Goal: Task Accomplishment & Management: Use online tool/utility

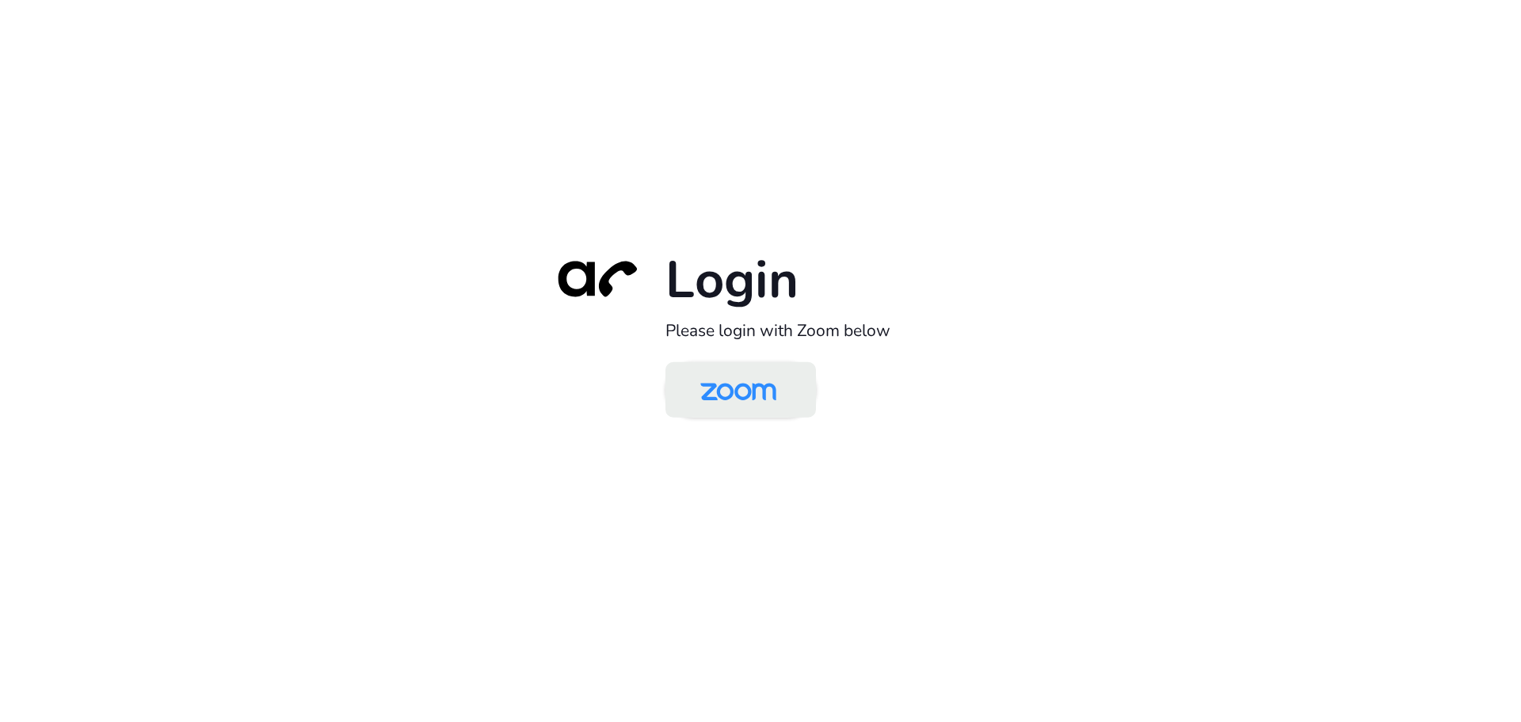
click at [753, 410] on img at bounding box center [738, 390] width 109 height 51
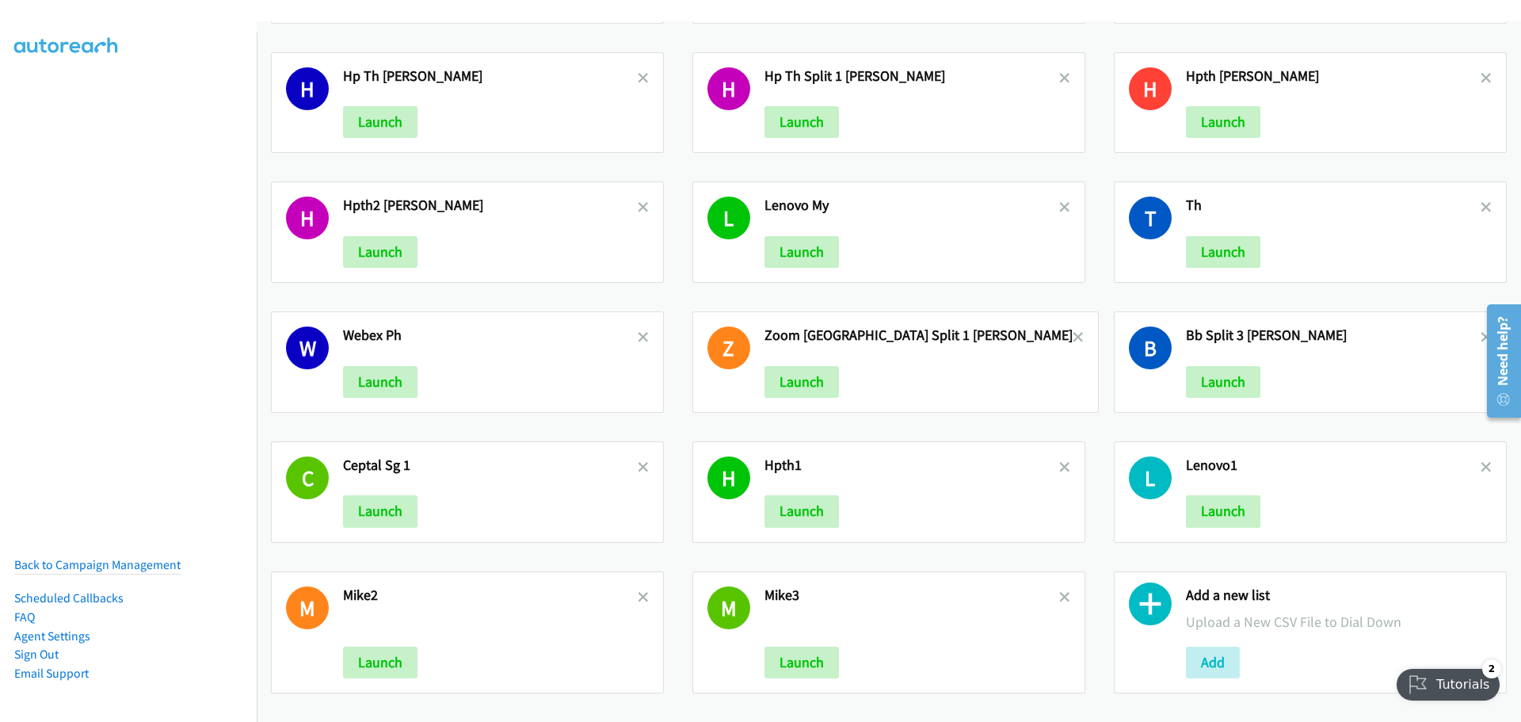
scroll to position [788, 0]
drag, startPoint x: 1204, startPoint y: 646, endPoint x: 1207, endPoint y: 656, distance: 10.8
click at [1205, 648] on button "Add" at bounding box center [1213, 662] width 54 height 32
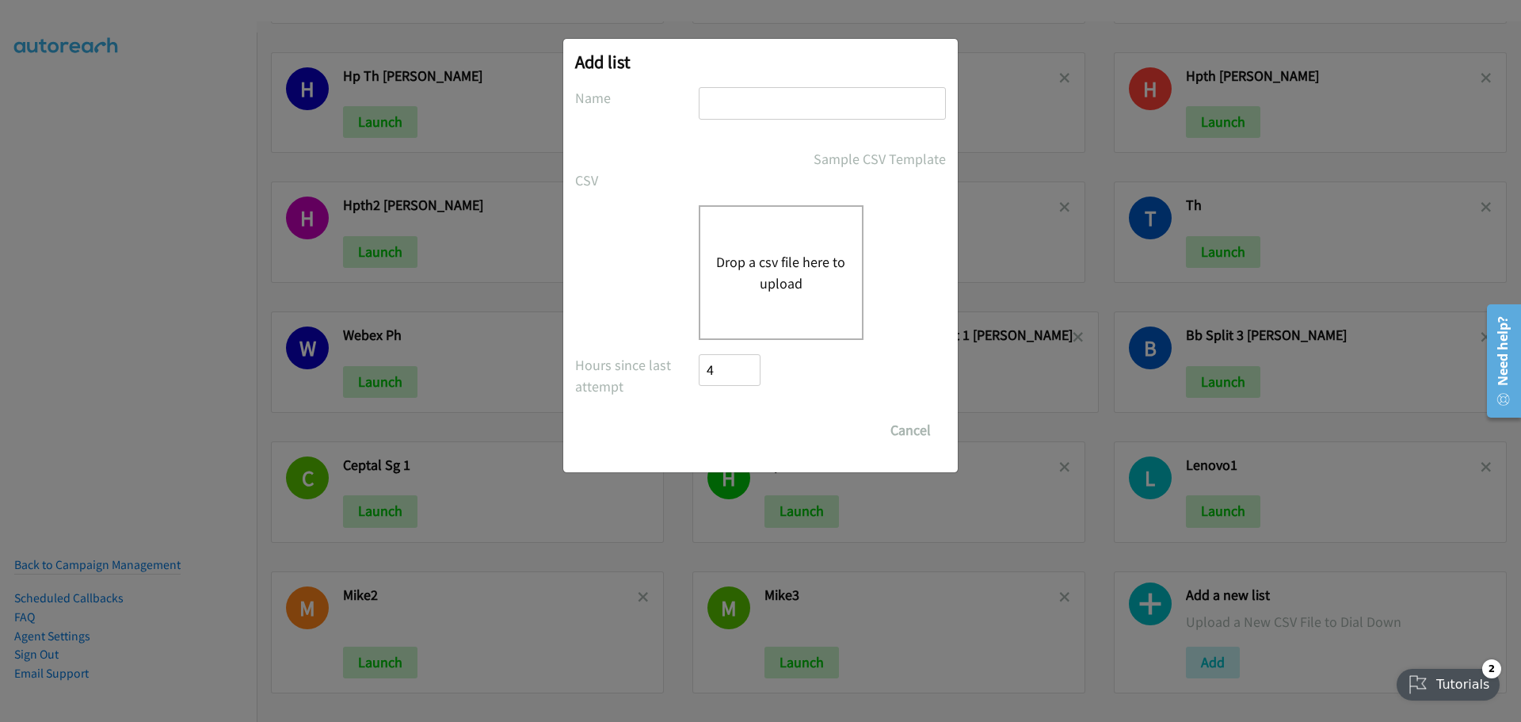
click at [750, 100] on input "text" at bounding box center [822, 103] width 247 height 32
type input "lenovo3"
click at [806, 257] on button "Drop a csv file here to upload" at bounding box center [781, 272] width 130 height 43
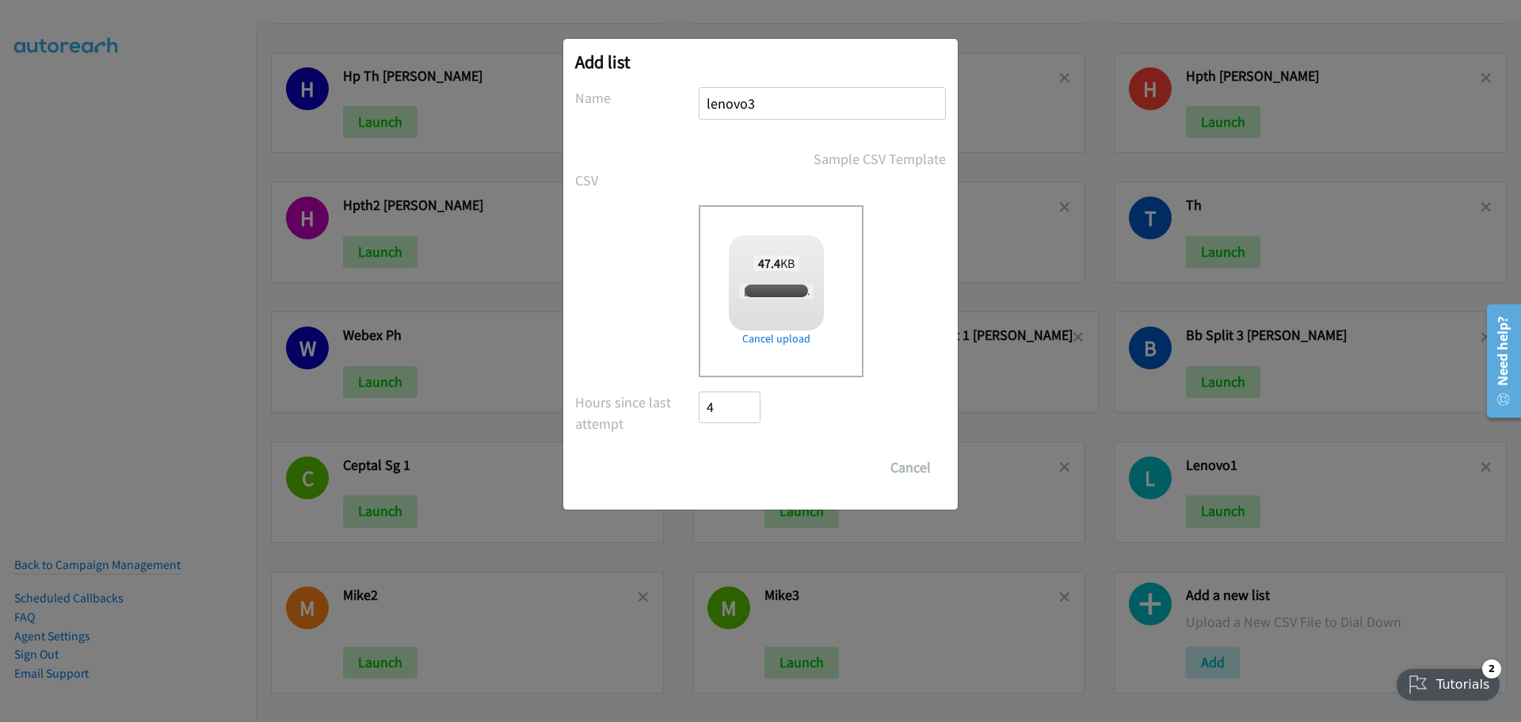
checkbox input "true"
click at [741, 469] on input "Save List" at bounding box center [740, 468] width 83 height 32
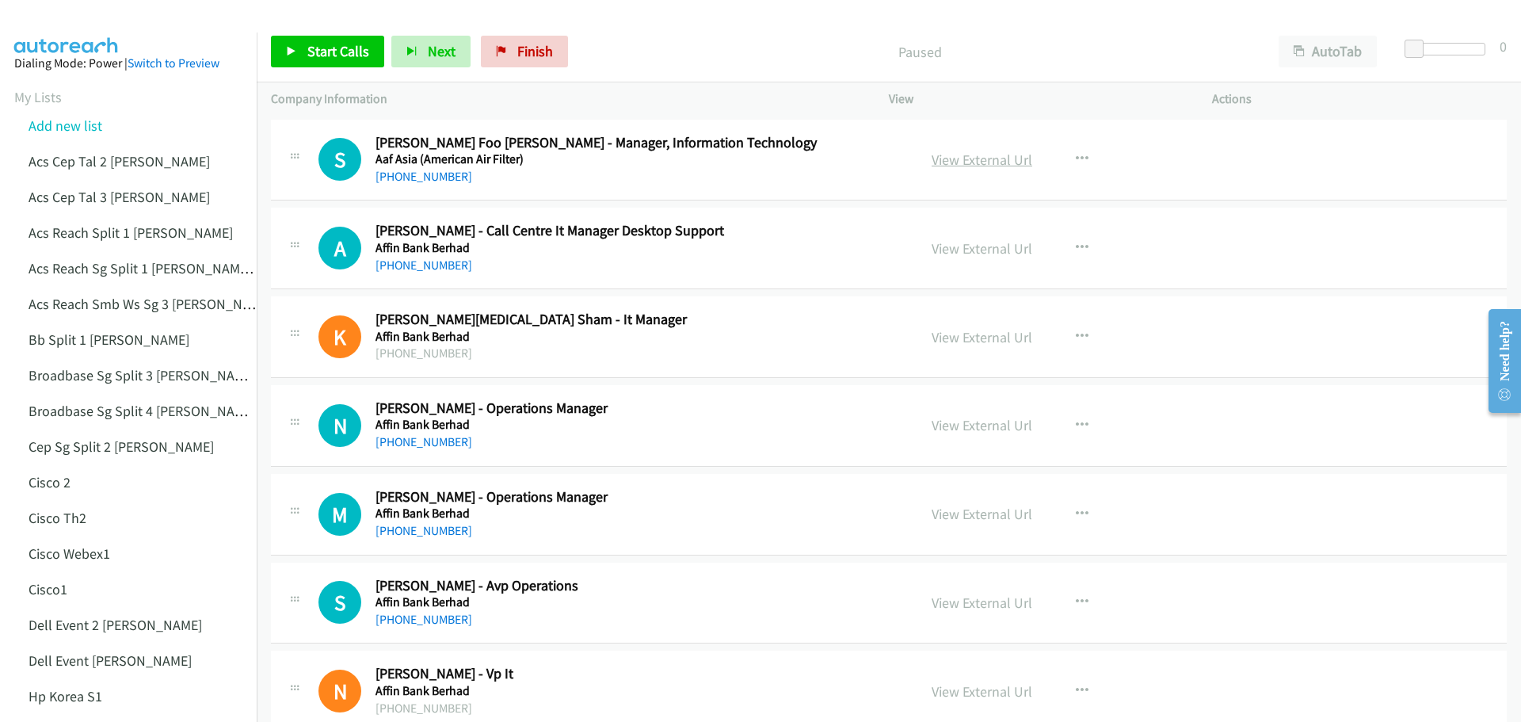
click at [987, 159] on link "View External Url" at bounding box center [982, 160] width 101 height 18
click at [344, 50] on span "Start Calls" at bounding box center [338, 51] width 62 height 18
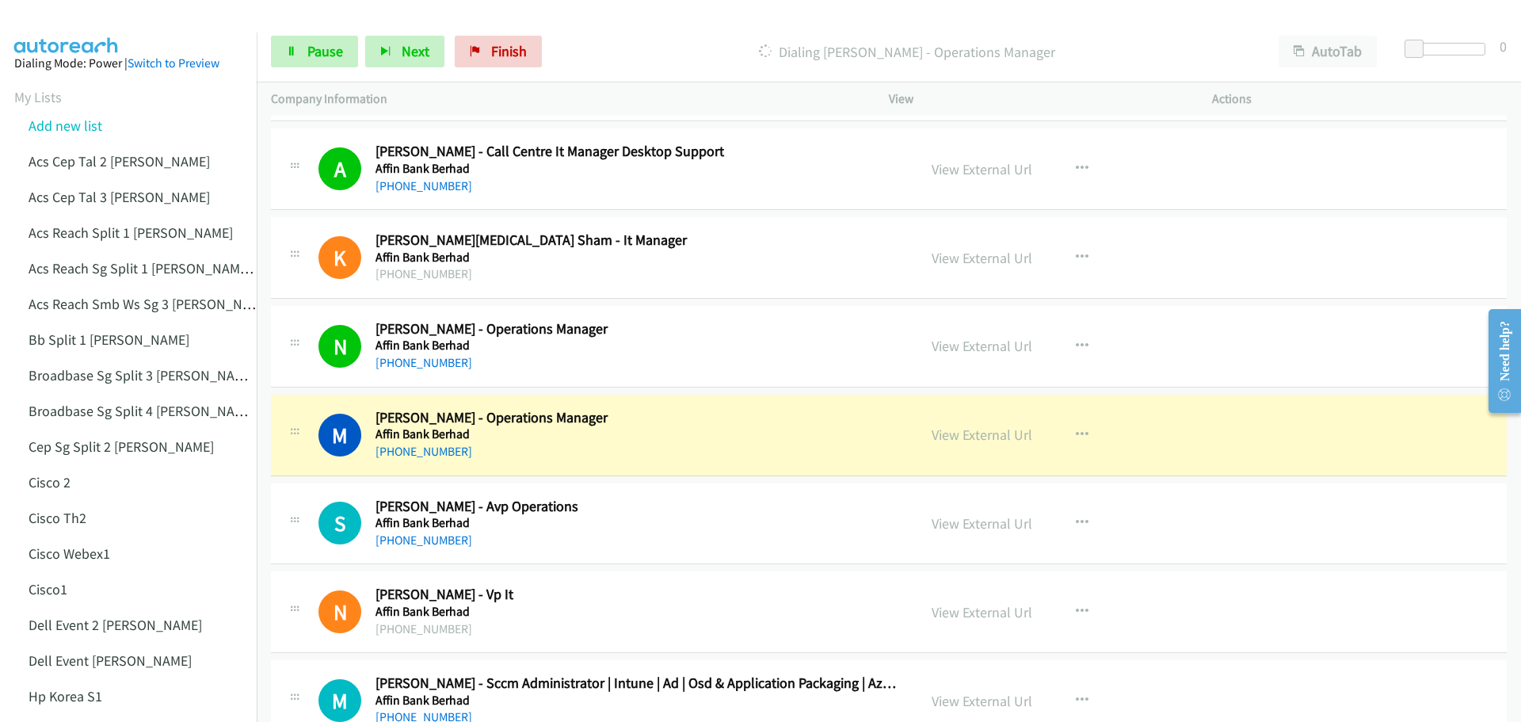
scroll to position [158, 0]
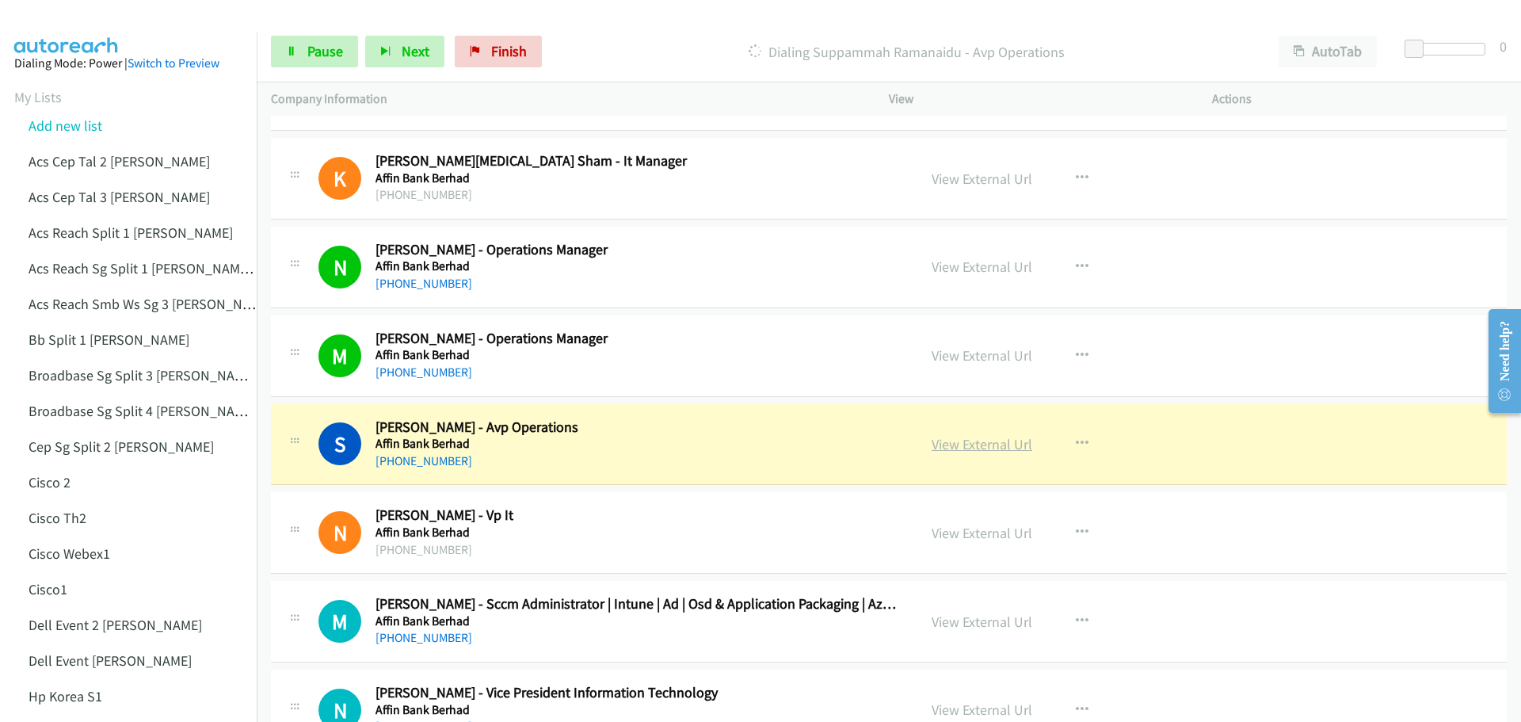
click at [990, 448] on link "View External Url" at bounding box center [982, 444] width 101 height 18
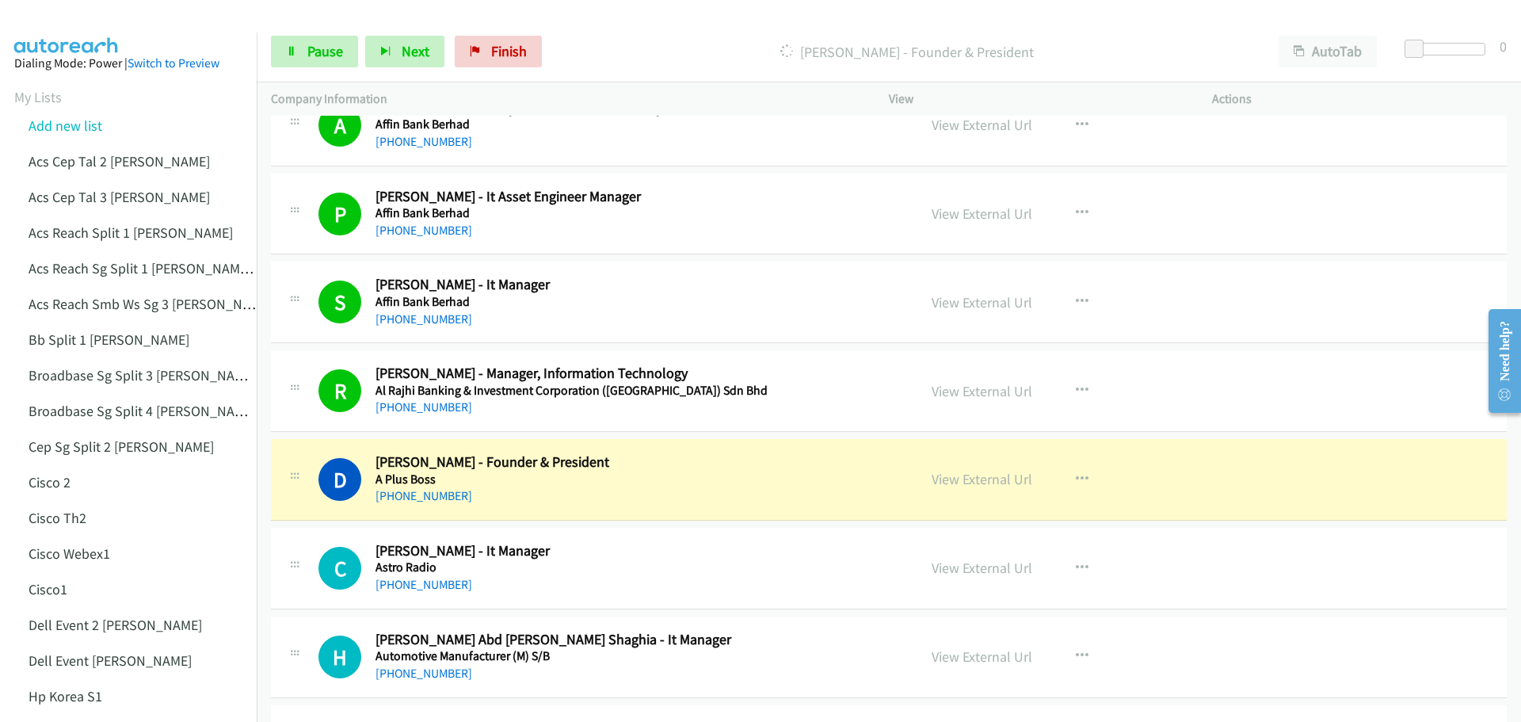
scroll to position [871, 0]
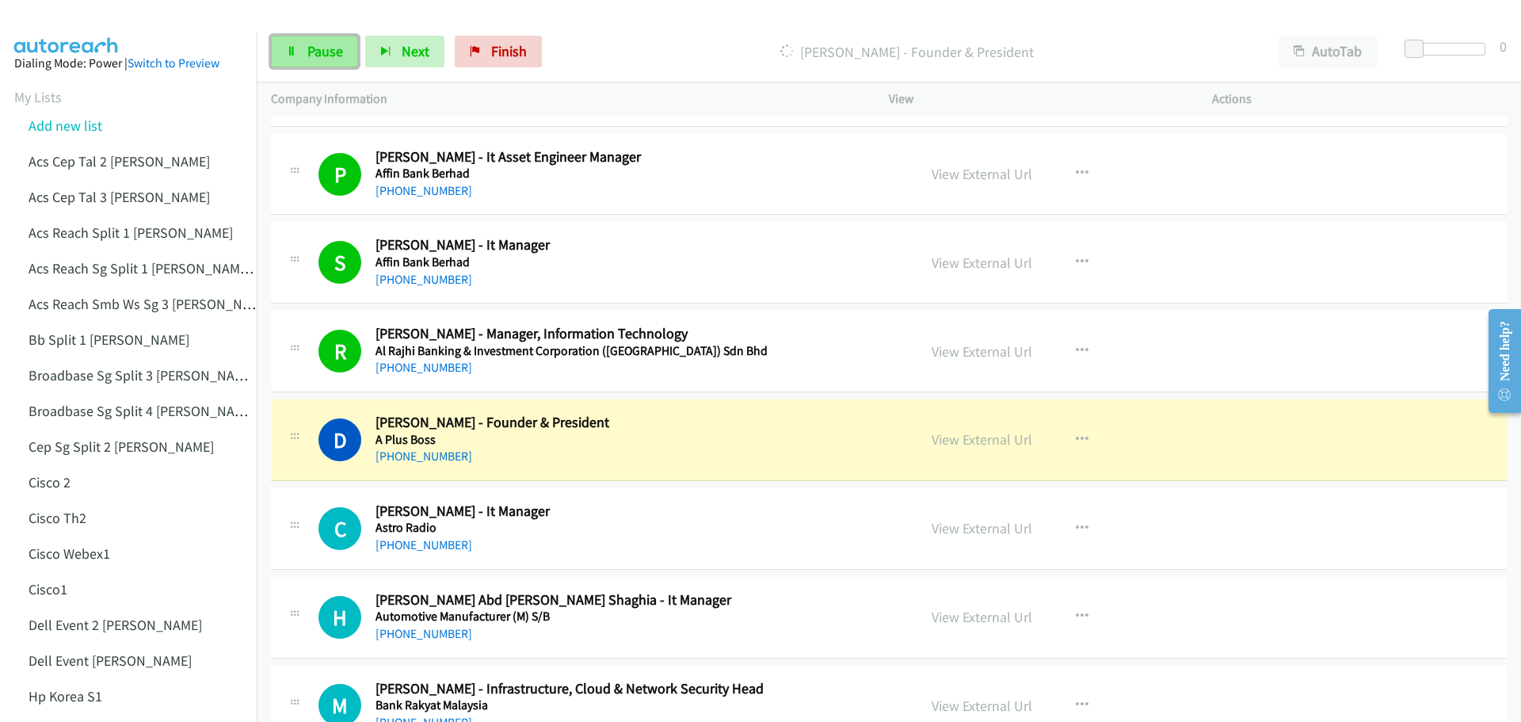
click at [318, 56] on span "Pause" at bounding box center [325, 51] width 36 height 18
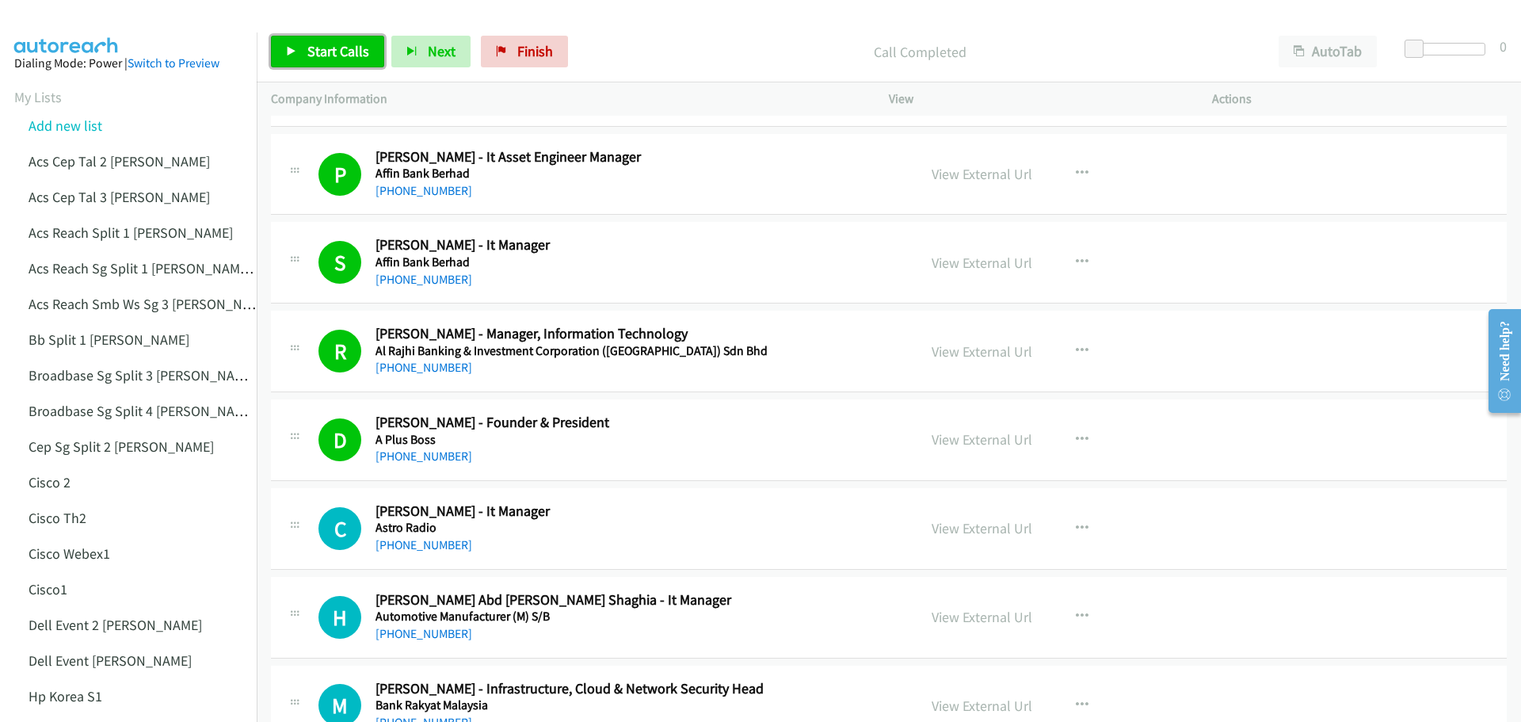
click at [353, 45] on span "Start Calls" at bounding box center [338, 51] width 62 height 18
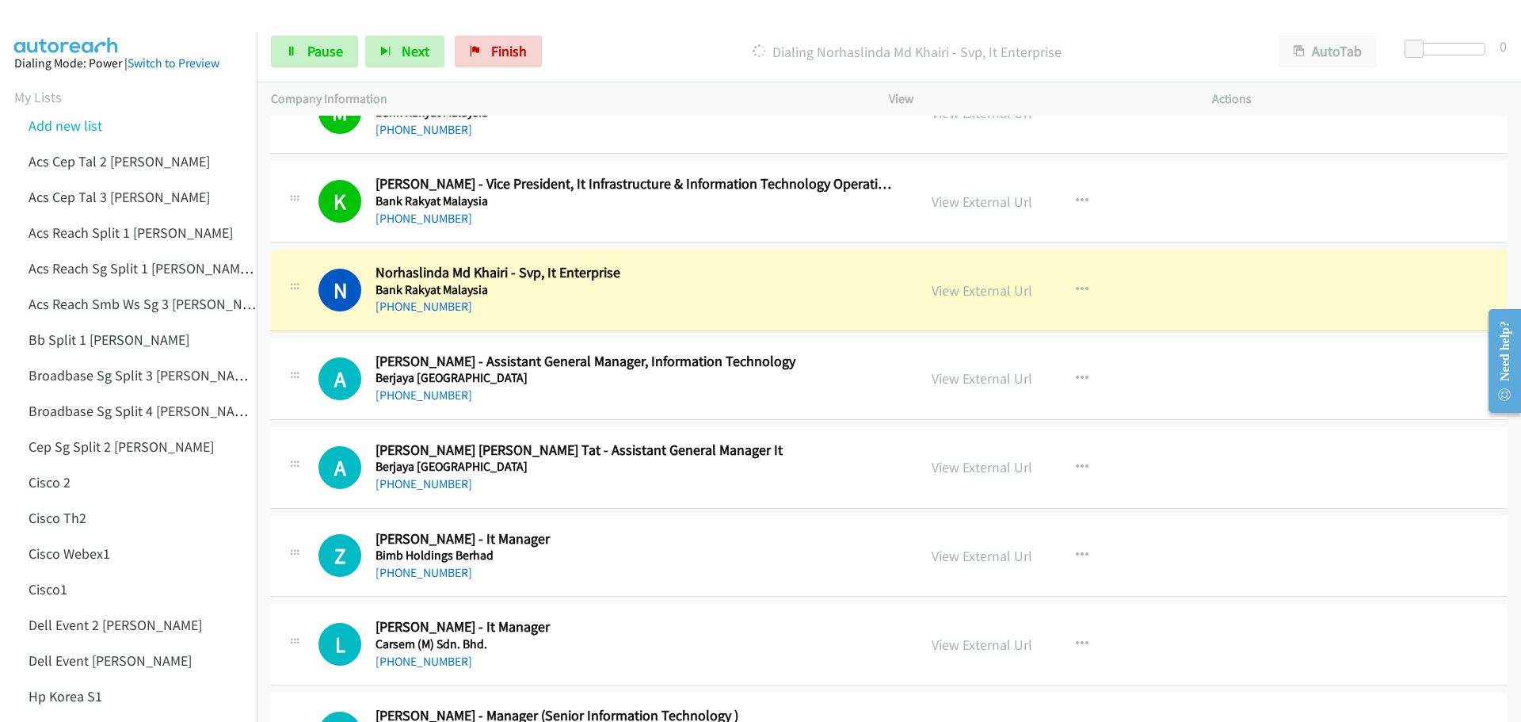
scroll to position [1505, 0]
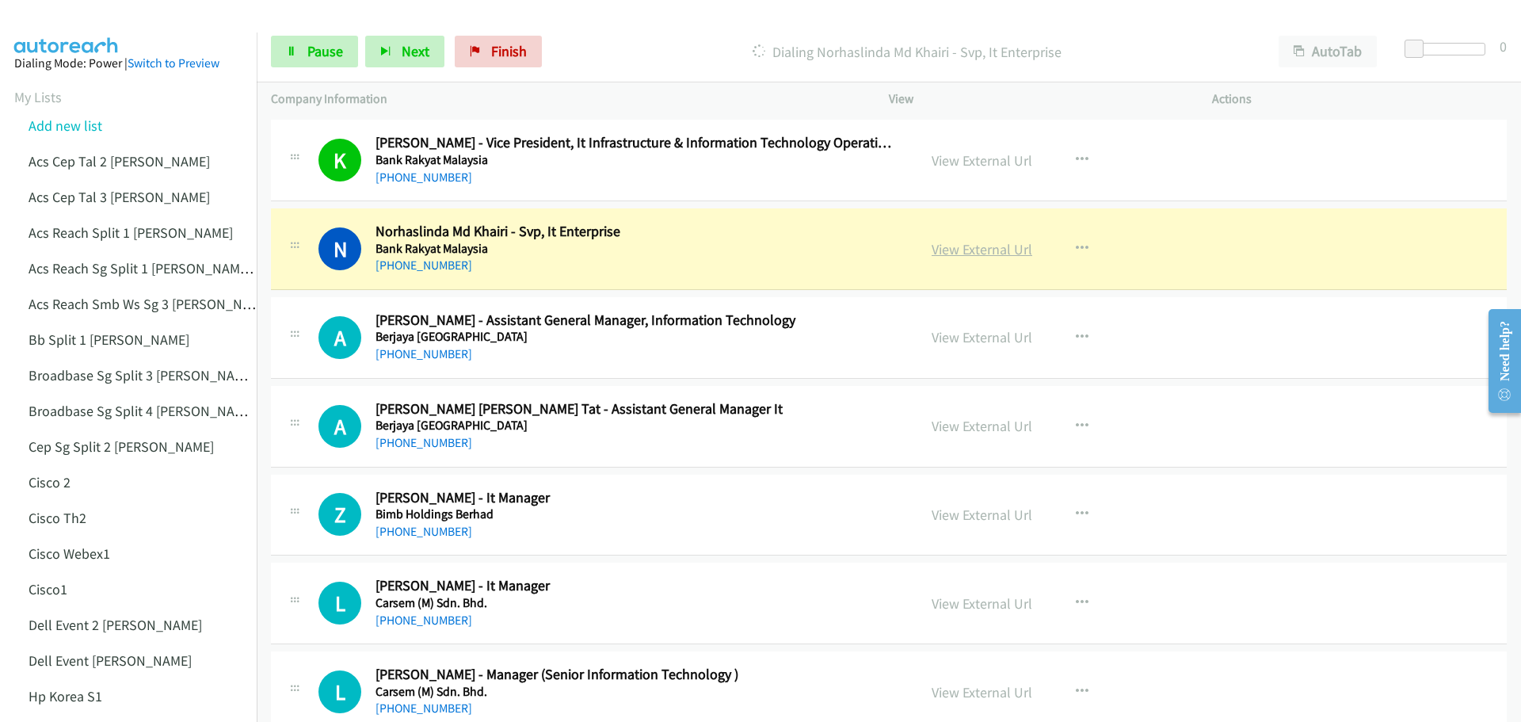
click at [969, 249] on link "View External Url" at bounding box center [982, 249] width 101 height 18
click at [327, 47] on span "Pause" at bounding box center [325, 51] width 36 height 18
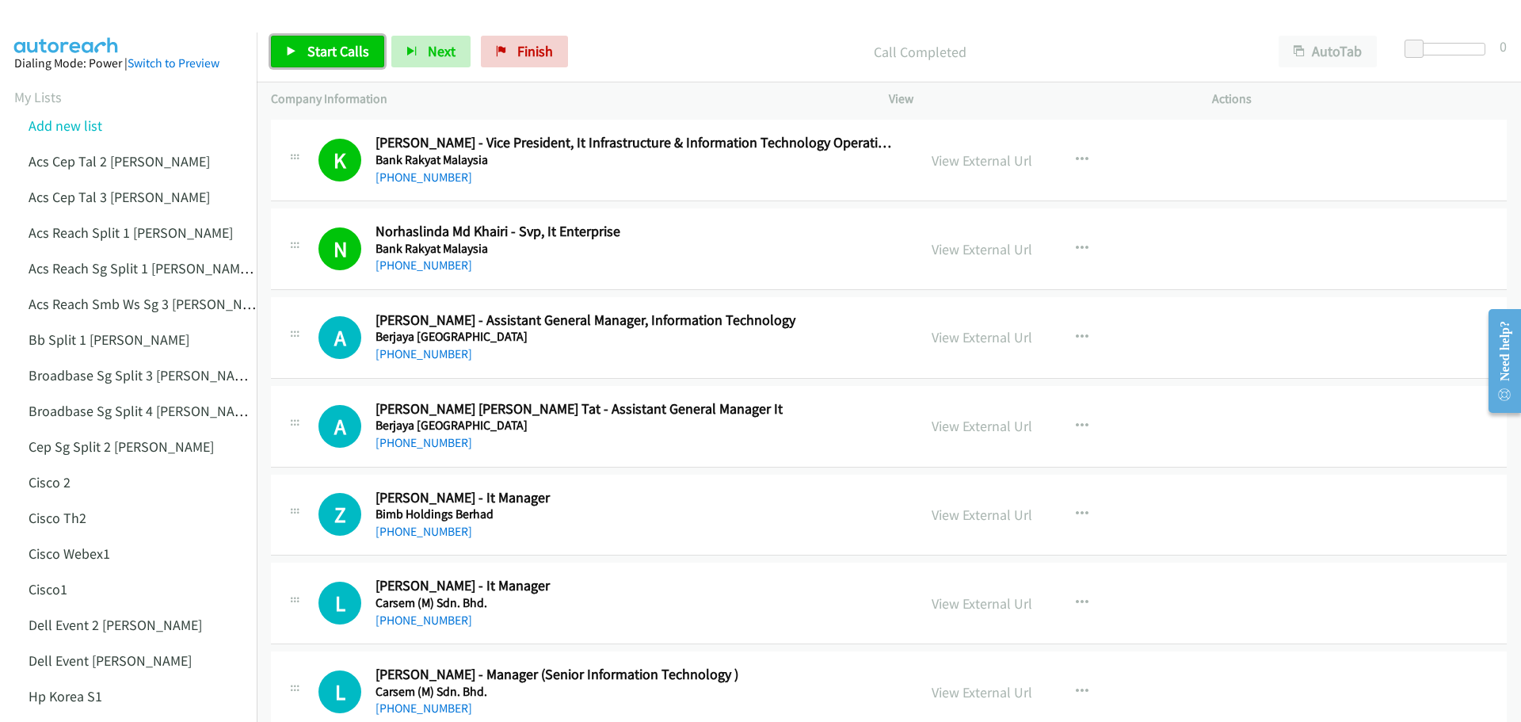
click at [340, 42] on span "Start Calls" at bounding box center [338, 51] width 62 height 18
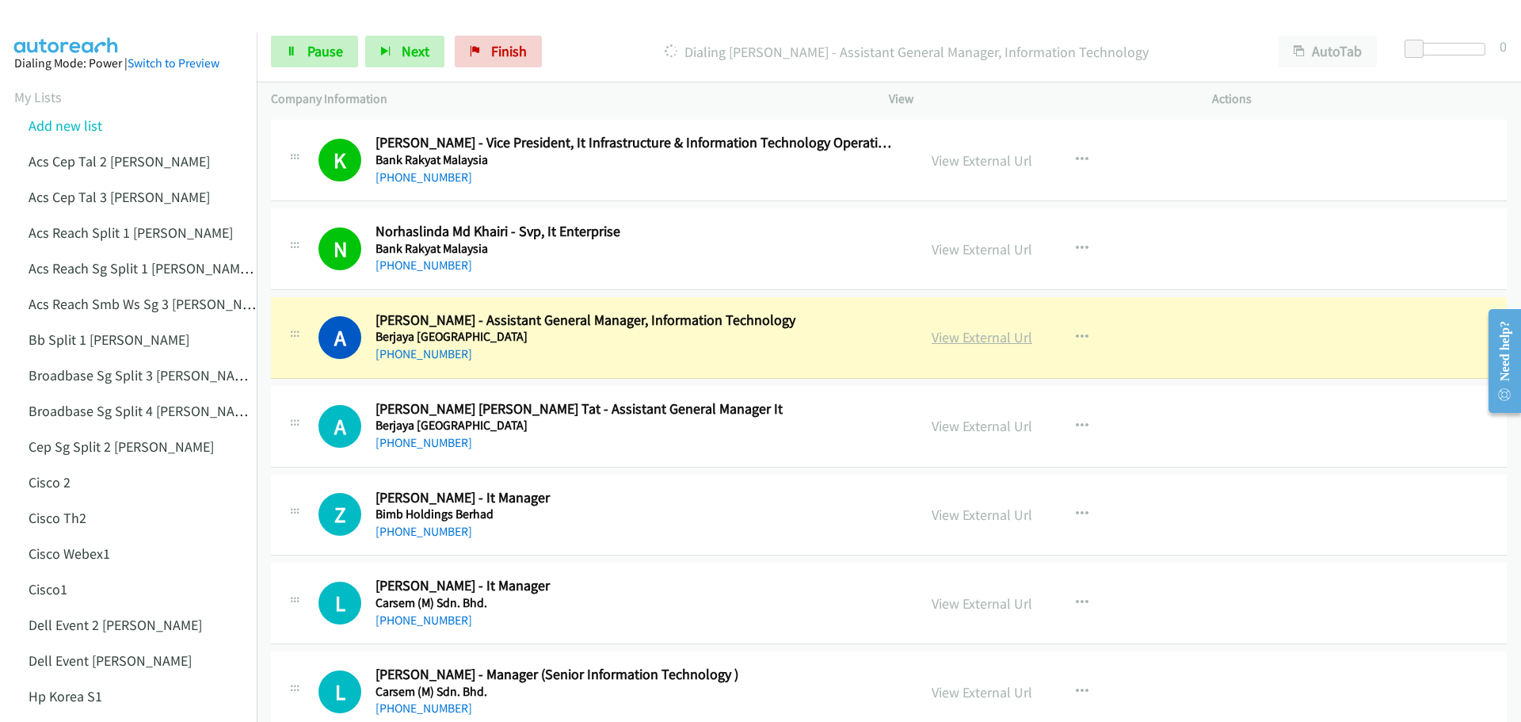
click at [995, 341] on link "View External Url" at bounding box center [982, 337] width 101 height 18
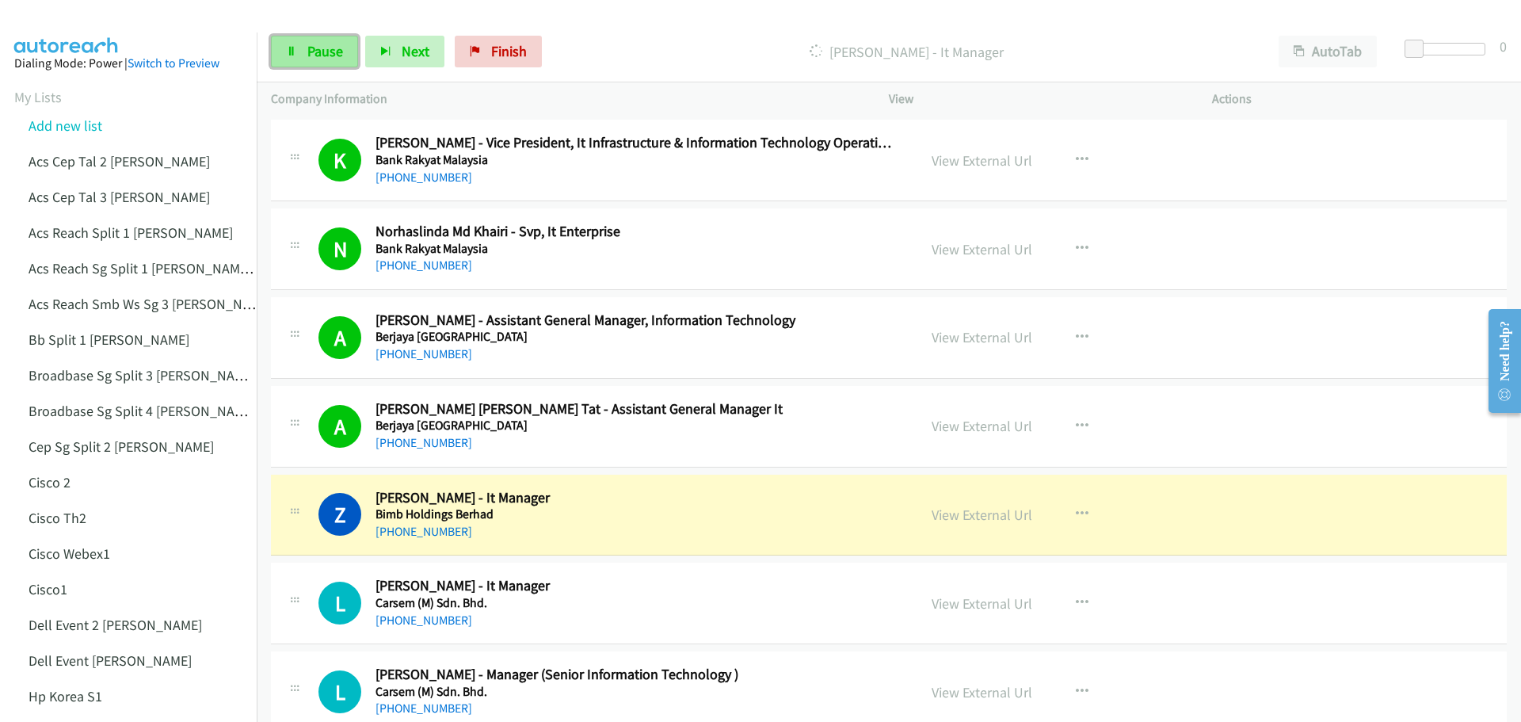
click at [337, 53] on span "Pause" at bounding box center [325, 51] width 36 height 18
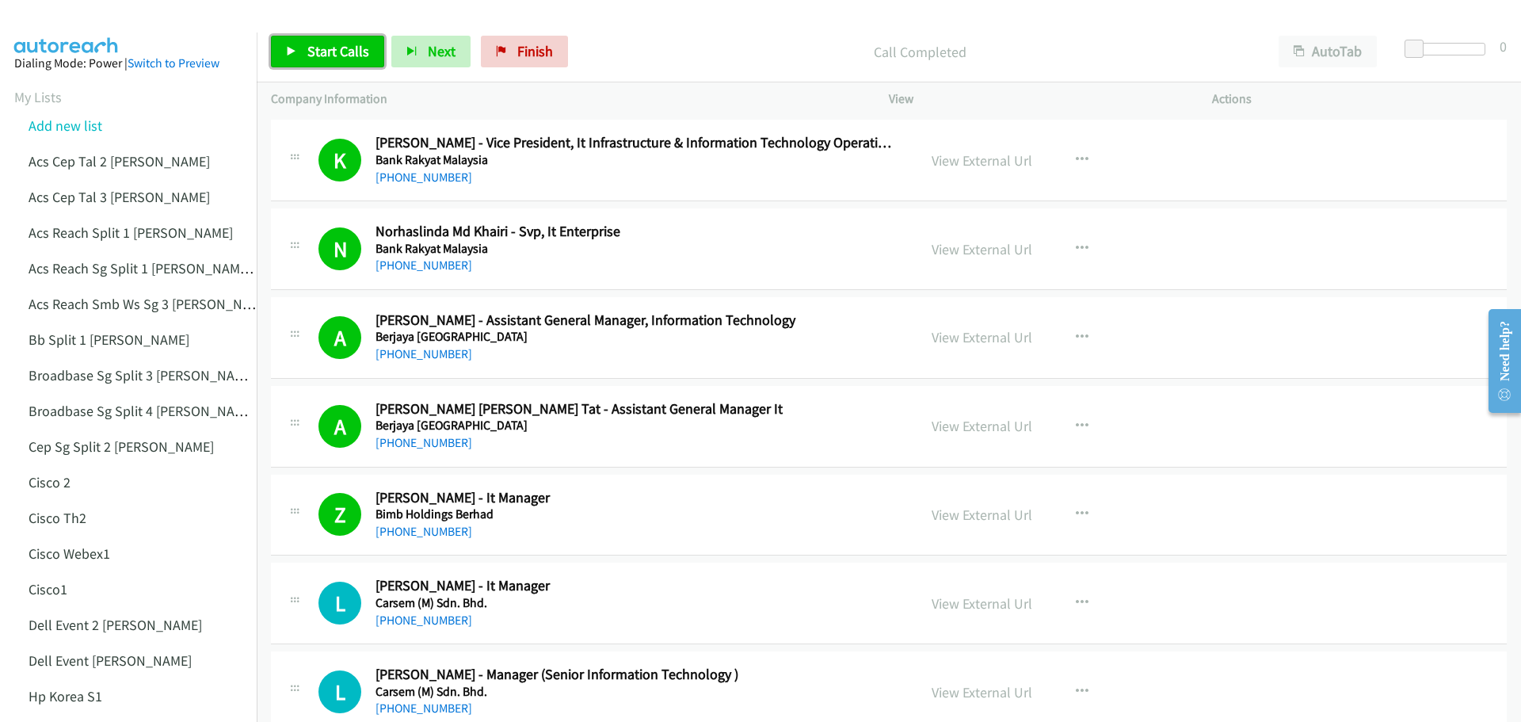
click at [336, 58] on span "Start Calls" at bounding box center [338, 51] width 62 height 18
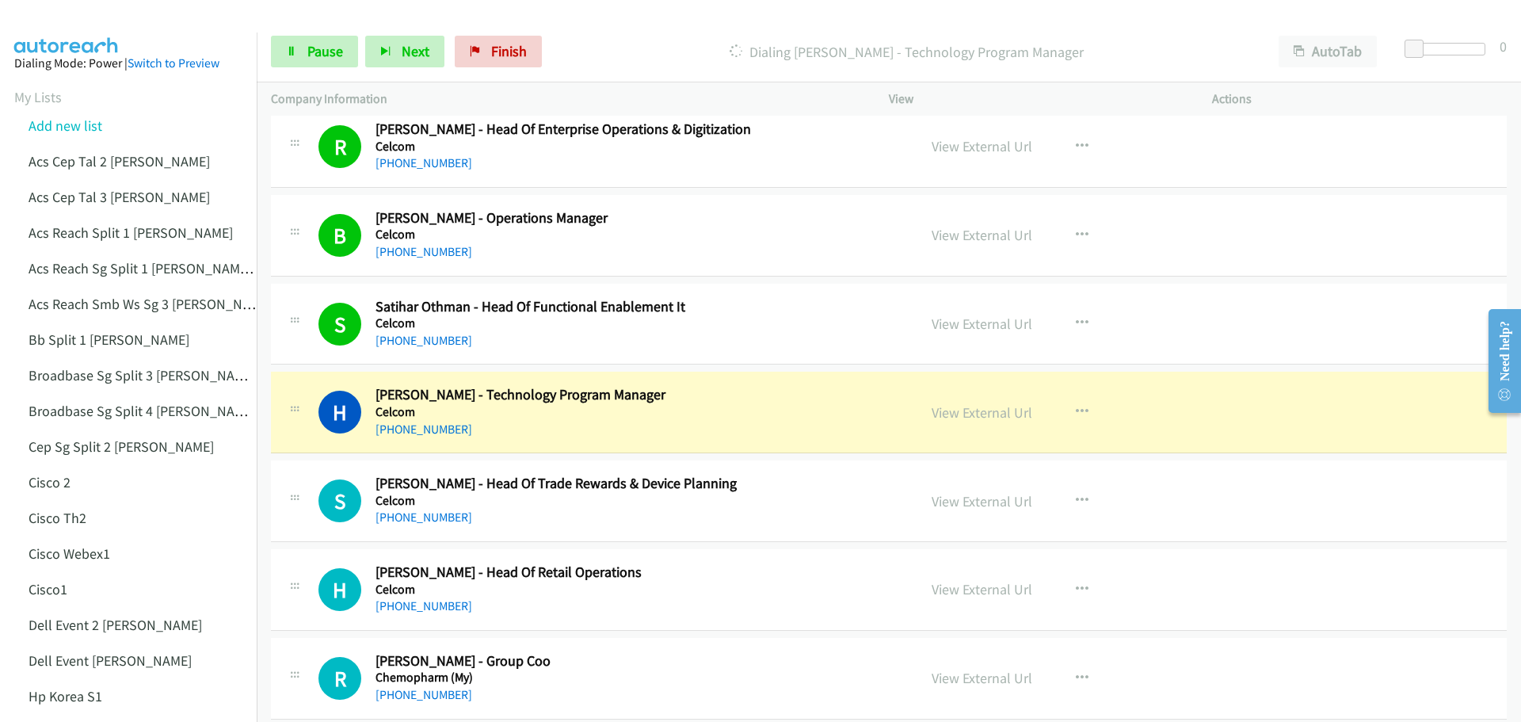
scroll to position [2218, 0]
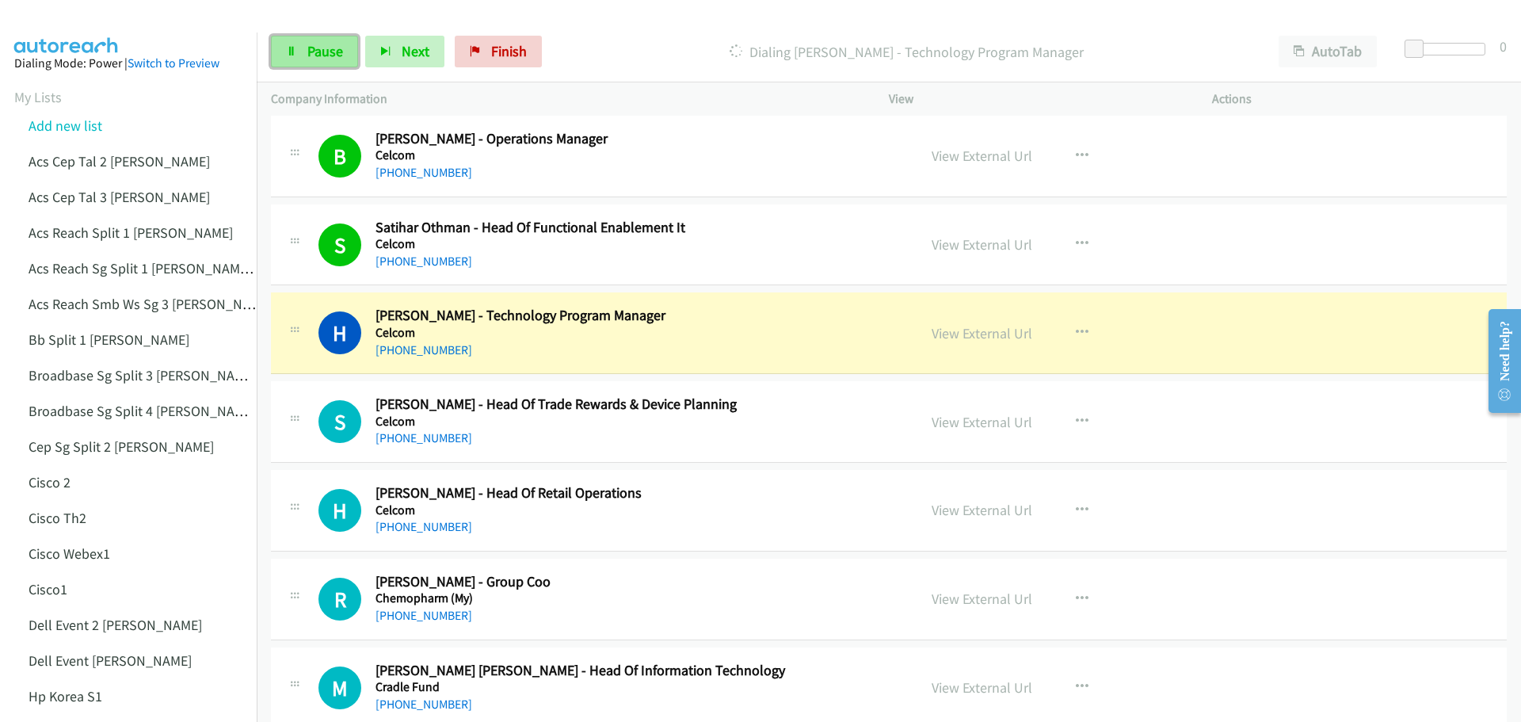
click at [326, 50] on span "Pause" at bounding box center [325, 51] width 36 height 18
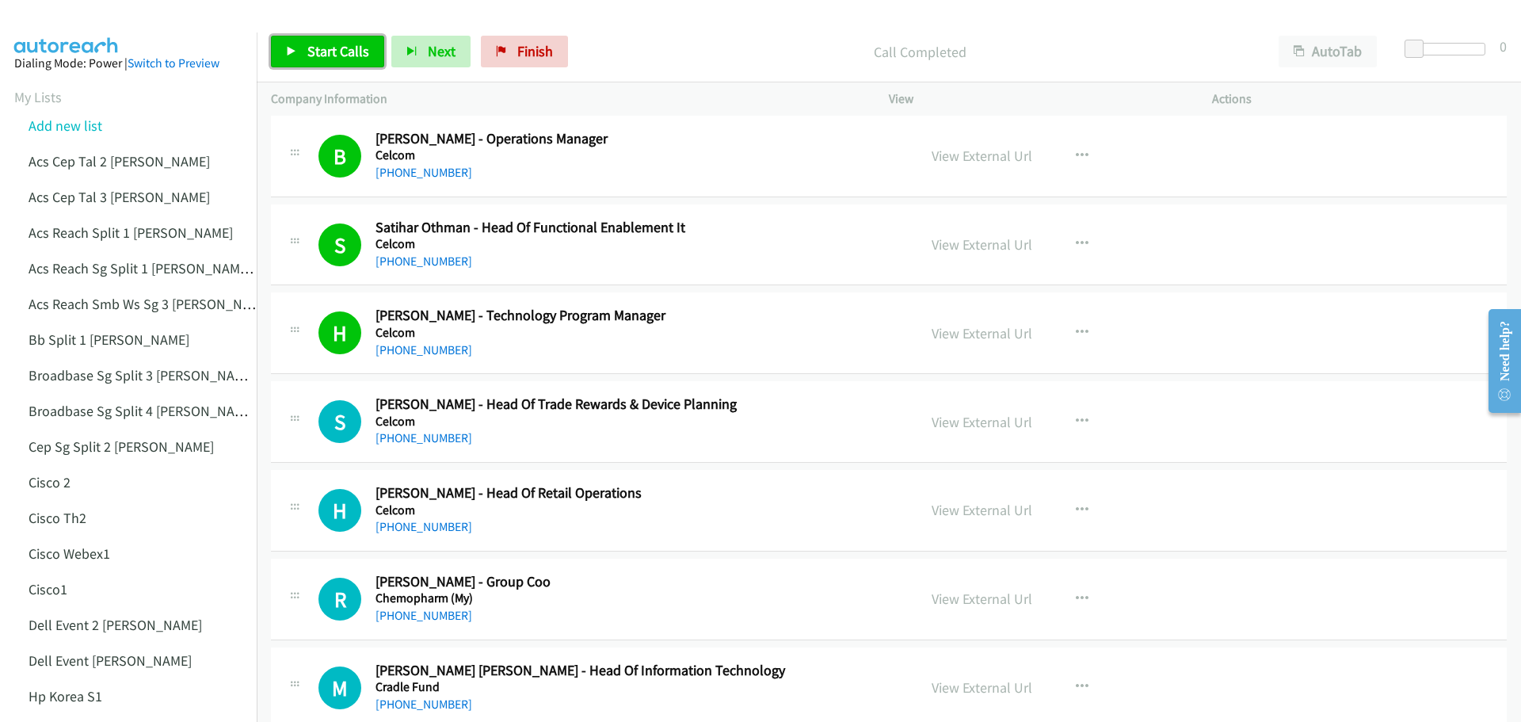
click at [352, 52] on span "Start Calls" at bounding box center [338, 51] width 62 height 18
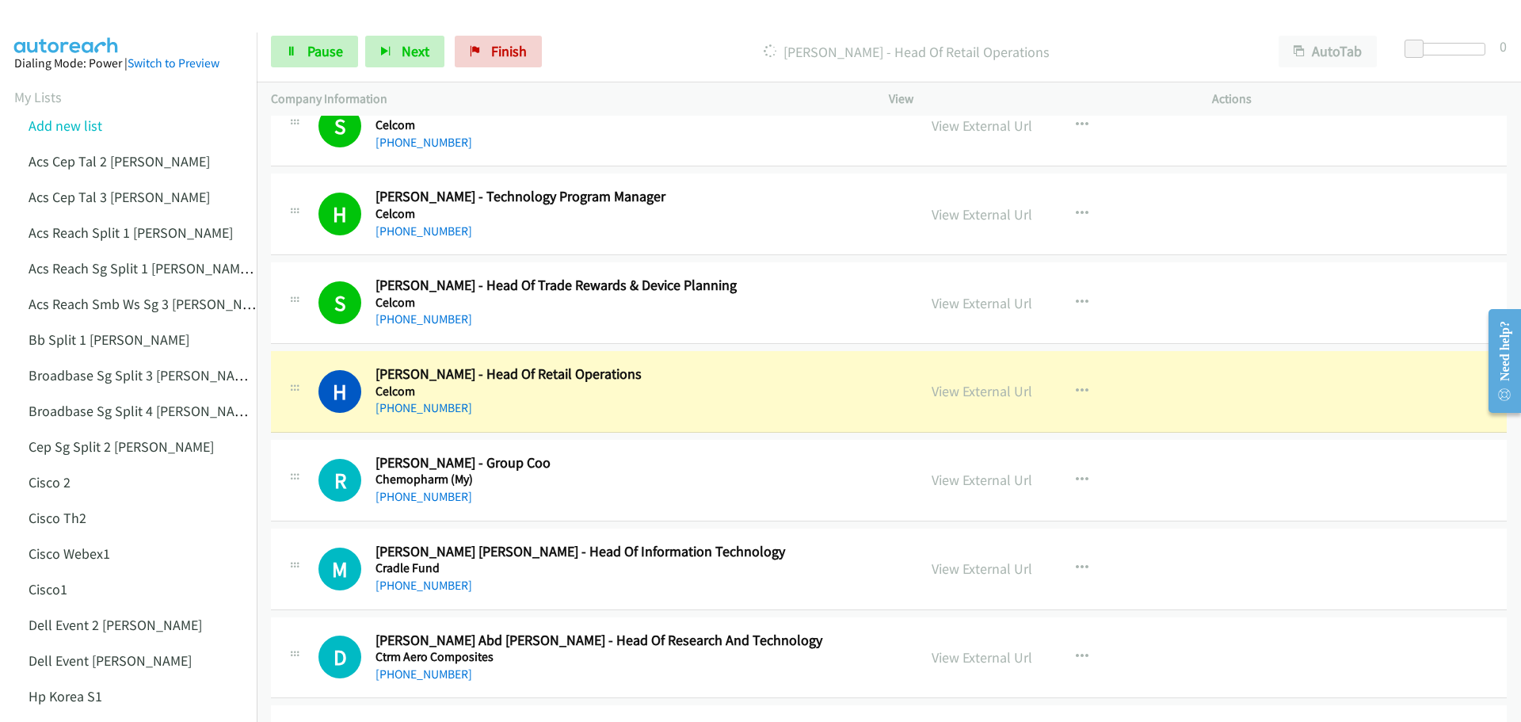
scroll to position [2376, 0]
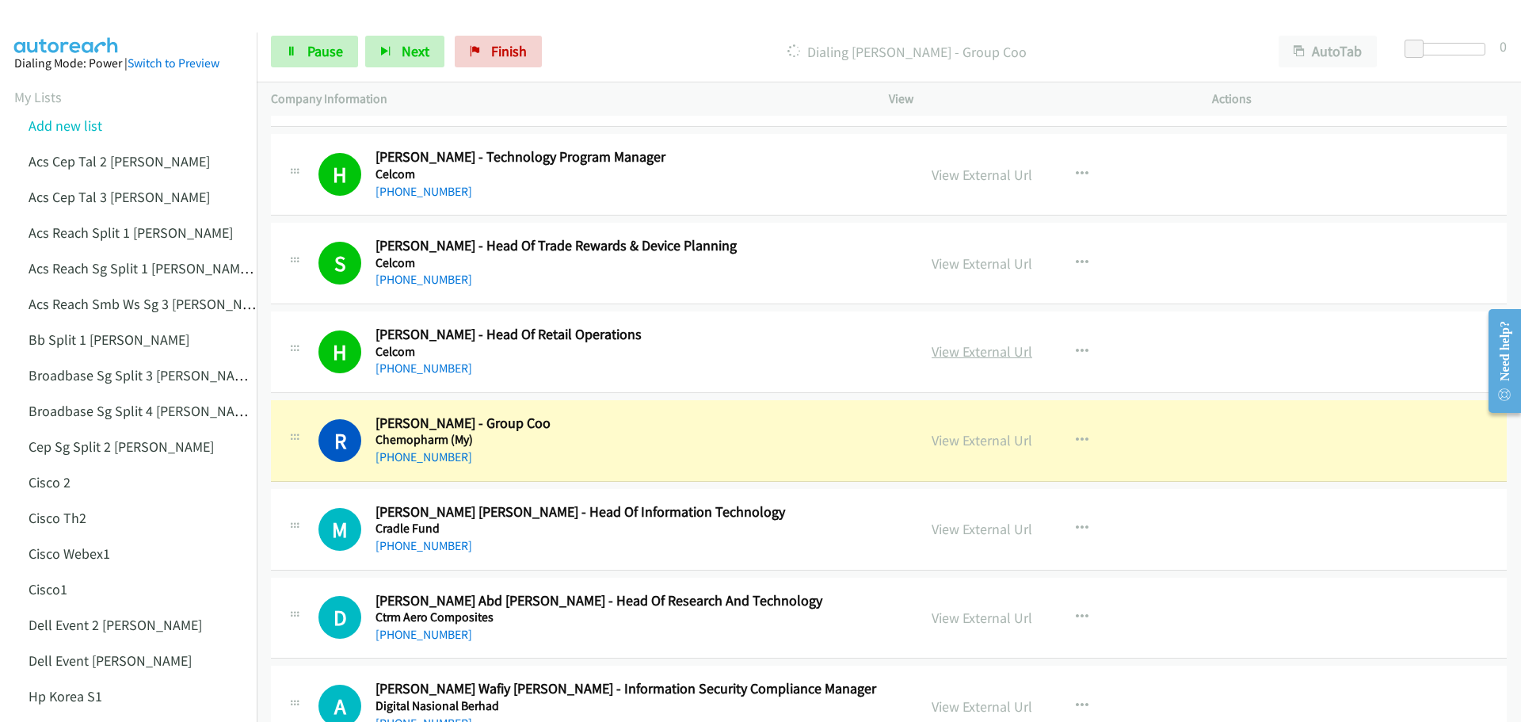
click at [955, 357] on link "View External Url" at bounding box center [982, 351] width 101 height 18
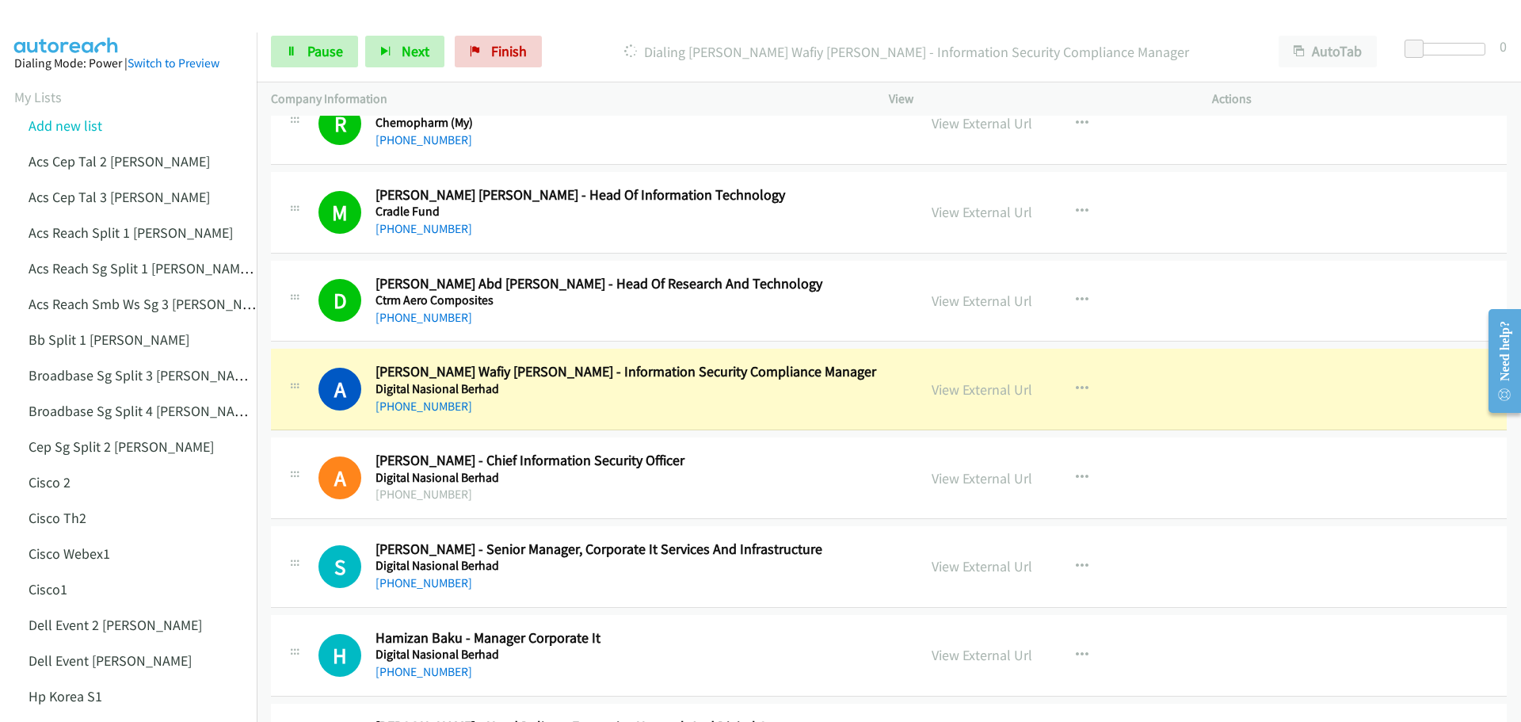
scroll to position [2772, 0]
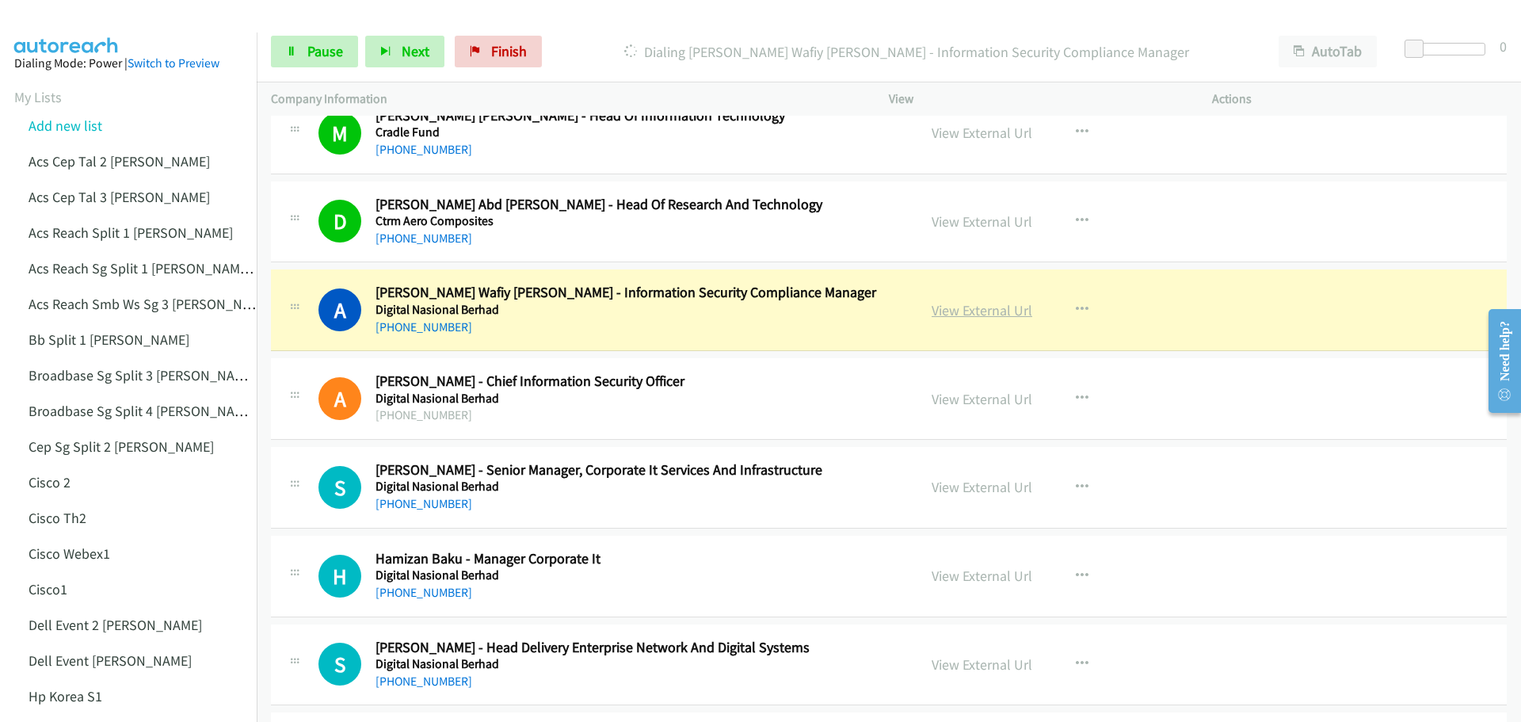
click at [991, 307] on link "View External Url" at bounding box center [982, 310] width 101 height 18
drag, startPoint x: 328, startPoint y: 51, endPoint x: 341, endPoint y: 48, distance: 13.7
click at [328, 51] on span "Pause" at bounding box center [325, 51] width 36 height 18
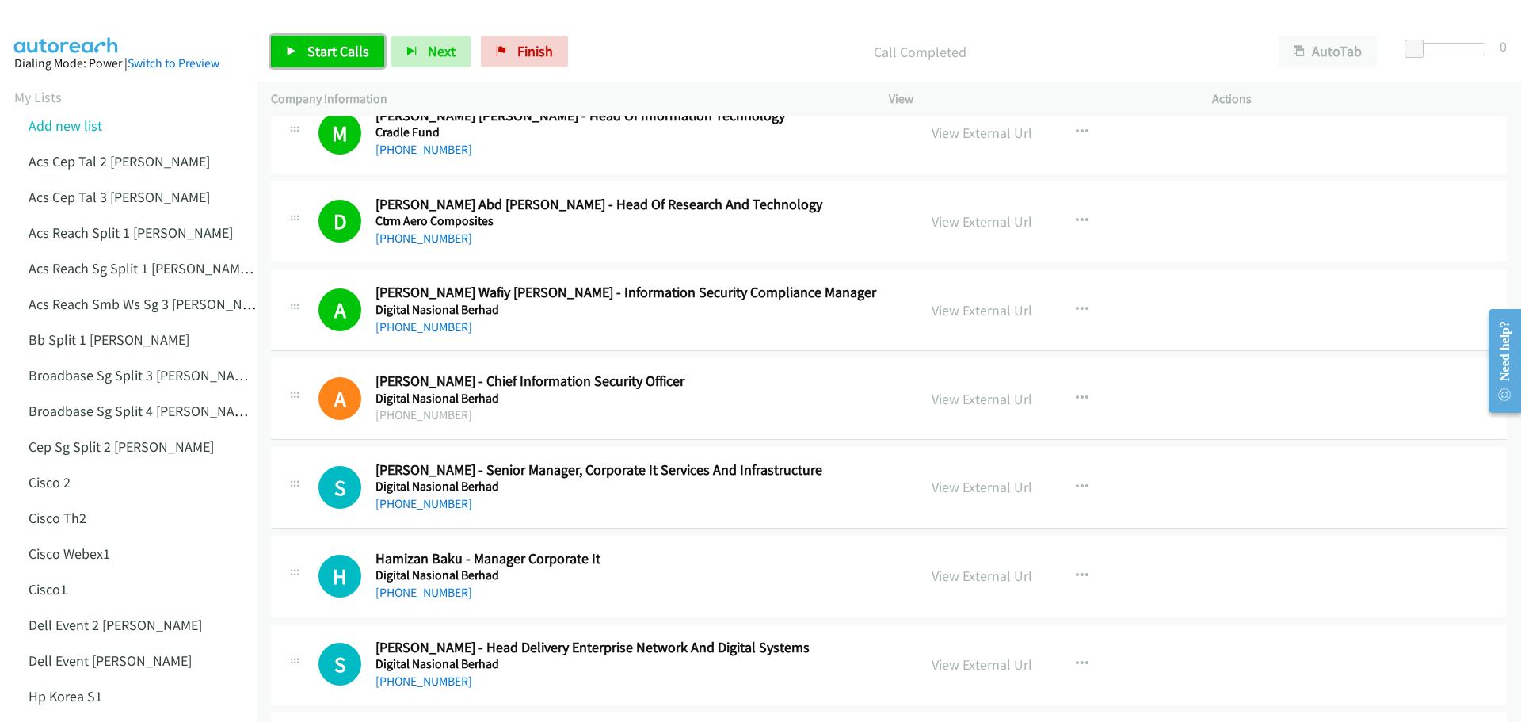
drag, startPoint x: 331, startPoint y: 51, endPoint x: 356, endPoint y: 50, distance: 25.4
click at [331, 51] on span "Start Calls" at bounding box center [338, 51] width 62 height 18
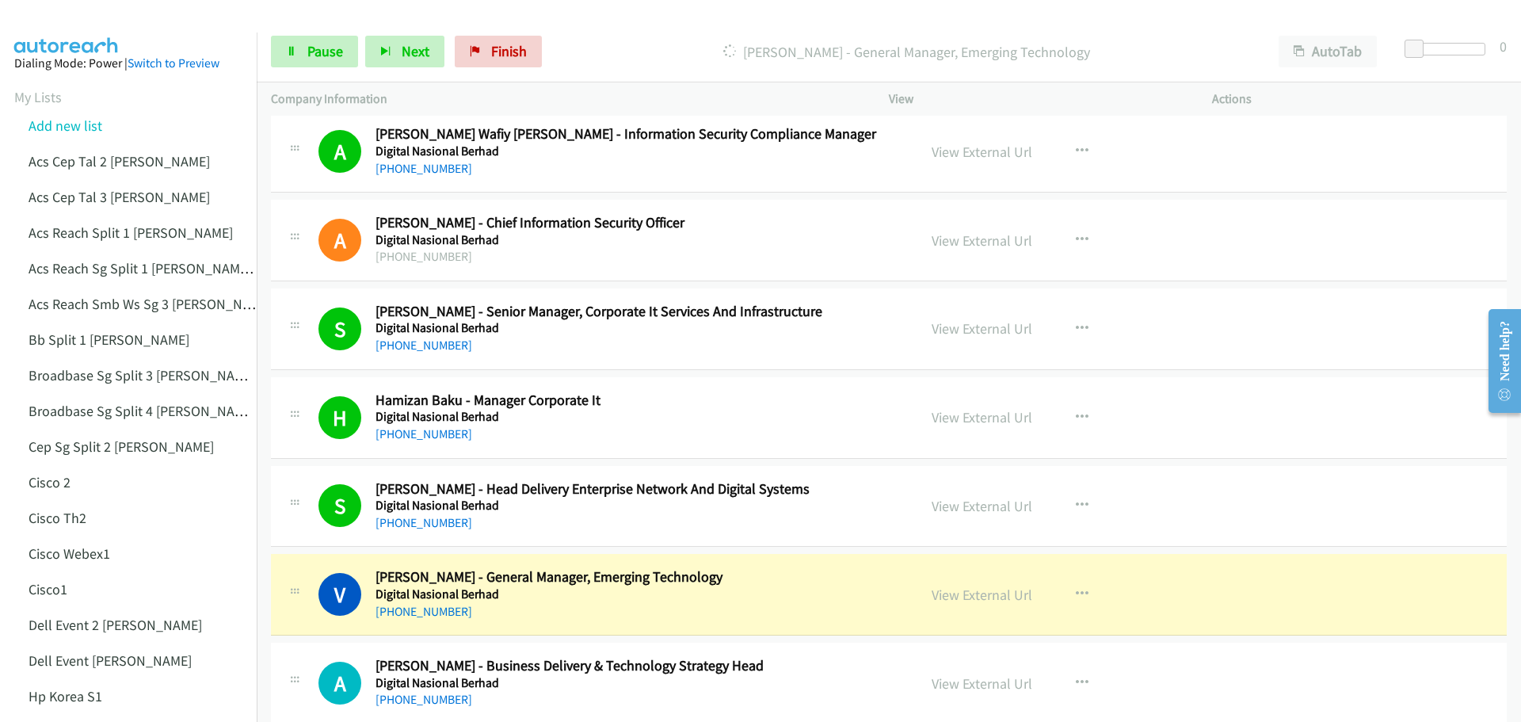
scroll to position [3010, 0]
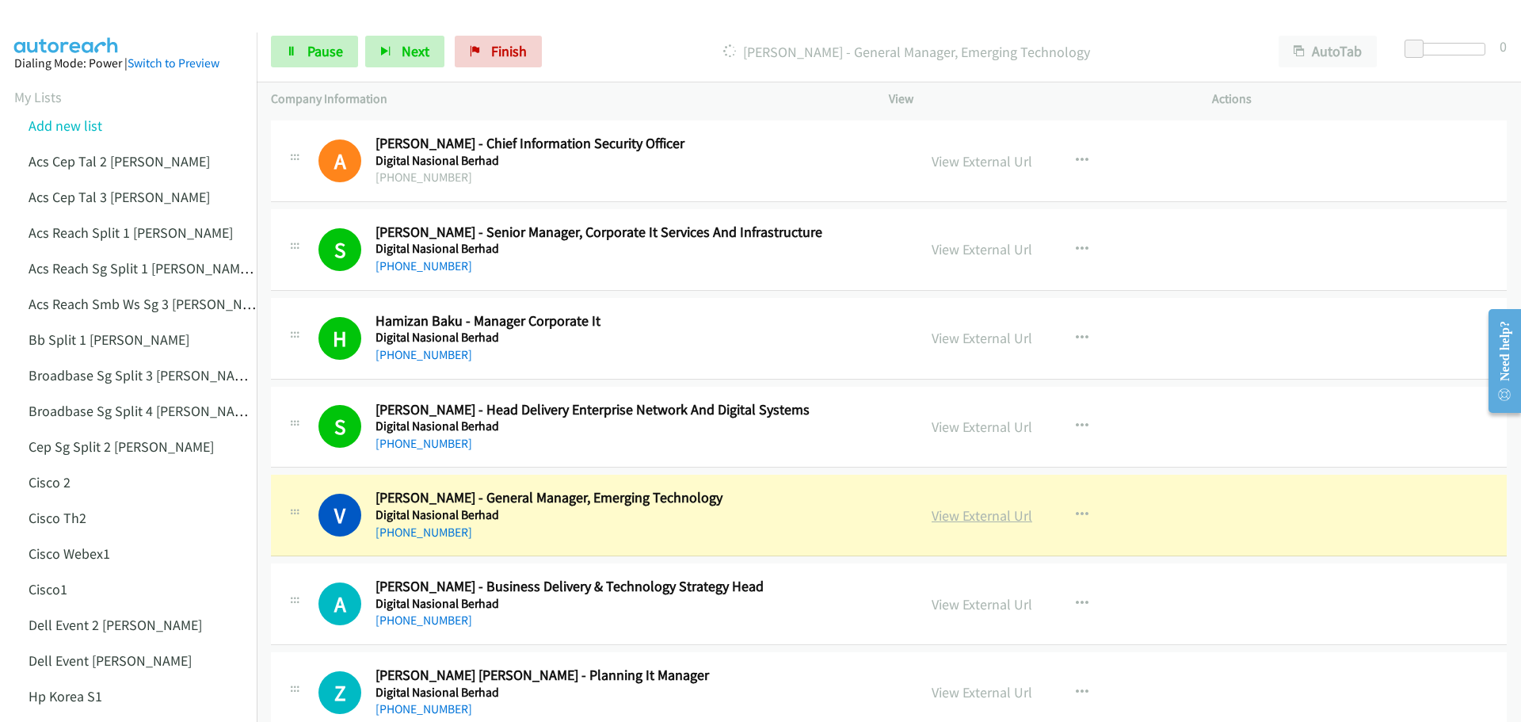
click at [989, 519] on link "View External Url" at bounding box center [982, 515] width 101 height 18
click at [307, 52] on span "Pause" at bounding box center [325, 51] width 36 height 18
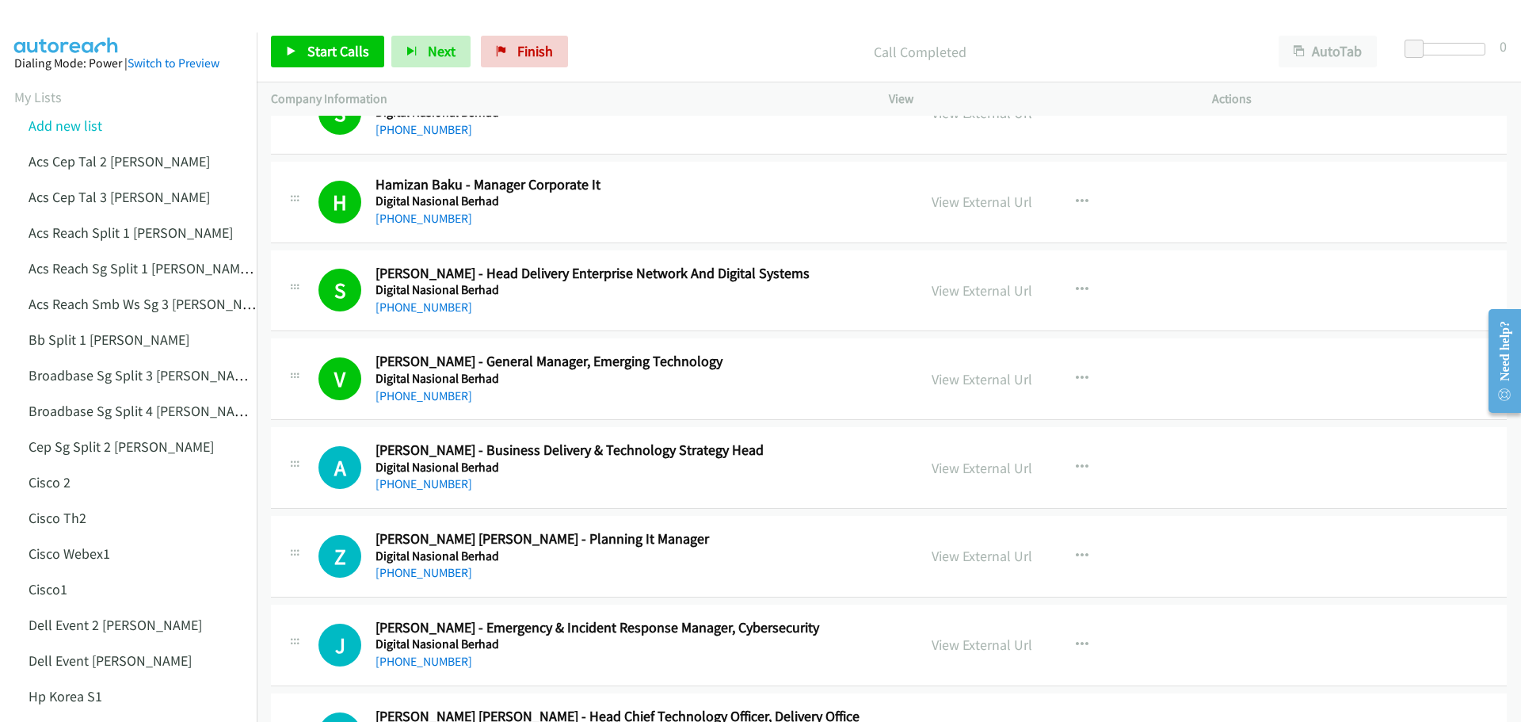
scroll to position [3248, 0]
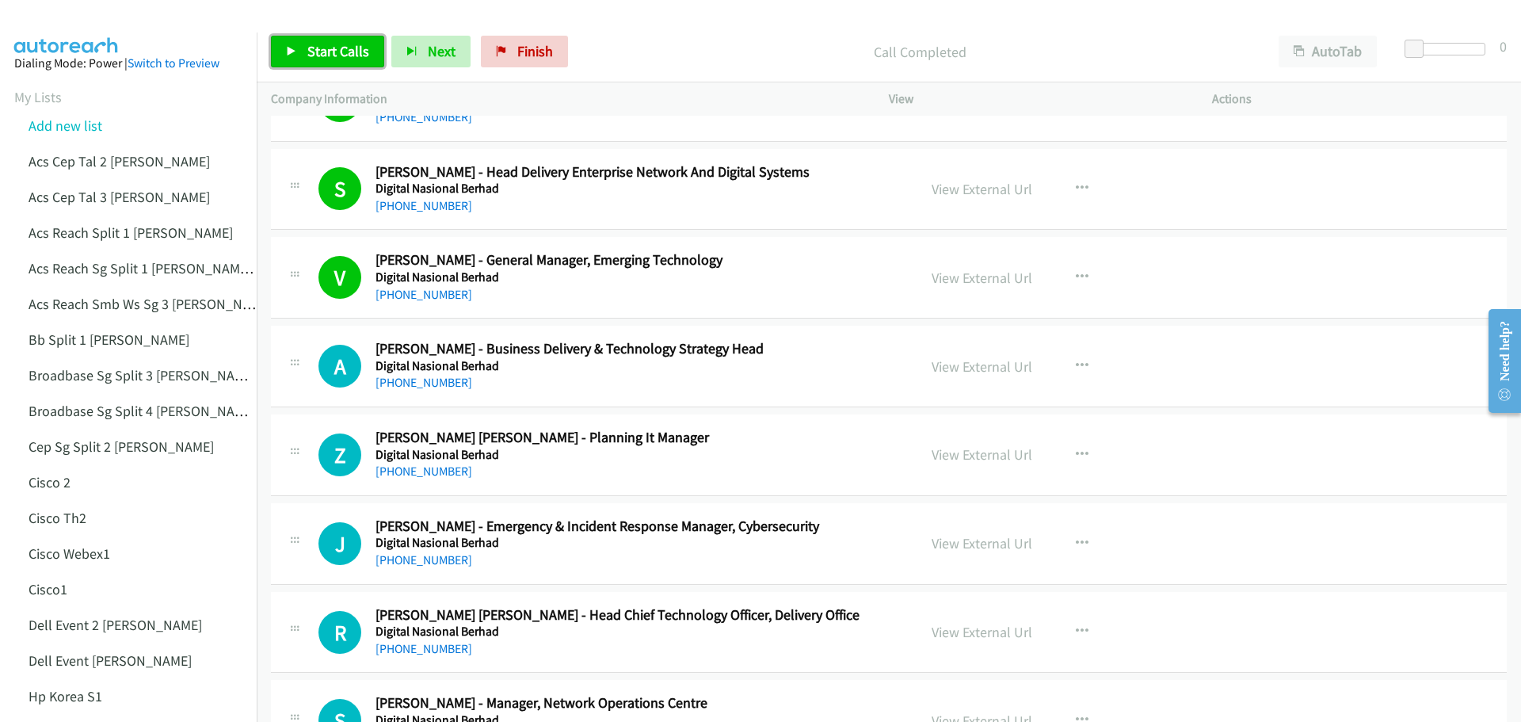
click at [349, 59] on span "Start Calls" at bounding box center [338, 51] width 62 height 18
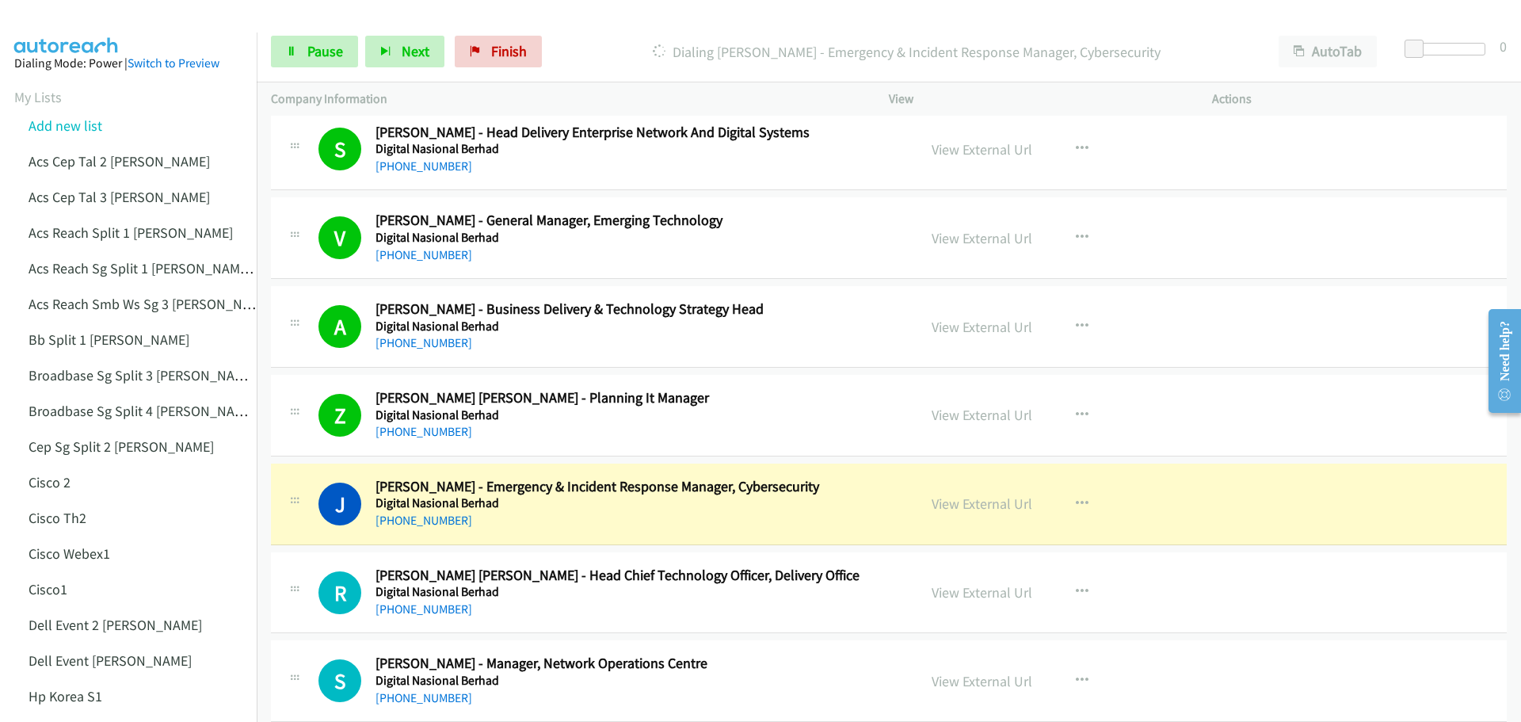
scroll to position [3327, 0]
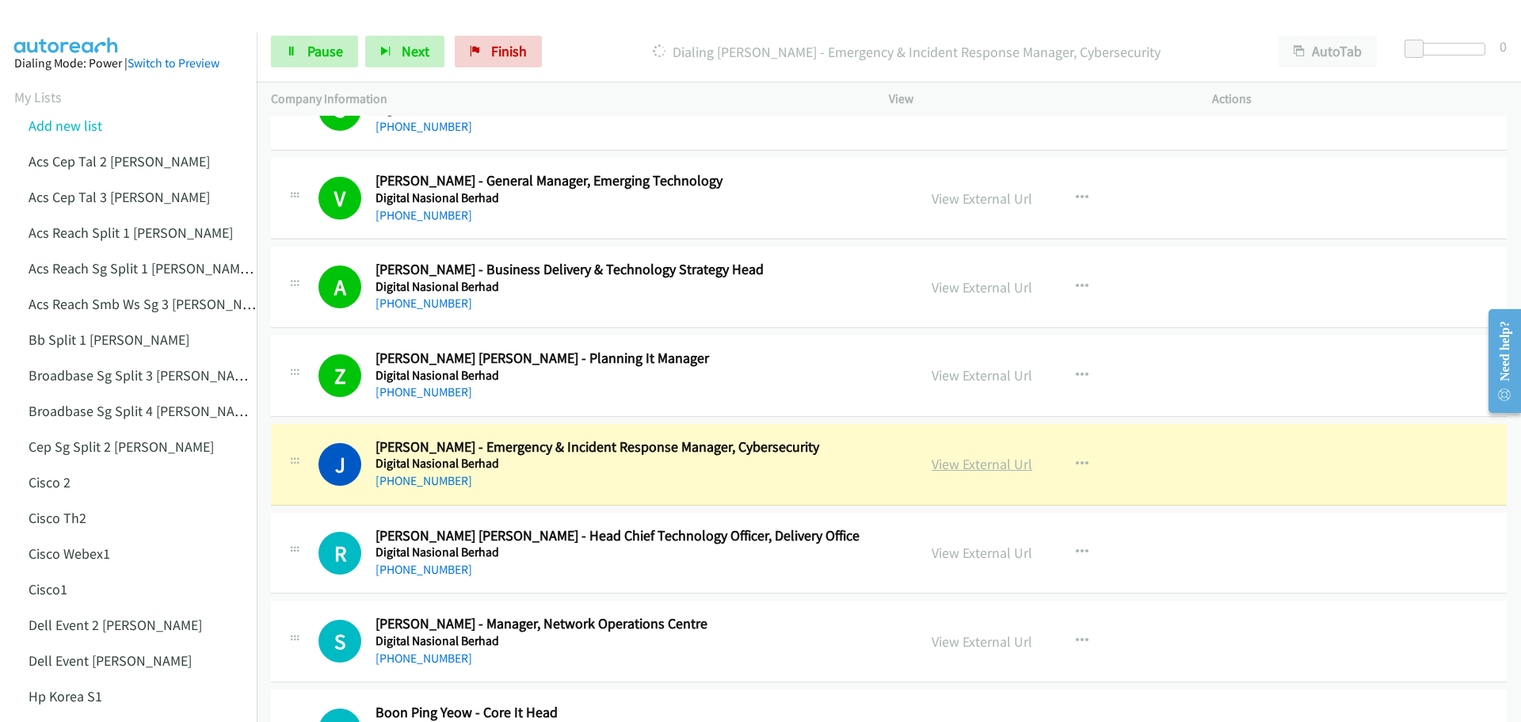
click at [966, 460] on link "View External Url" at bounding box center [982, 464] width 101 height 18
click at [324, 65] on link "Pause" at bounding box center [314, 52] width 87 height 32
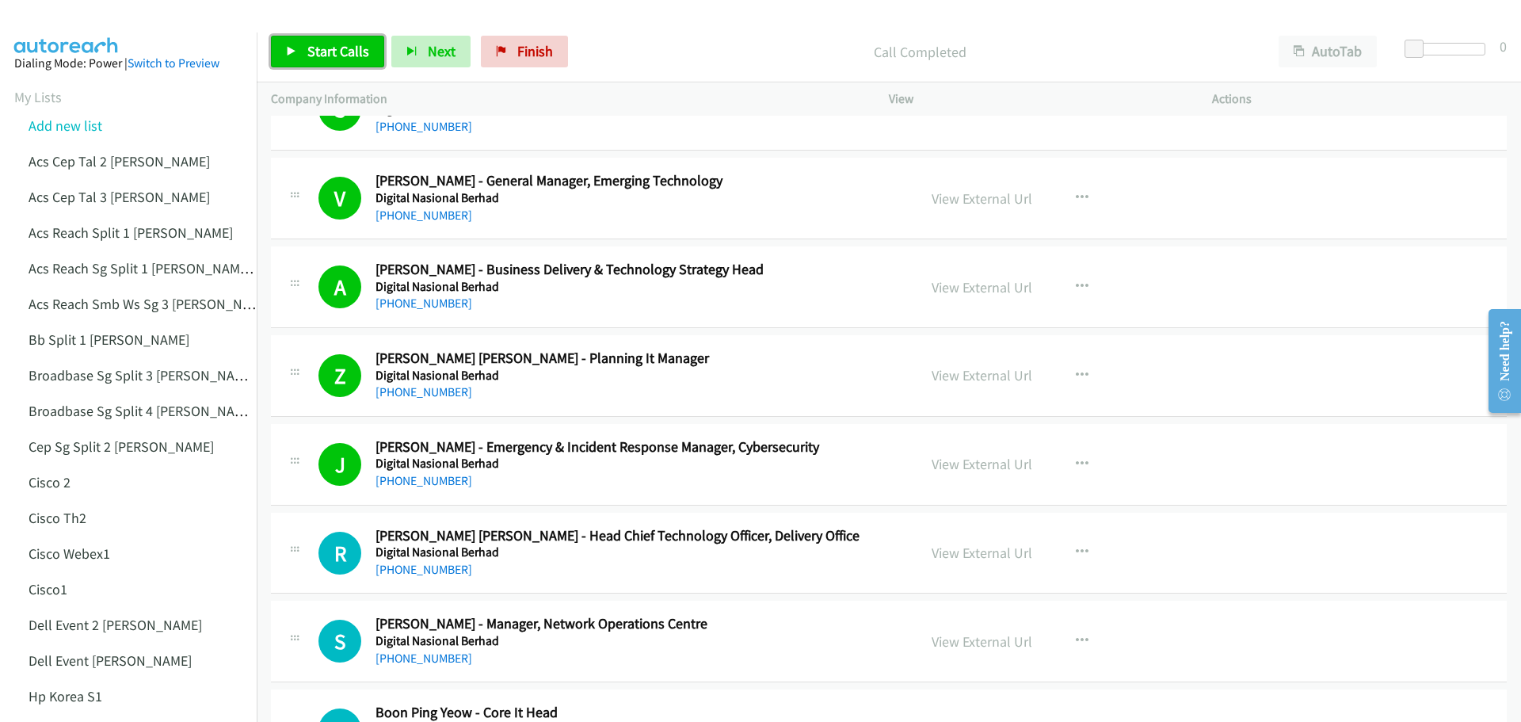
click at [329, 52] on span "Start Calls" at bounding box center [338, 51] width 62 height 18
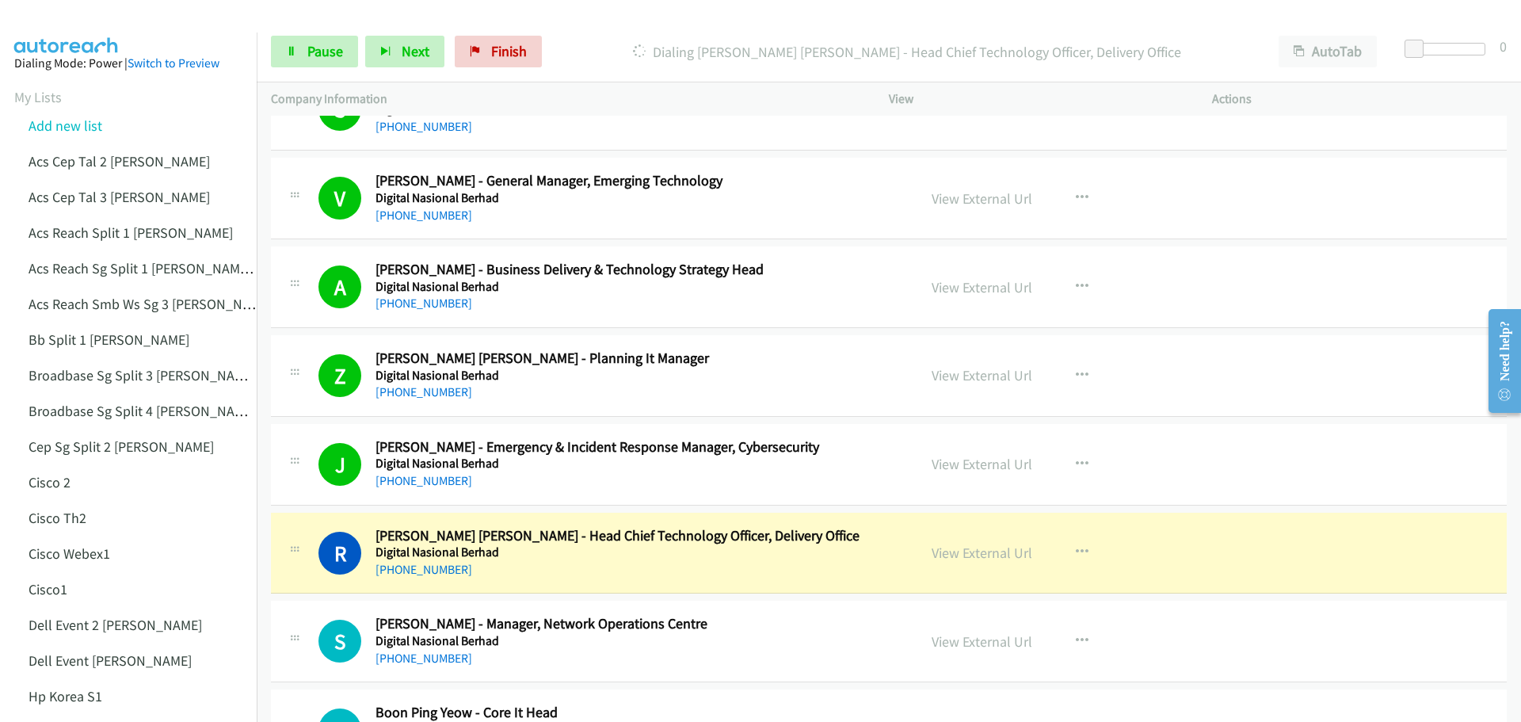
scroll to position [3406, 0]
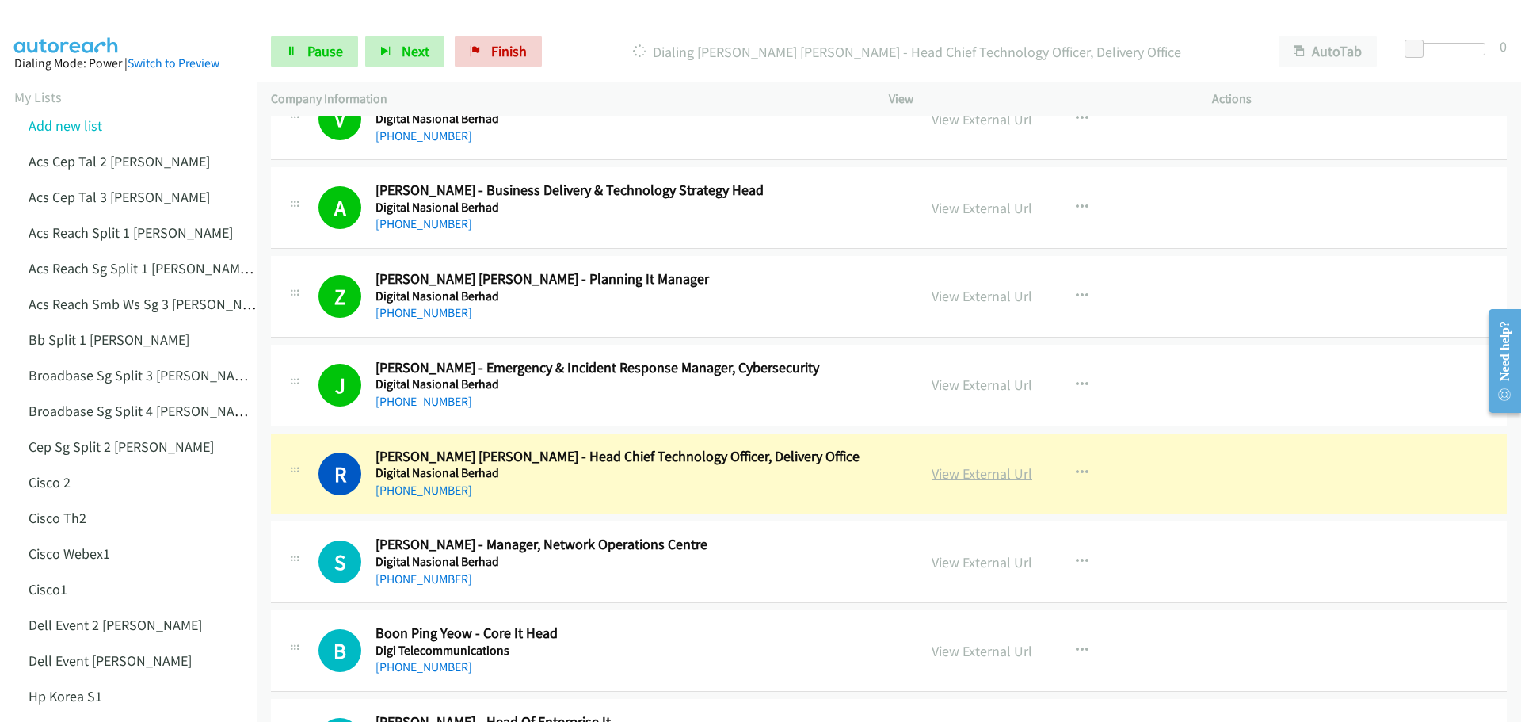
click at [966, 480] on link "View External Url" at bounding box center [982, 473] width 101 height 18
drag, startPoint x: 328, startPoint y: 59, endPoint x: 368, endPoint y: 83, distance: 46.6
click at [330, 56] on span "Pause" at bounding box center [325, 51] width 36 height 18
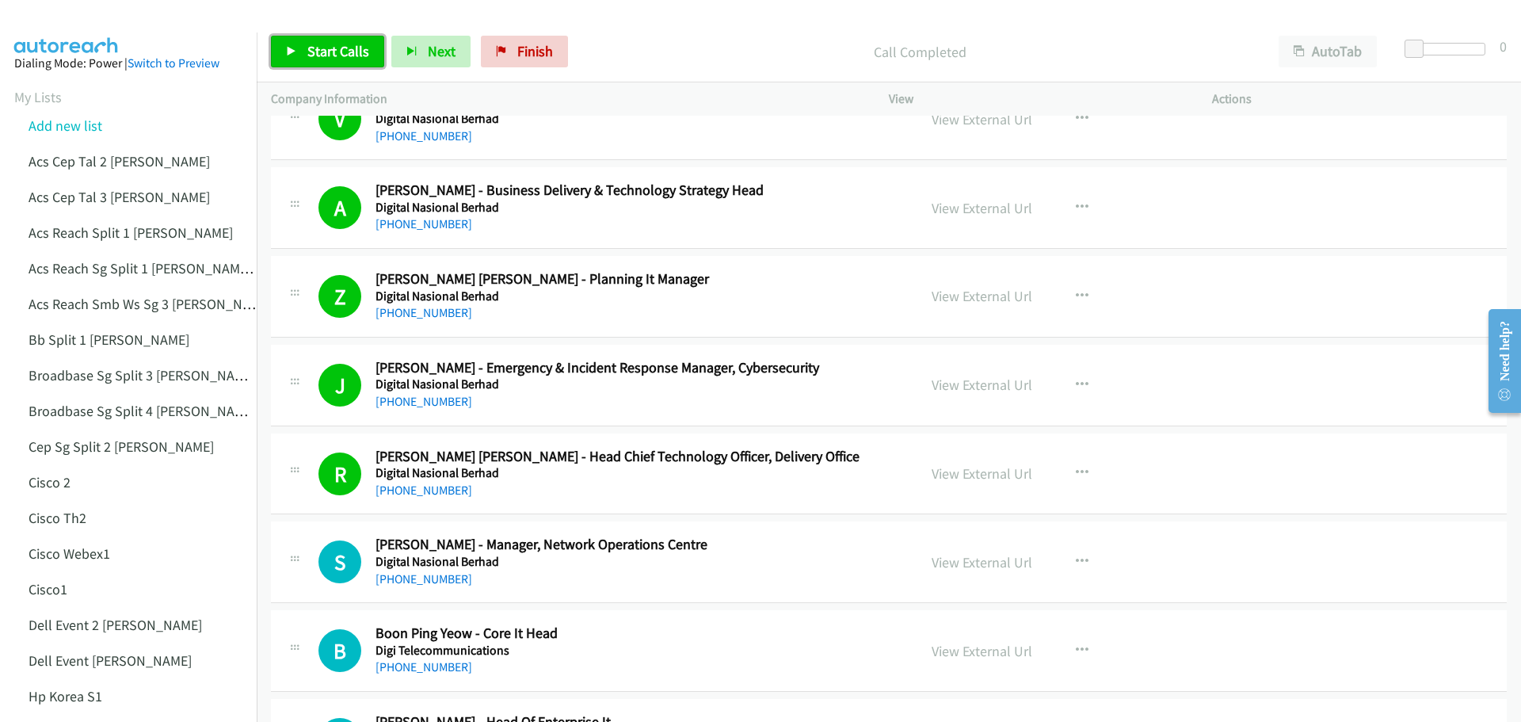
click at [345, 42] on span "Start Calls" at bounding box center [338, 51] width 62 height 18
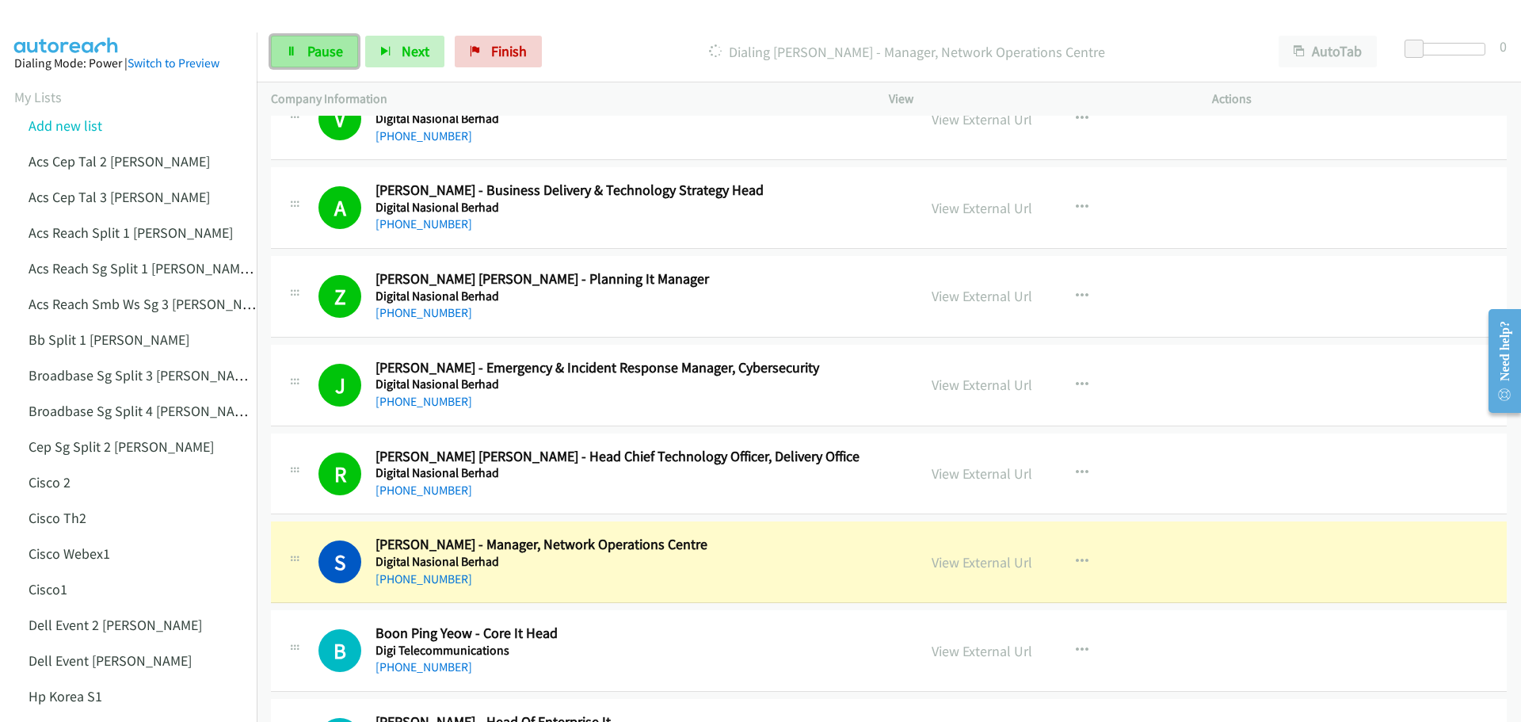
drag, startPoint x: 336, startPoint y: 52, endPoint x: 345, endPoint y: 53, distance: 9.5
click at [335, 52] on span "Pause" at bounding box center [325, 51] width 36 height 18
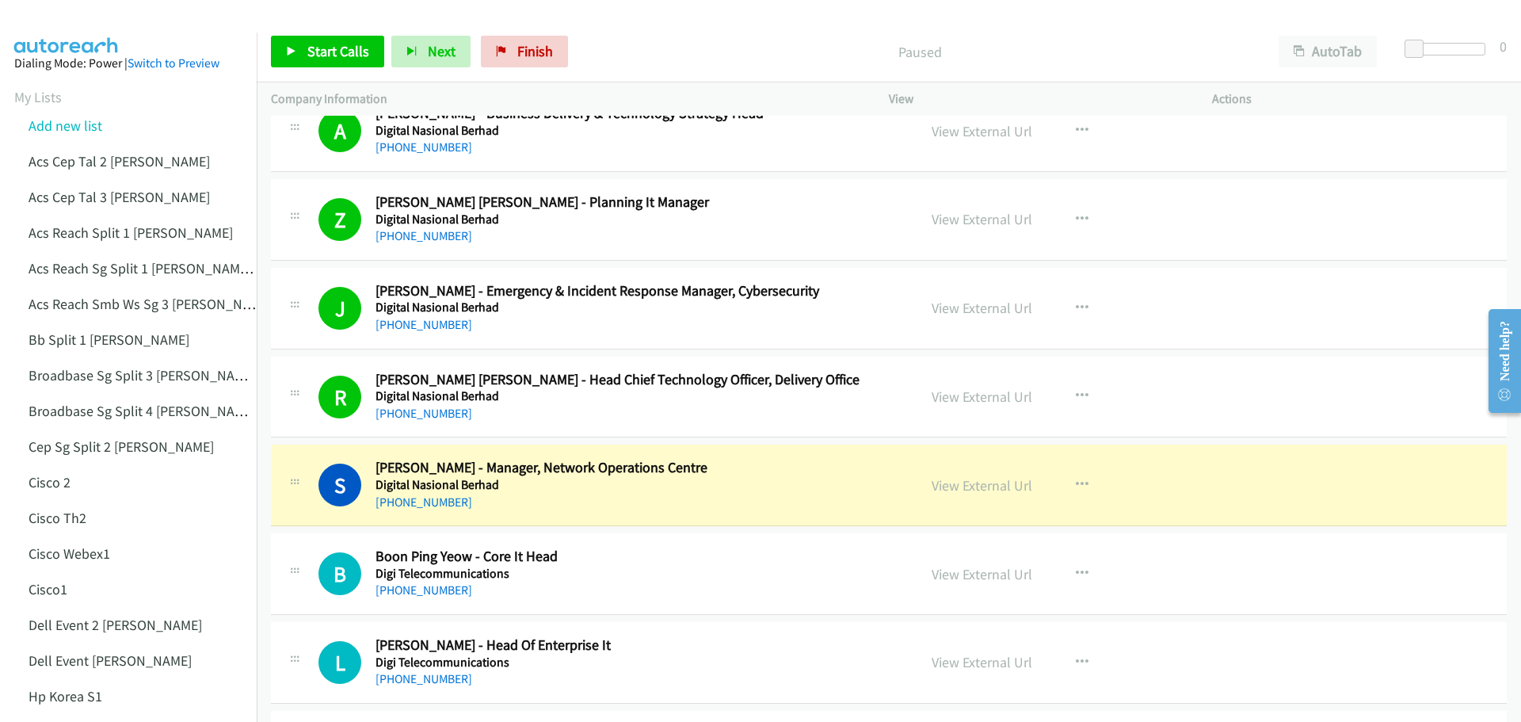
scroll to position [3485, 0]
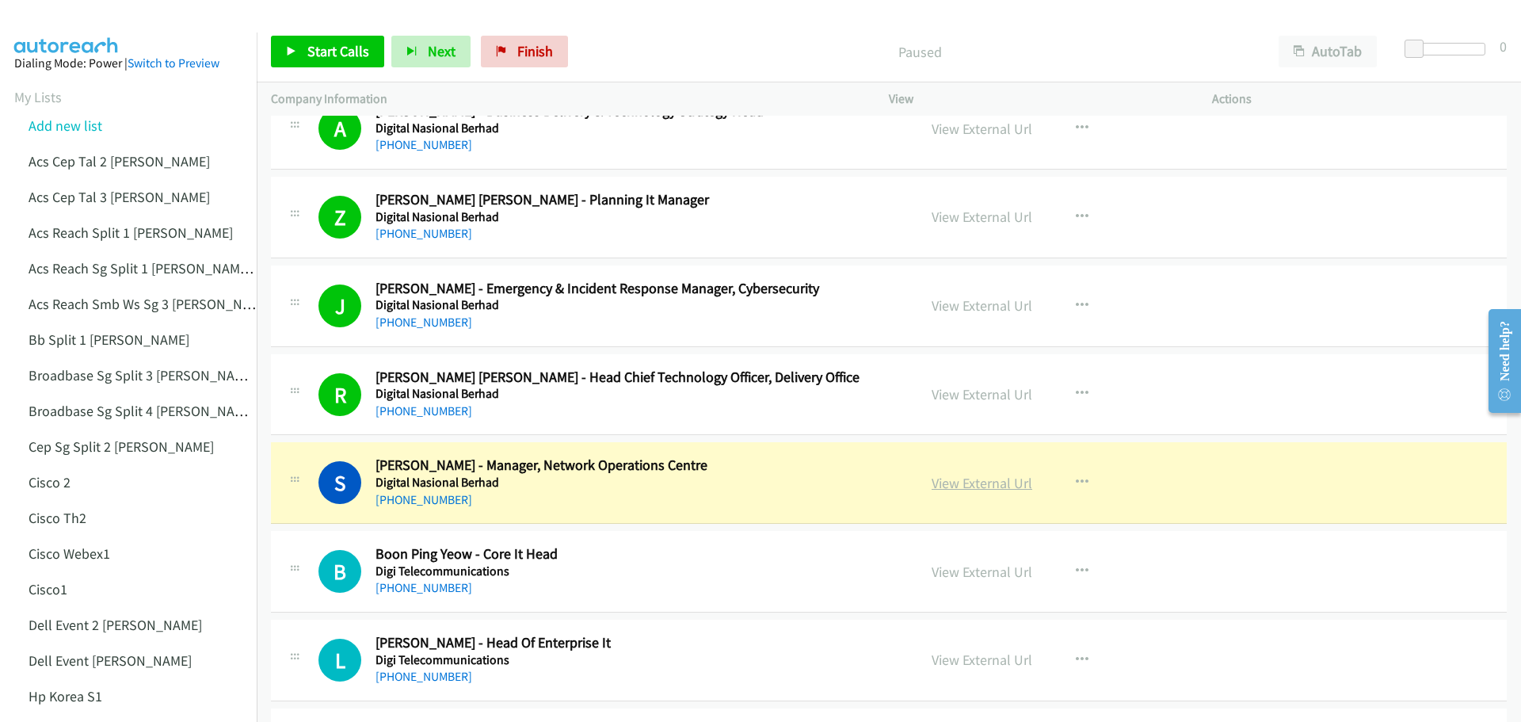
click at [994, 486] on link "View External Url" at bounding box center [982, 483] width 101 height 18
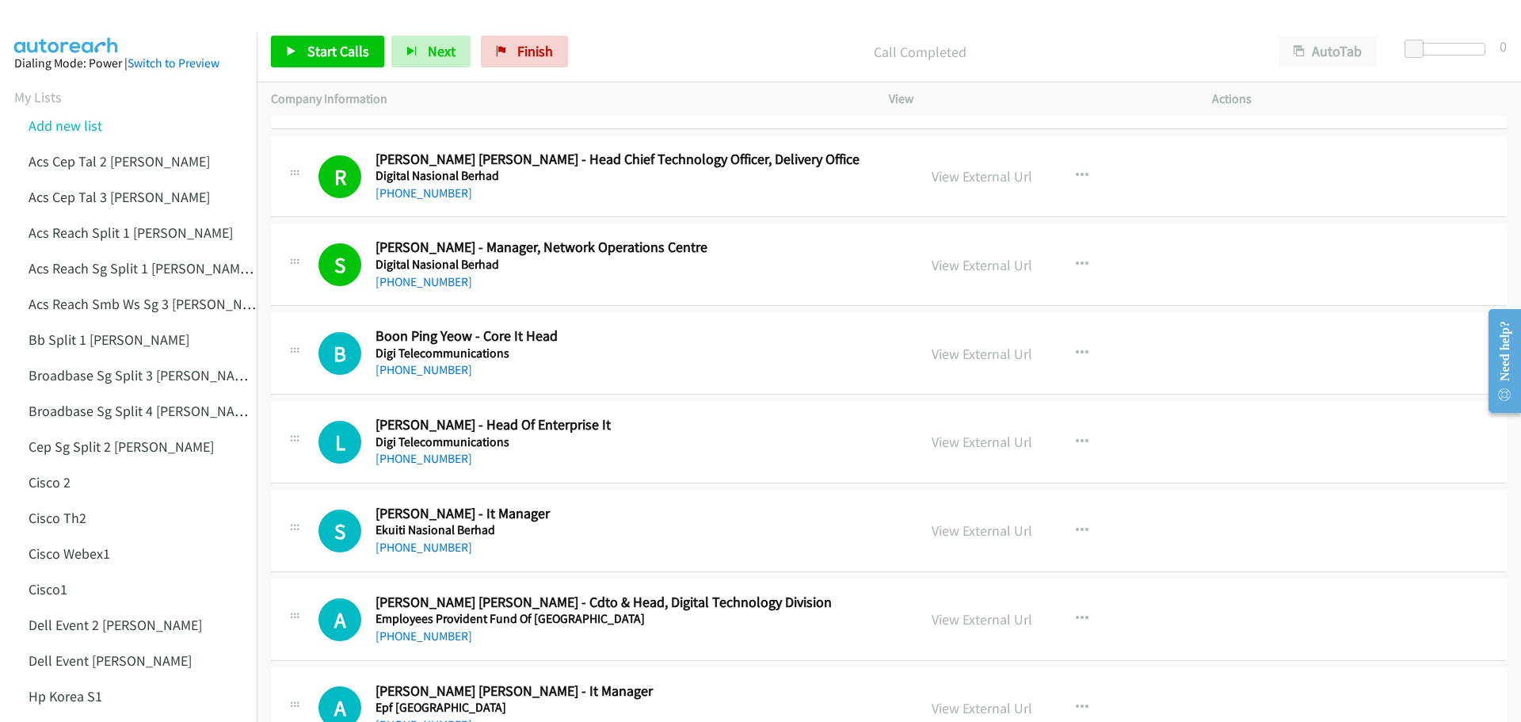
scroll to position [3723, 0]
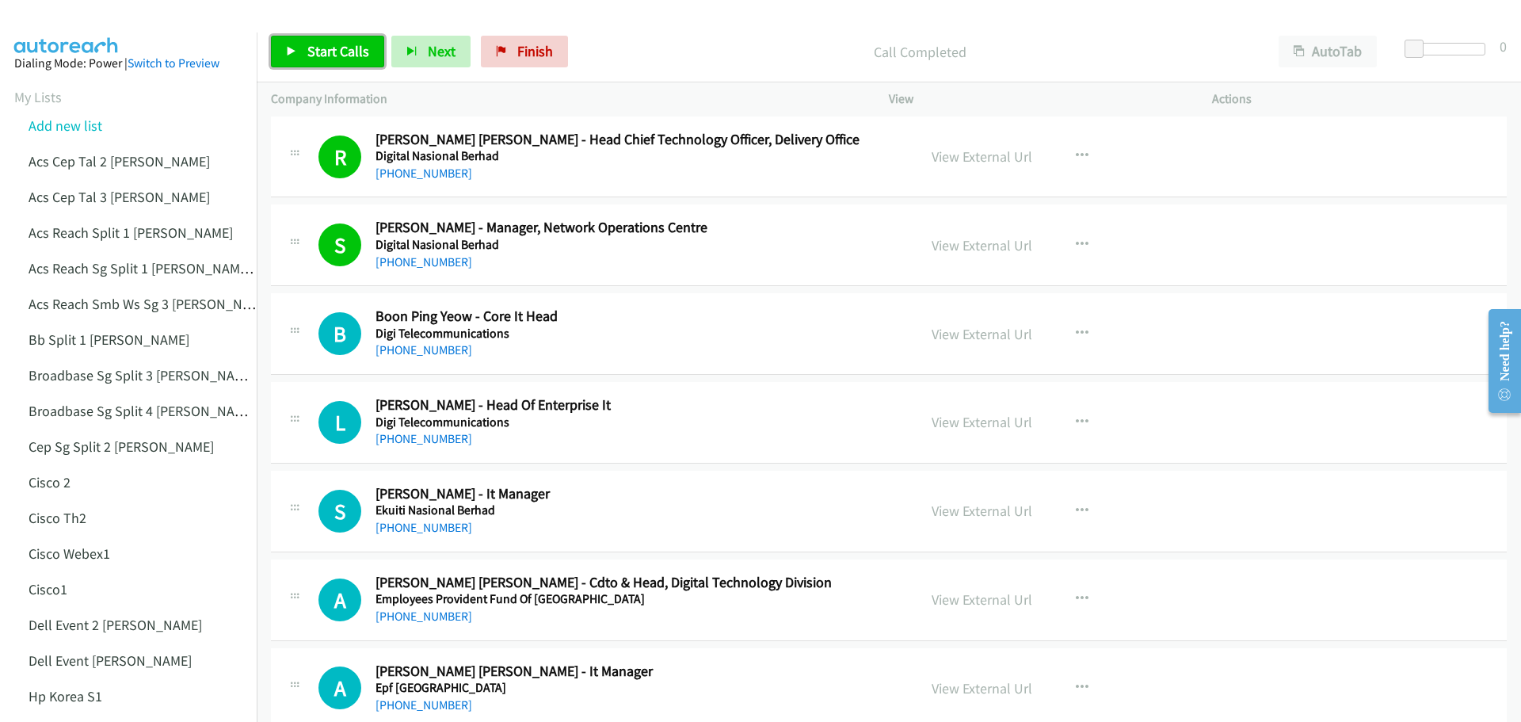
click at [339, 49] on span "Start Calls" at bounding box center [338, 51] width 62 height 18
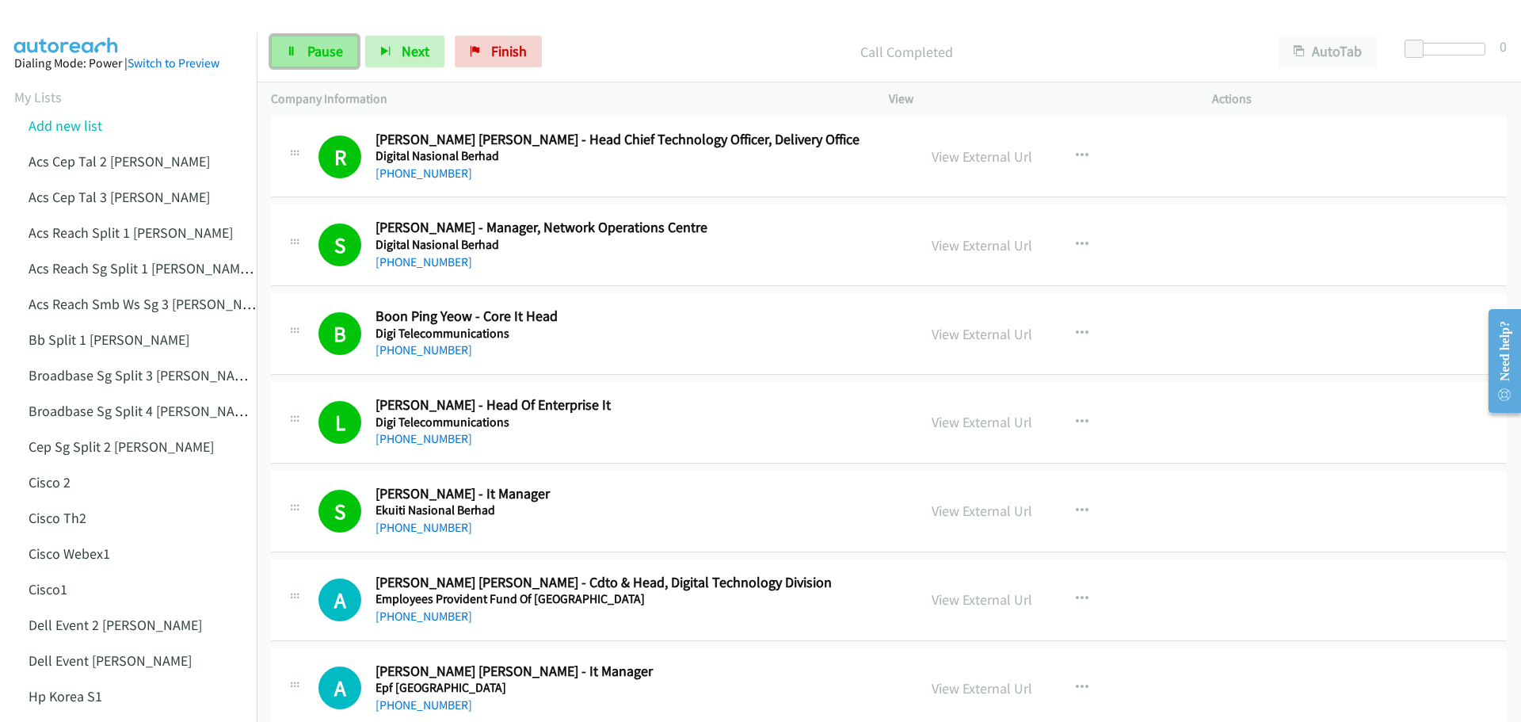
drag, startPoint x: 320, startPoint y: 54, endPoint x: 347, endPoint y: 59, distance: 27.5
click at [320, 54] on span "Pause" at bounding box center [325, 51] width 36 height 18
click at [352, 57] on span "Start Calls" at bounding box center [338, 51] width 62 height 18
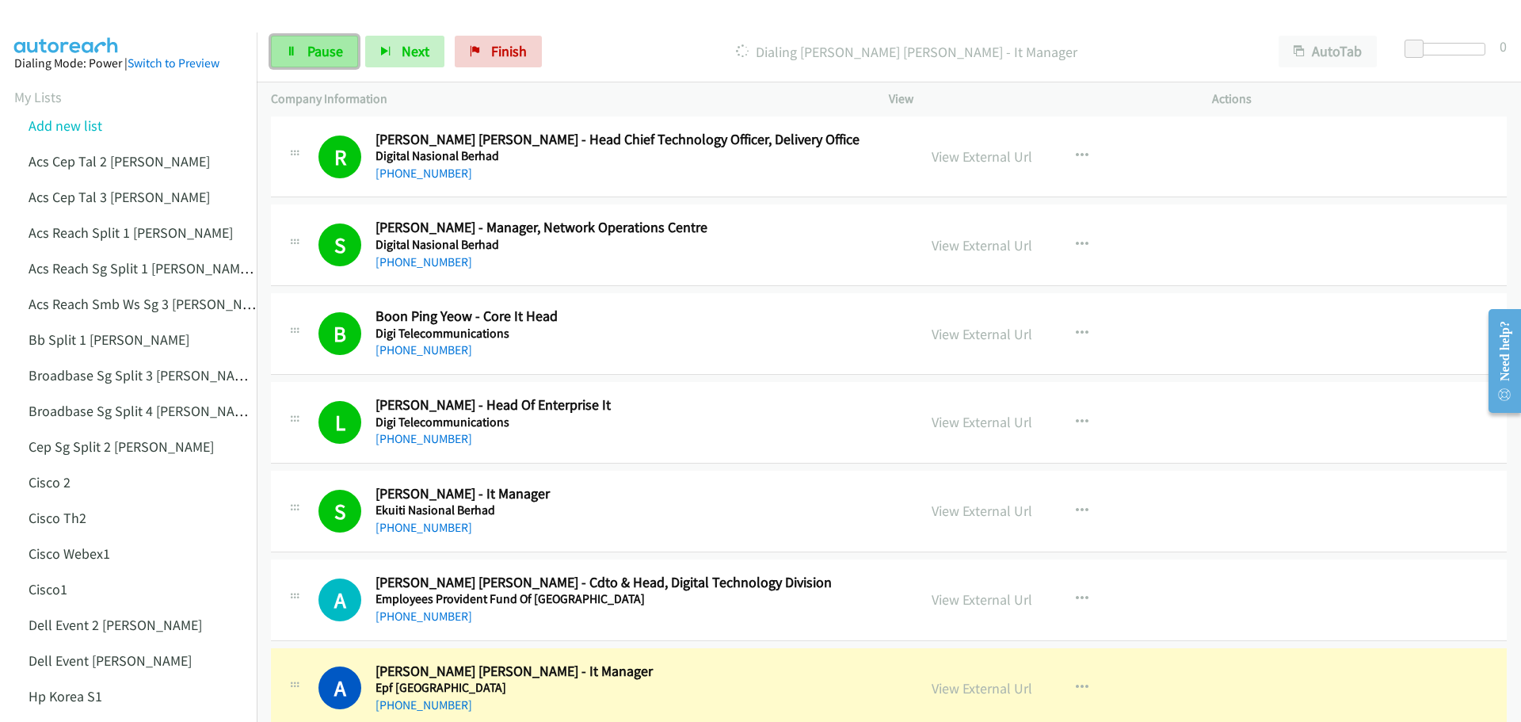
click at [332, 55] on span "Pause" at bounding box center [325, 51] width 36 height 18
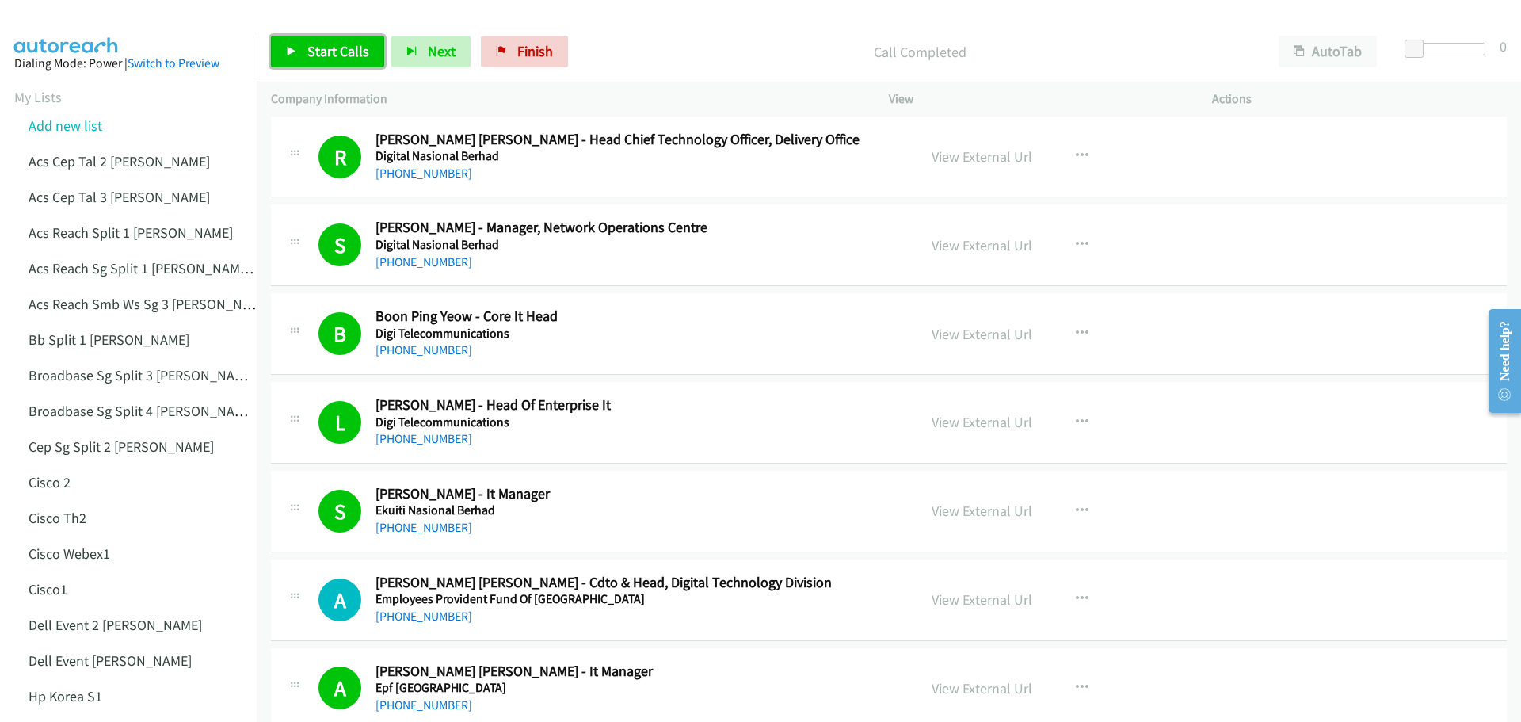
click at [319, 55] on span "Start Calls" at bounding box center [338, 51] width 62 height 18
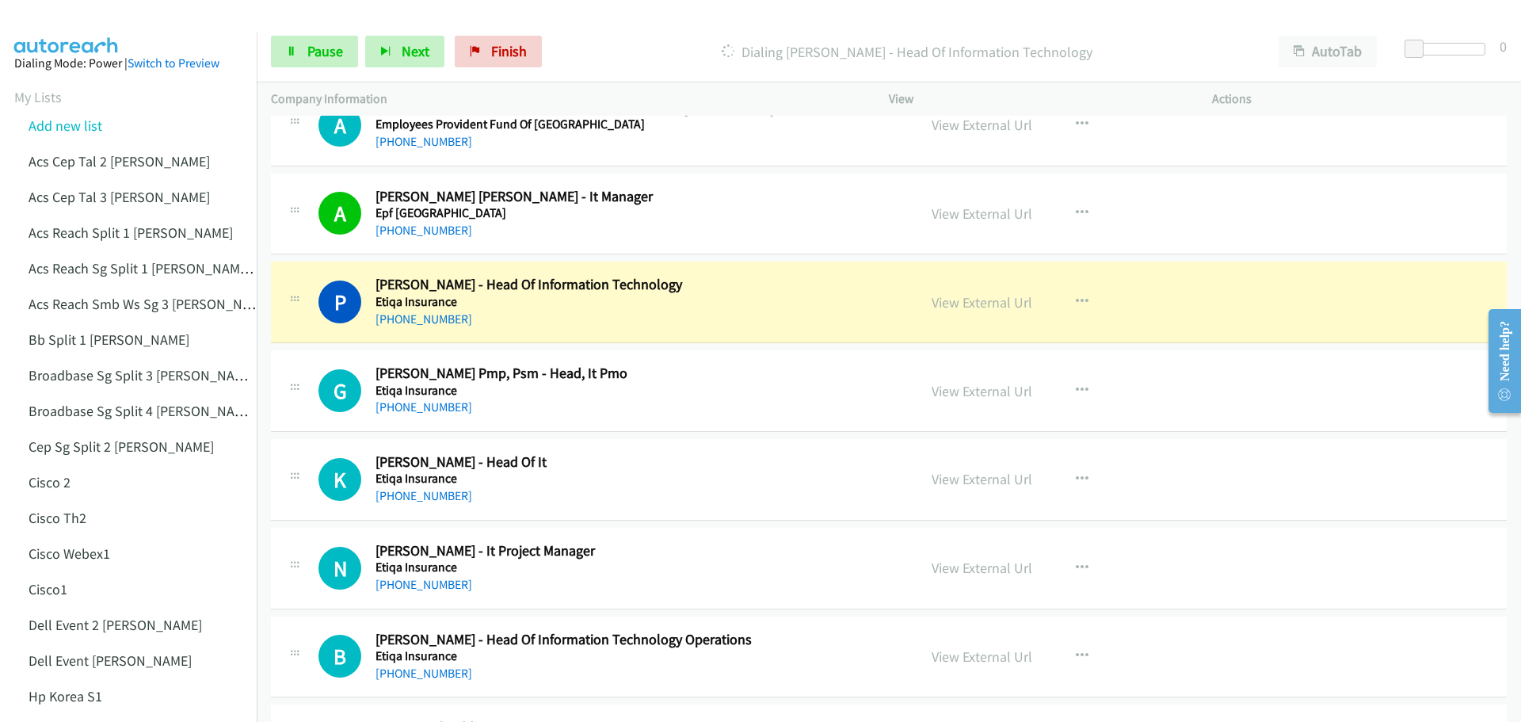
scroll to position [4198, 0]
click at [333, 52] on span "Pause" at bounding box center [325, 51] width 36 height 18
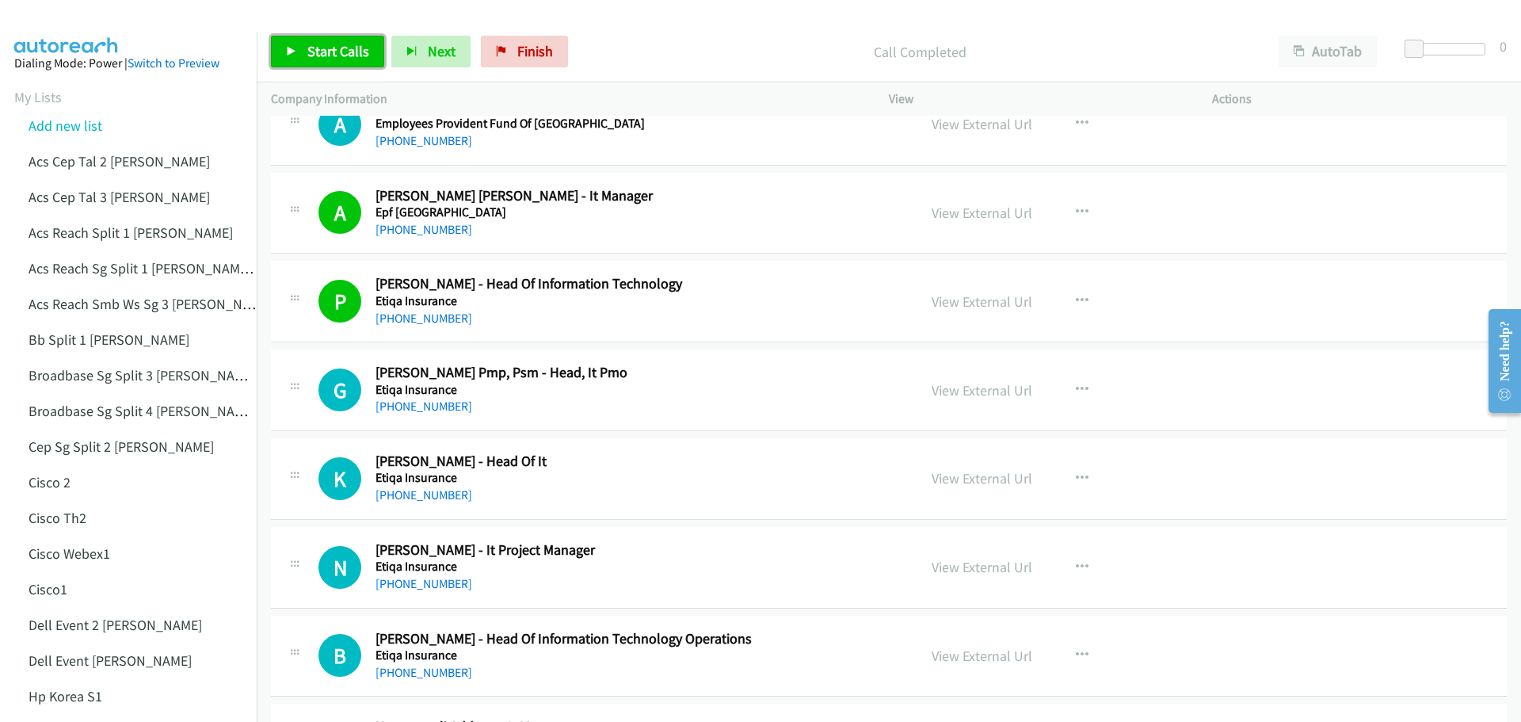
click at [309, 44] on span "Start Calls" at bounding box center [338, 51] width 62 height 18
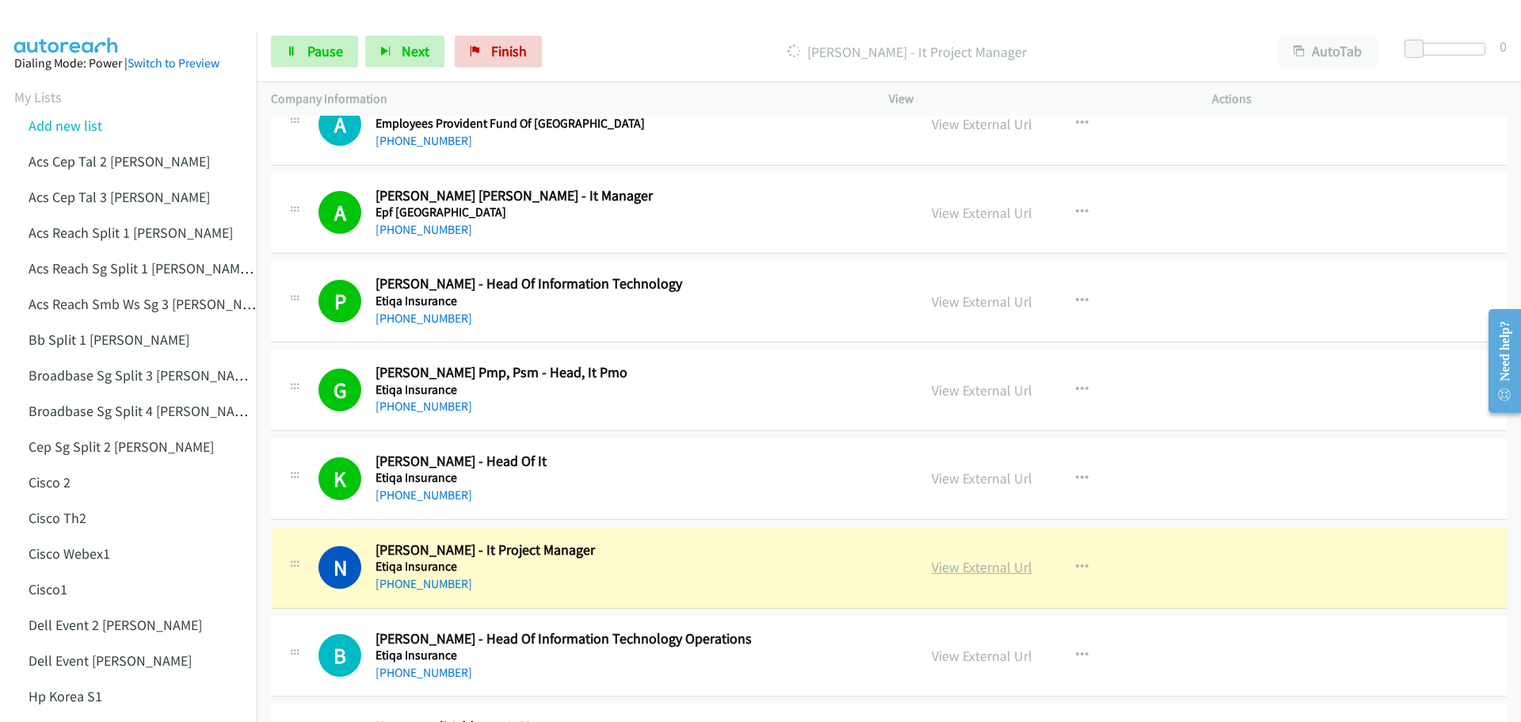
click at [982, 567] on link "View External Url" at bounding box center [982, 567] width 101 height 18
click at [318, 53] on span "Pause" at bounding box center [325, 51] width 36 height 18
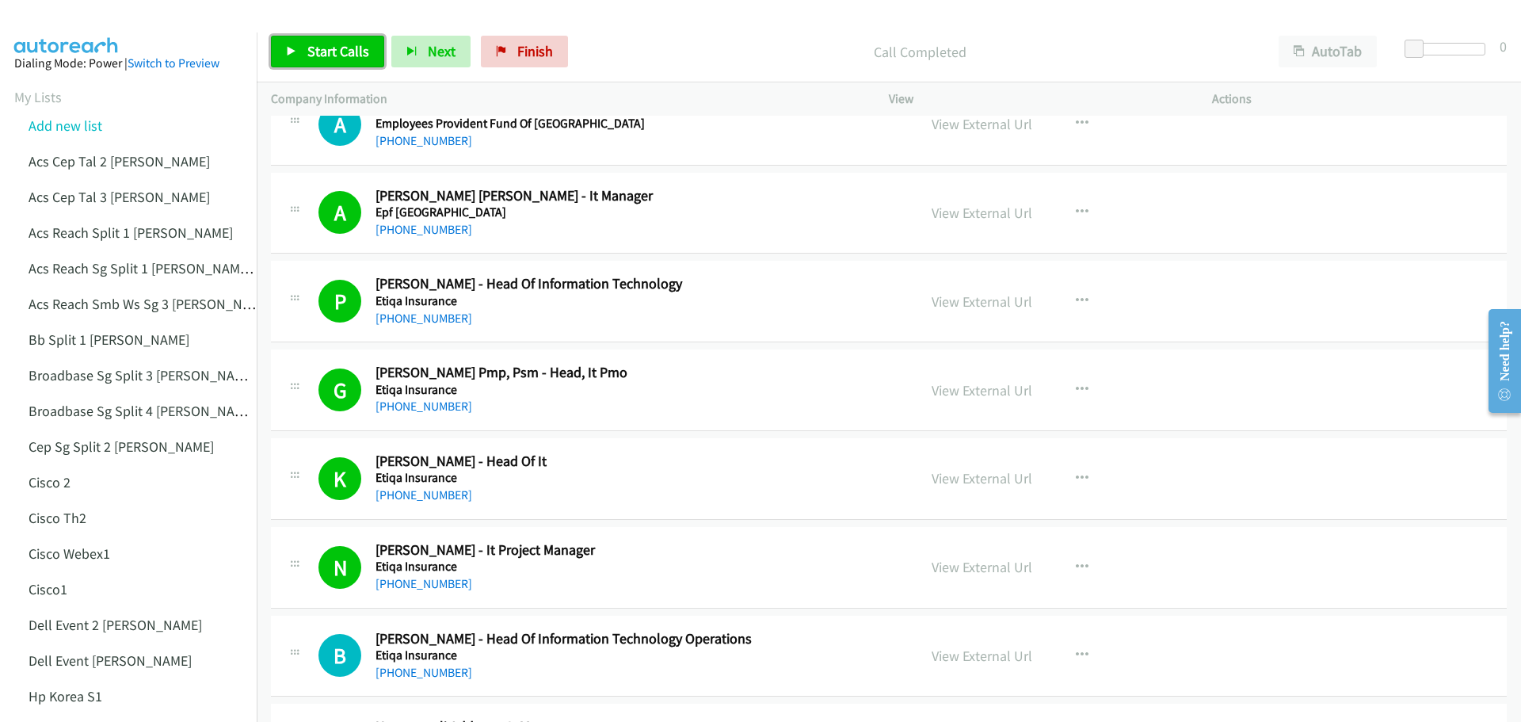
click at [347, 50] on span "Start Calls" at bounding box center [338, 51] width 62 height 18
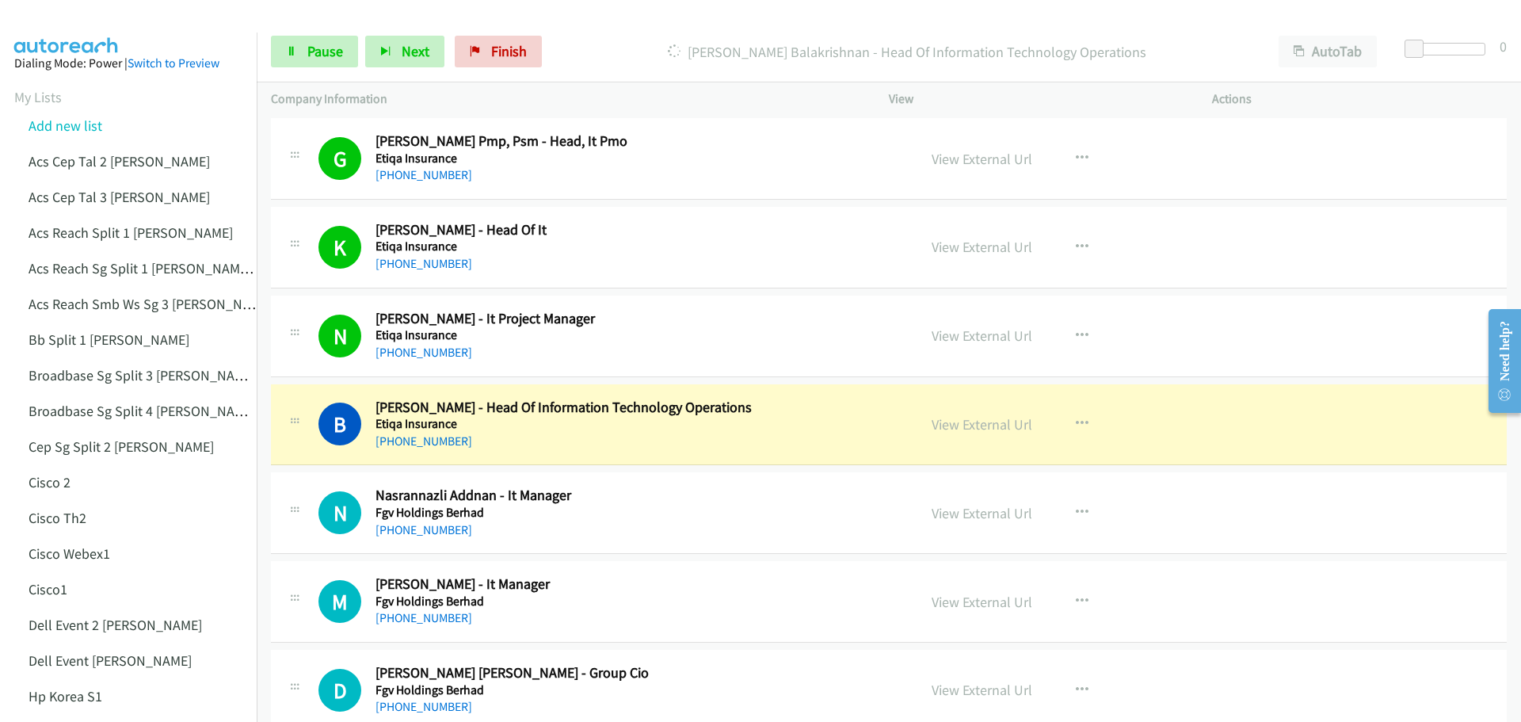
scroll to position [4436, 0]
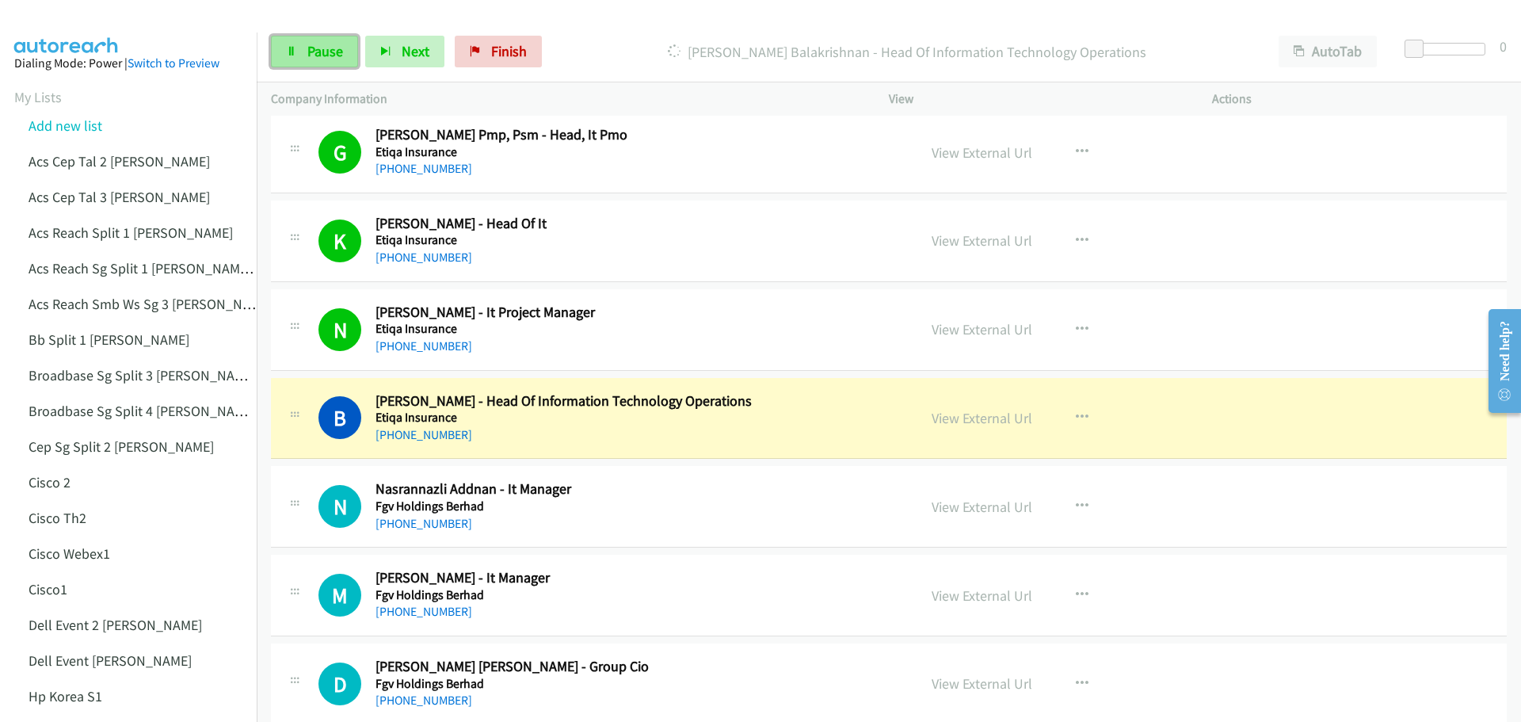
click at [331, 48] on span "Pause" at bounding box center [325, 51] width 36 height 18
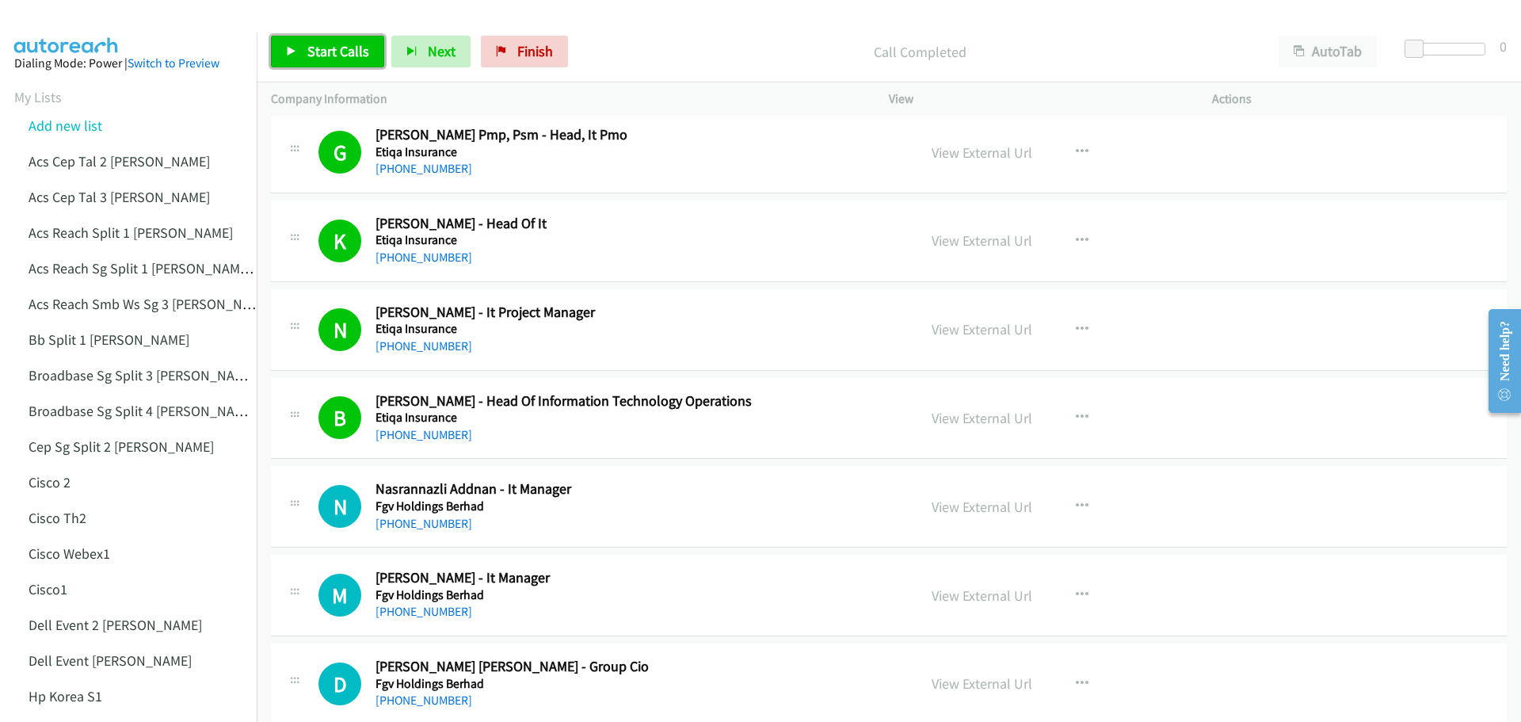
click at [347, 53] on span "Start Calls" at bounding box center [338, 51] width 62 height 18
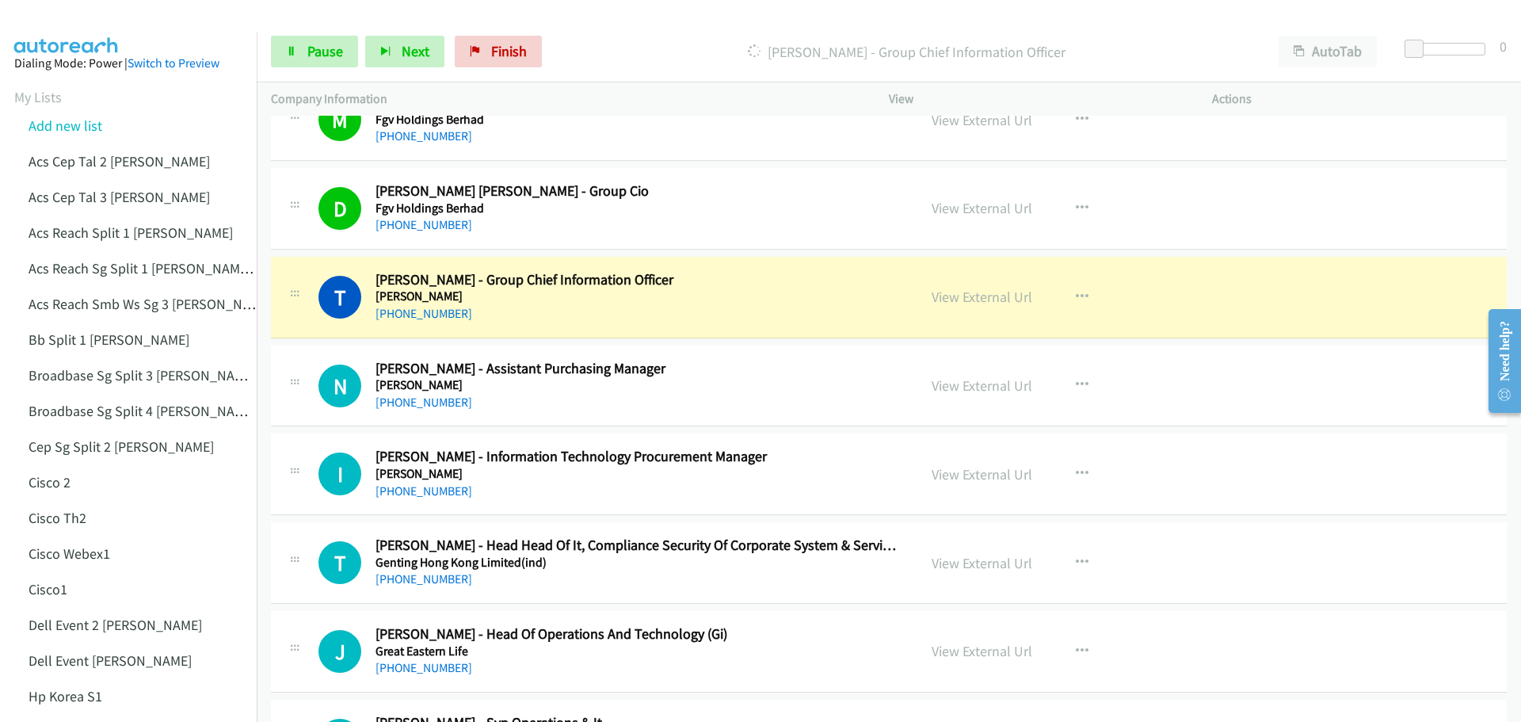
scroll to position [4990, 0]
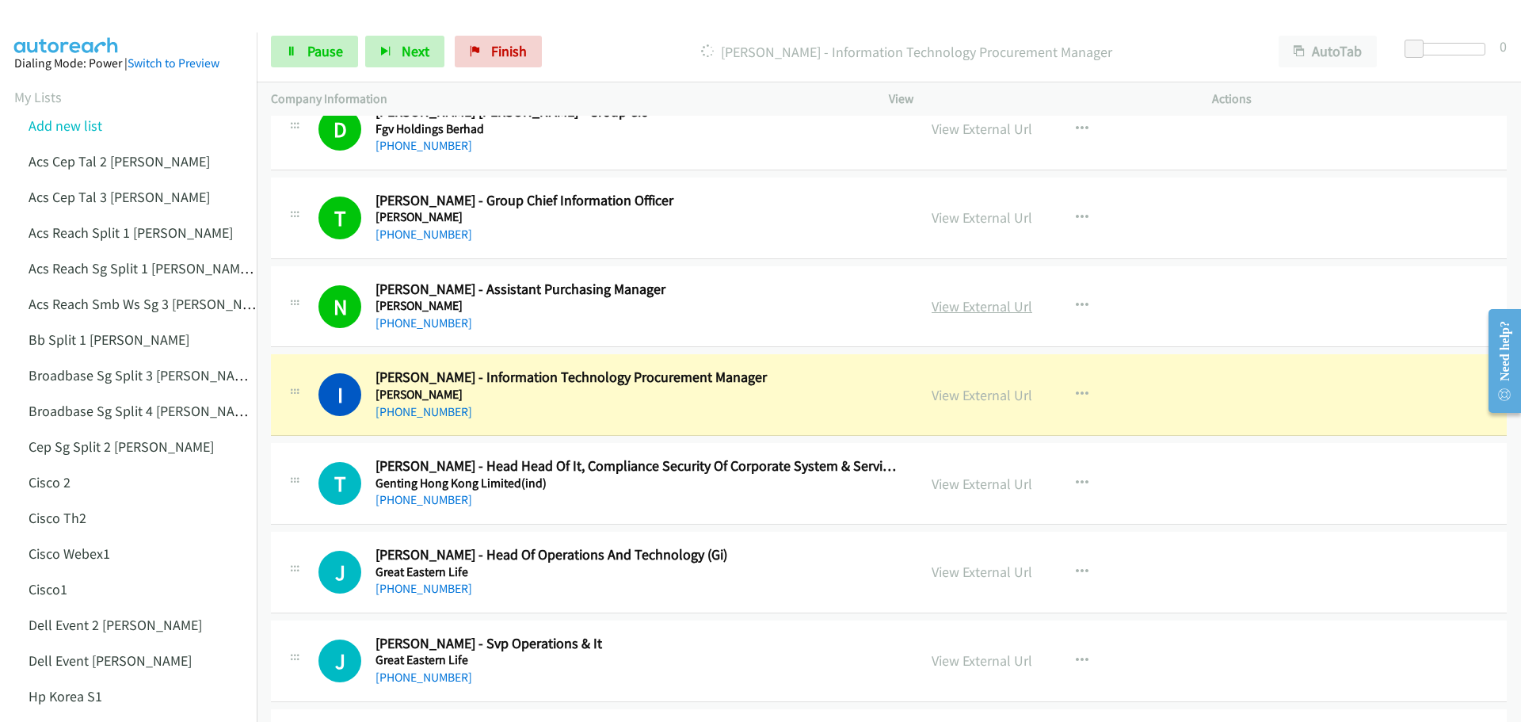
click at [989, 301] on link "View External Url" at bounding box center [982, 306] width 101 height 18
click at [308, 51] on span "Pause" at bounding box center [325, 51] width 36 height 18
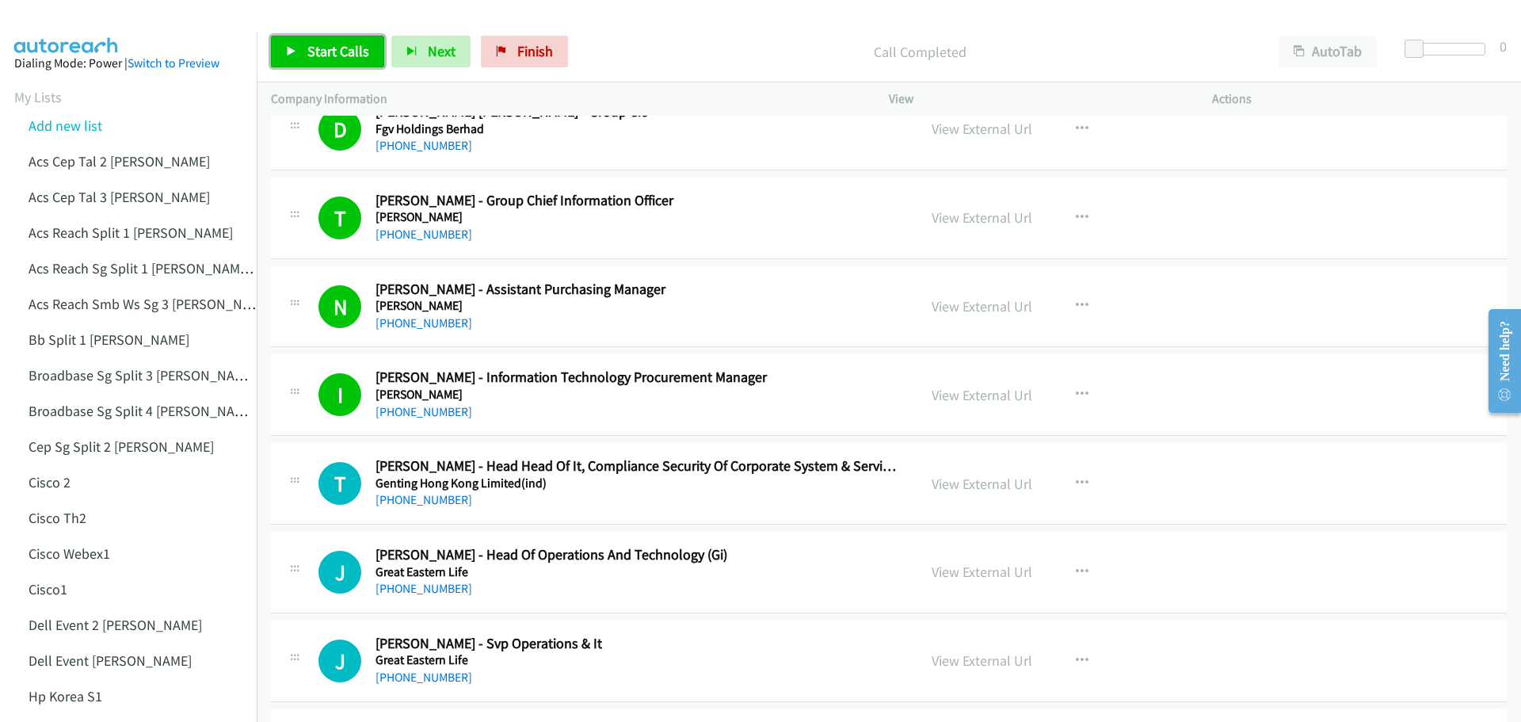
click at [337, 55] on span "Start Calls" at bounding box center [338, 51] width 62 height 18
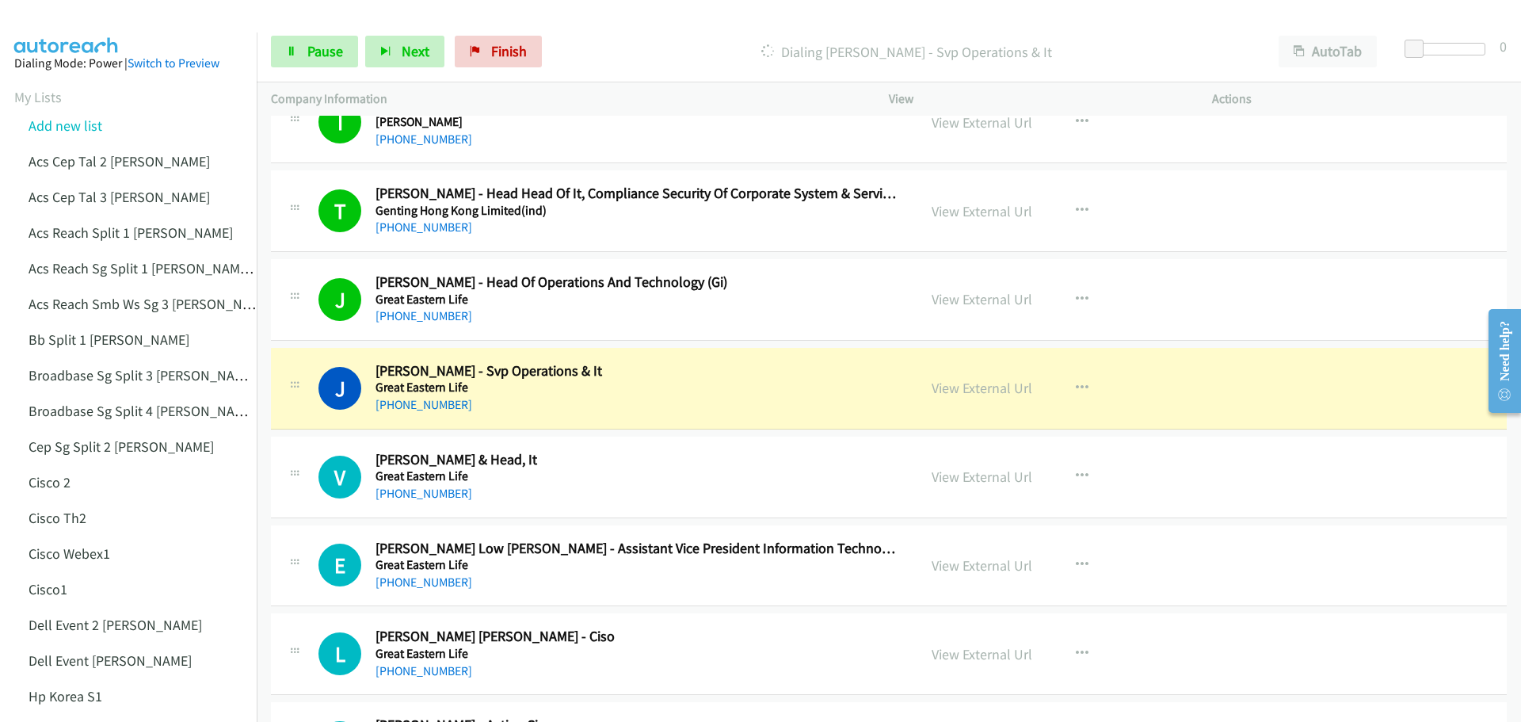
scroll to position [5307, 0]
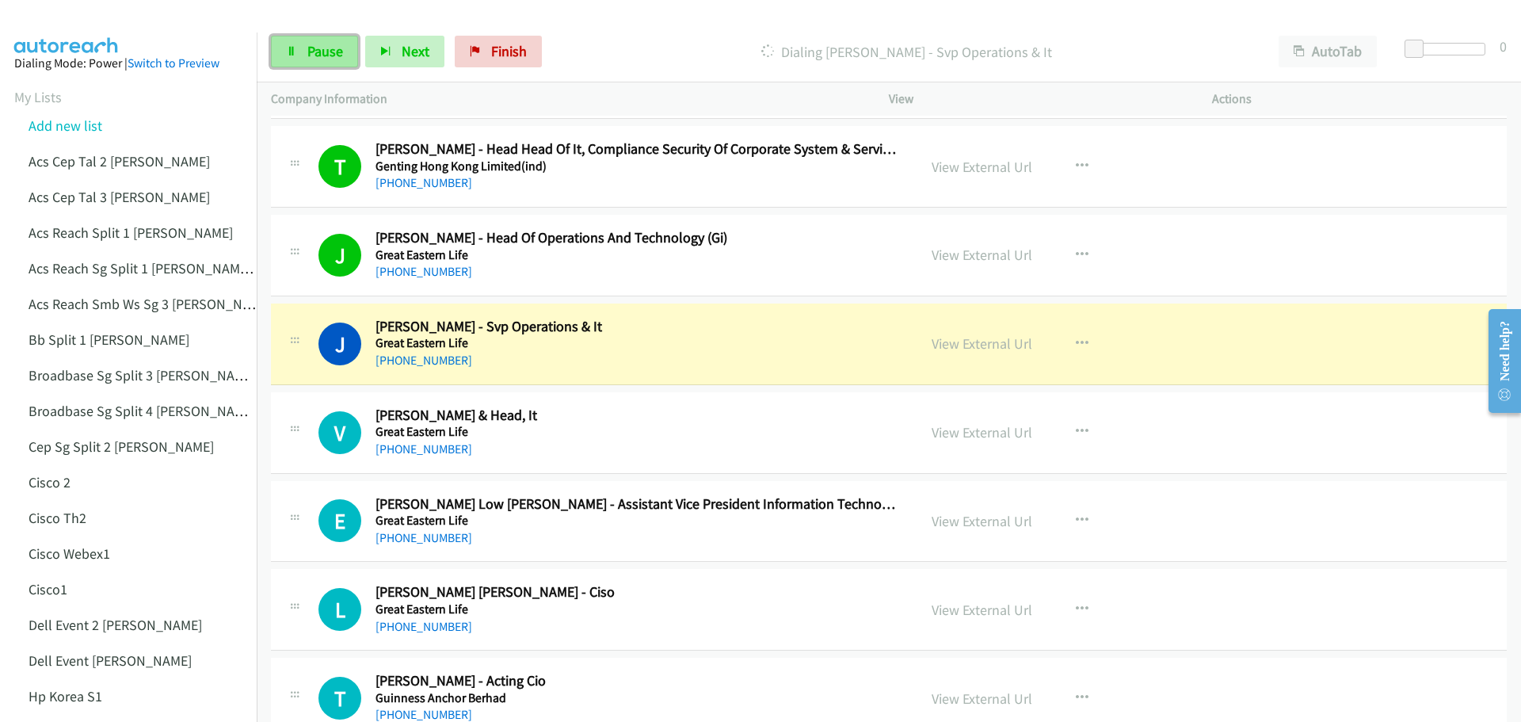
click at [316, 50] on span "Pause" at bounding box center [325, 51] width 36 height 18
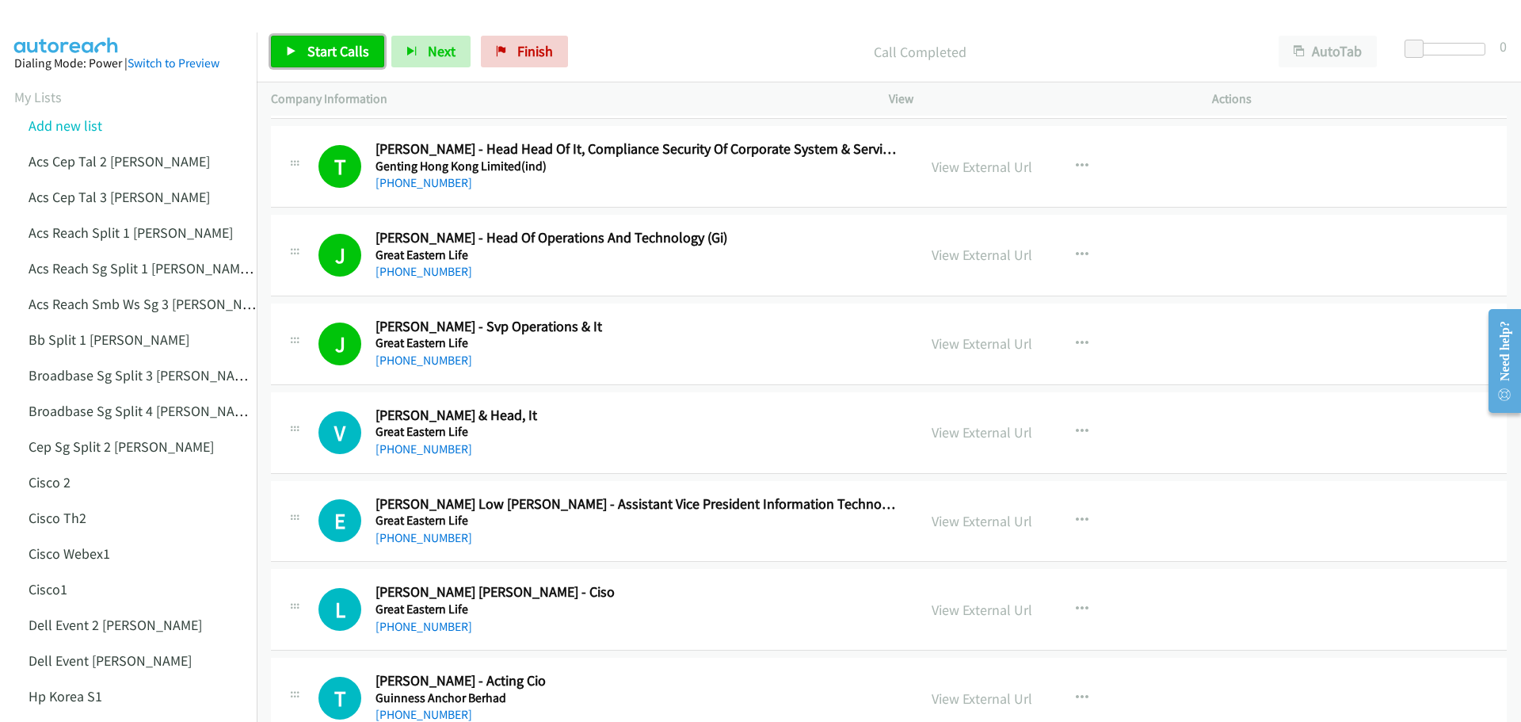
click at [330, 50] on span "Start Calls" at bounding box center [338, 51] width 62 height 18
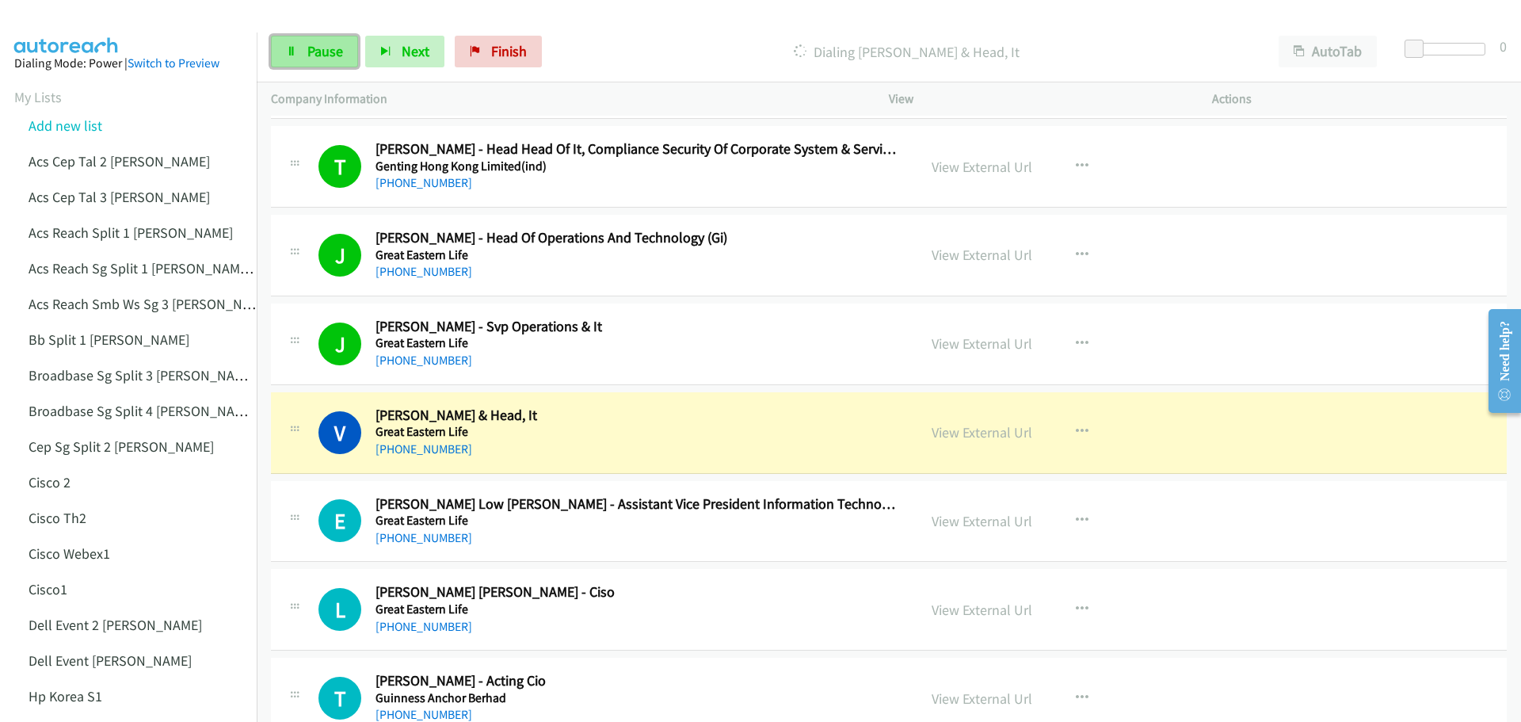
click at [322, 62] on link "Pause" at bounding box center [314, 52] width 87 height 32
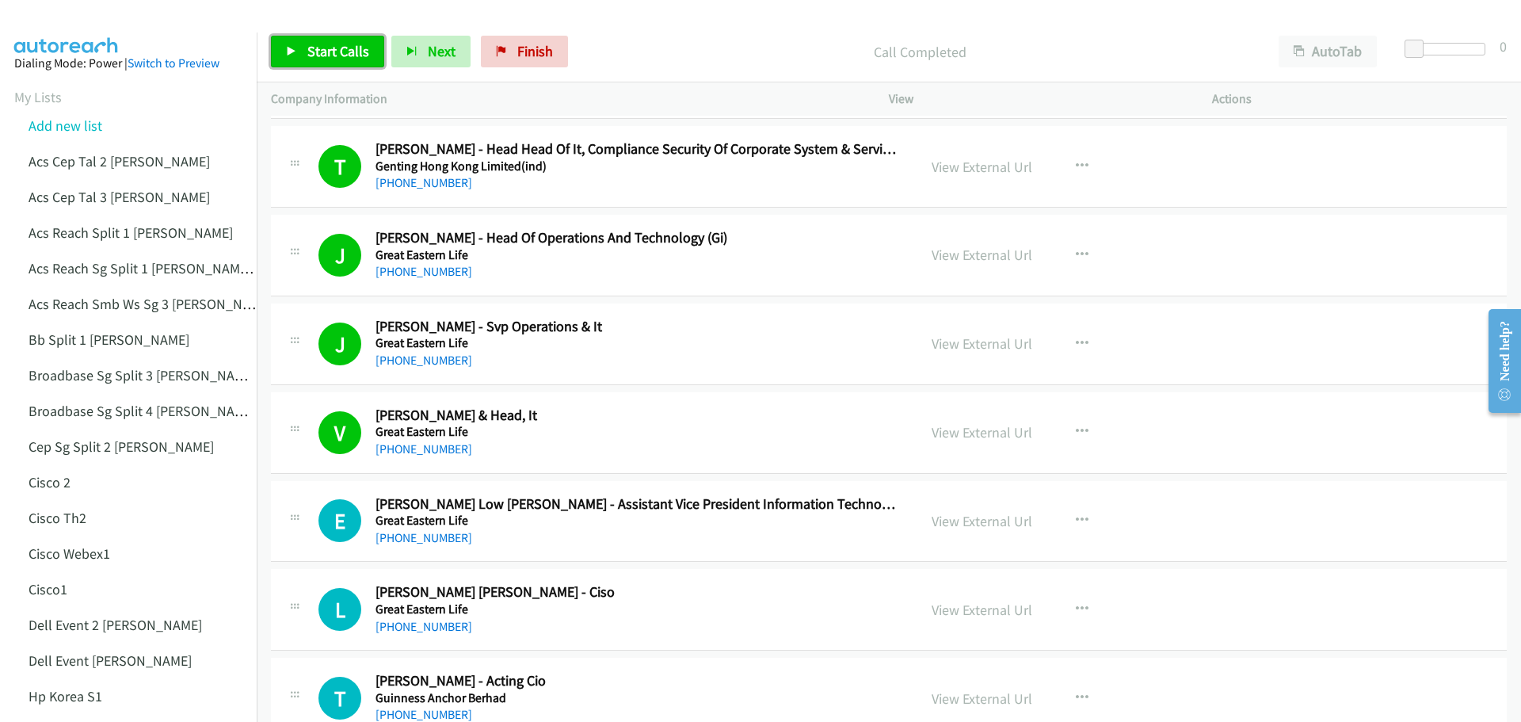
click at [337, 58] on span "Start Calls" at bounding box center [338, 51] width 62 height 18
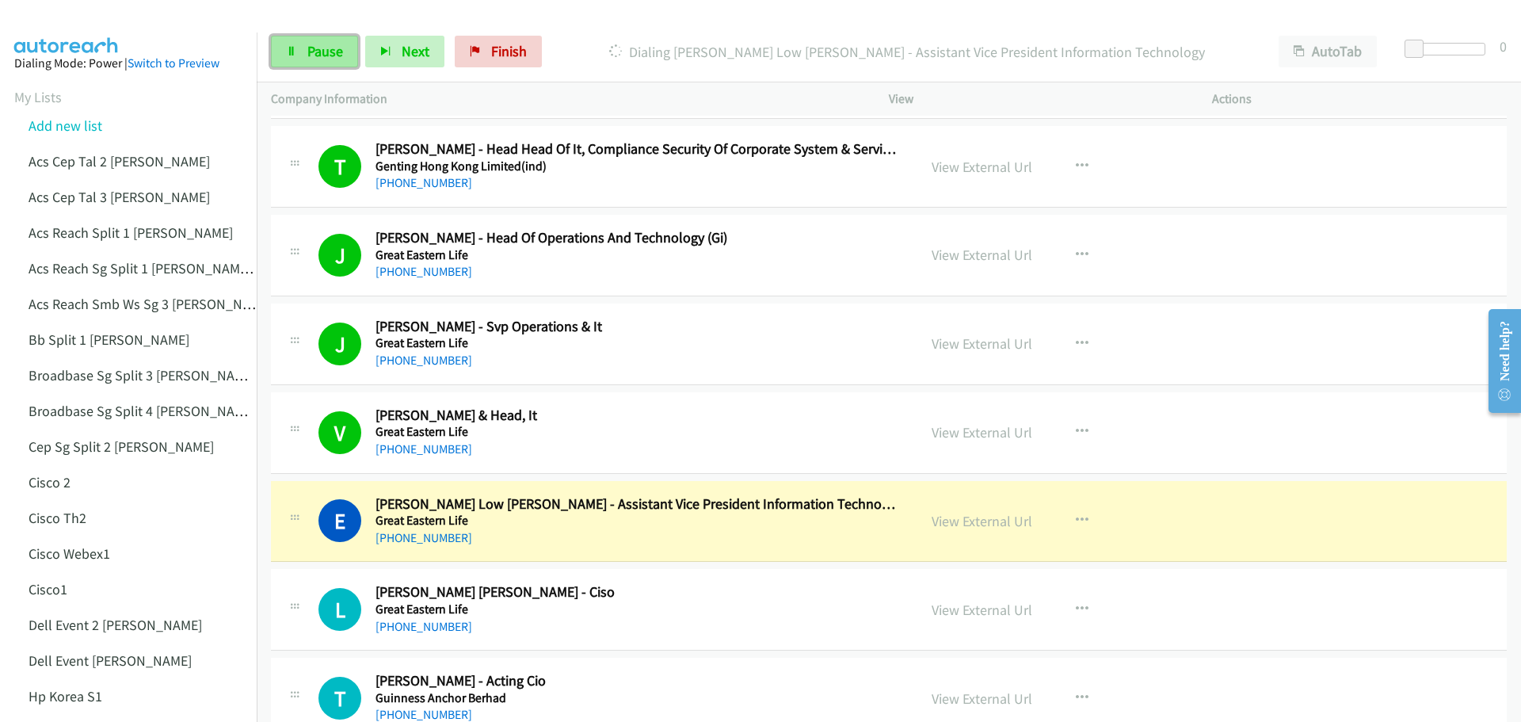
click at [326, 51] on span "Pause" at bounding box center [325, 51] width 36 height 18
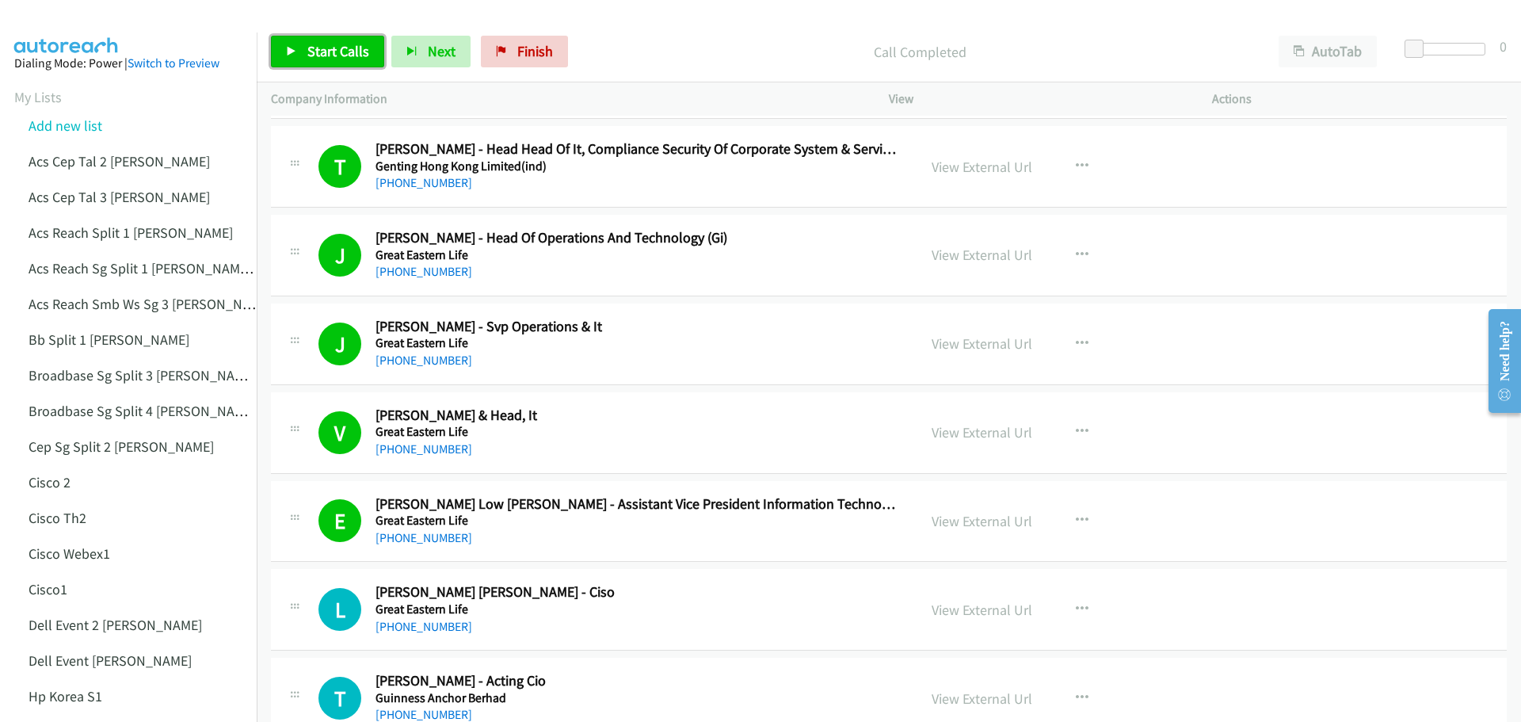
click at [331, 44] on span "Start Calls" at bounding box center [338, 51] width 62 height 18
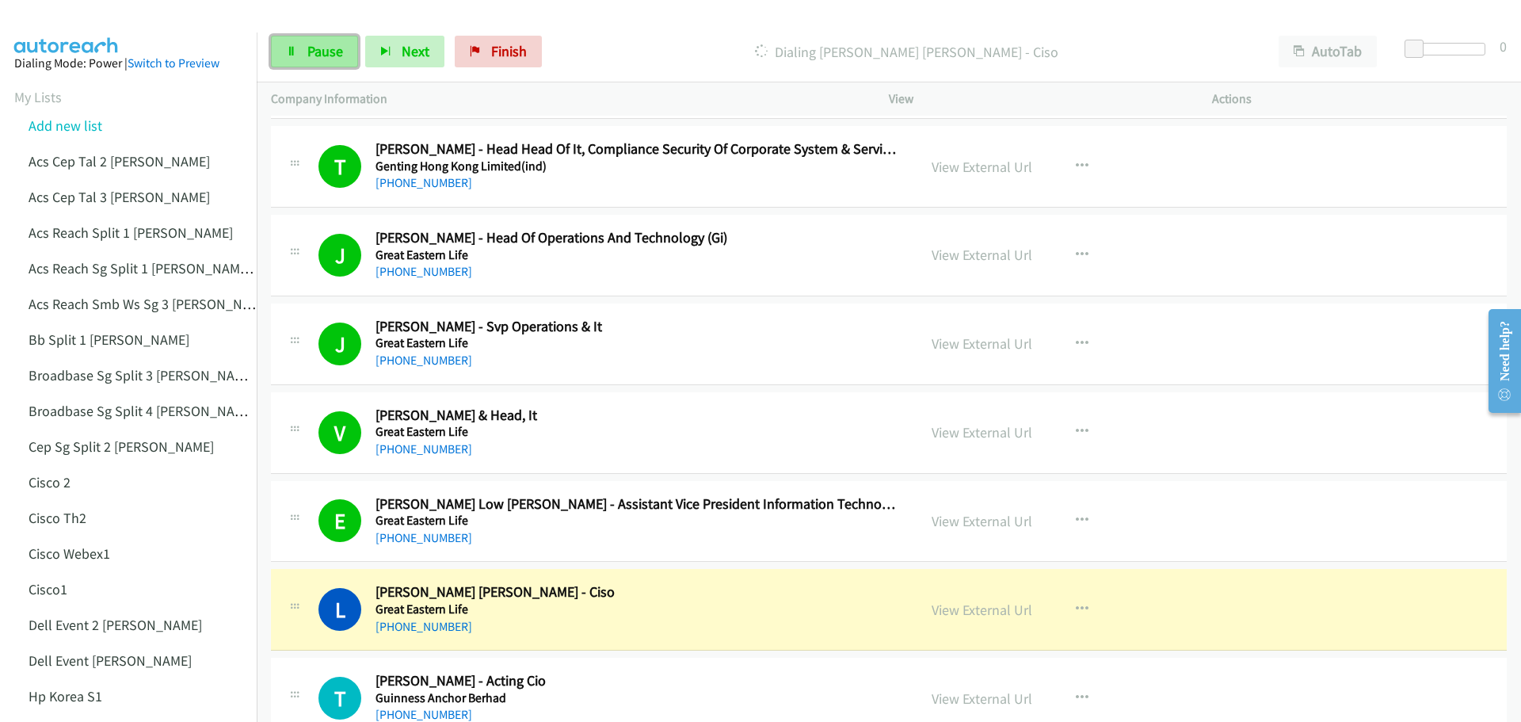
drag, startPoint x: 327, startPoint y: 47, endPoint x: 353, endPoint y: 47, distance: 26.1
click at [327, 47] on span "Pause" at bounding box center [325, 51] width 36 height 18
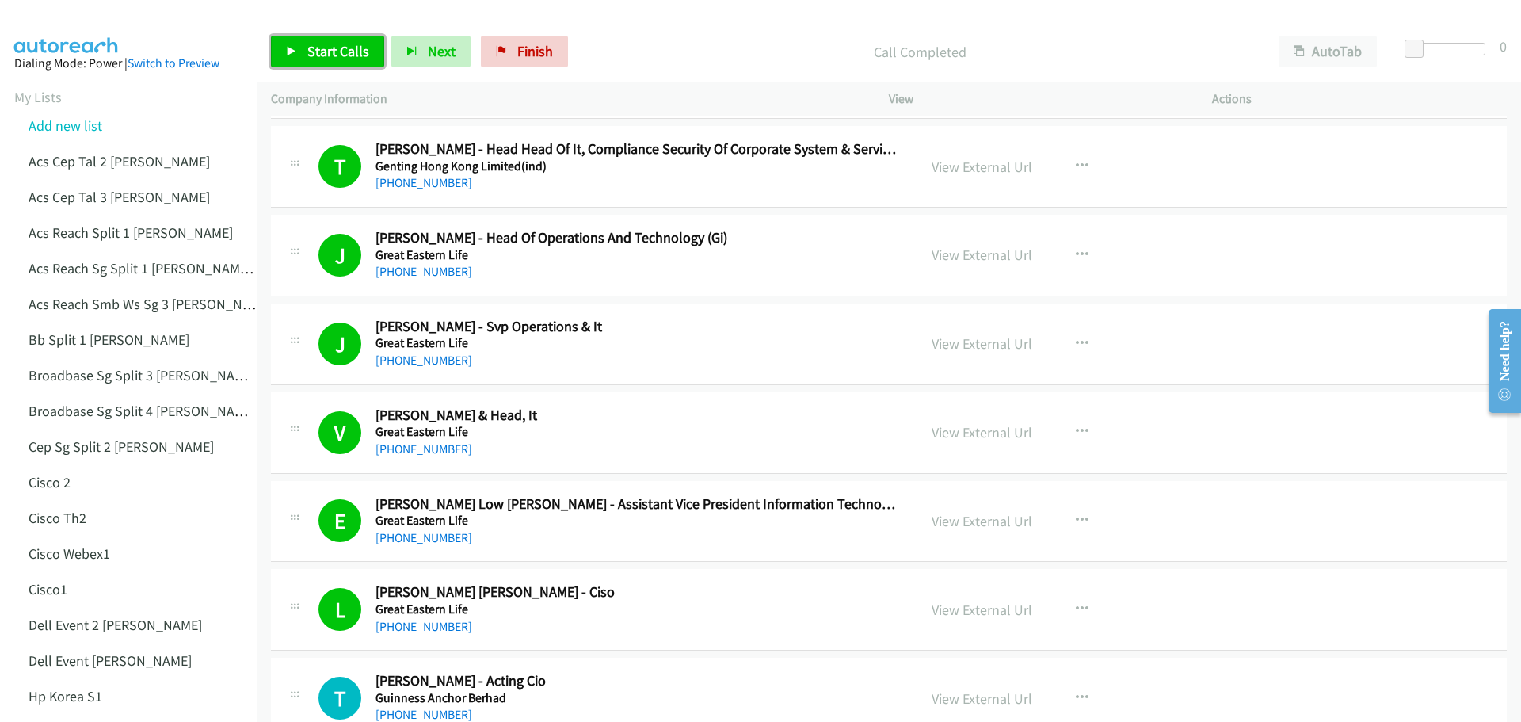
click at [327, 43] on span "Start Calls" at bounding box center [338, 51] width 62 height 18
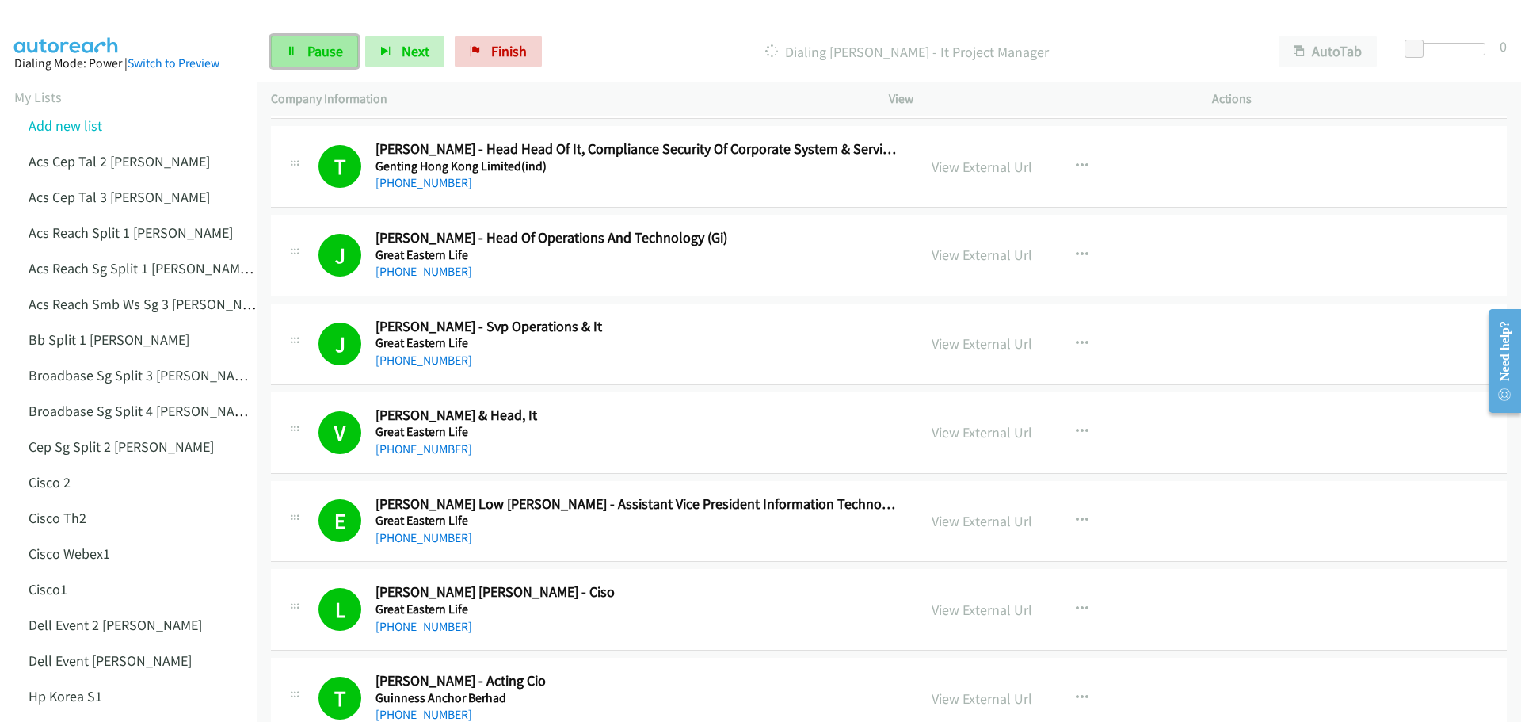
click at [314, 48] on span "Pause" at bounding box center [325, 51] width 36 height 18
click at [341, 55] on span "Start Calls" at bounding box center [338, 51] width 62 height 18
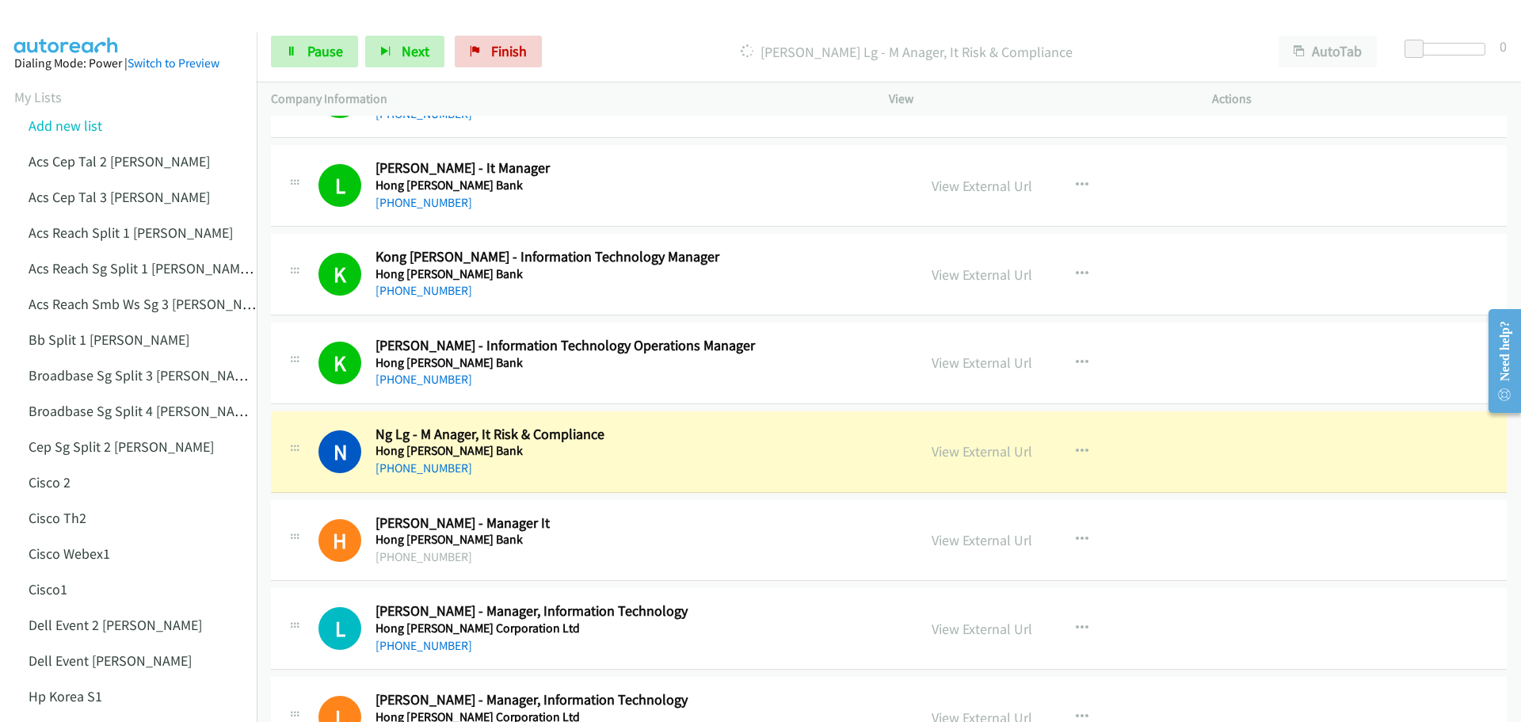
scroll to position [6179, 0]
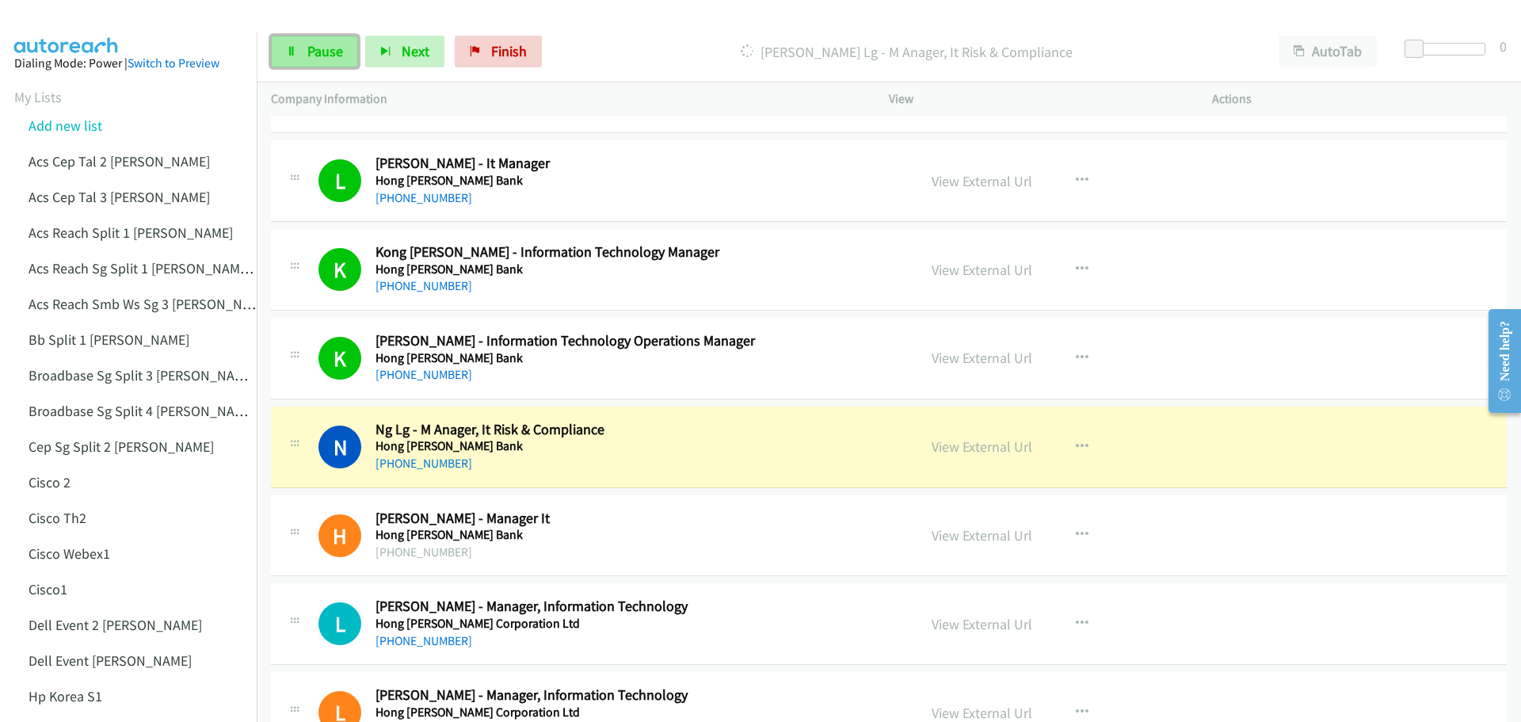
click at [324, 57] on span "Pause" at bounding box center [325, 51] width 36 height 18
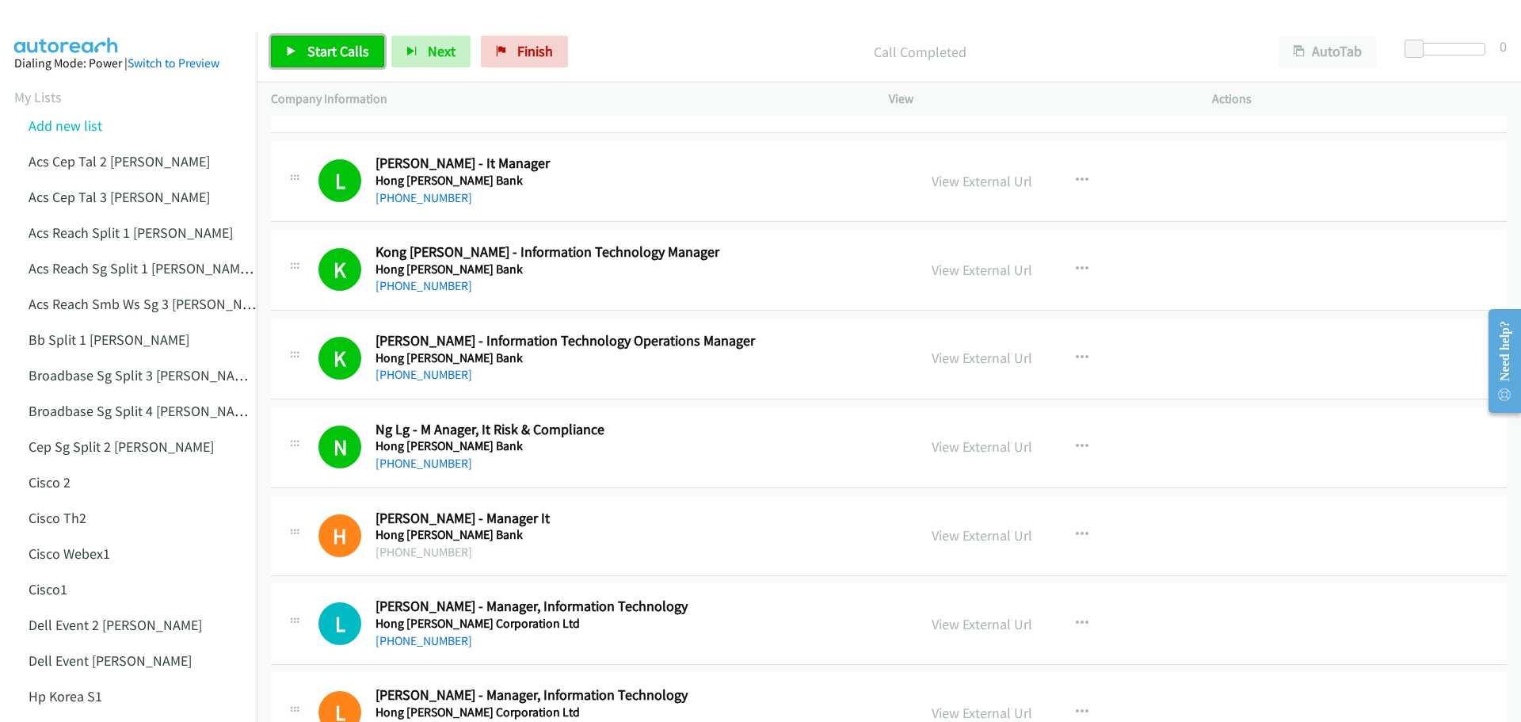
click at [336, 53] on span "Start Calls" at bounding box center [338, 51] width 62 height 18
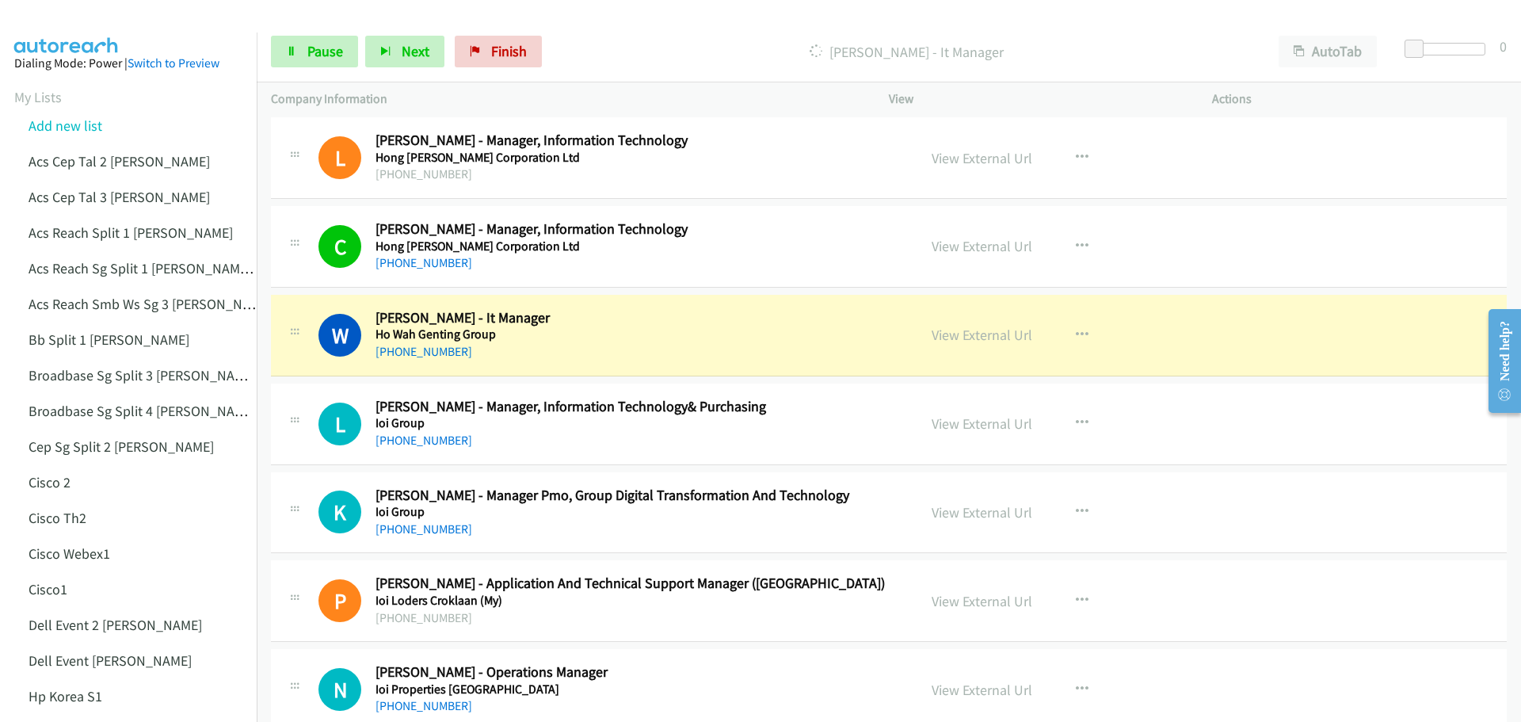
scroll to position [6812, 0]
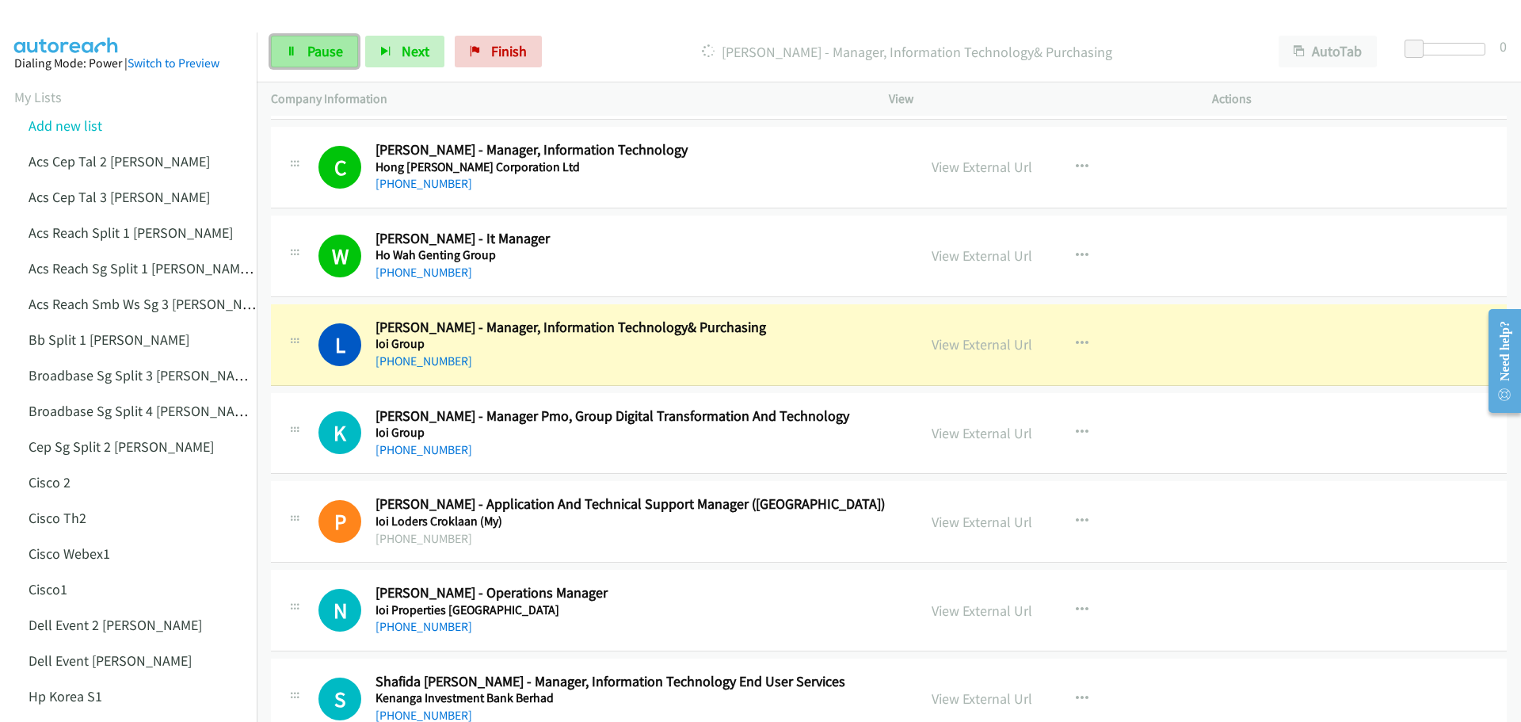
click at [321, 51] on span "Pause" at bounding box center [325, 51] width 36 height 18
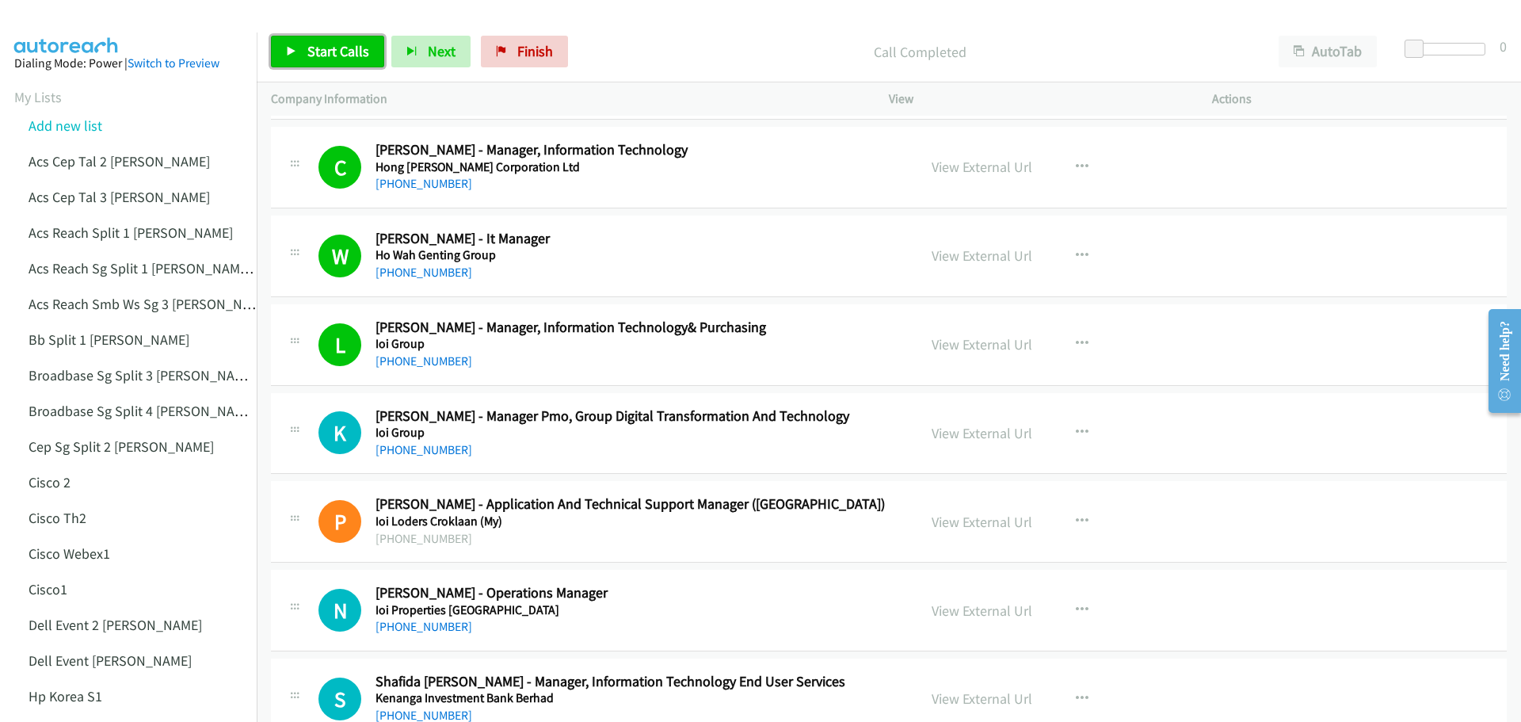
click at [362, 47] on span "Start Calls" at bounding box center [338, 51] width 62 height 18
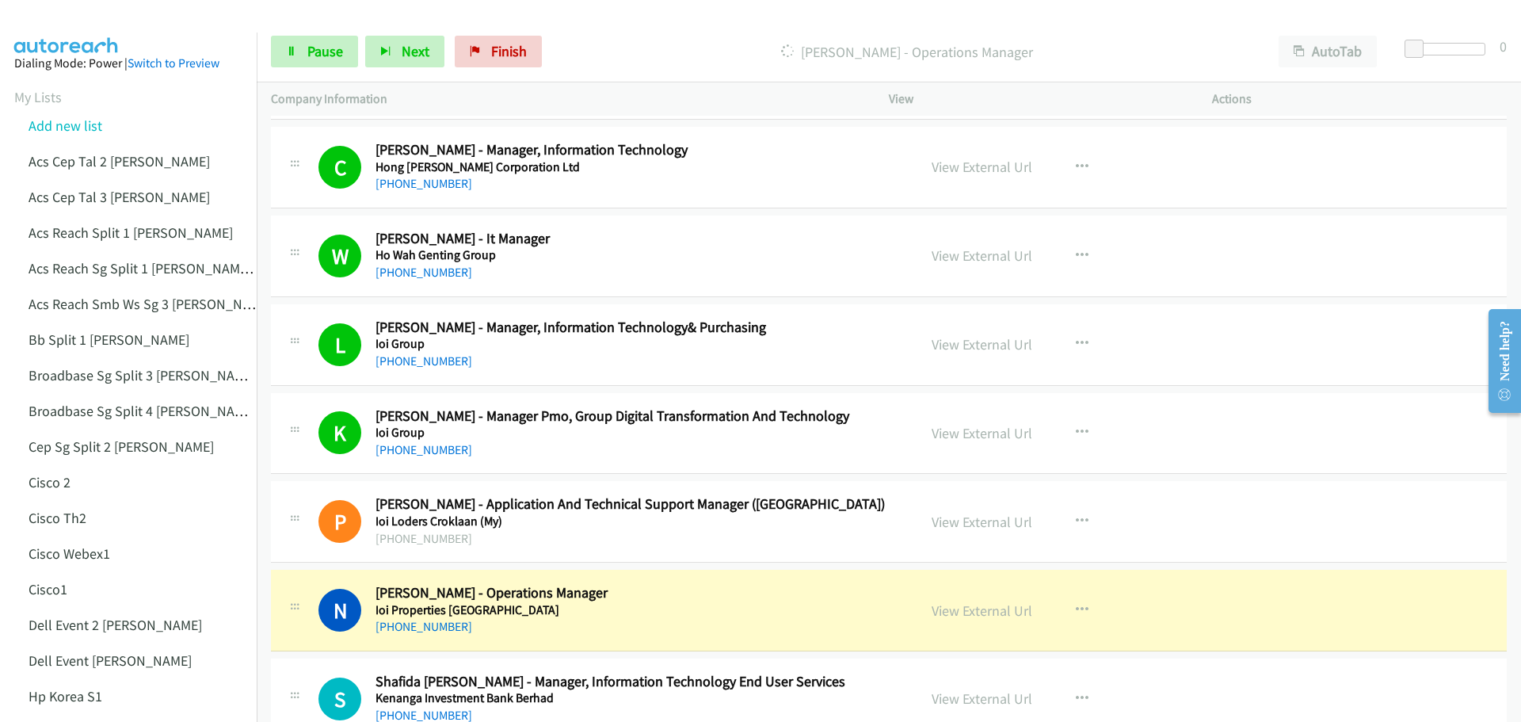
click at [314, 72] on div "Start Calls Pause Next Finish Dialing Nasrul Nizam - Operations Manager AutoTab…" at bounding box center [889, 51] width 1264 height 61
click at [314, 61] on link "Pause" at bounding box center [314, 52] width 87 height 32
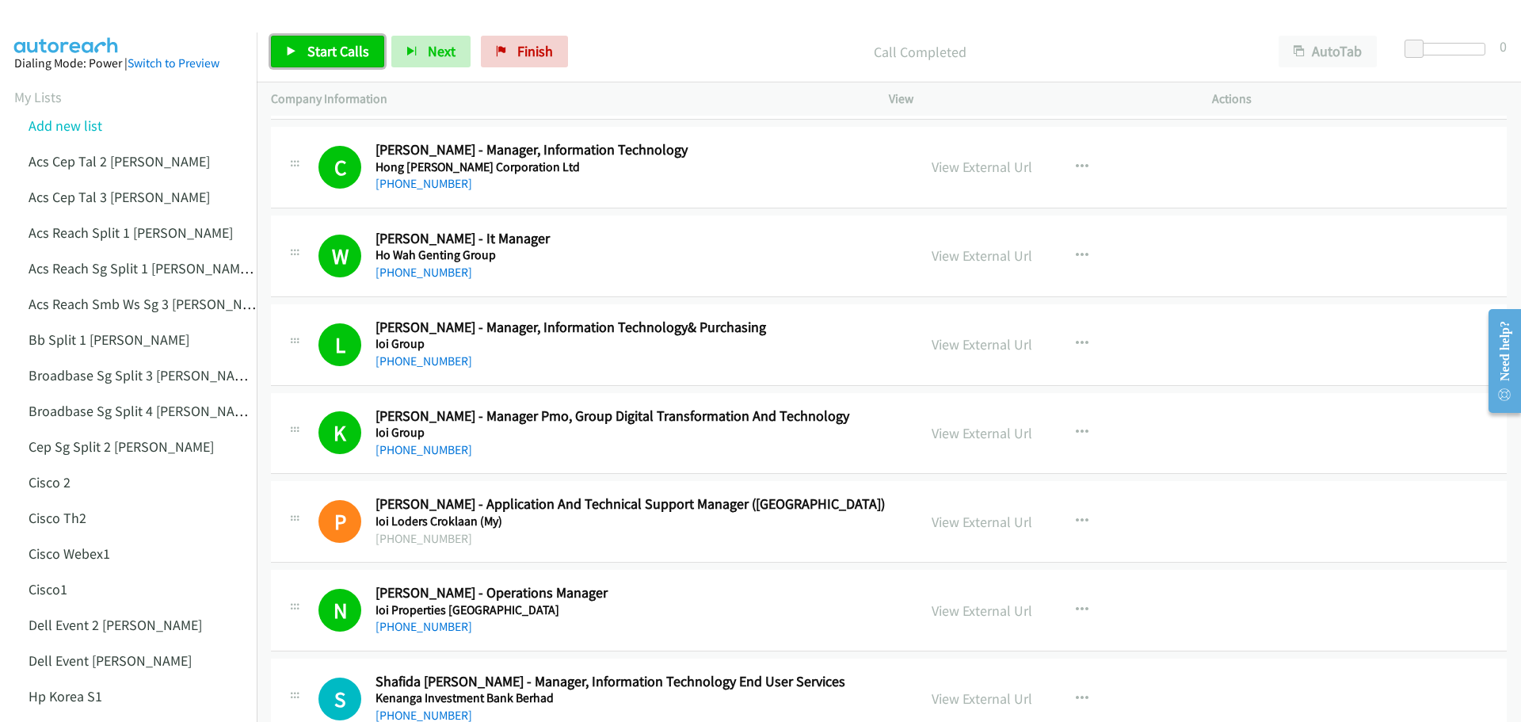
click at [342, 55] on span "Start Calls" at bounding box center [338, 51] width 62 height 18
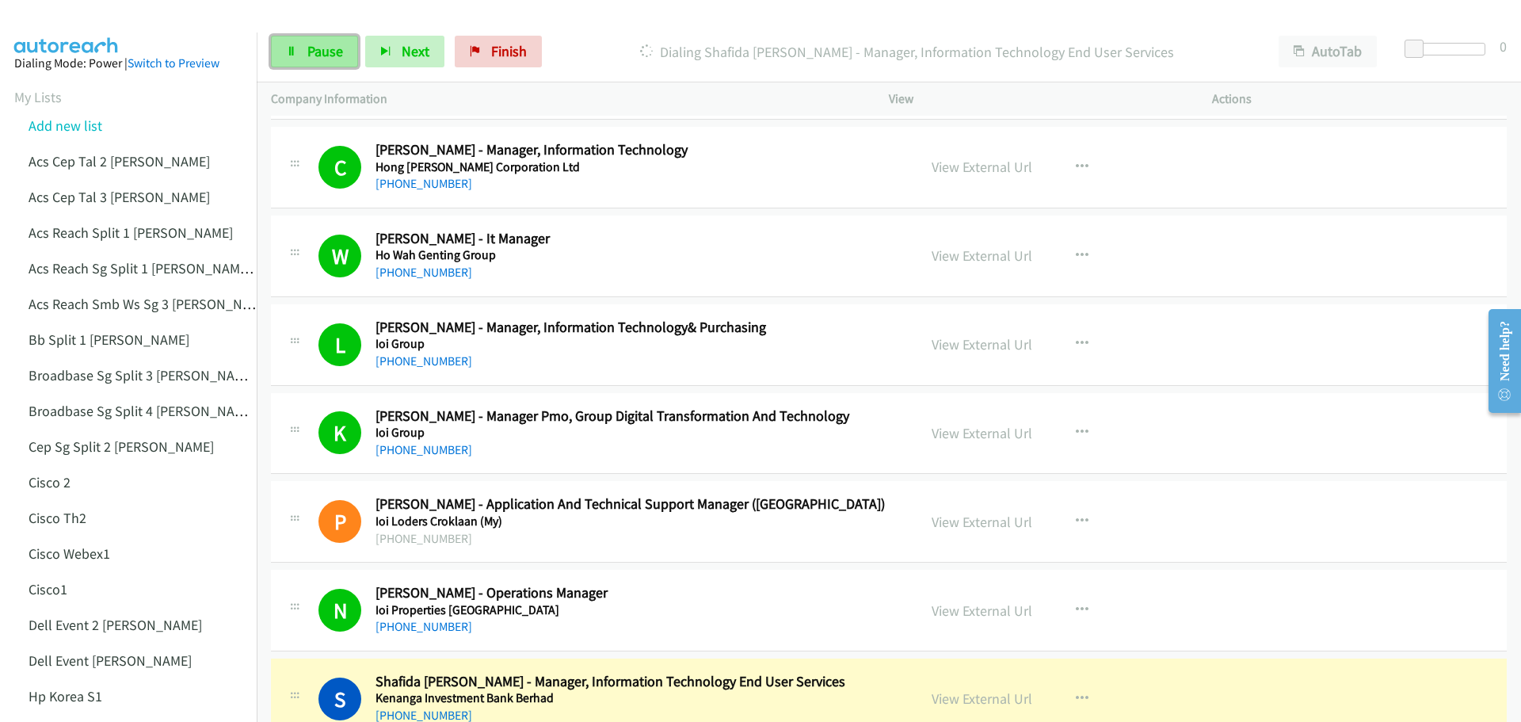
click at [319, 59] on span "Pause" at bounding box center [325, 51] width 36 height 18
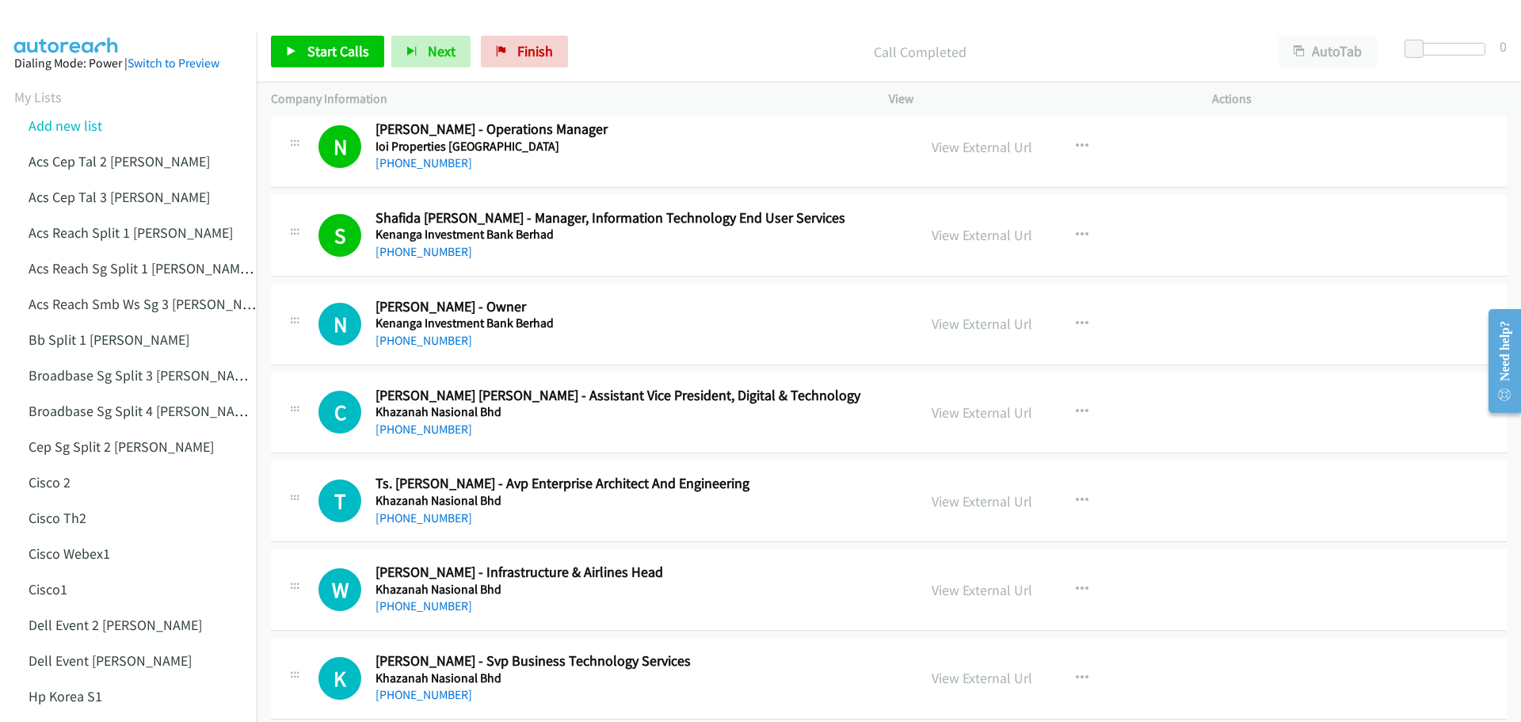
scroll to position [7288, 0]
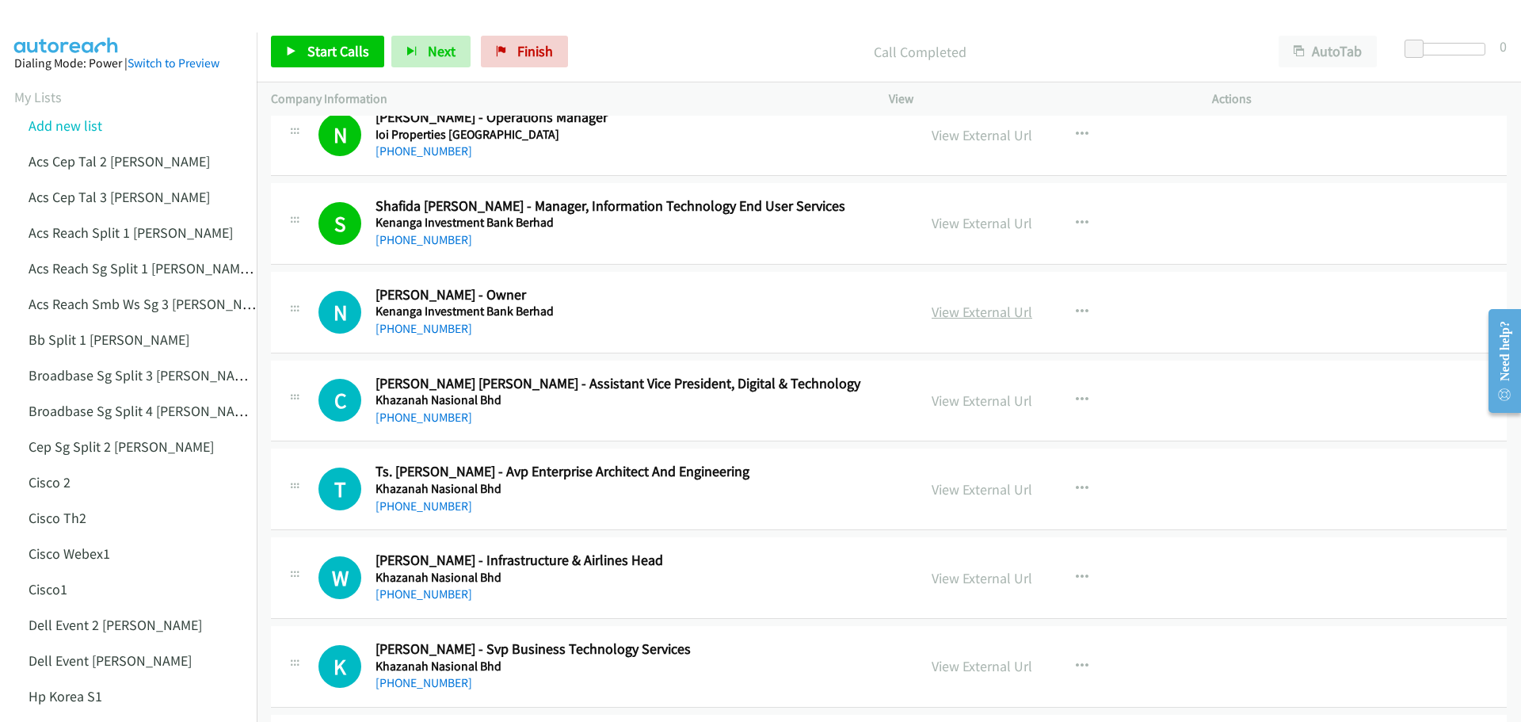
click at [1005, 315] on link "View External Url" at bounding box center [982, 312] width 101 height 18
click at [326, 51] on span "Start Calls" at bounding box center [338, 51] width 62 height 18
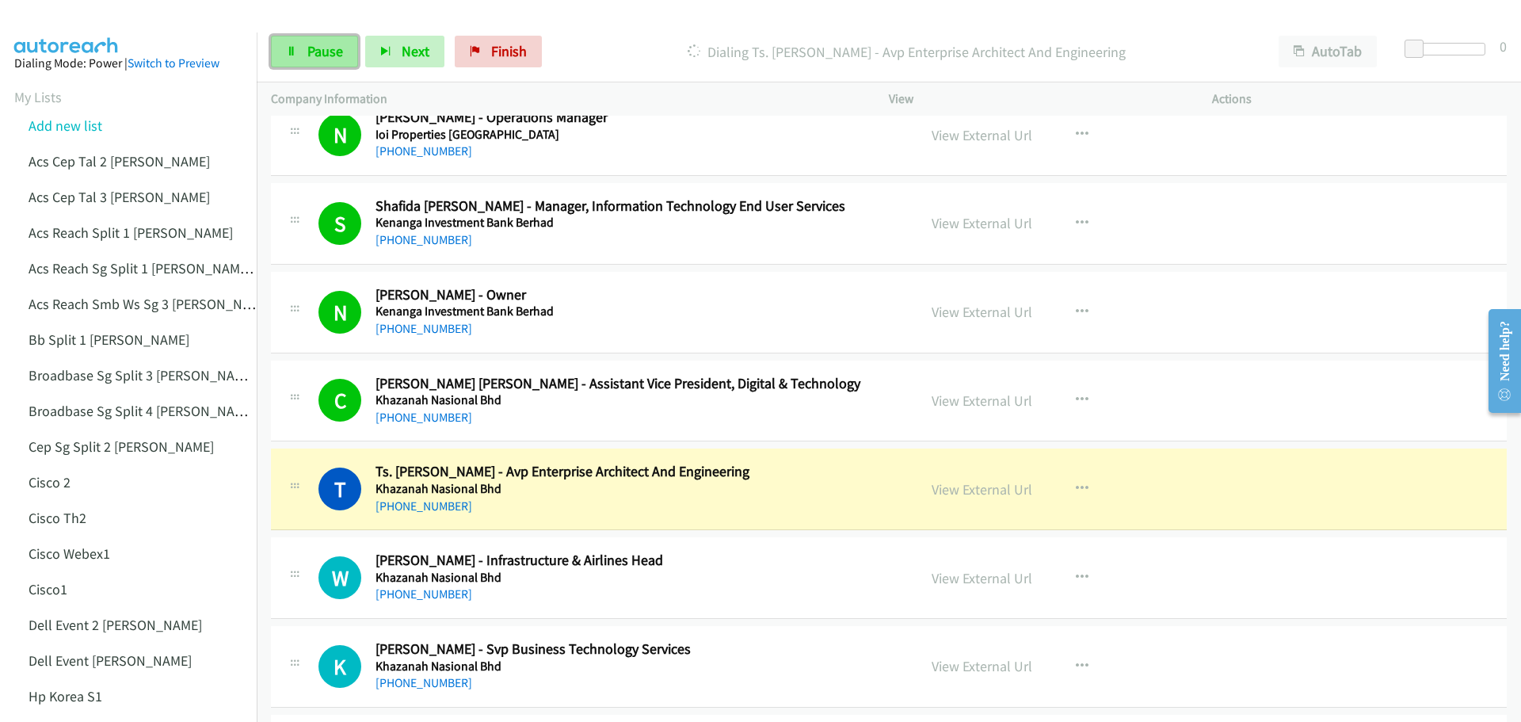
click at [324, 56] on span "Pause" at bounding box center [325, 51] width 36 height 18
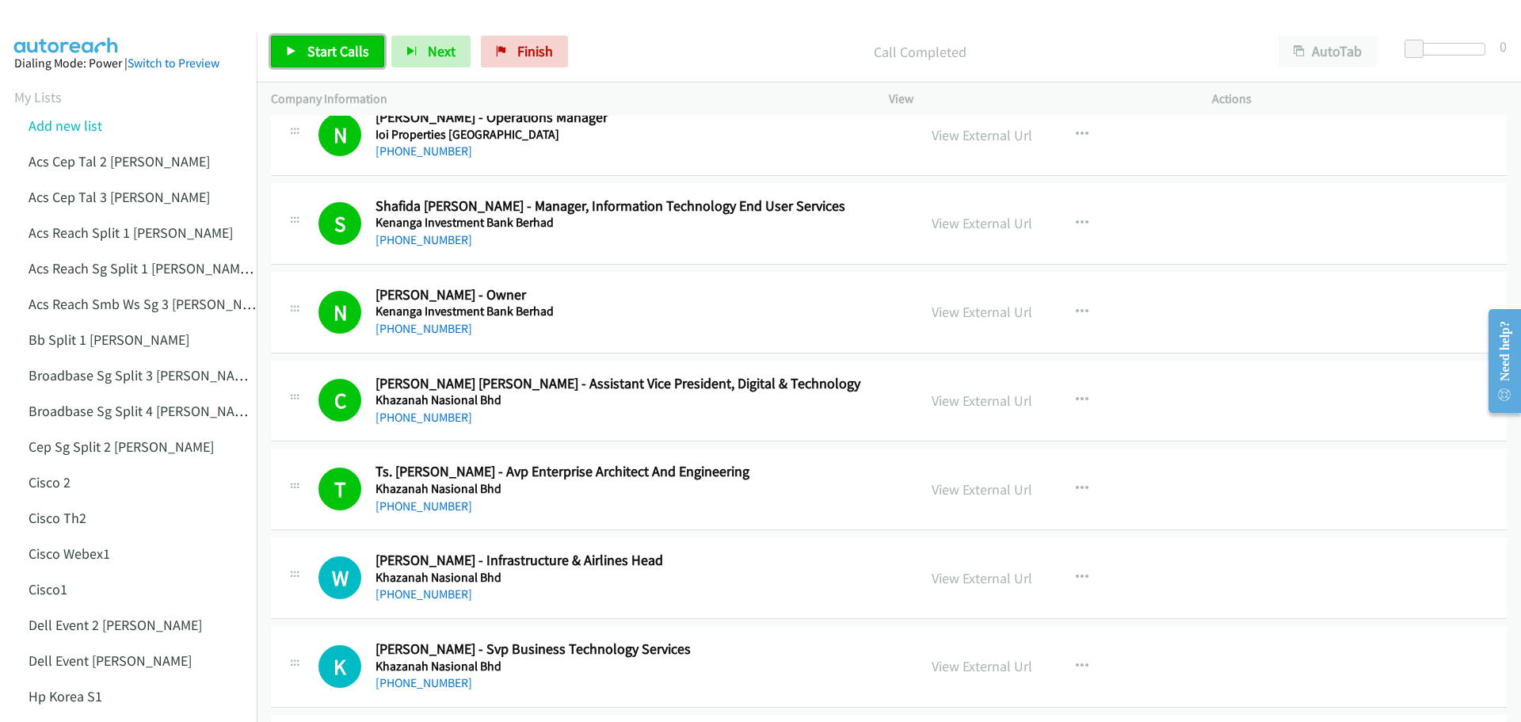
click at [340, 55] on span "Start Calls" at bounding box center [338, 51] width 62 height 18
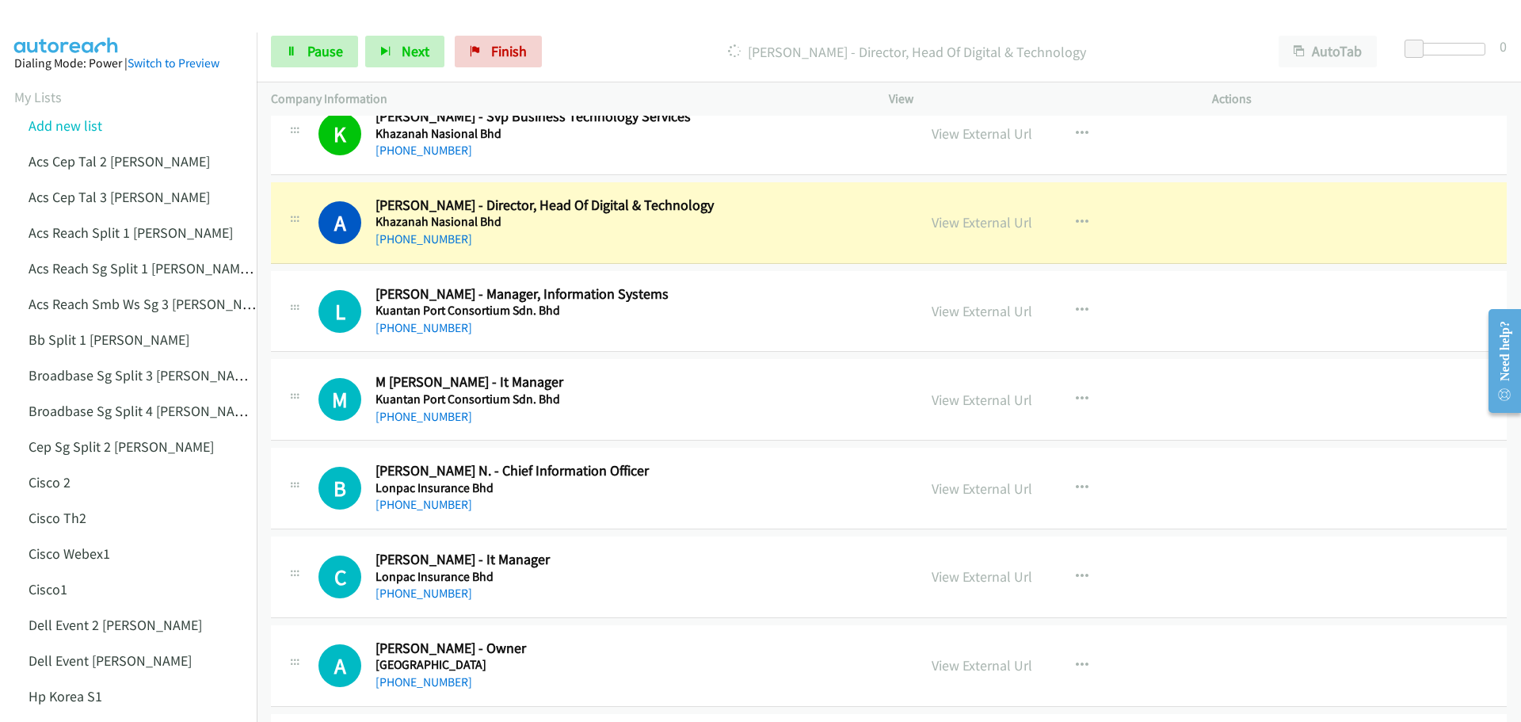
scroll to position [7842, 0]
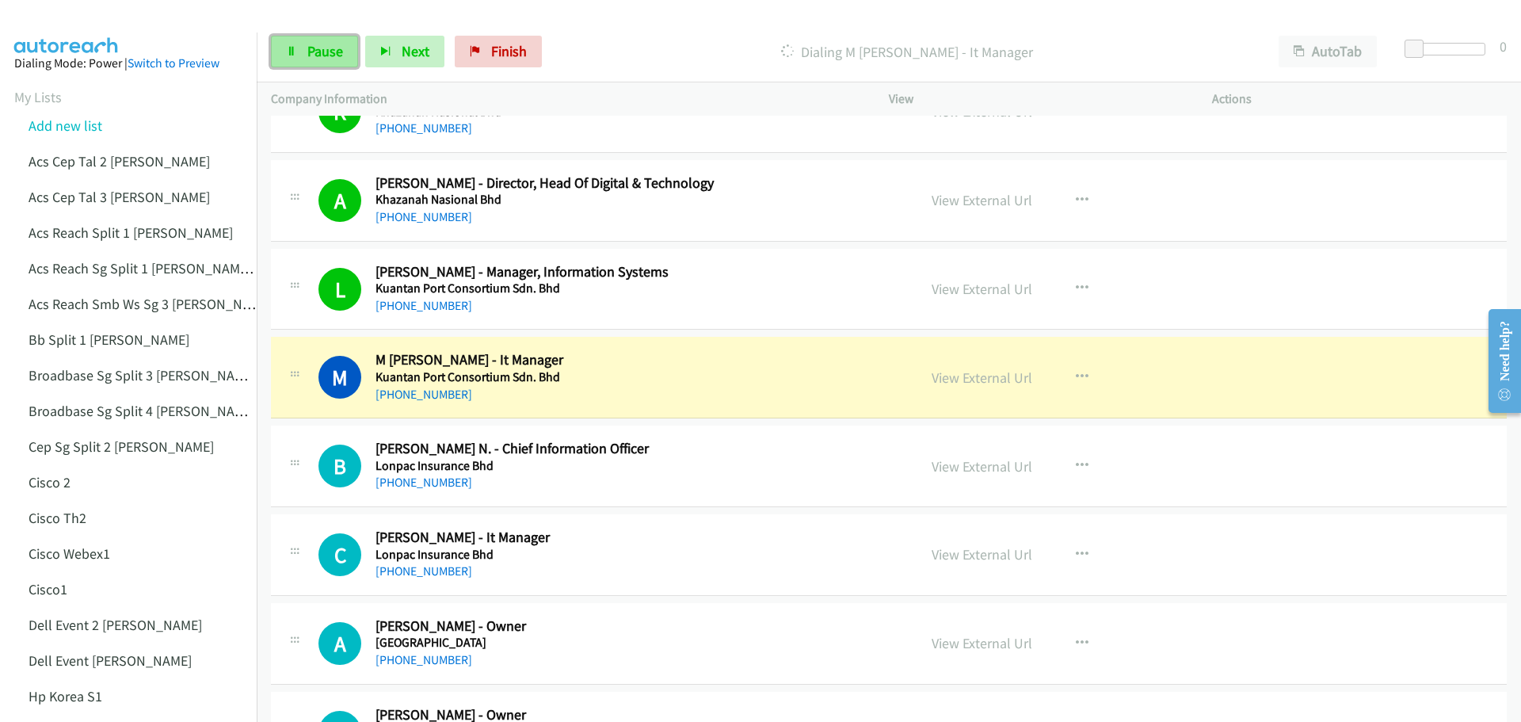
click at [333, 59] on span "Pause" at bounding box center [325, 51] width 36 height 18
click at [966, 284] on link "View External Url" at bounding box center [982, 289] width 101 height 18
click at [311, 44] on span "Start Calls" at bounding box center [338, 51] width 62 height 18
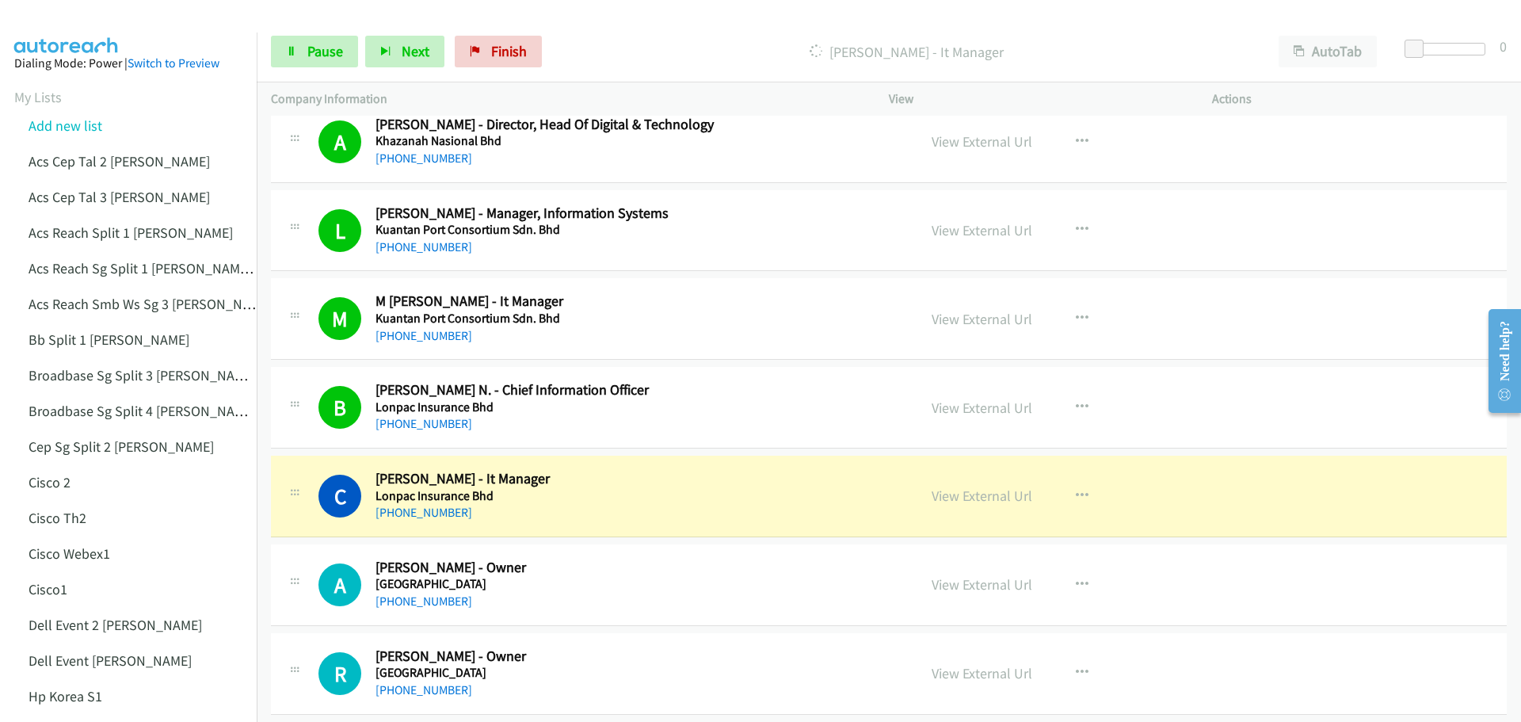
scroll to position [7921, 0]
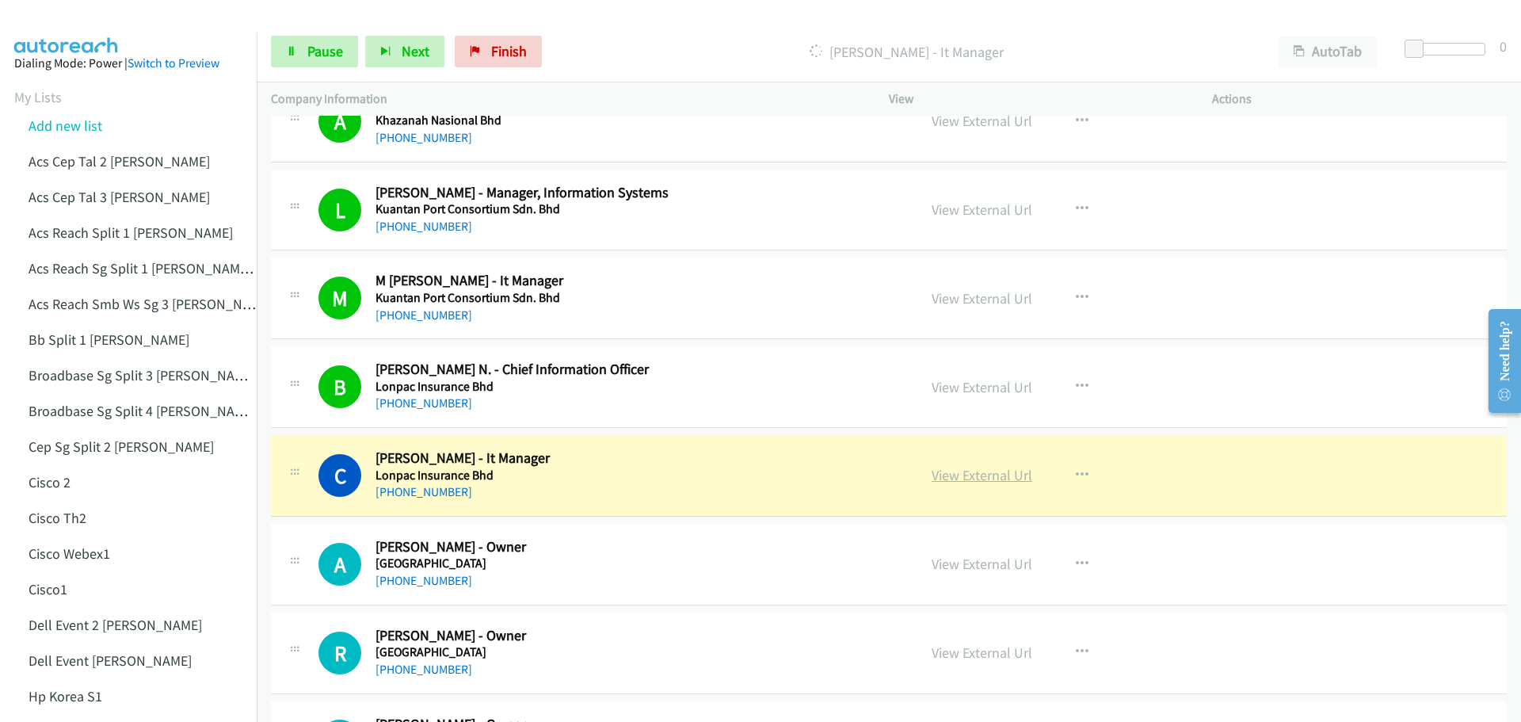
click at [988, 478] on link "View External Url" at bounding box center [982, 475] width 101 height 18
click at [326, 62] on link "Pause" at bounding box center [314, 52] width 87 height 32
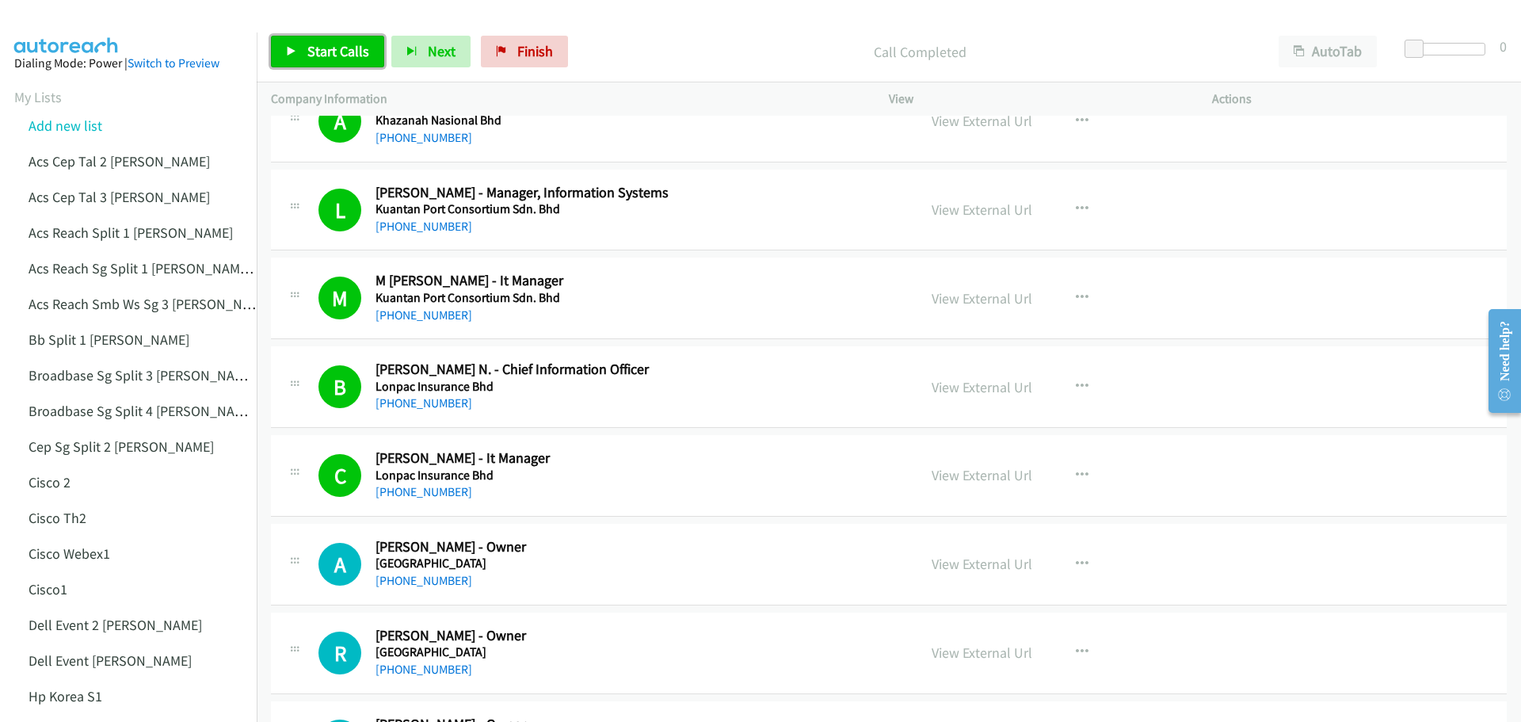
click at [340, 40] on link "Start Calls" at bounding box center [327, 52] width 113 height 32
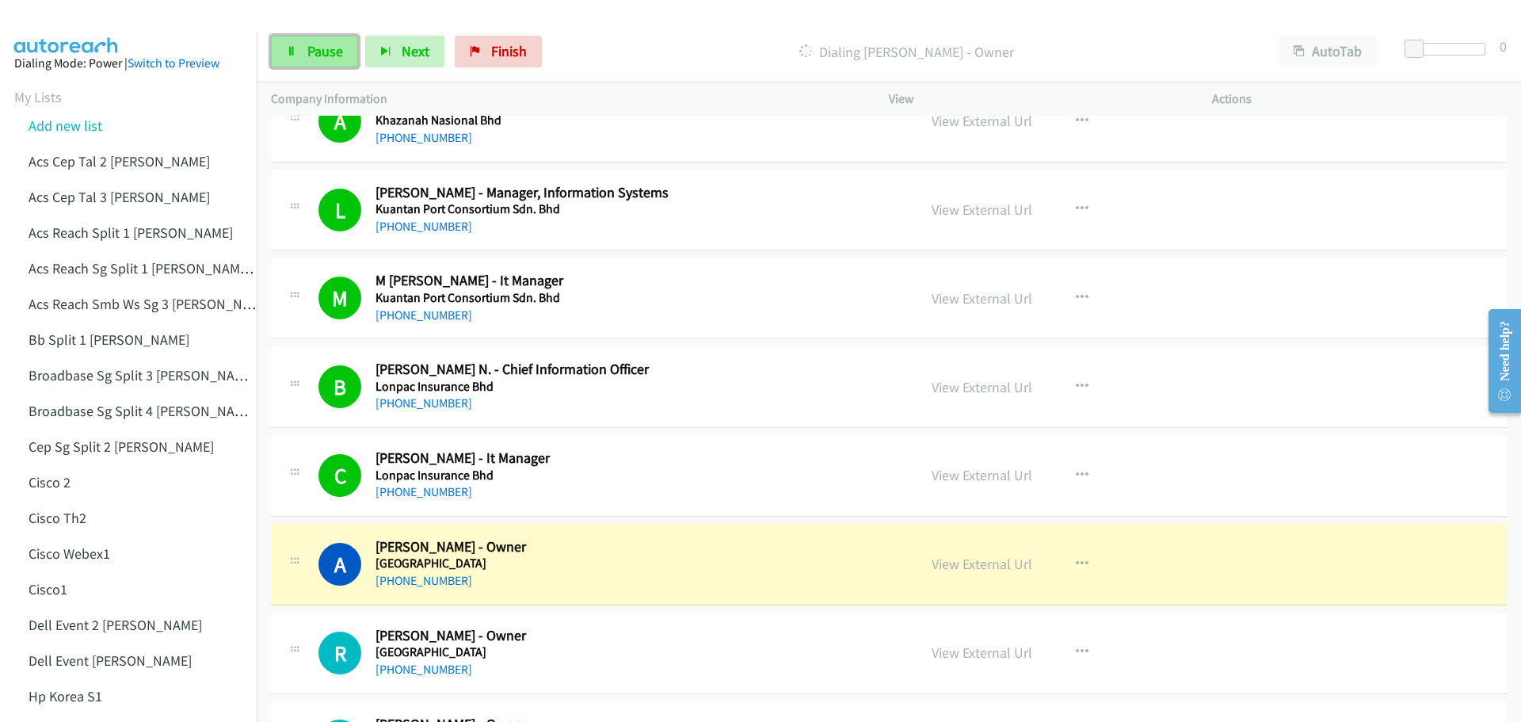
click at [303, 40] on link "Pause" at bounding box center [314, 52] width 87 height 32
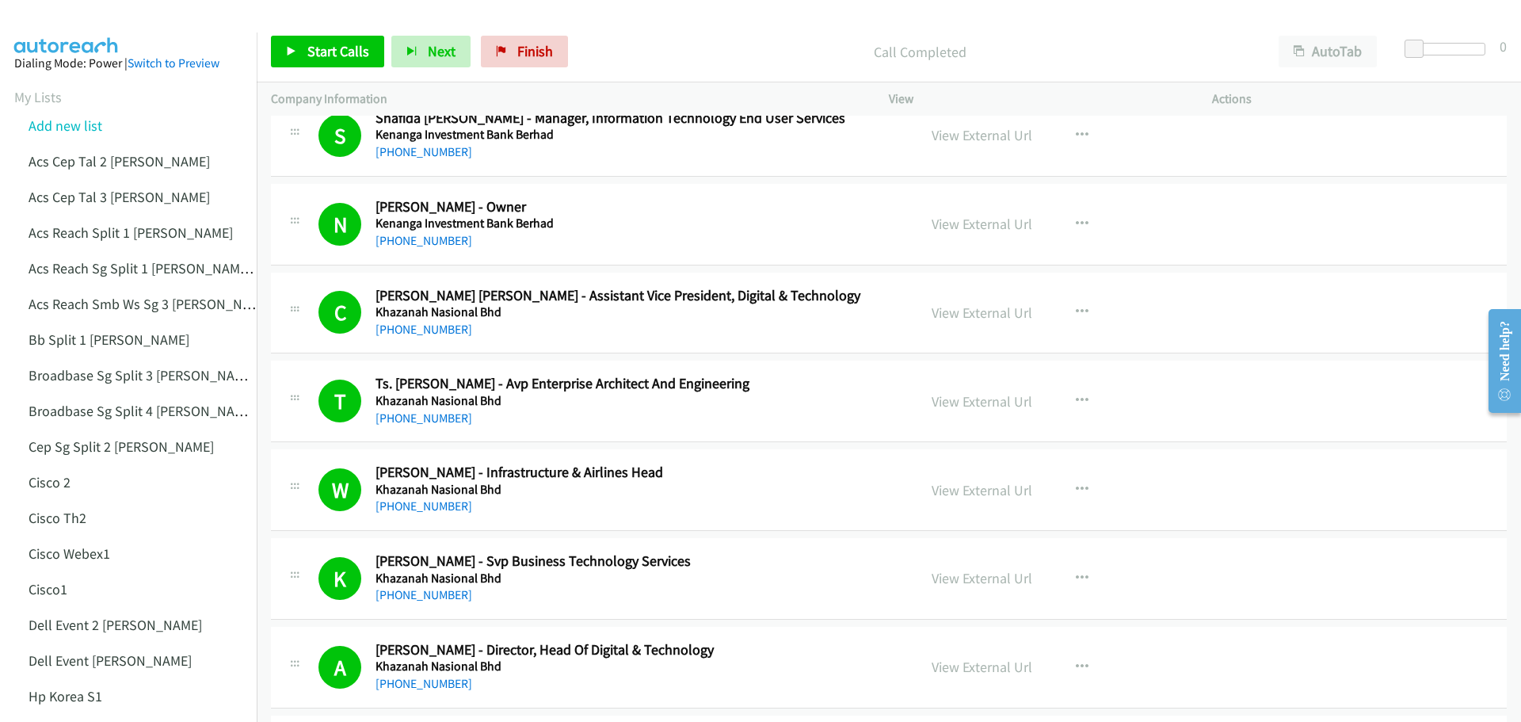
scroll to position [7367, 0]
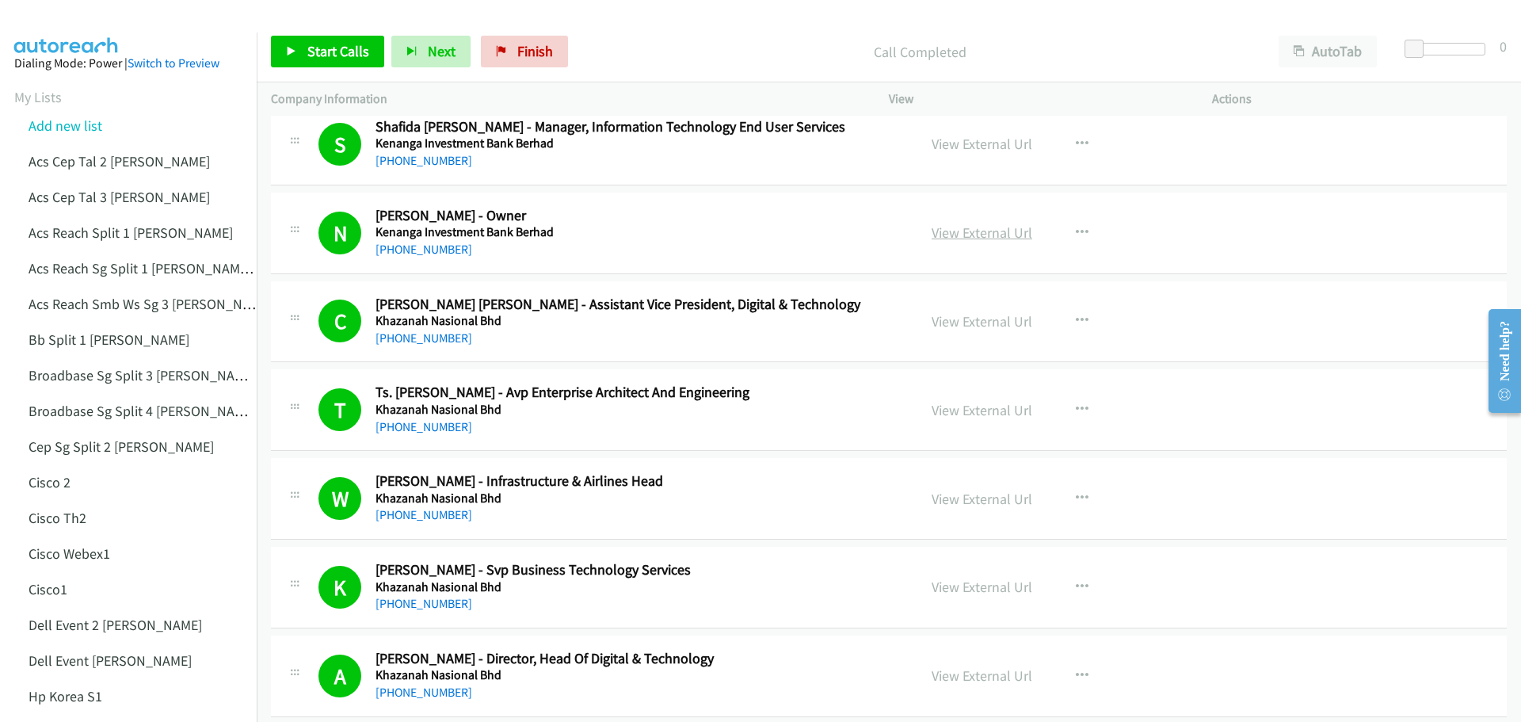
click at [955, 238] on link "View External Url" at bounding box center [982, 232] width 101 height 18
click at [318, 59] on span "Start Calls" at bounding box center [338, 51] width 62 height 18
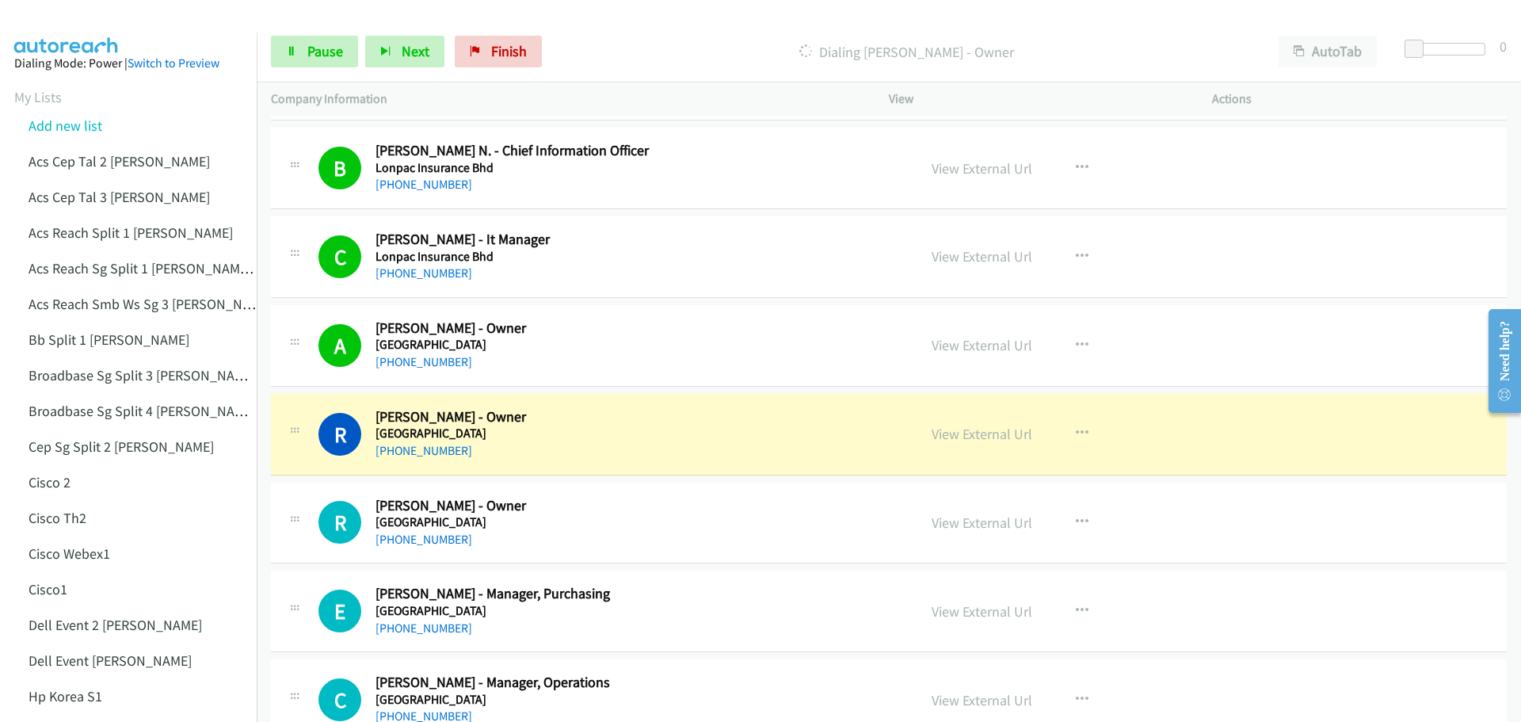
scroll to position [8159, 0]
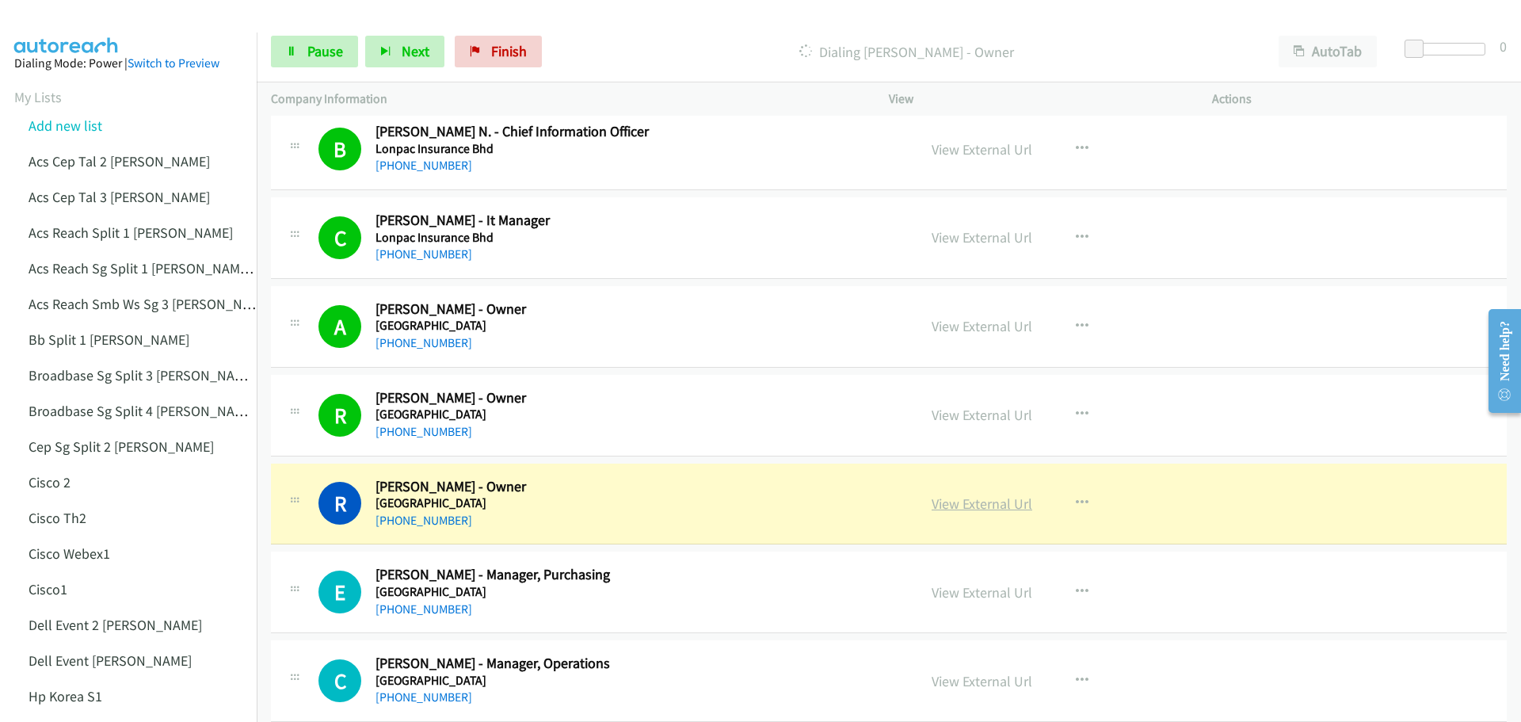
click at [988, 501] on link "View External Url" at bounding box center [982, 503] width 101 height 18
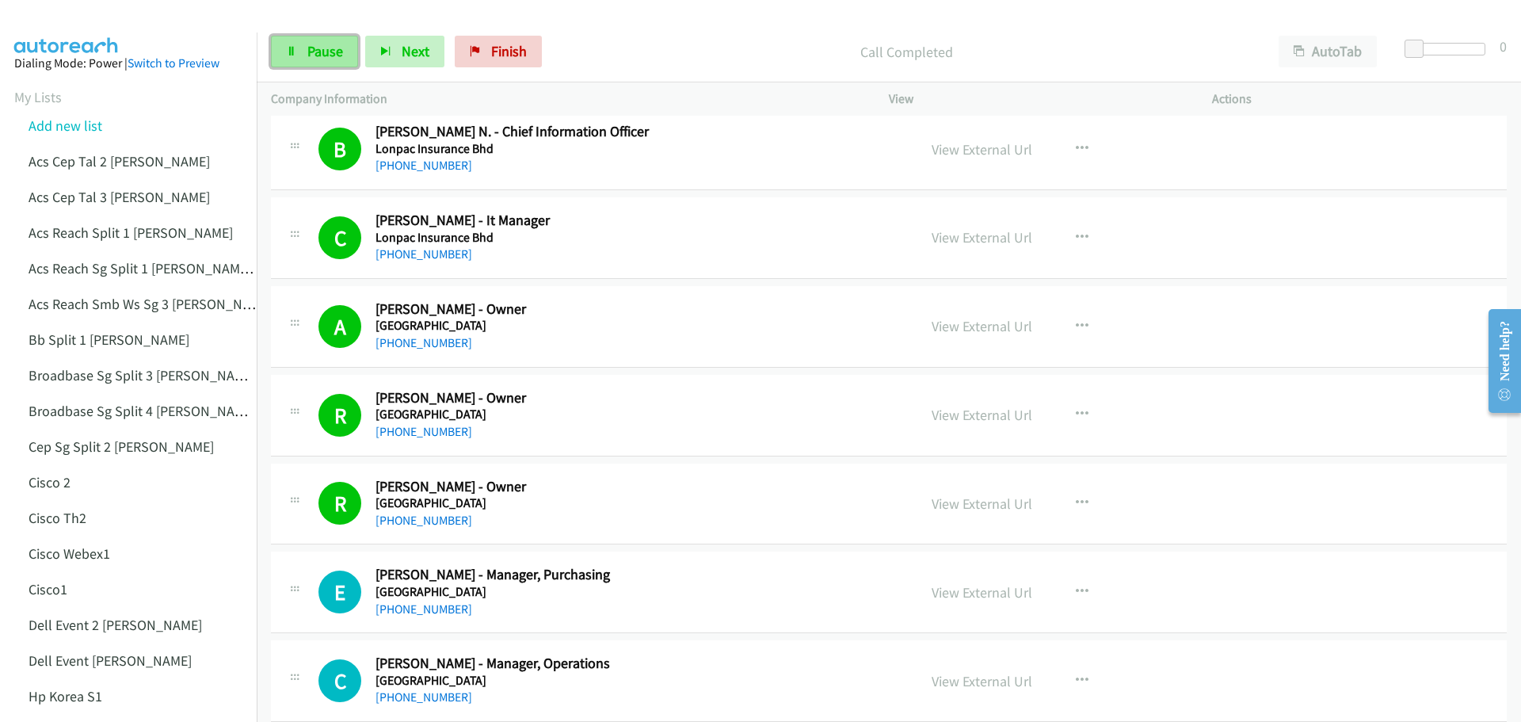
click at [342, 48] on link "Pause" at bounding box center [314, 52] width 87 height 32
click at [356, 54] on span "Start Calls" at bounding box center [338, 51] width 62 height 18
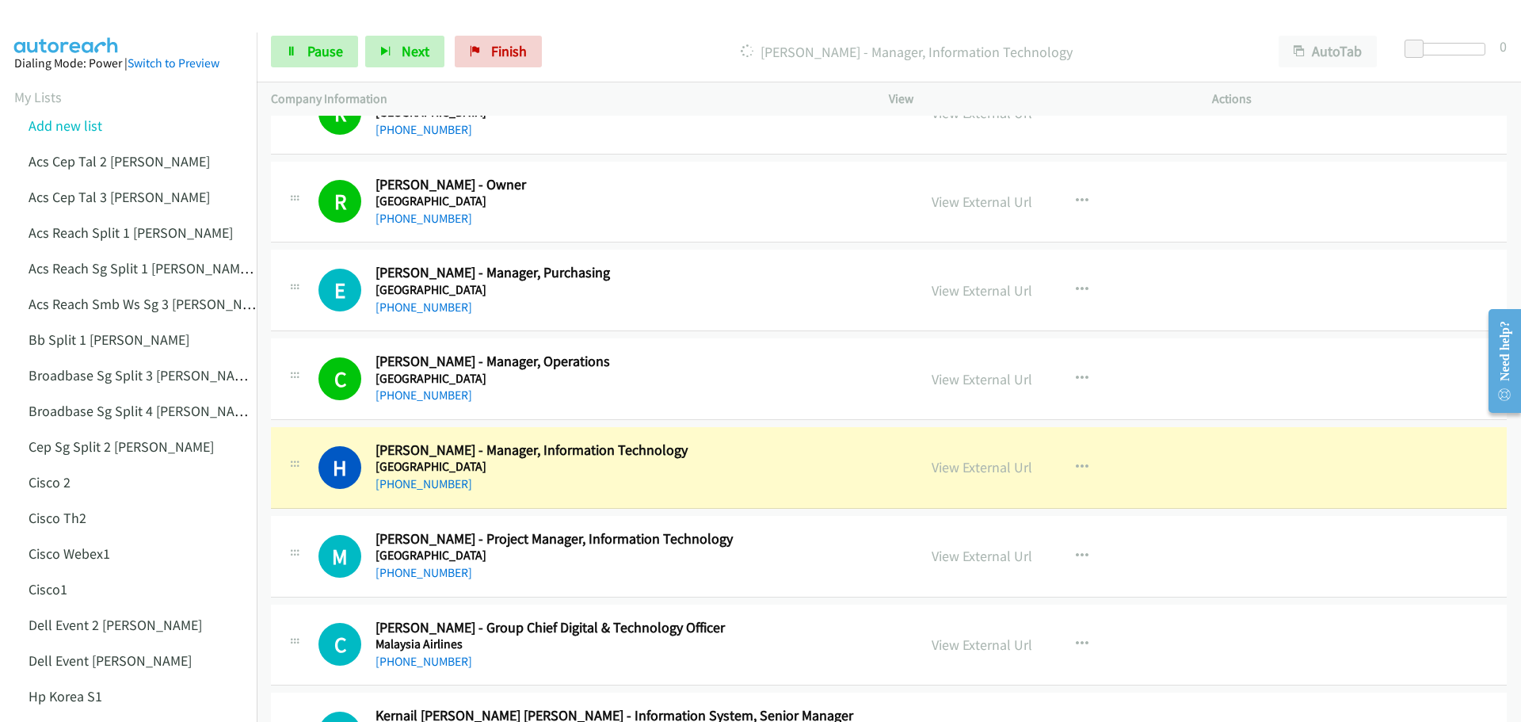
scroll to position [8476, 0]
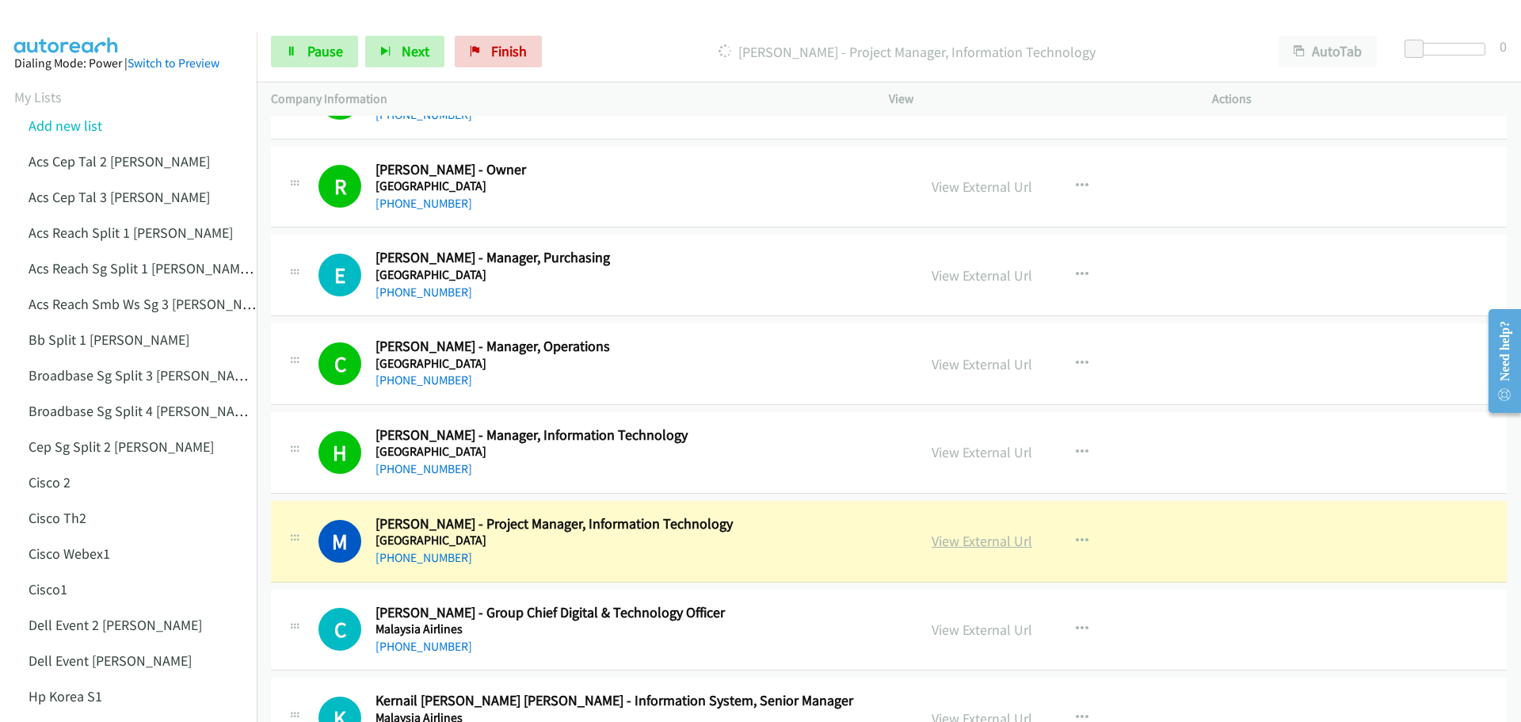
click at [958, 547] on link "View External Url" at bounding box center [982, 541] width 101 height 18
click at [299, 51] on link "Pause" at bounding box center [314, 52] width 87 height 32
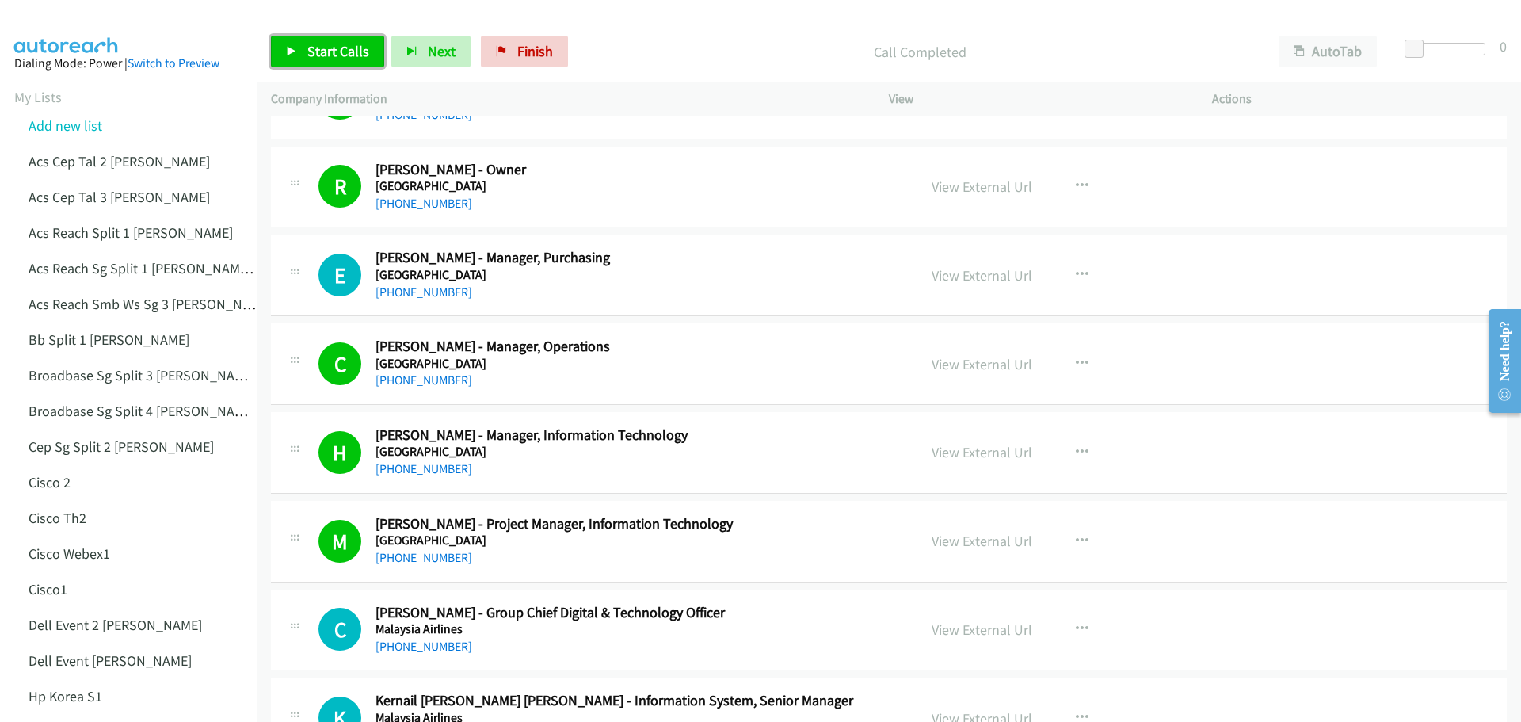
click at [330, 52] on span "Start Calls" at bounding box center [338, 51] width 62 height 18
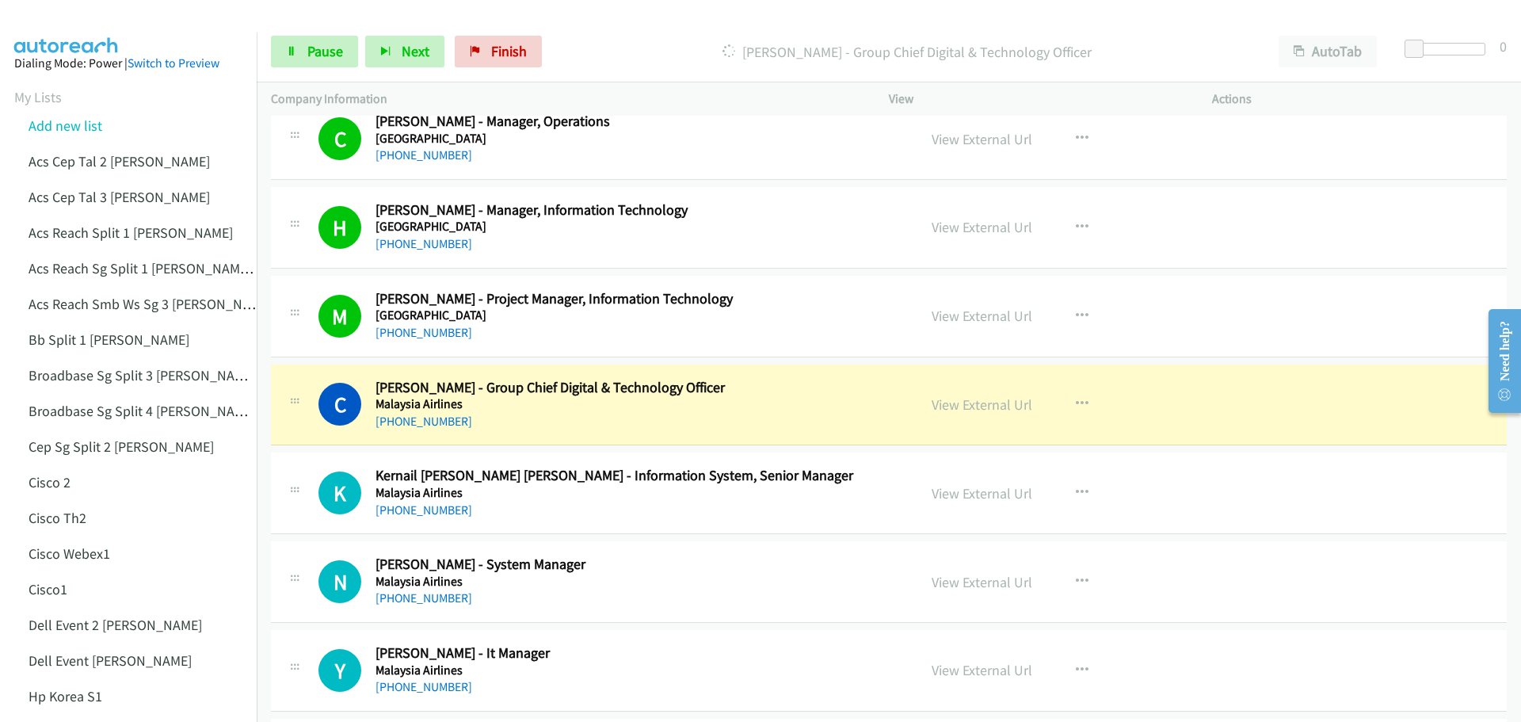
scroll to position [8714, 0]
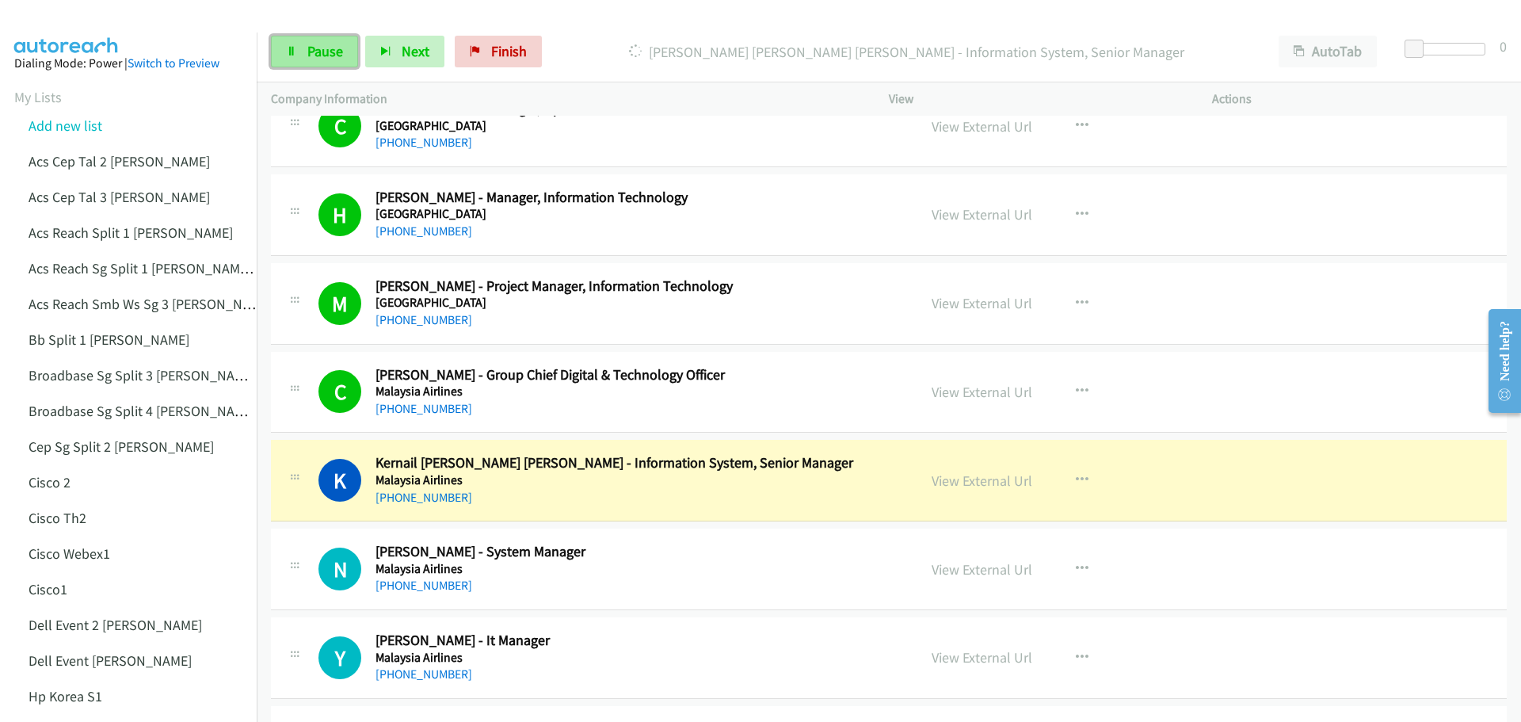
click at [331, 40] on link "Pause" at bounding box center [314, 52] width 87 height 32
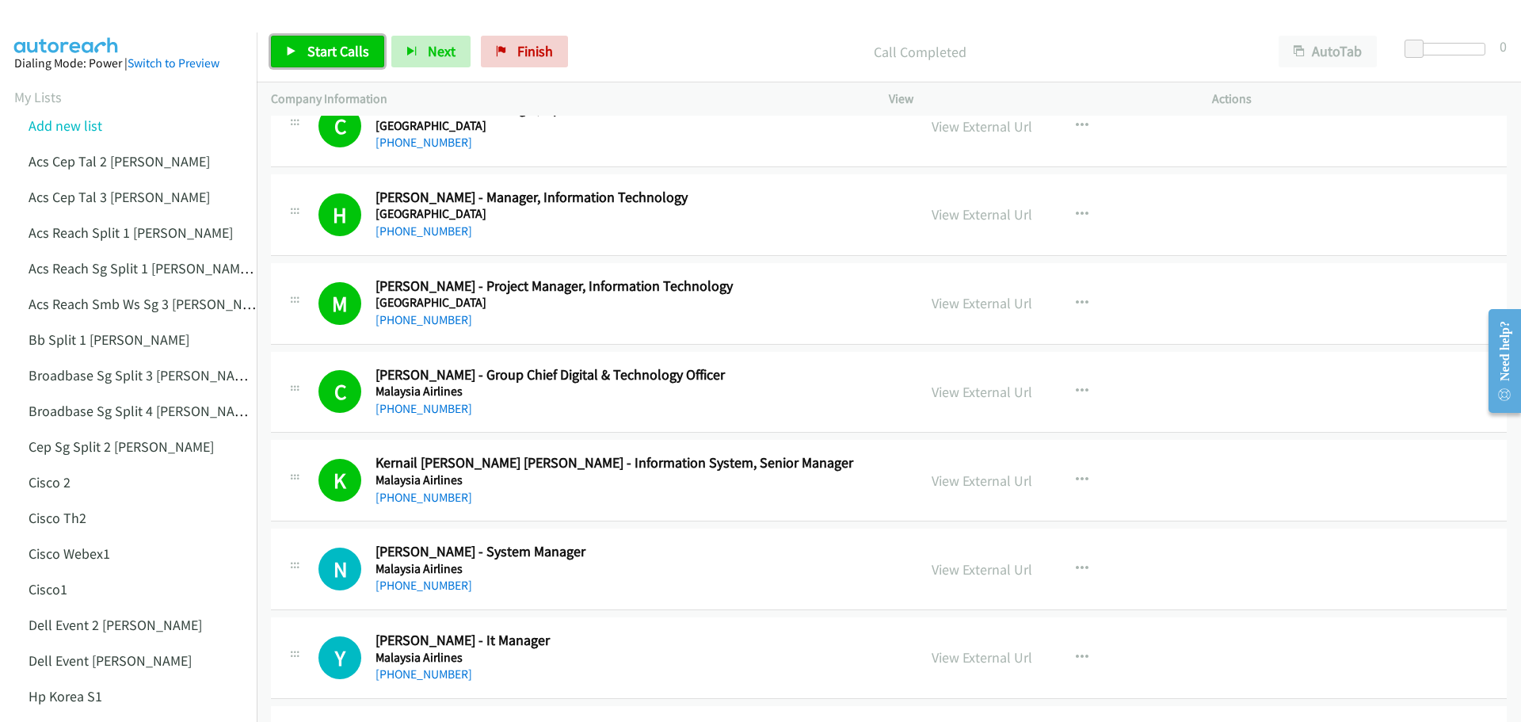
click at [333, 49] on span "Start Calls" at bounding box center [338, 51] width 62 height 18
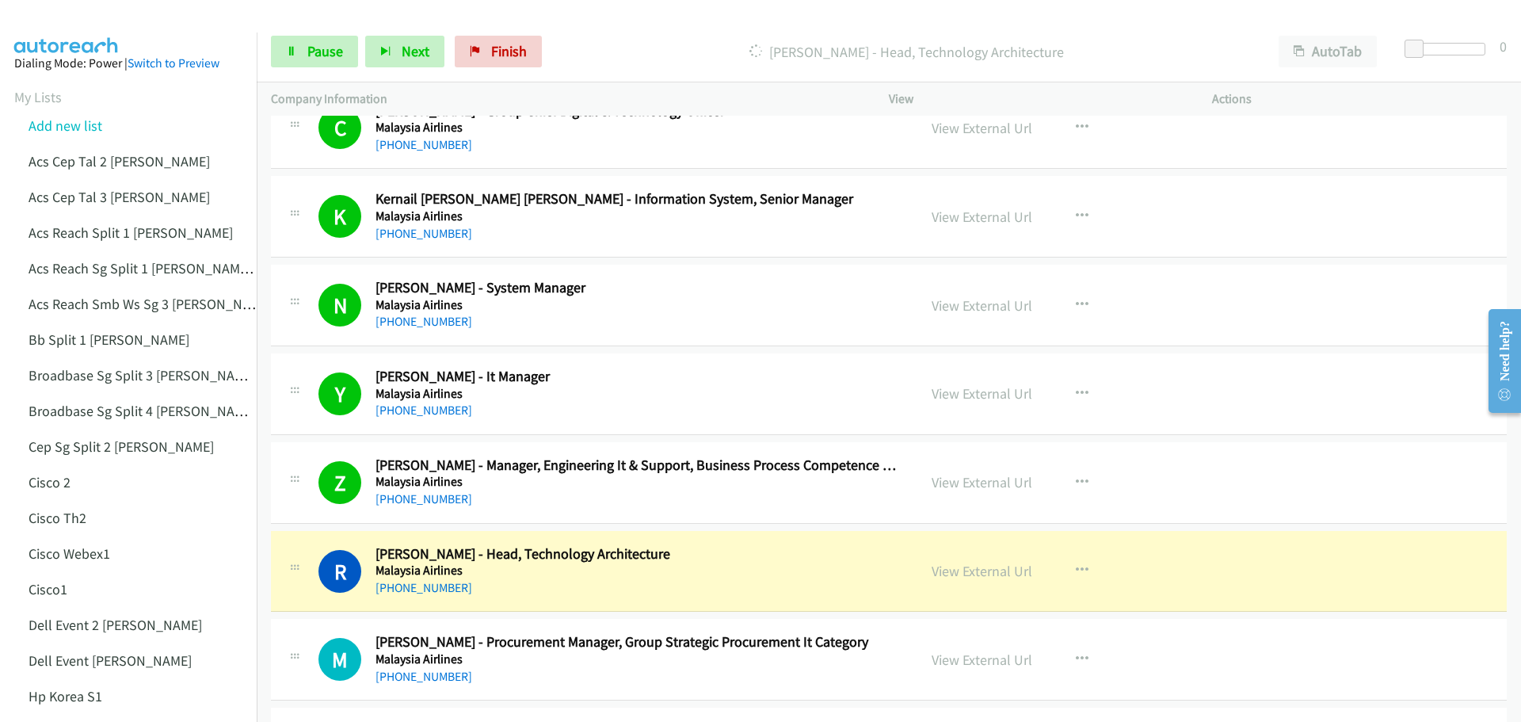
scroll to position [9110, 0]
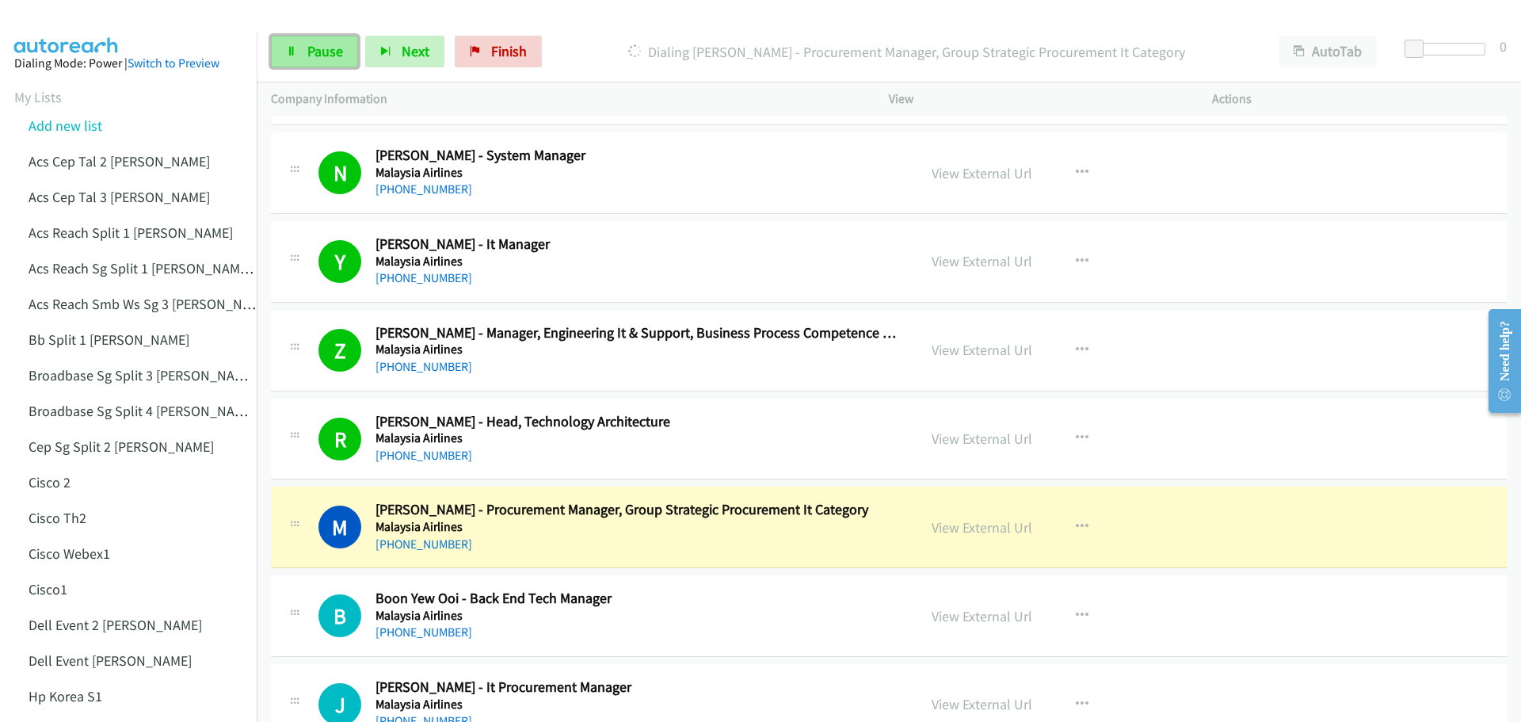
click at [331, 47] on span "Pause" at bounding box center [325, 51] width 36 height 18
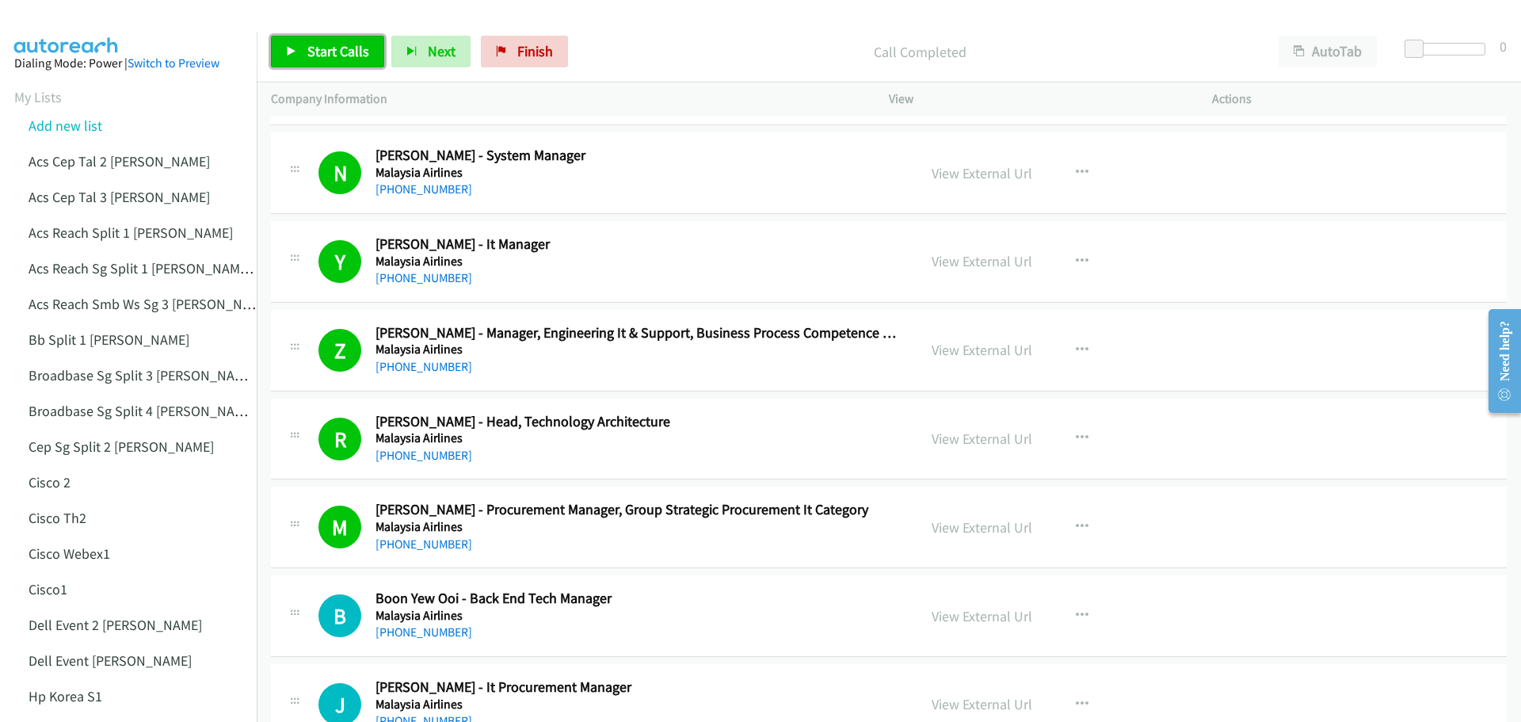
click at [315, 48] on span "Start Calls" at bounding box center [338, 51] width 62 height 18
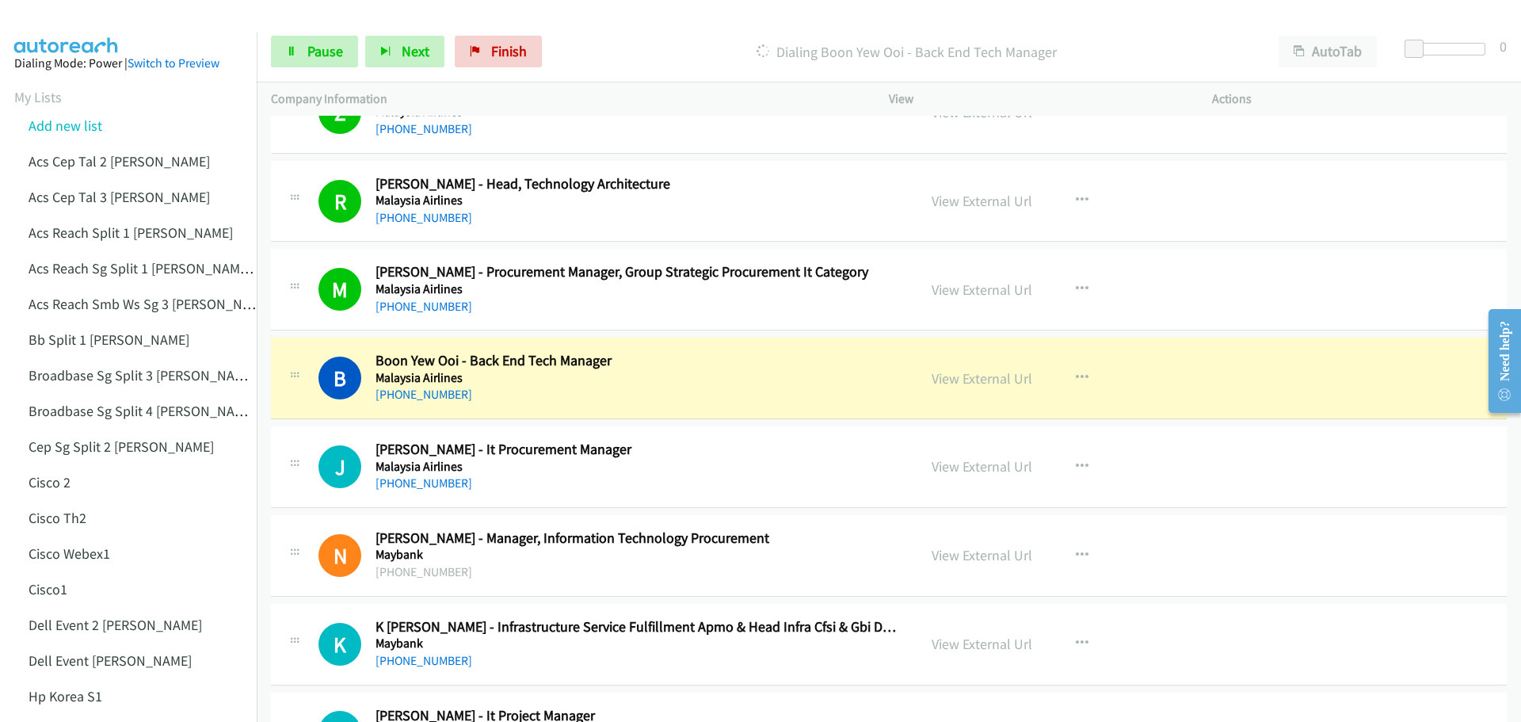
scroll to position [9426, 0]
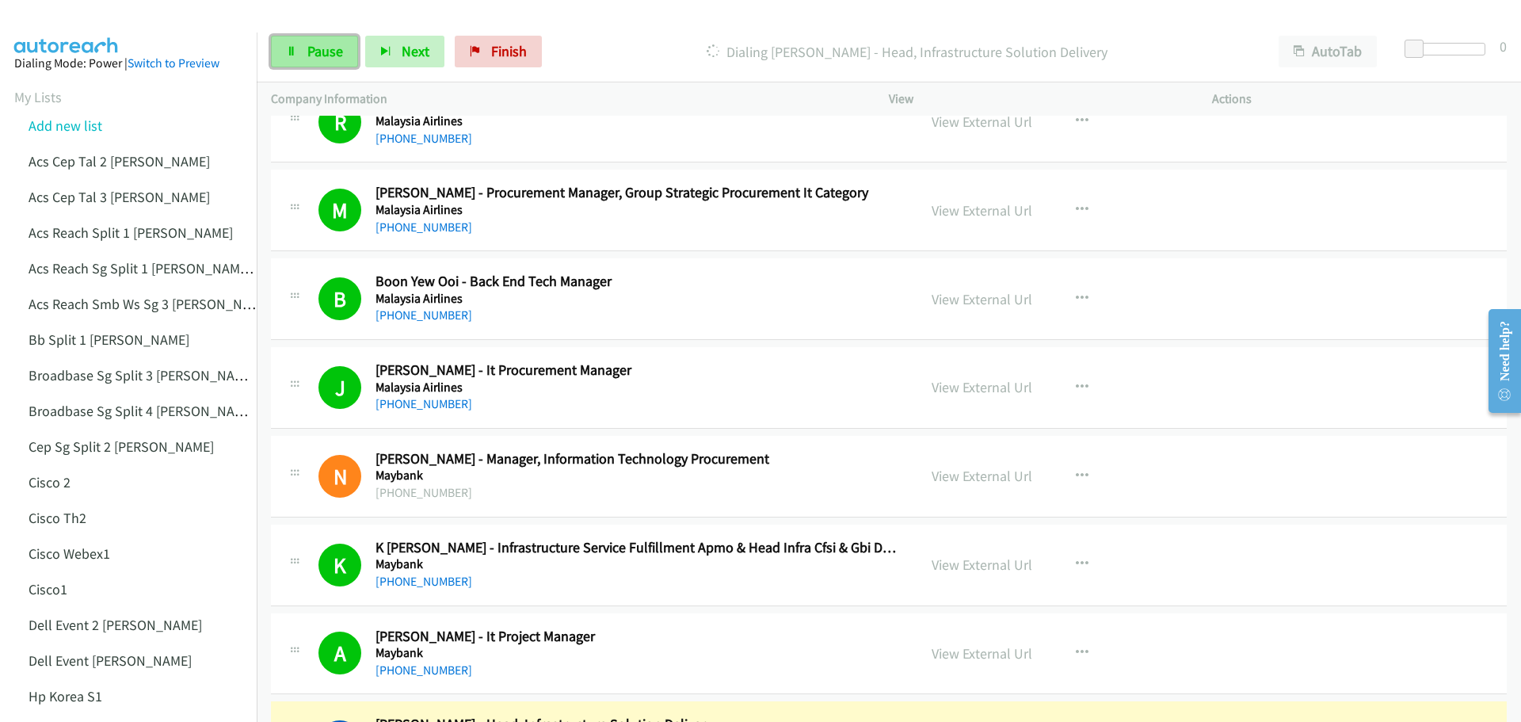
click at [330, 53] on span "Pause" at bounding box center [325, 51] width 36 height 18
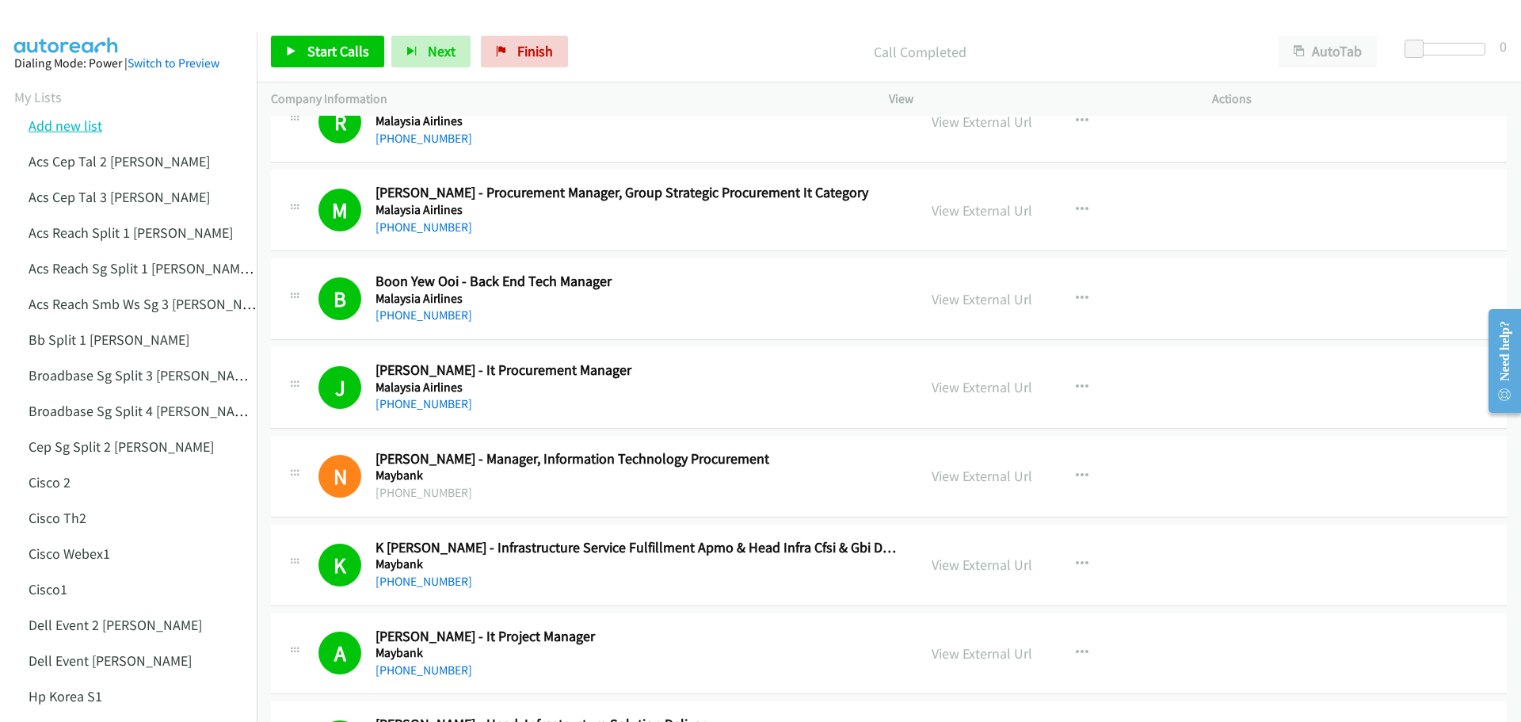
click at [63, 124] on link "Add new list" at bounding box center [66, 125] width 74 height 18
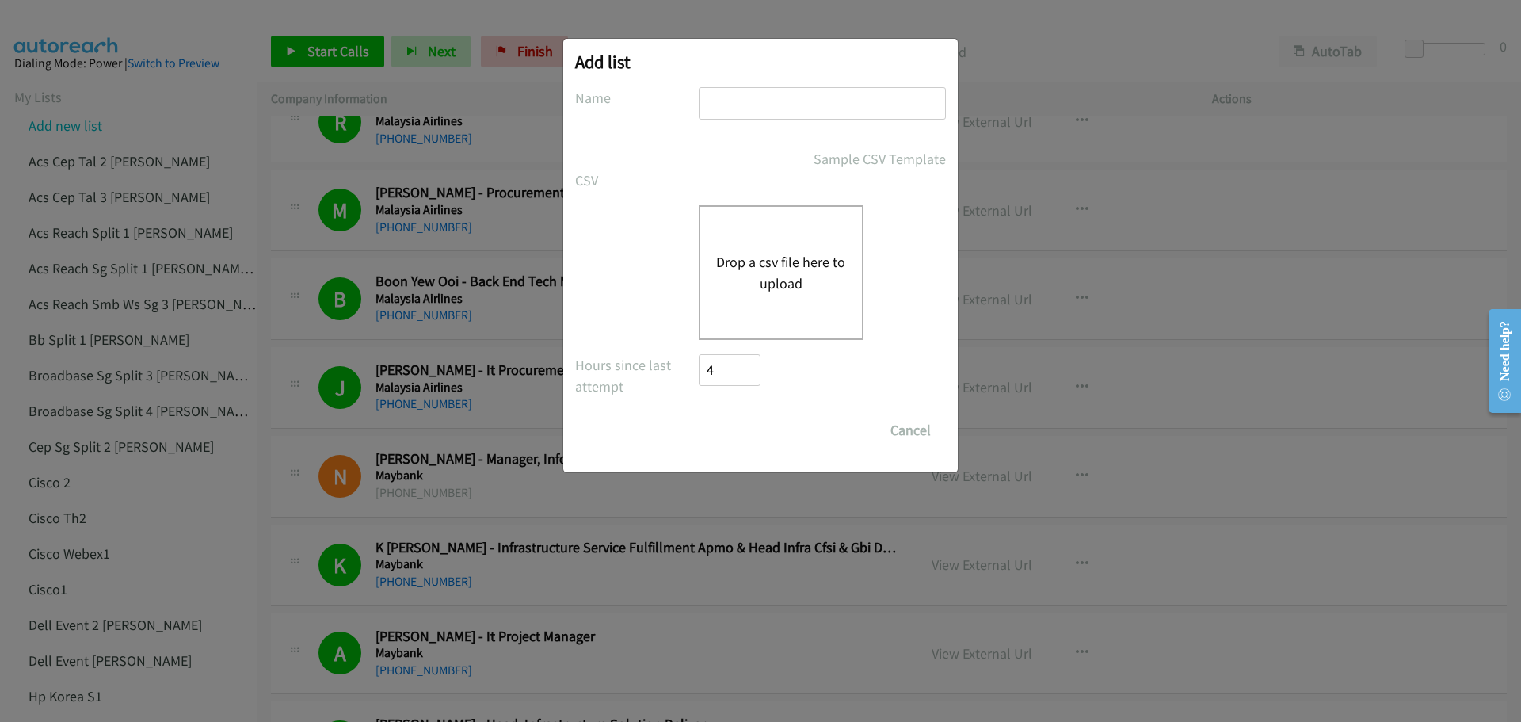
click at [820, 251] on button "Drop a csv file here to upload" at bounding box center [781, 272] width 130 height 43
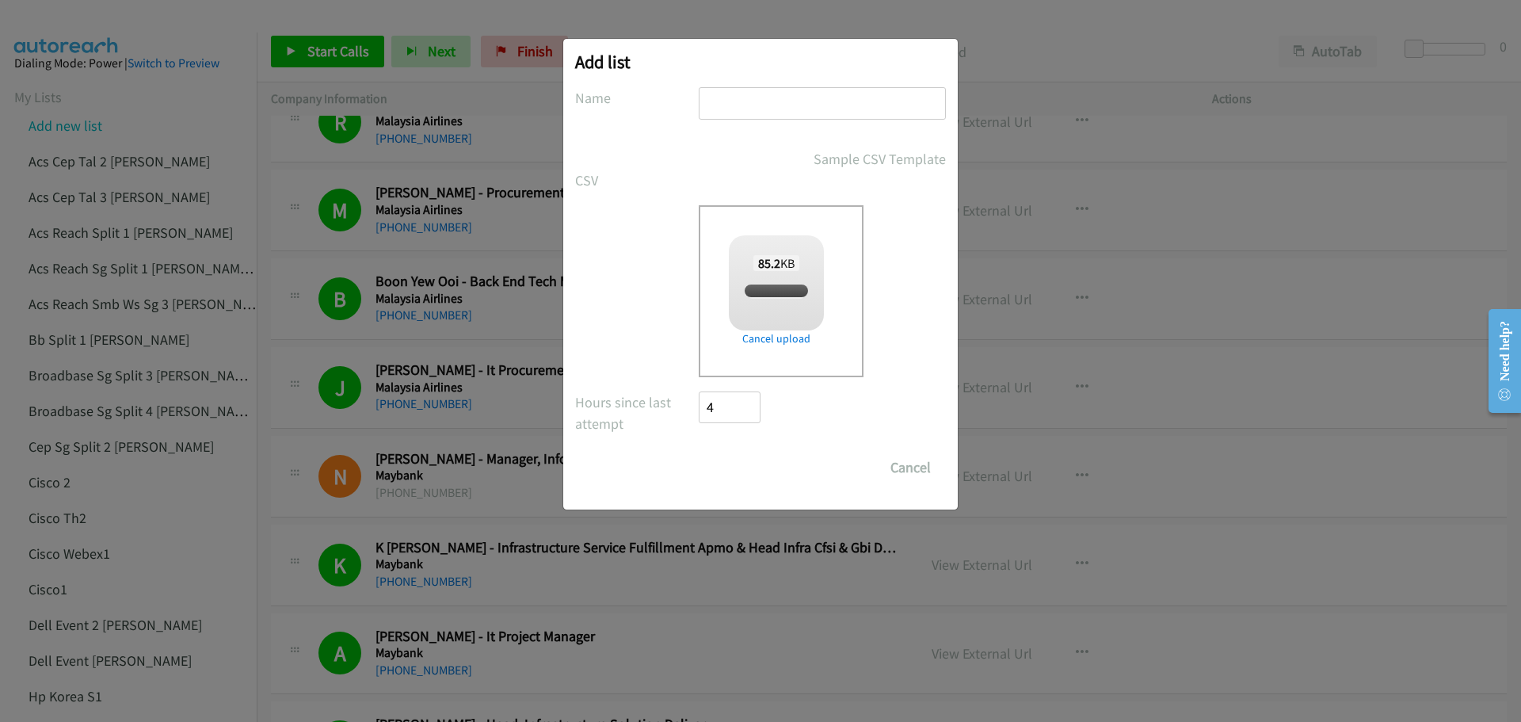
checkbox input "true"
click at [770, 107] on input "text" at bounding box center [822, 103] width 247 height 32
type input "k"
type input "lenovo split 2"
click at [753, 465] on input "Save List" at bounding box center [740, 468] width 83 height 32
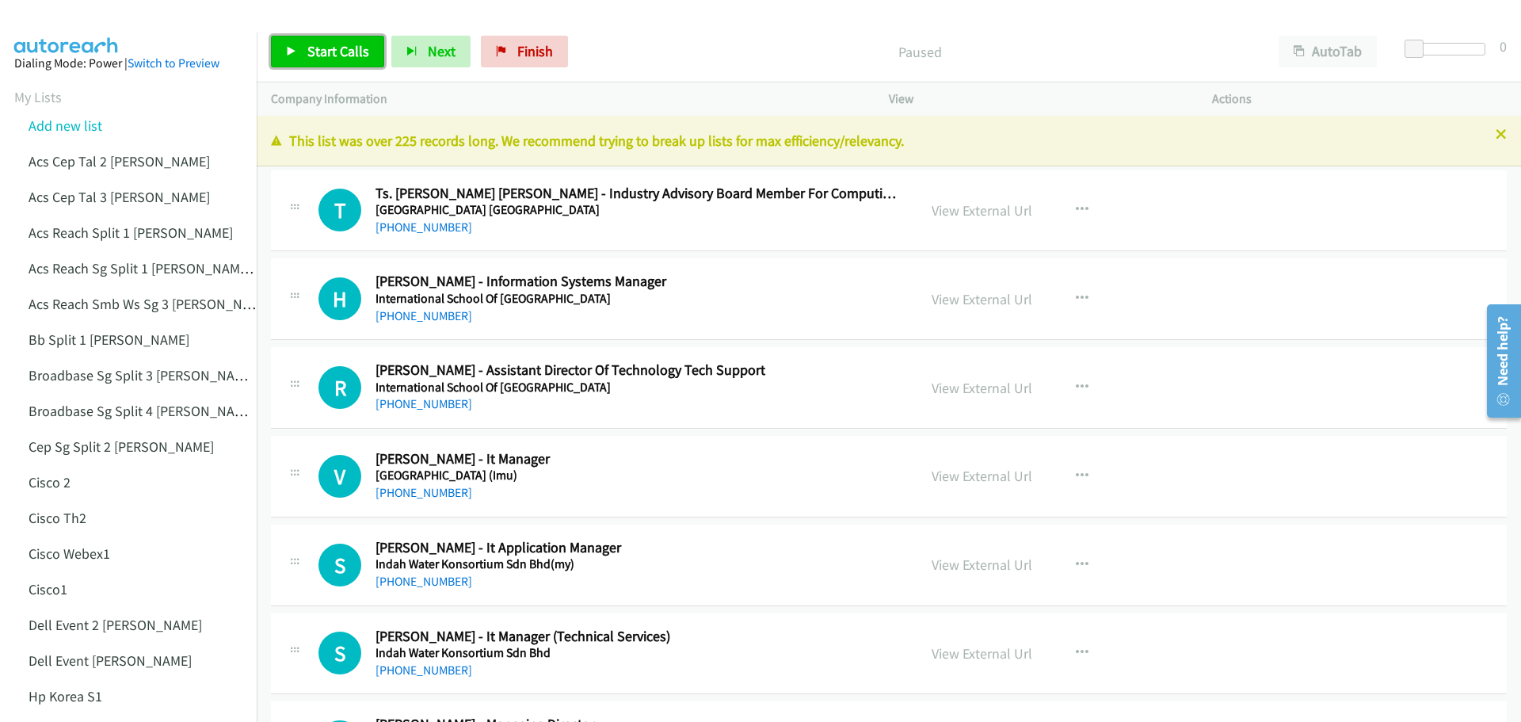
click at [277, 45] on link "Start Calls" at bounding box center [327, 52] width 113 height 32
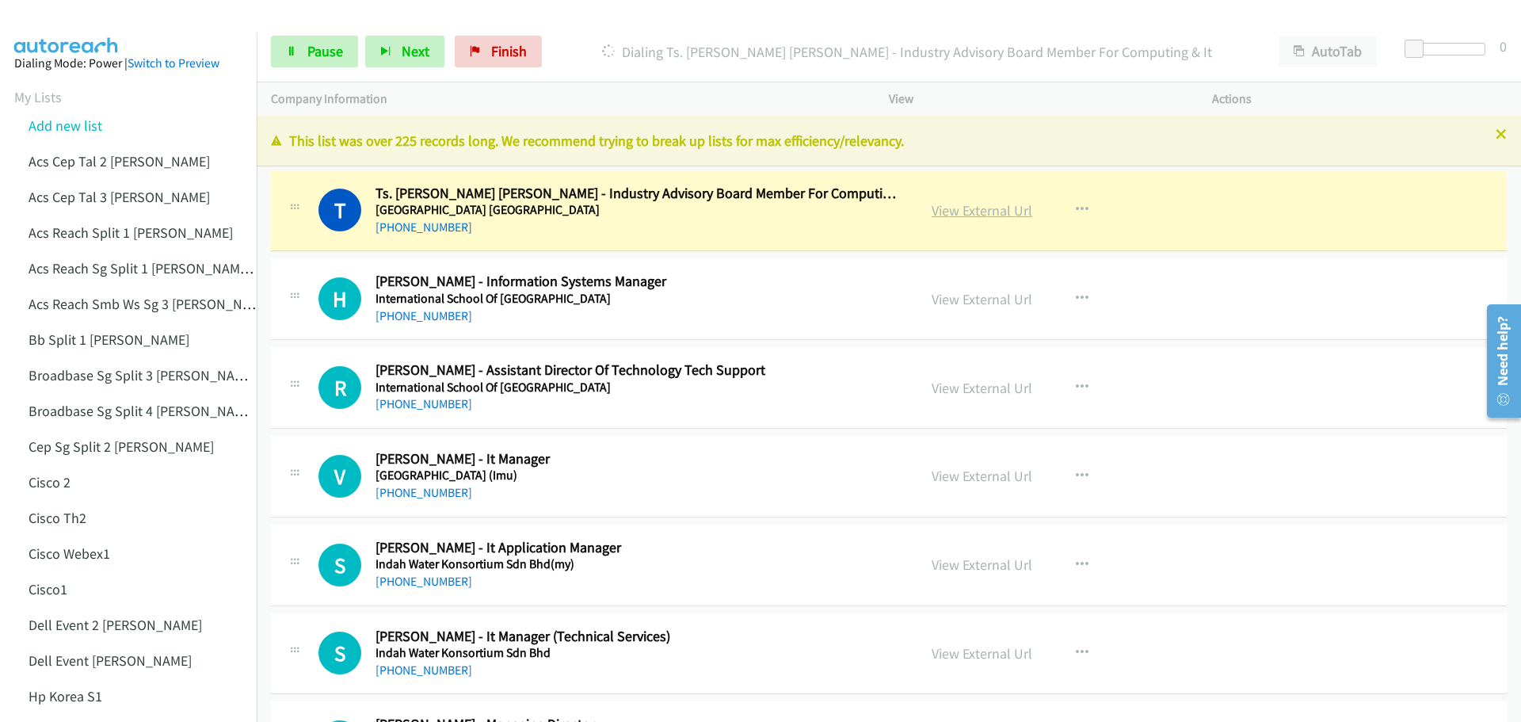
click at [951, 202] on link "View External Url" at bounding box center [982, 210] width 101 height 18
click at [327, 51] on span "Pause" at bounding box center [325, 51] width 36 height 18
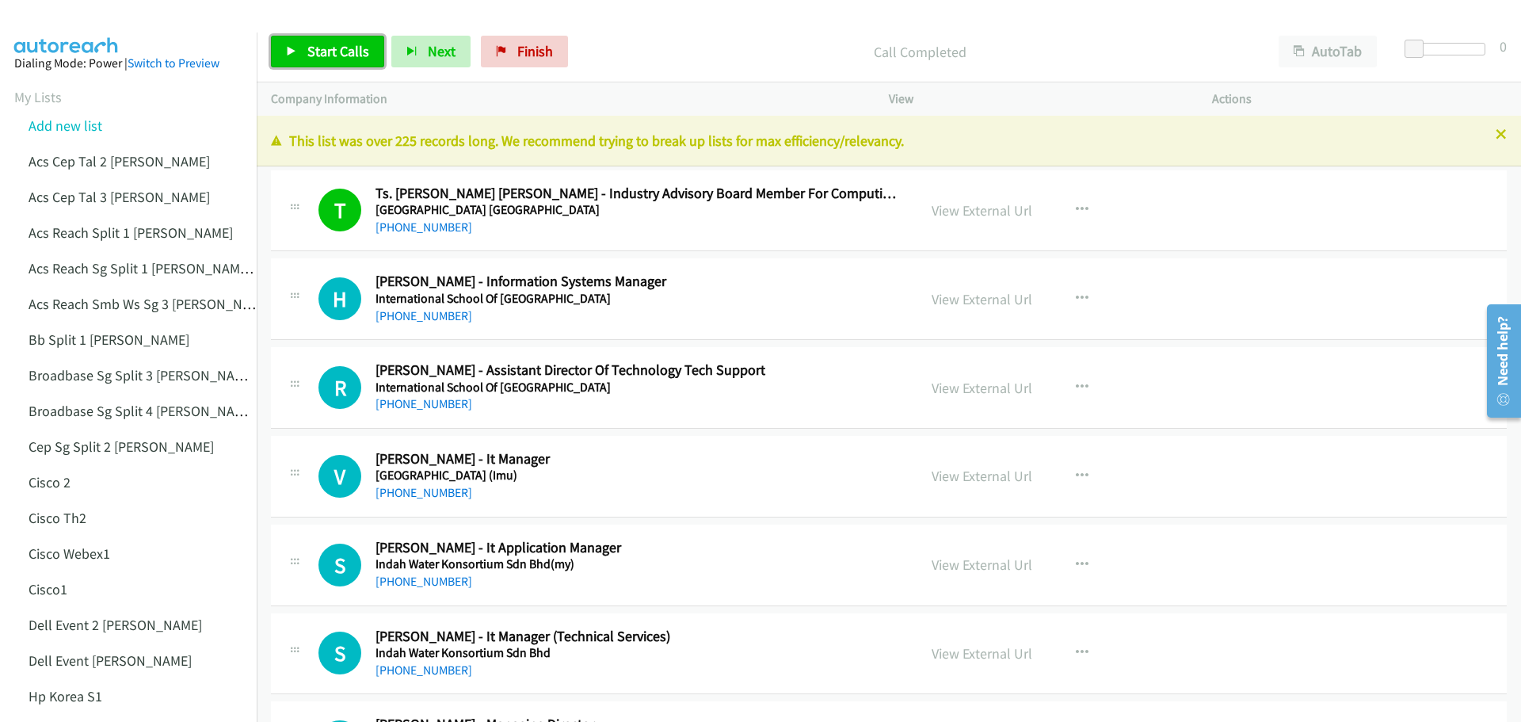
click at [328, 59] on span "Start Calls" at bounding box center [338, 51] width 62 height 18
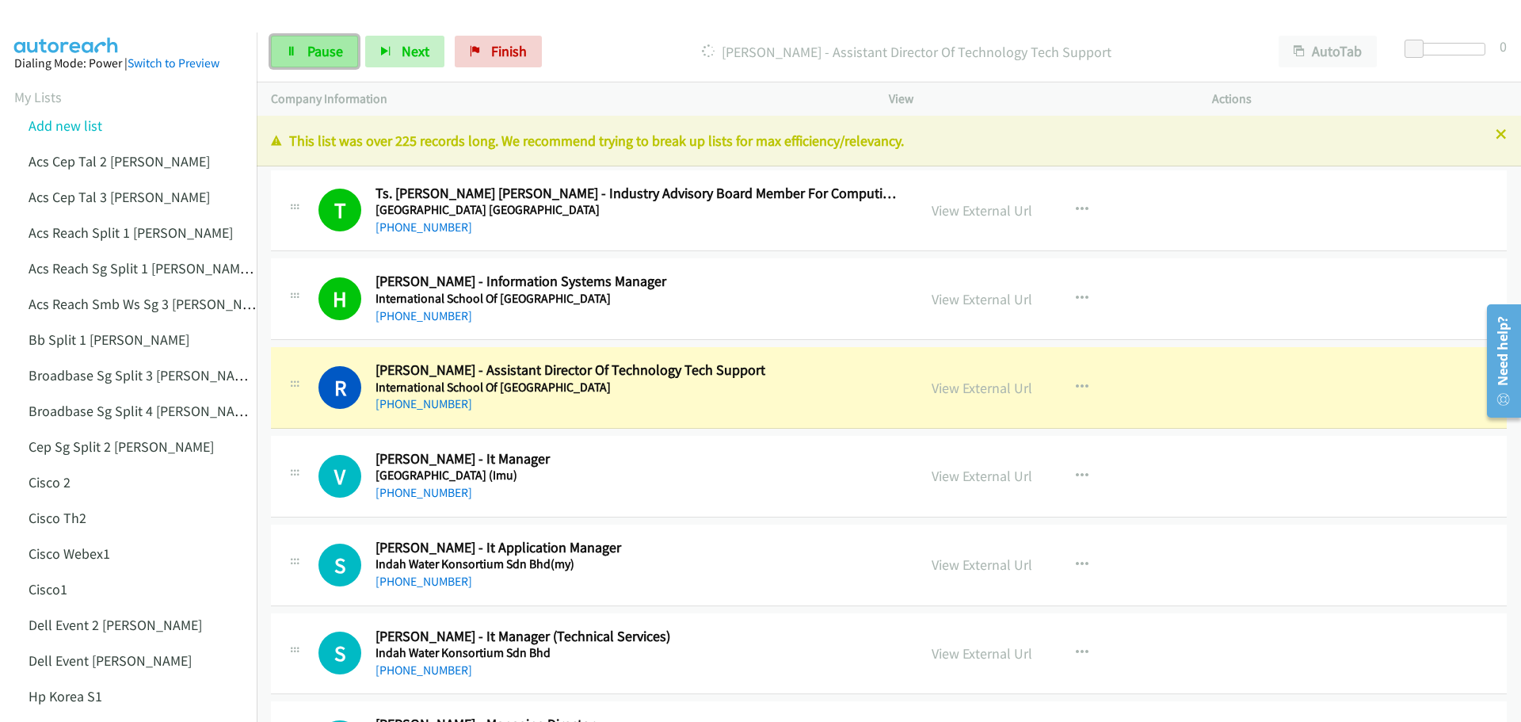
click at [330, 52] on span "Pause" at bounding box center [325, 51] width 36 height 18
click at [989, 391] on link "View External Url" at bounding box center [982, 388] width 101 height 18
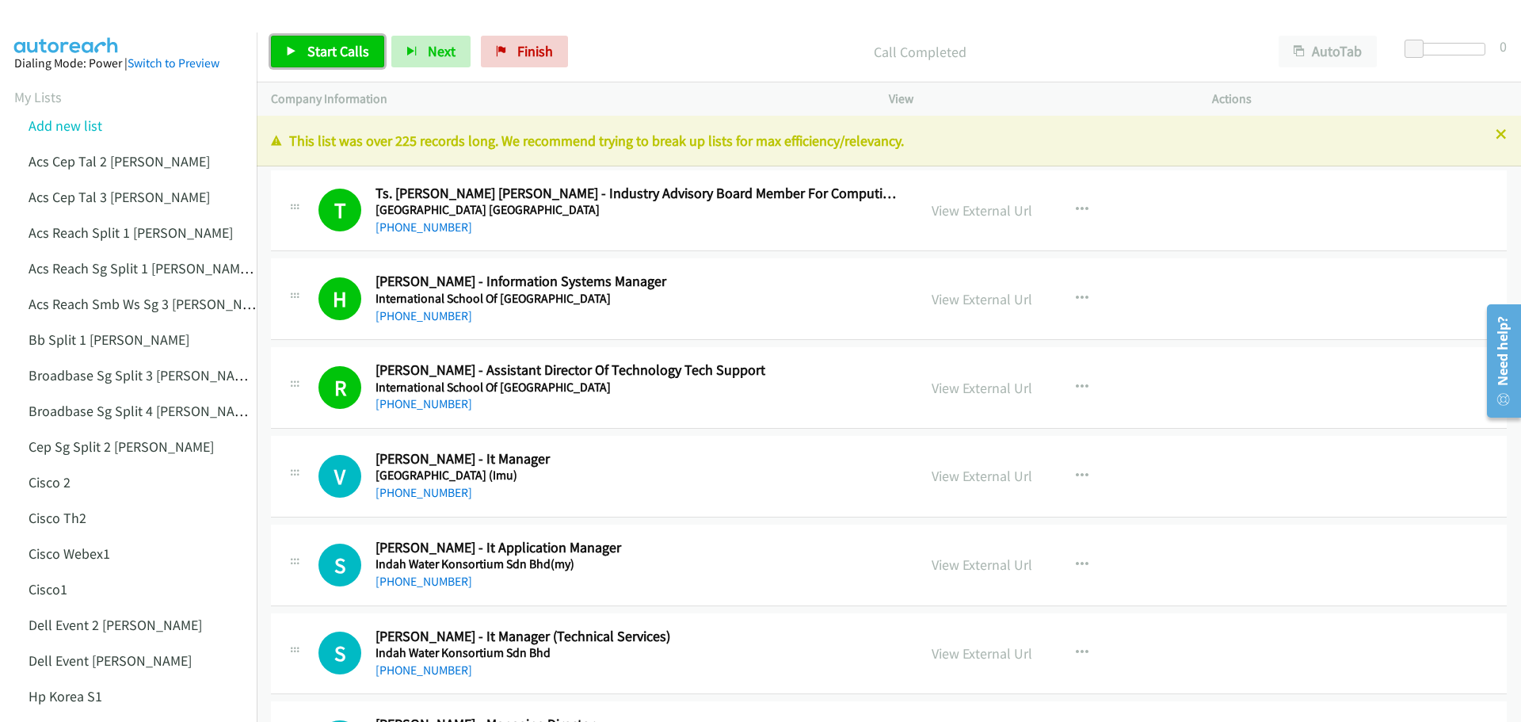
click at [357, 51] on span "Start Calls" at bounding box center [338, 51] width 62 height 18
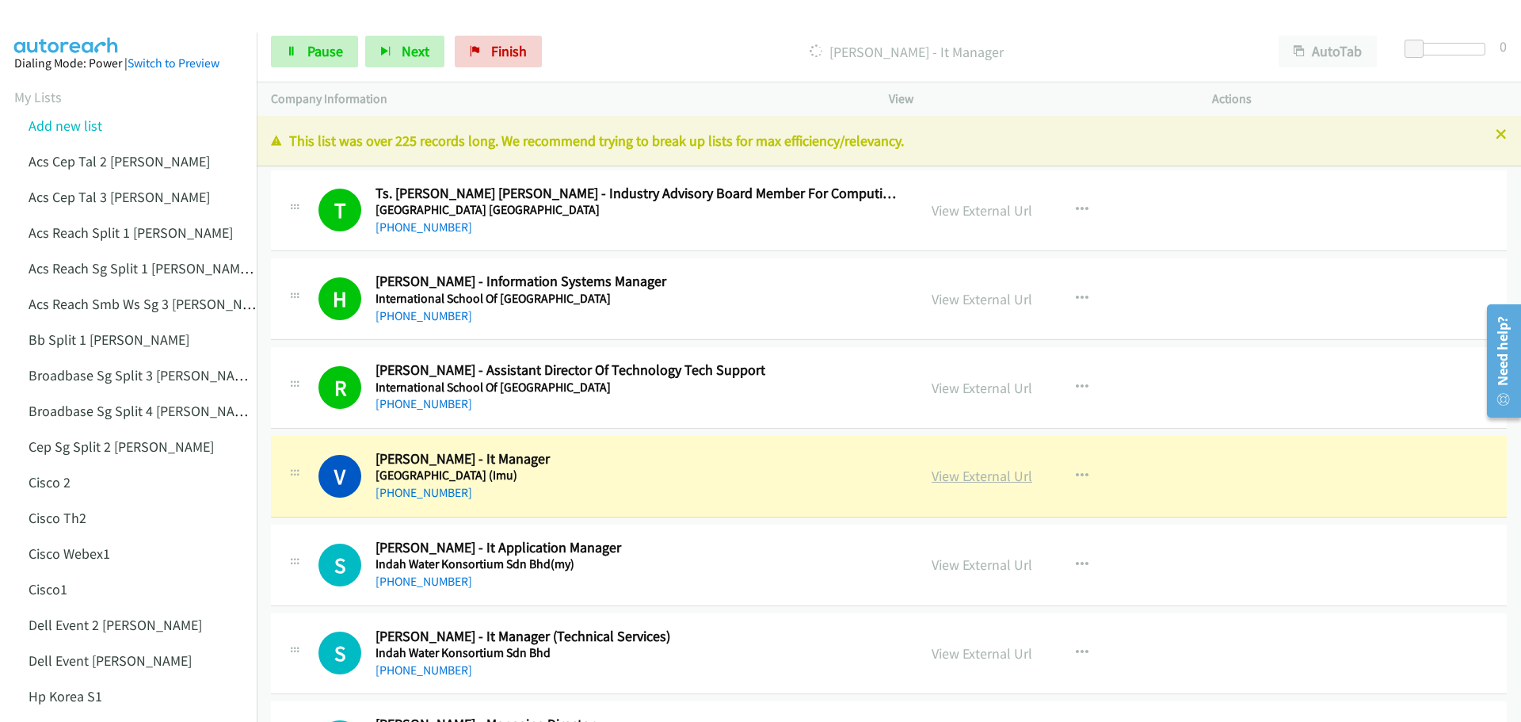
click at [976, 476] on link "View External Url" at bounding box center [982, 476] width 101 height 18
click at [320, 46] on span "Pause" at bounding box center [325, 51] width 36 height 18
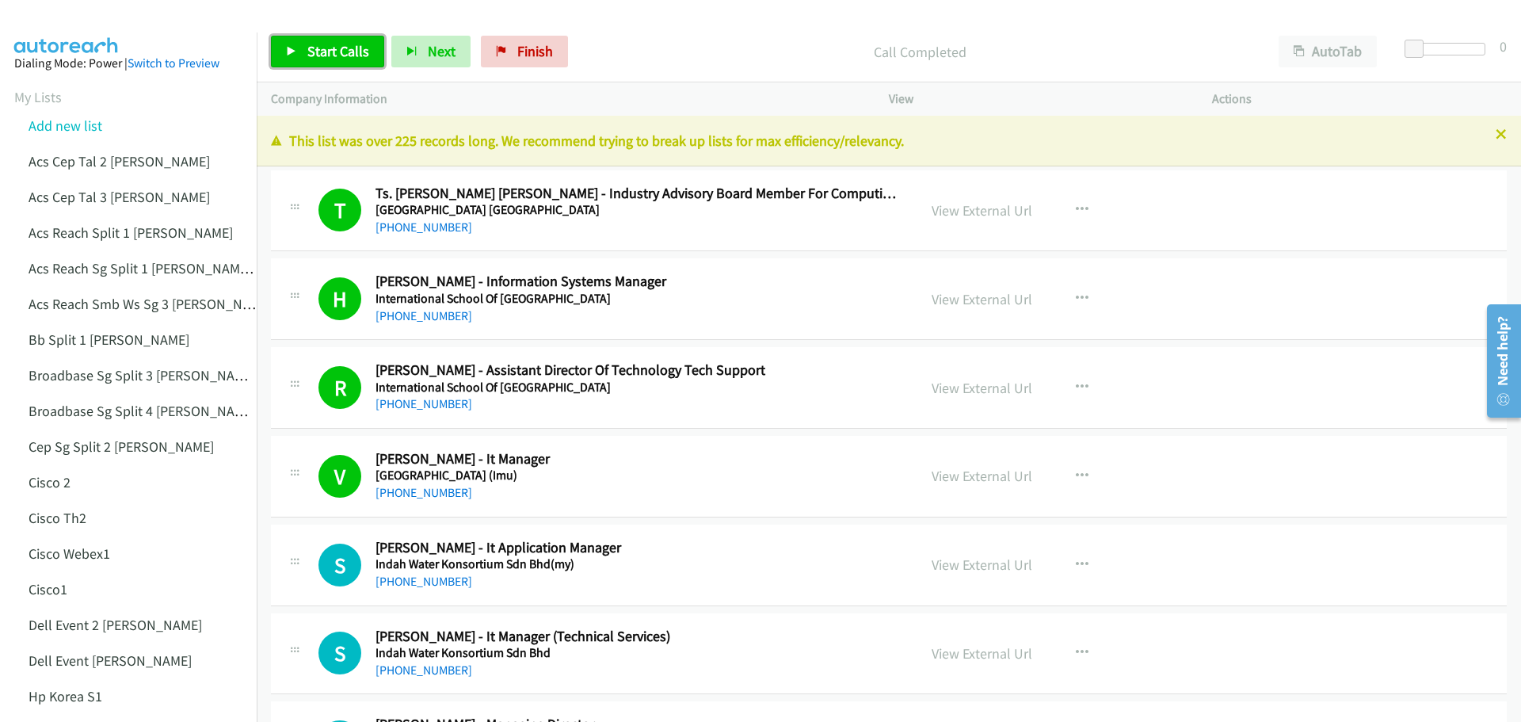
click at [310, 63] on link "Start Calls" at bounding box center [327, 52] width 113 height 32
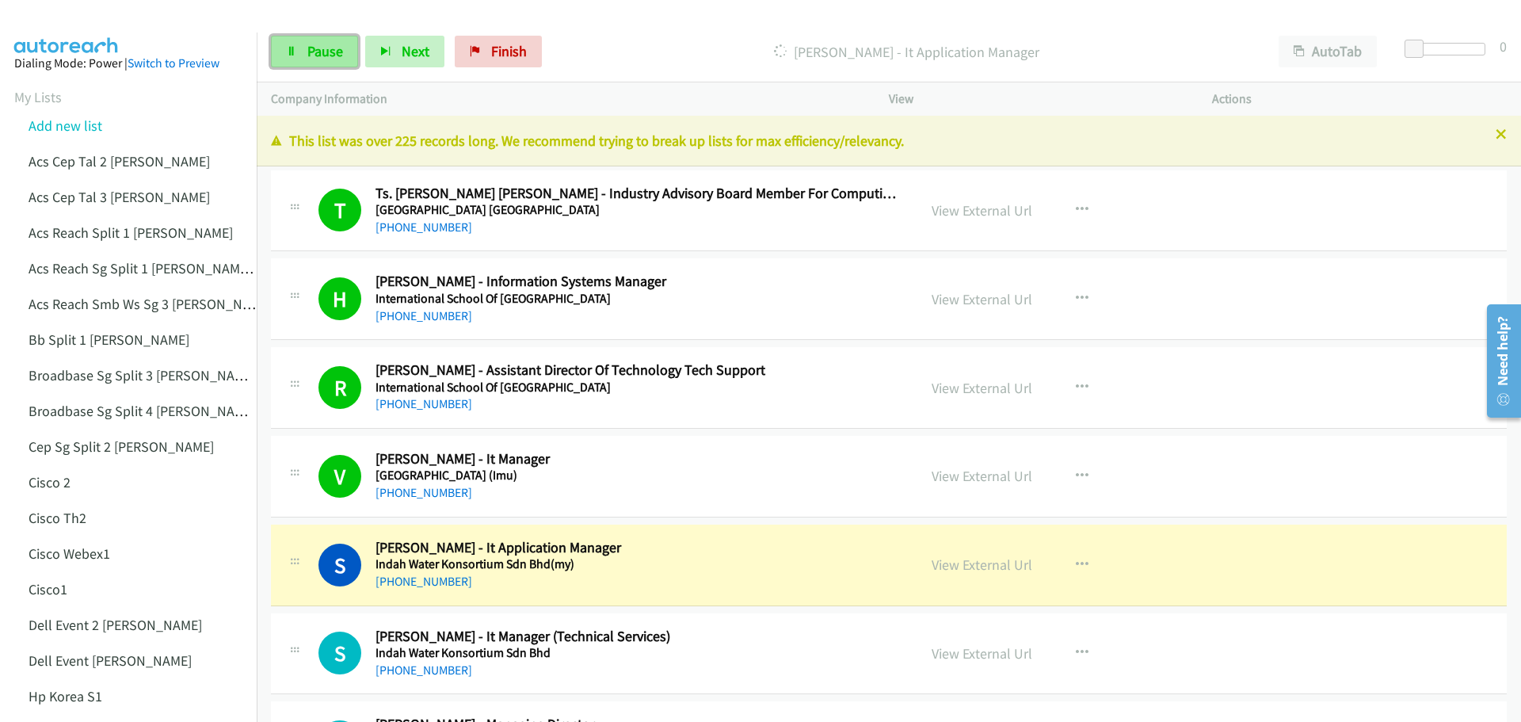
click at [326, 59] on span "Pause" at bounding box center [325, 51] width 36 height 18
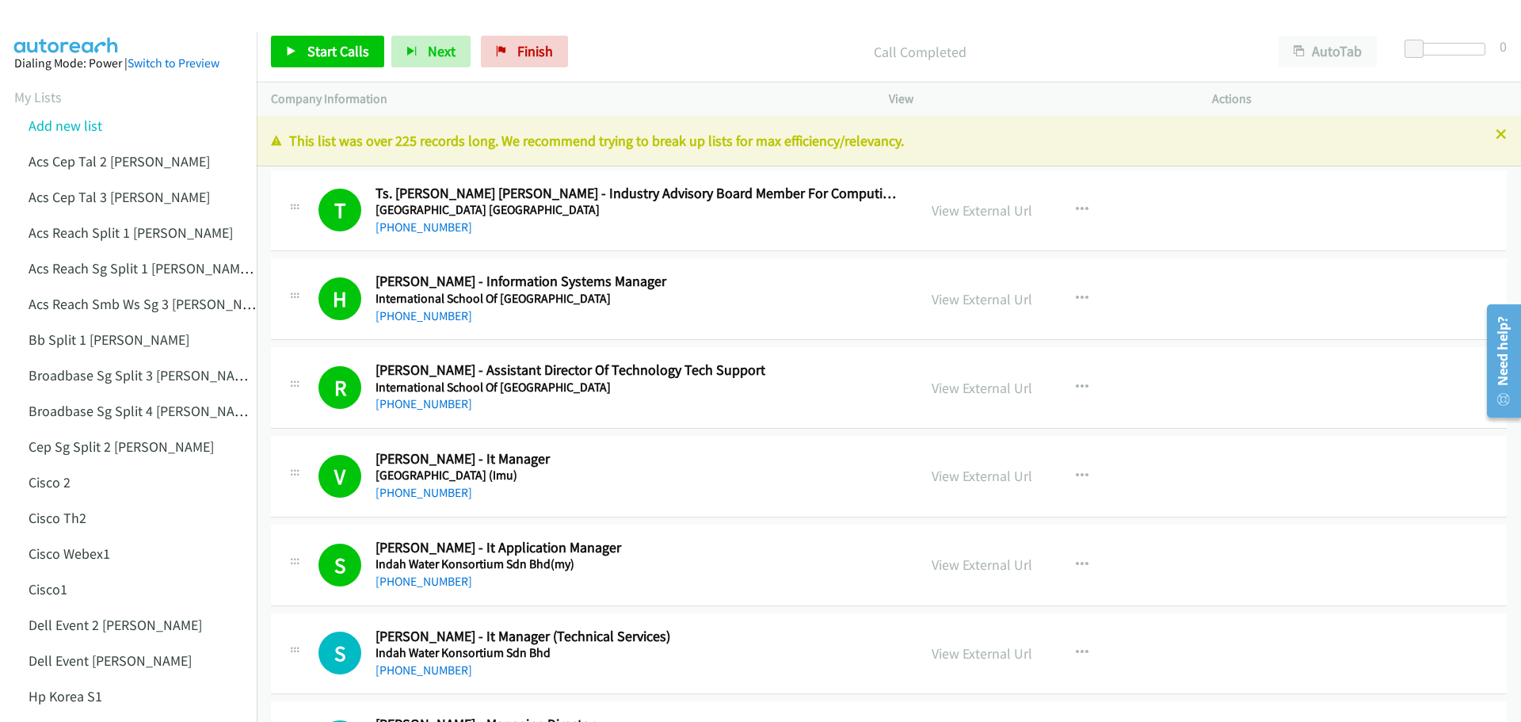
drag, startPoint x: 945, startPoint y: 566, endPoint x: 947, endPoint y: 535, distance: 30.9
click at [982, 569] on link "View External Url" at bounding box center [982, 564] width 101 height 18
click at [320, 46] on span "Start Calls" at bounding box center [338, 51] width 62 height 18
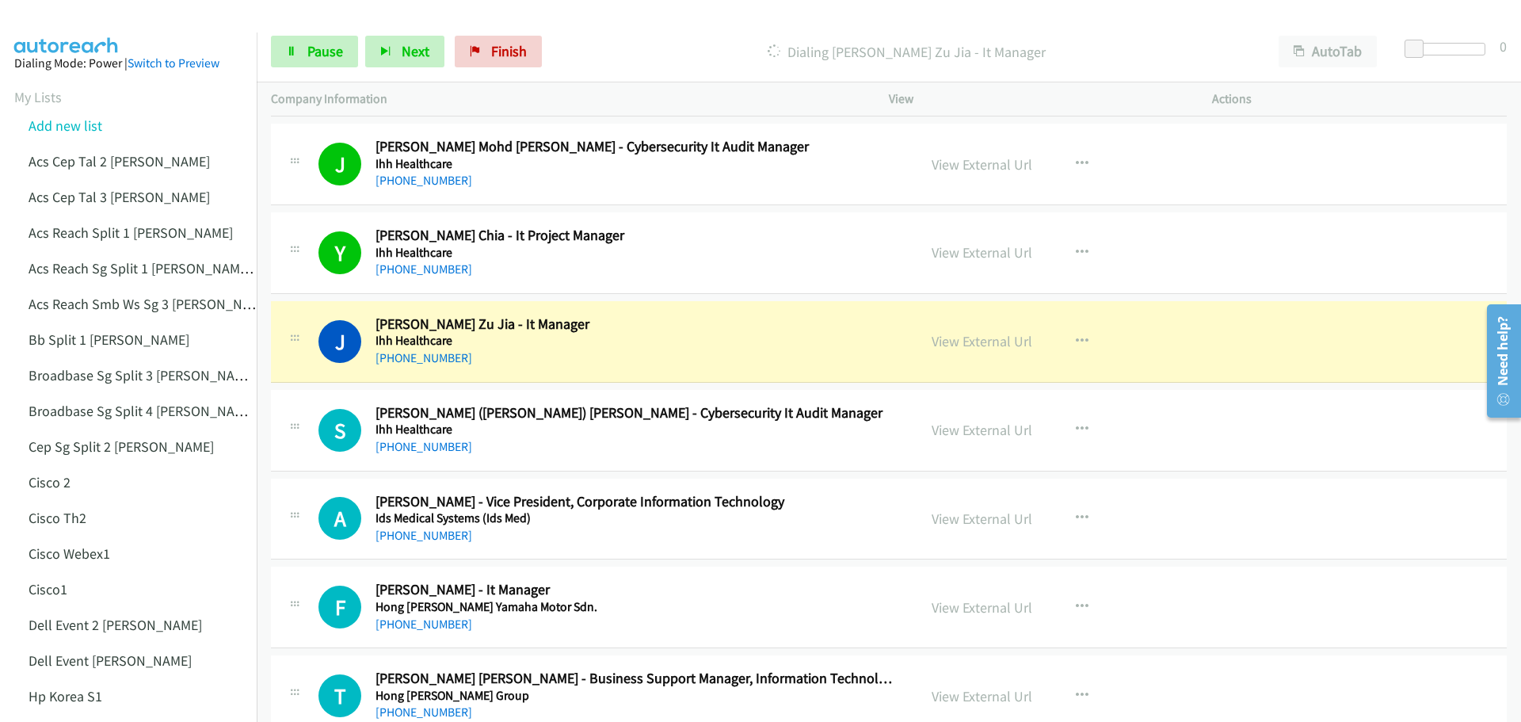
scroll to position [1188, 0]
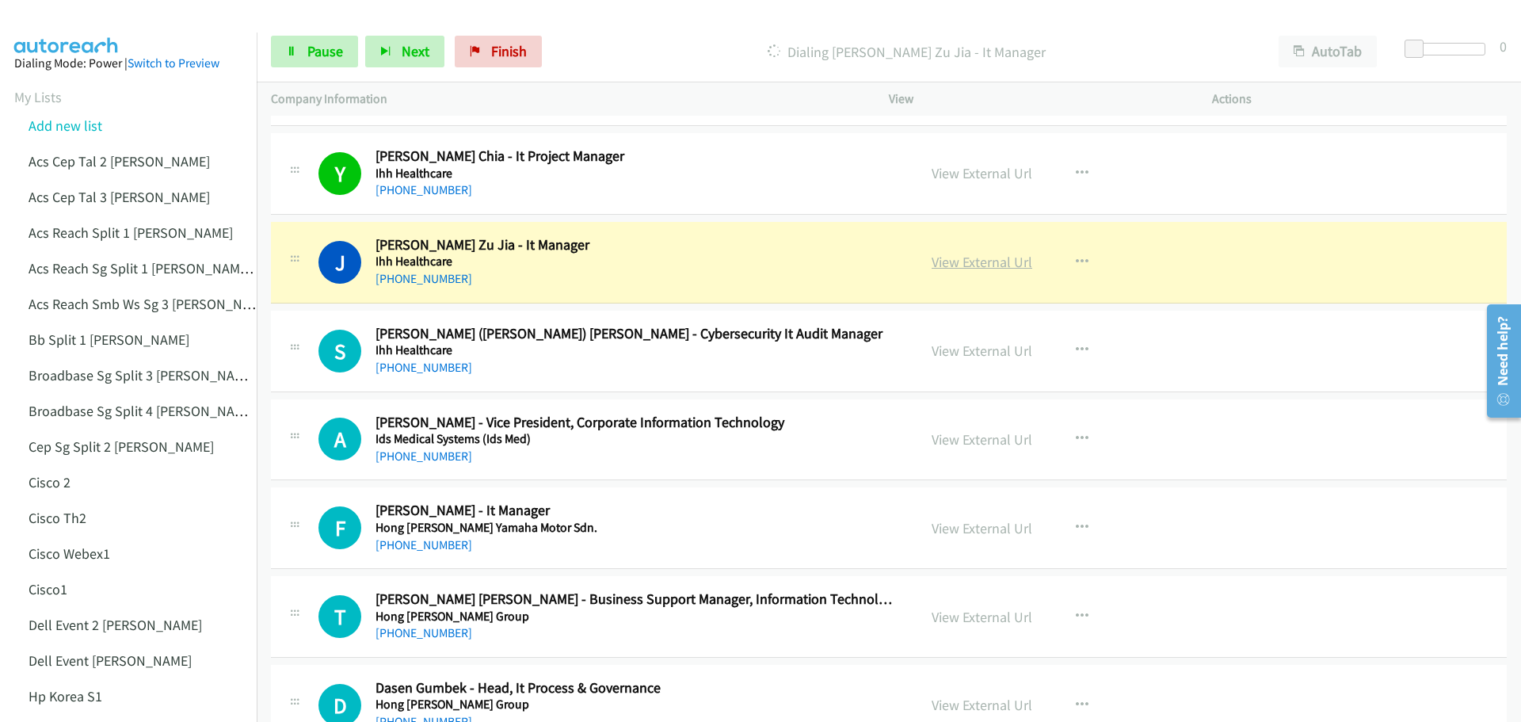
click at [983, 265] on link "View External Url" at bounding box center [982, 262] width 101 height 18
click at [311, 61] on link "Pause" at bounding box center [314, 52] width 87 height 32
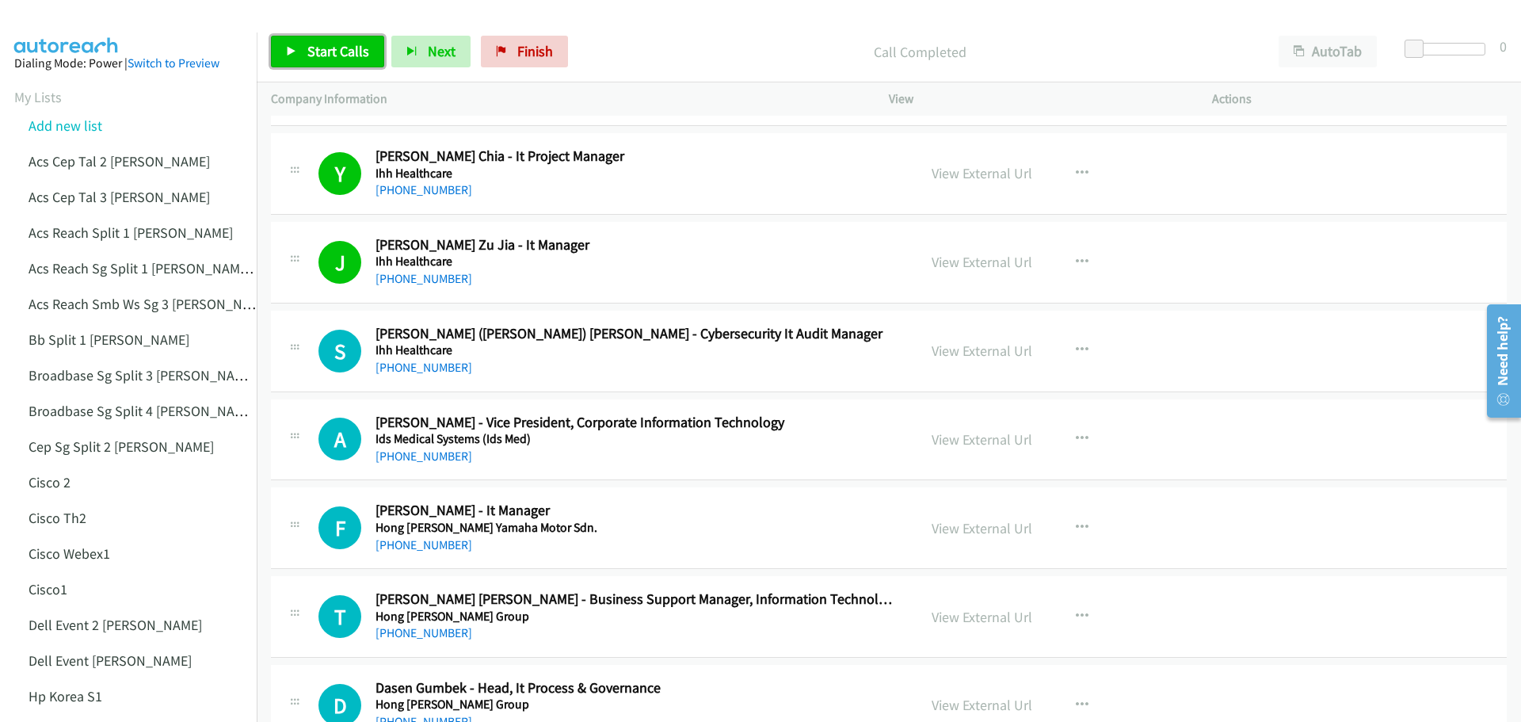
click at [321, 46] on span "Start Calls" at bounding box center [338, 51] width 62 height 18
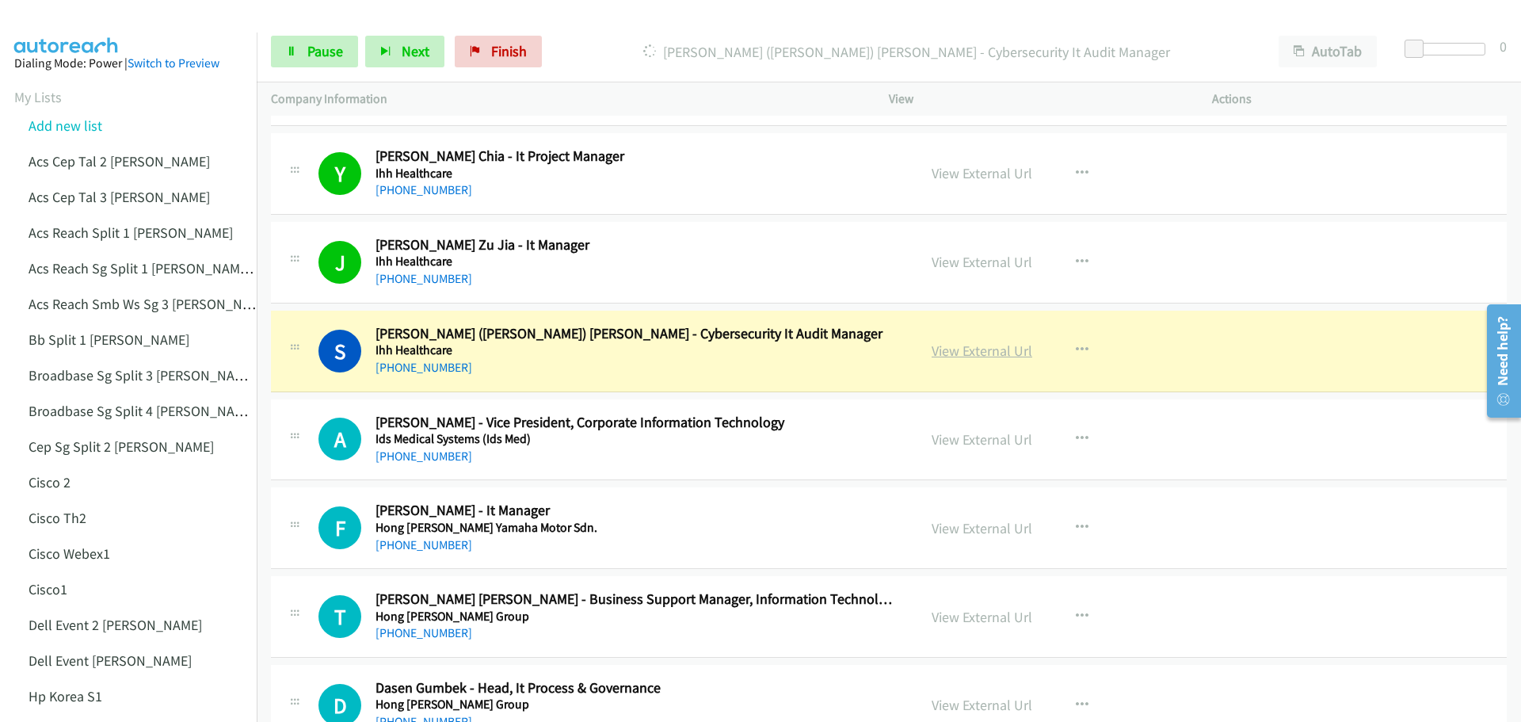
click at [973, 346] on link "View External Url" at bounding box center [982, 350] width 101 height 18
click at [337, 59] on span "Pause" at bounding box center [325, 51] width 36 height 18
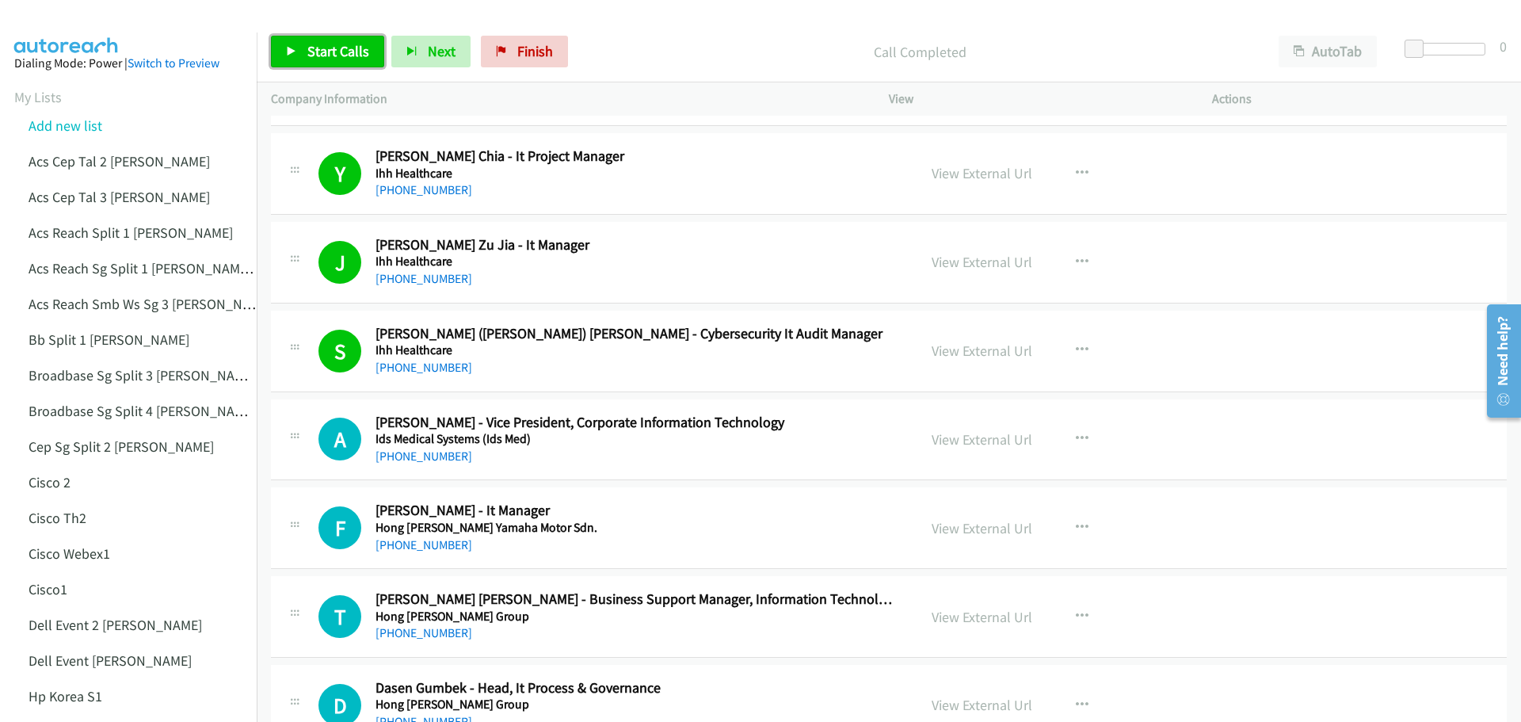
click at [329, 54] on span "Start Calls" at bounding box center [338, 51] width 62 height 18
click at [313, 53] on span "Pause" at bounding box center [325, 51] width 36 height 18
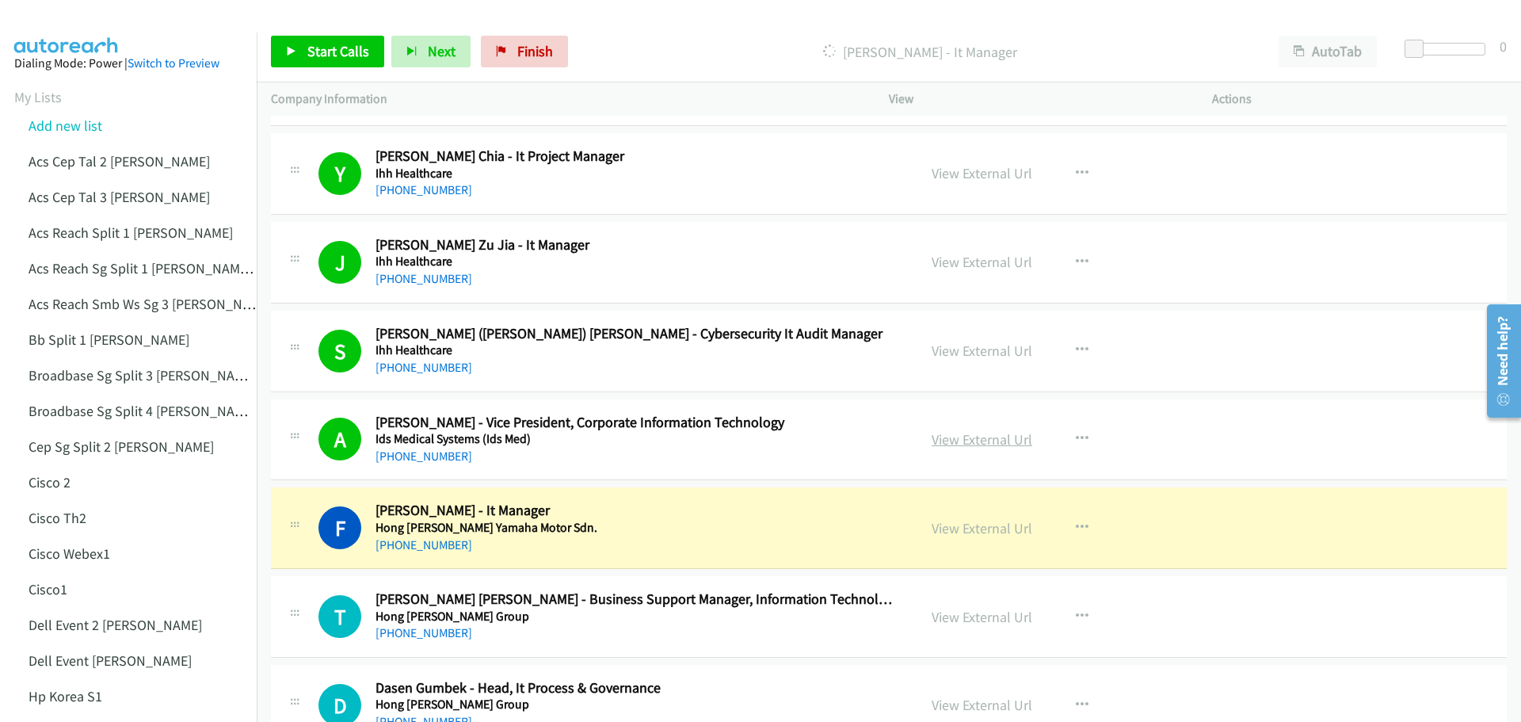
click at [968, 444] on link "View External Url" at bounding box center [982, 439] width 101 height 18
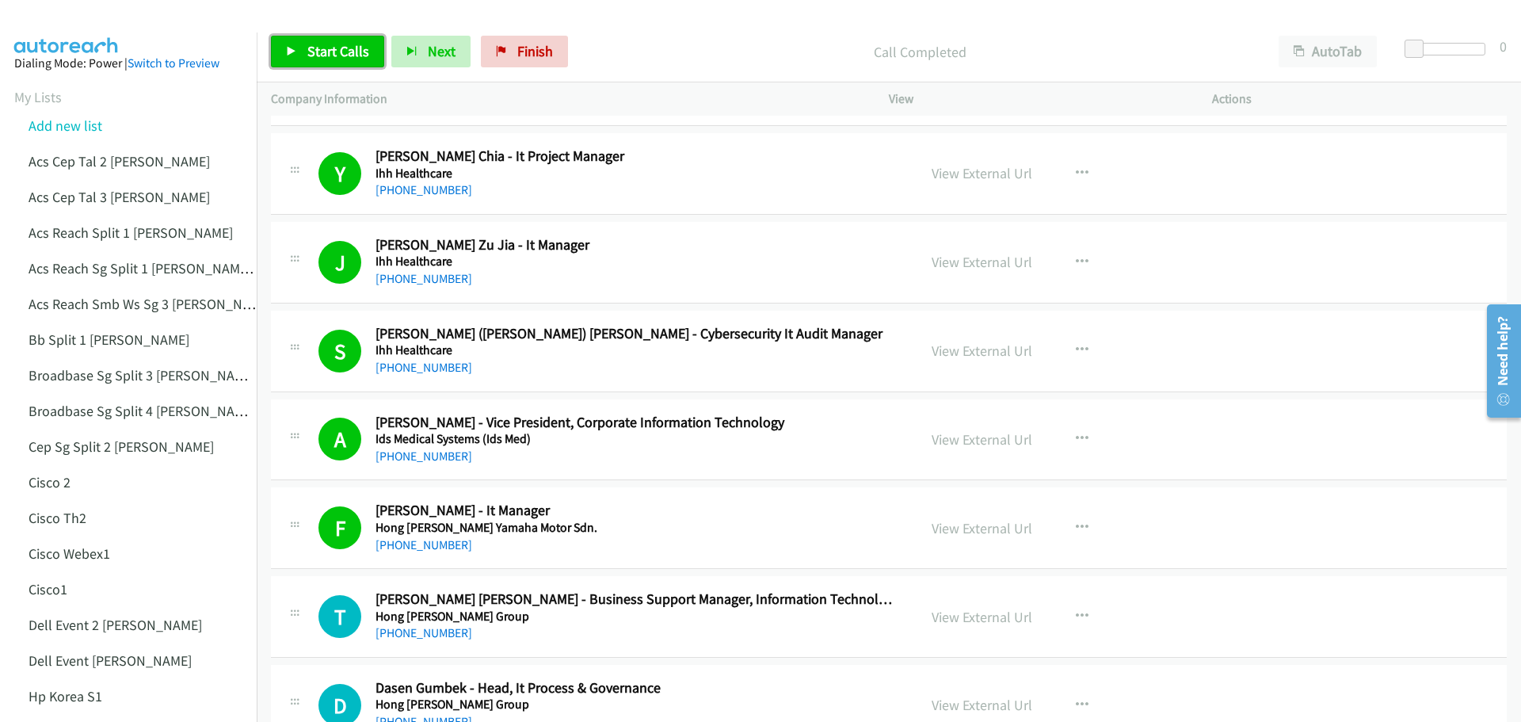
click at [316, 41] on link "Start Calls" at bounding box center [327, 52] width 113 height 32
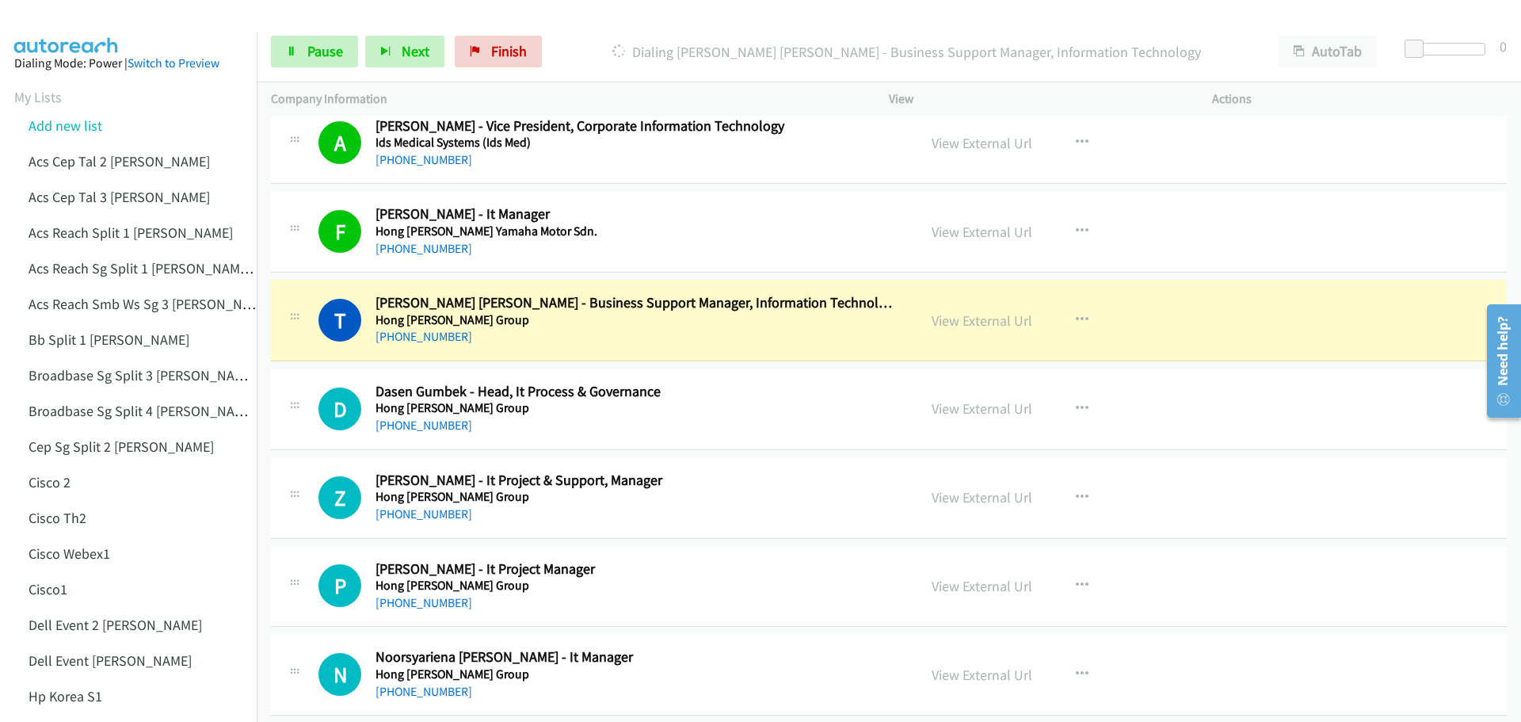
scroll to position [1505, 0]
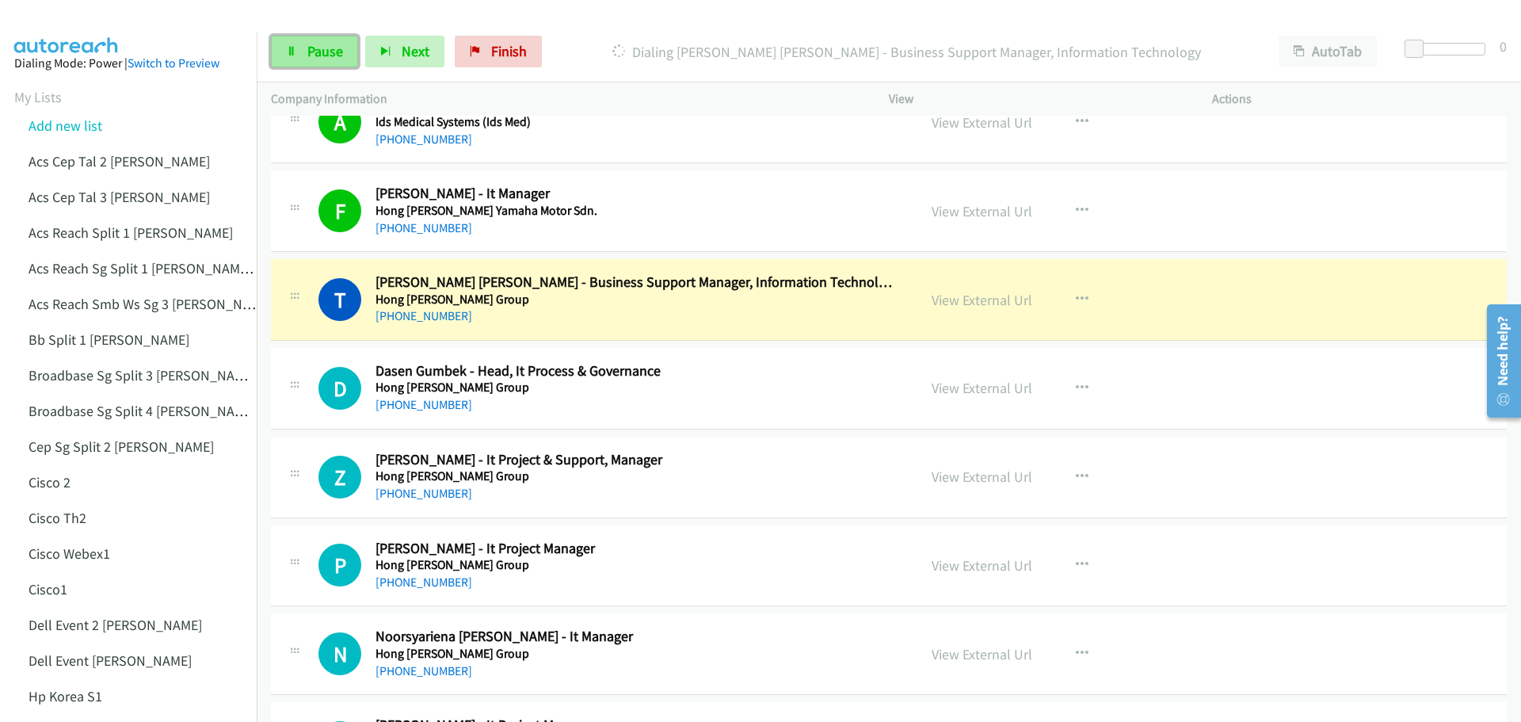
click at [329, 40] on link "Pause" at bounding box center [314, 52] width 87 height 32
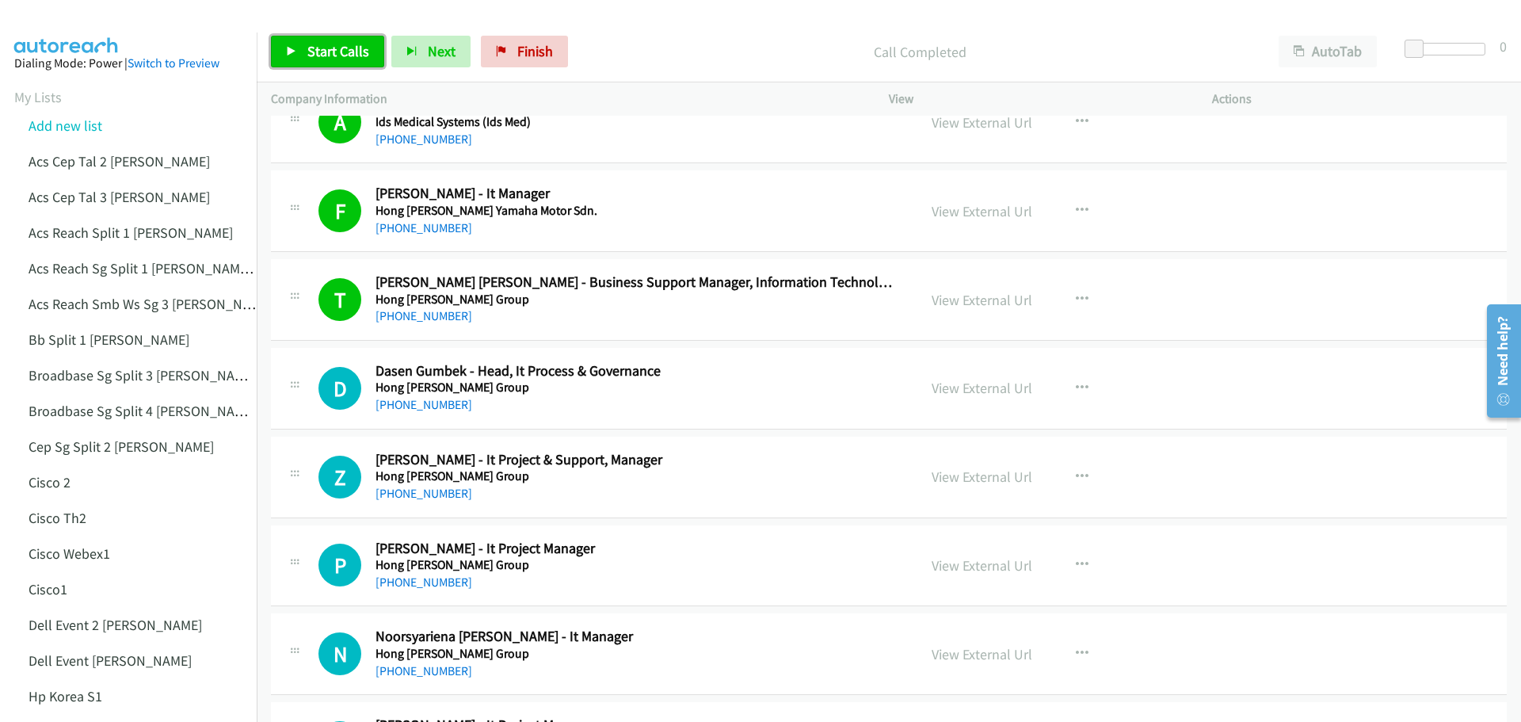
click at [349, 38] on link "Start Calls" at bounding box center [327, 52] width 113 height 32
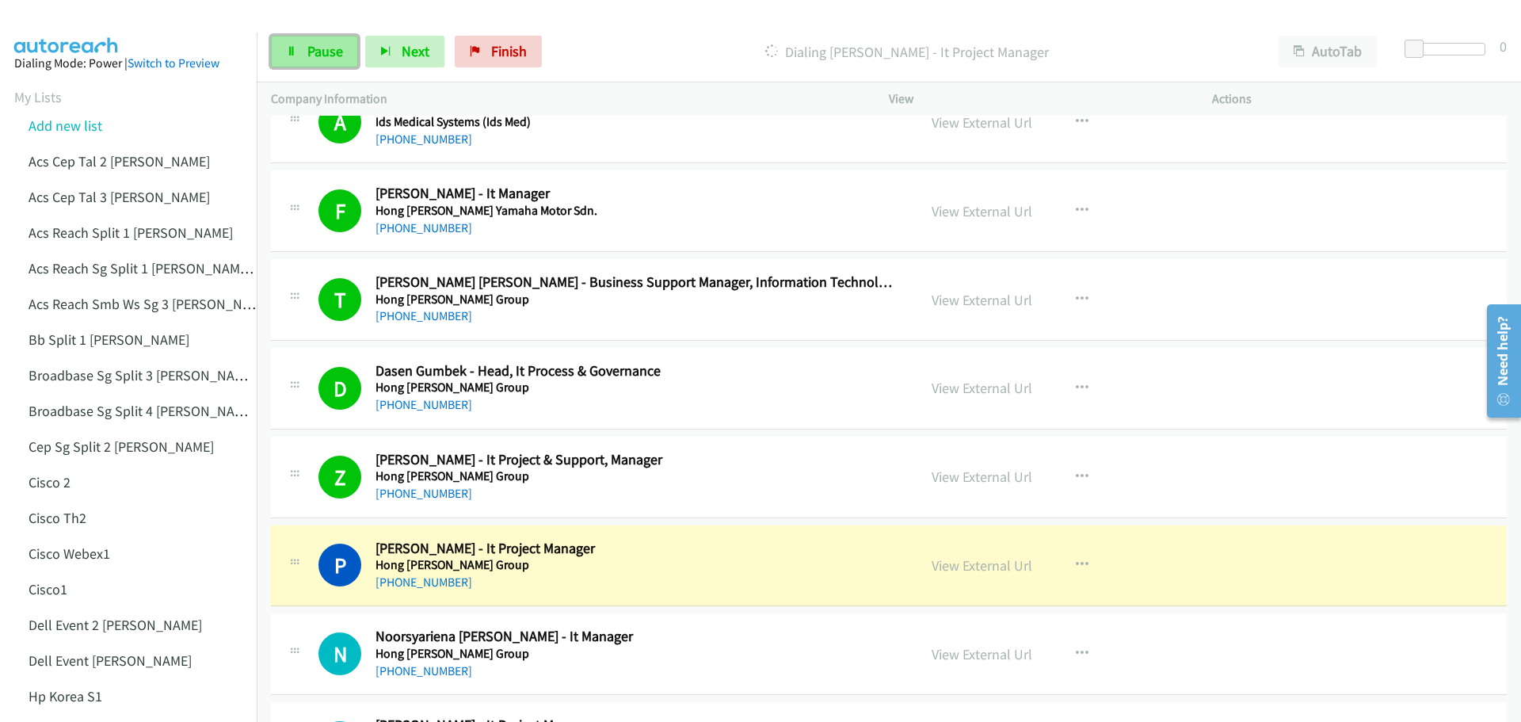
click at [298, 51] on link "Pause" at bounding box center [314, 52] width 87 height 32
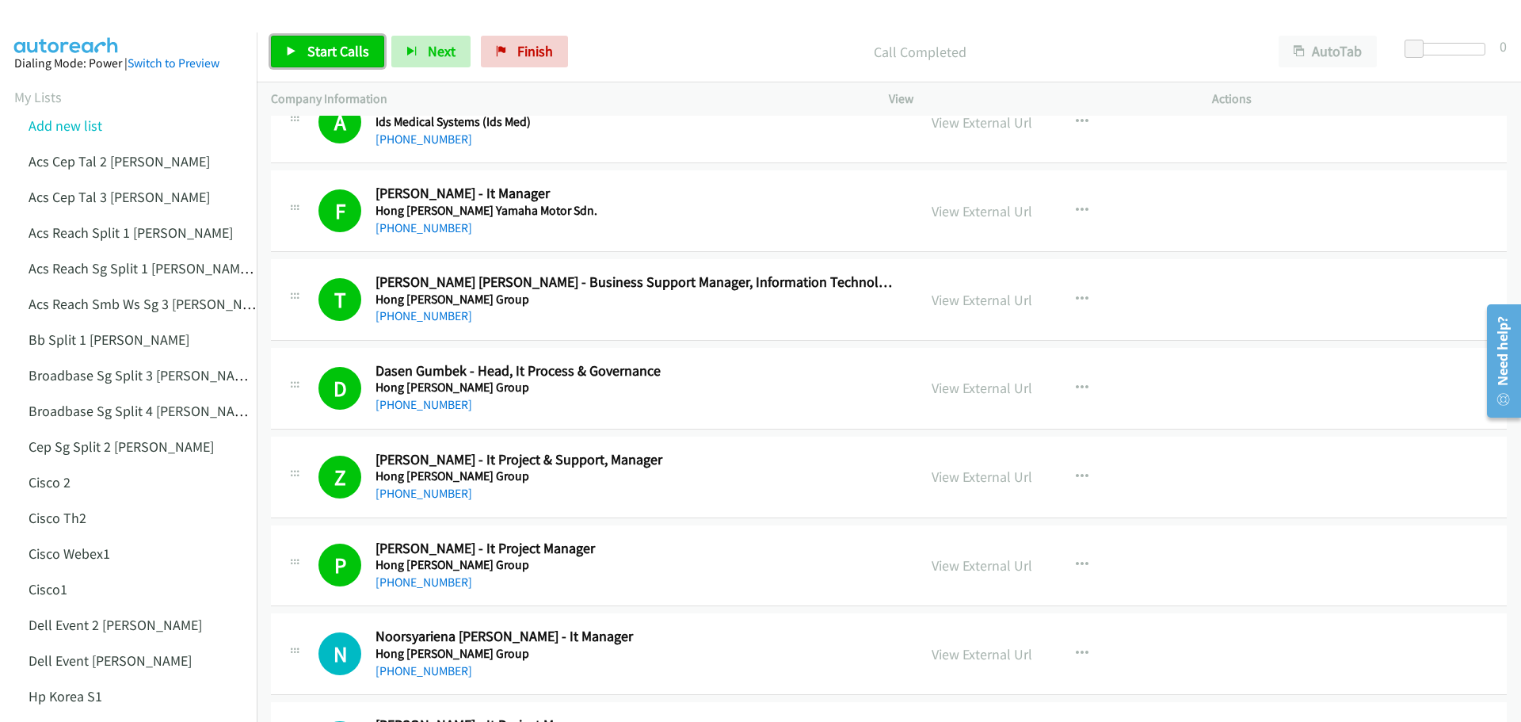
click at [324, 46] on span "Start Calls" at bounding box center [338, 51] width 62 height 18
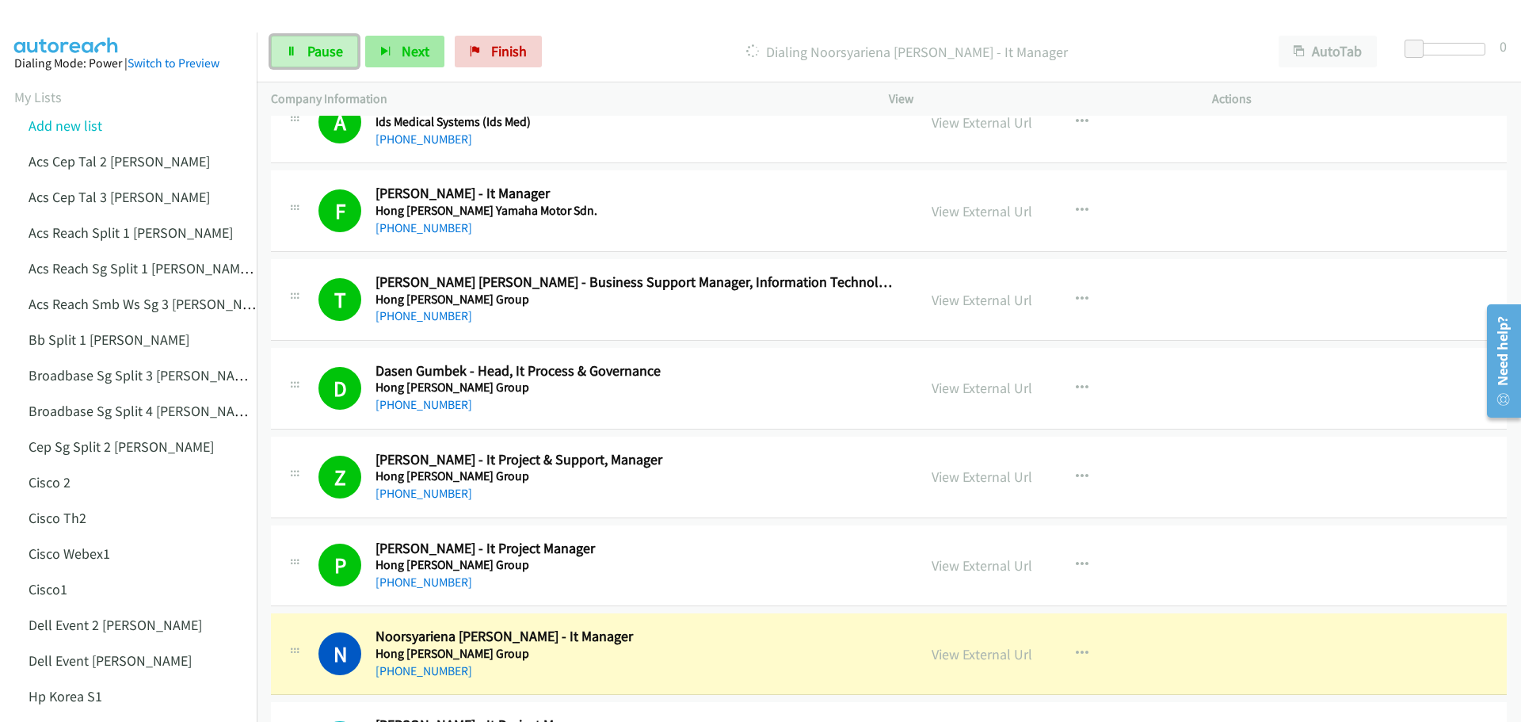
drag, startPoint x: 323, startPoint y: 49, endPoint x: 420, endPoint y: 41, distance: 97.0
click at [323, 49] on span "Pause" at bounding box center [325, 51] width 36 height 18
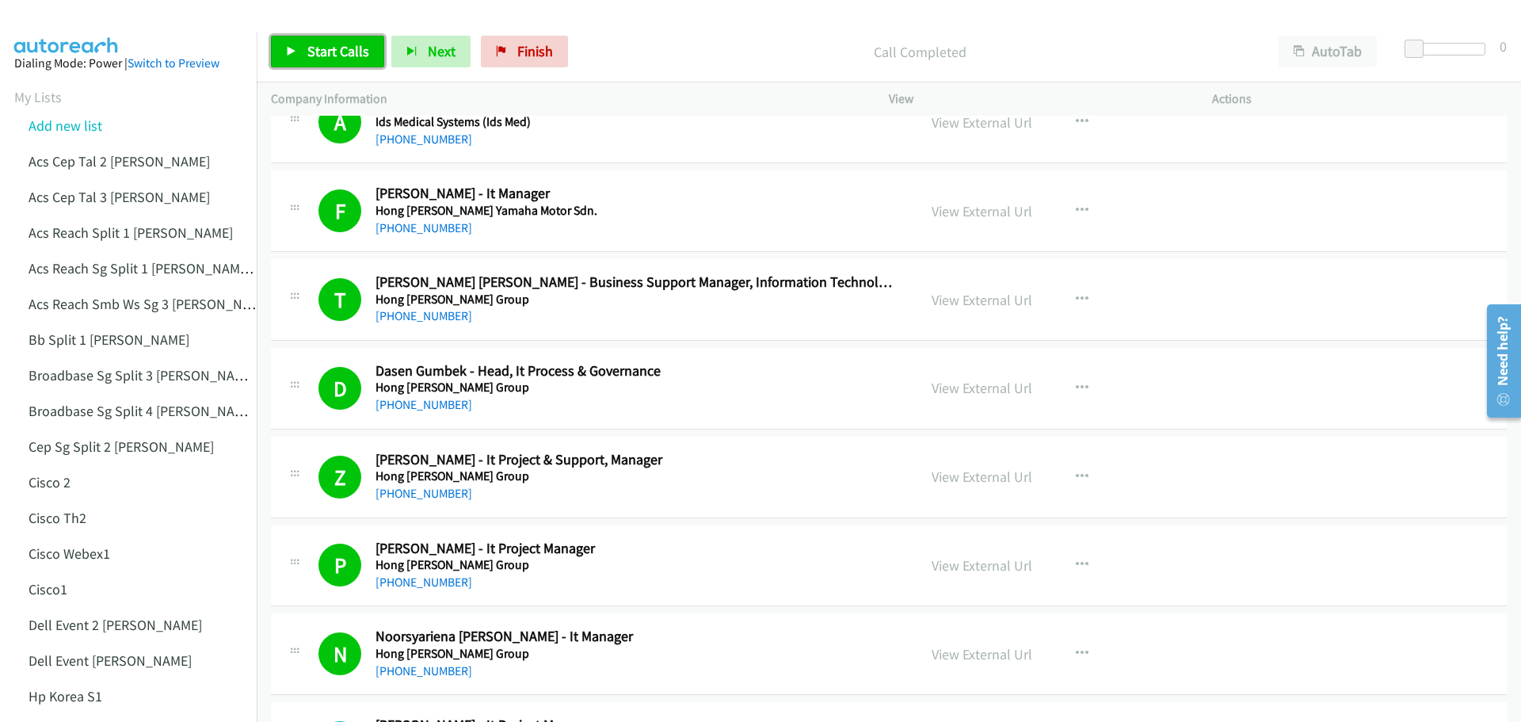
click at [359, 52] on span "Start Calls" at bounding box center [338, 51] width 62 height 18
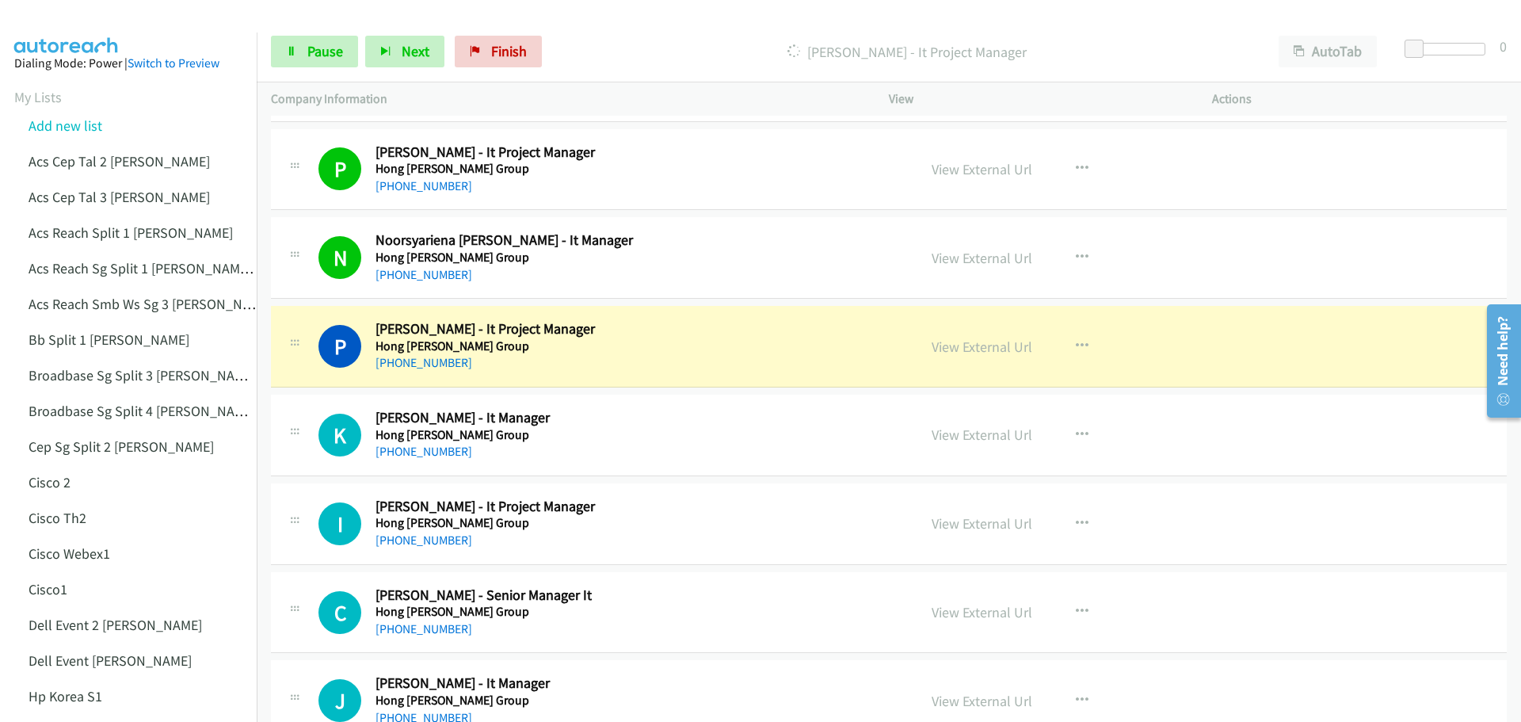
scroll to position [1980, 0]
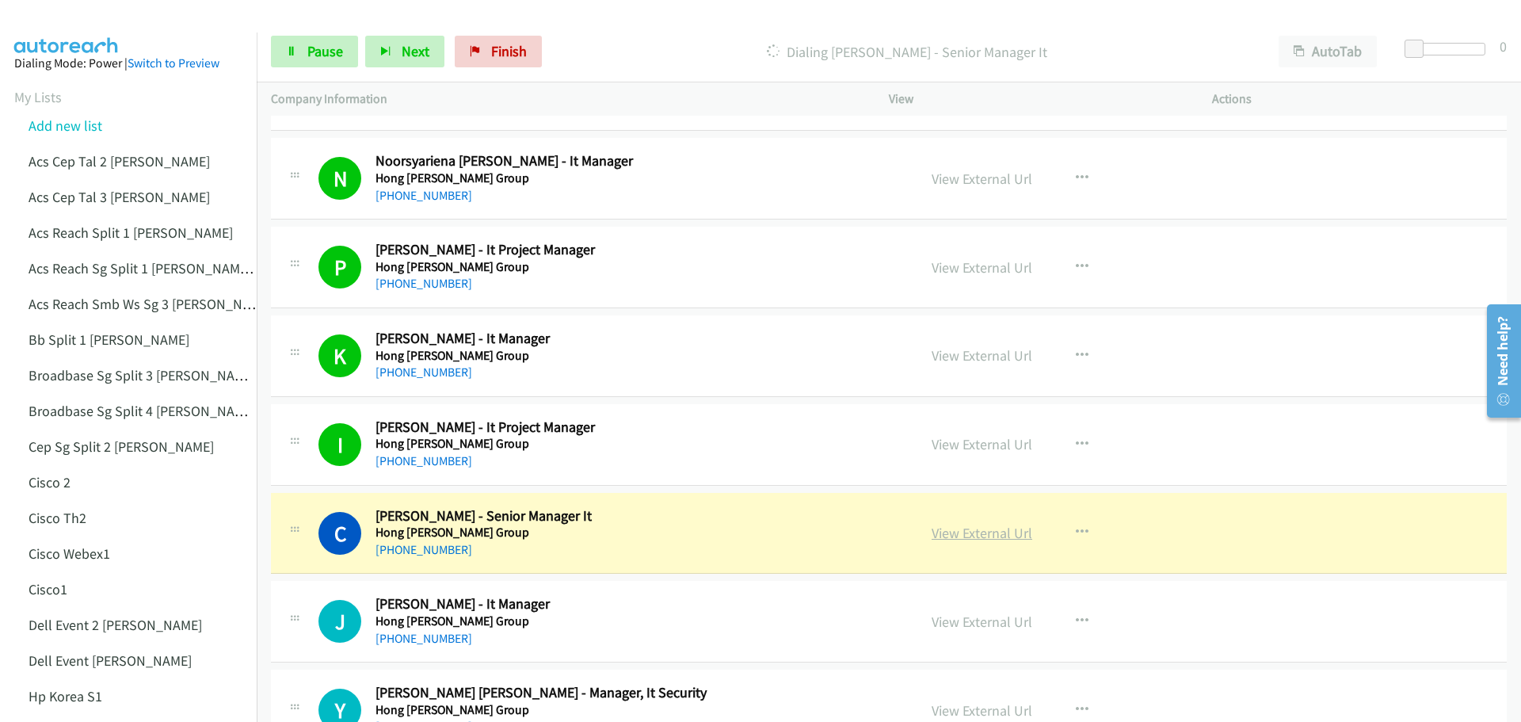
click at [991, 534] on link "View External Url" at bounding box center [982, 533] width 101 height 18
click at [306, 57] on link "Pause" at bounding box center [314, 52] width 87 height 32
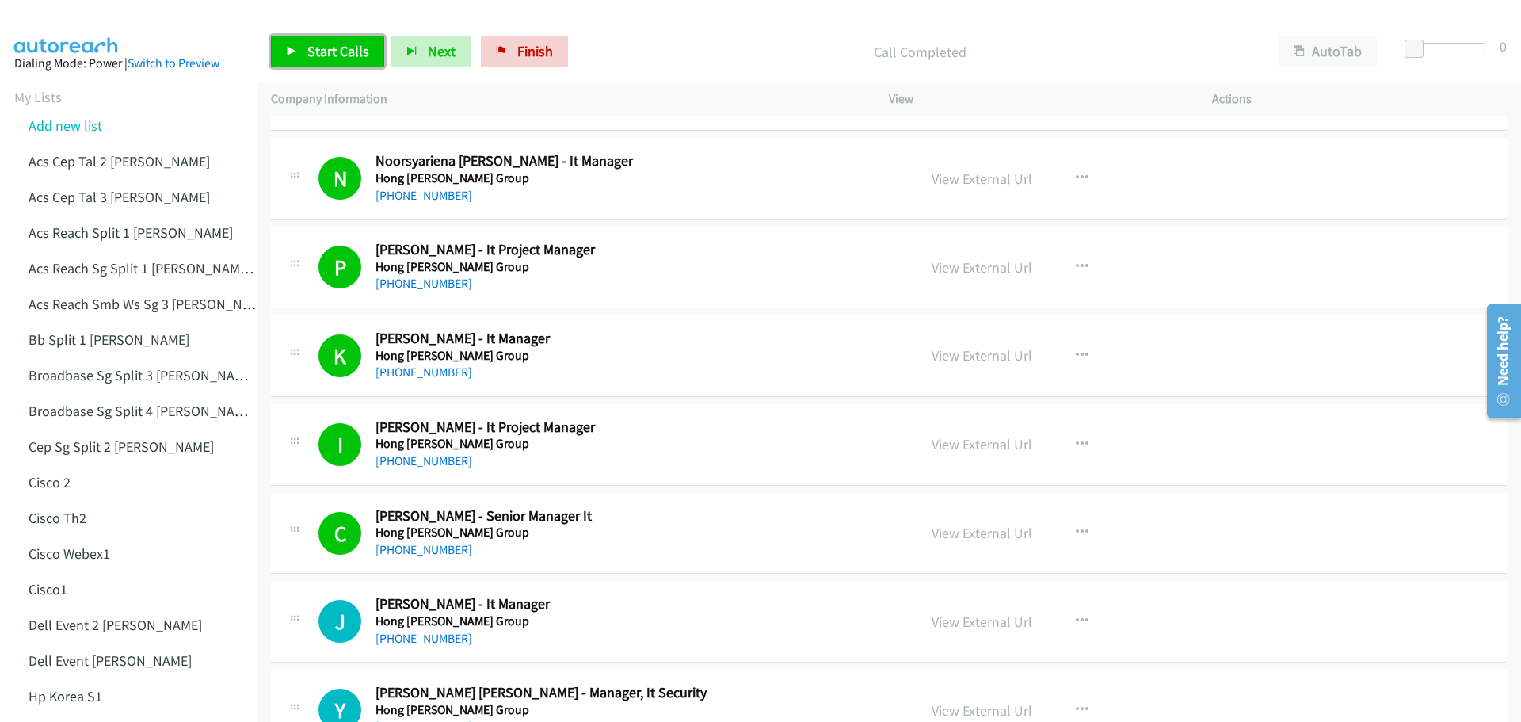
click at [341, 45] on span "Start Calls" at bounding box center [338, 51] width 62 height 18
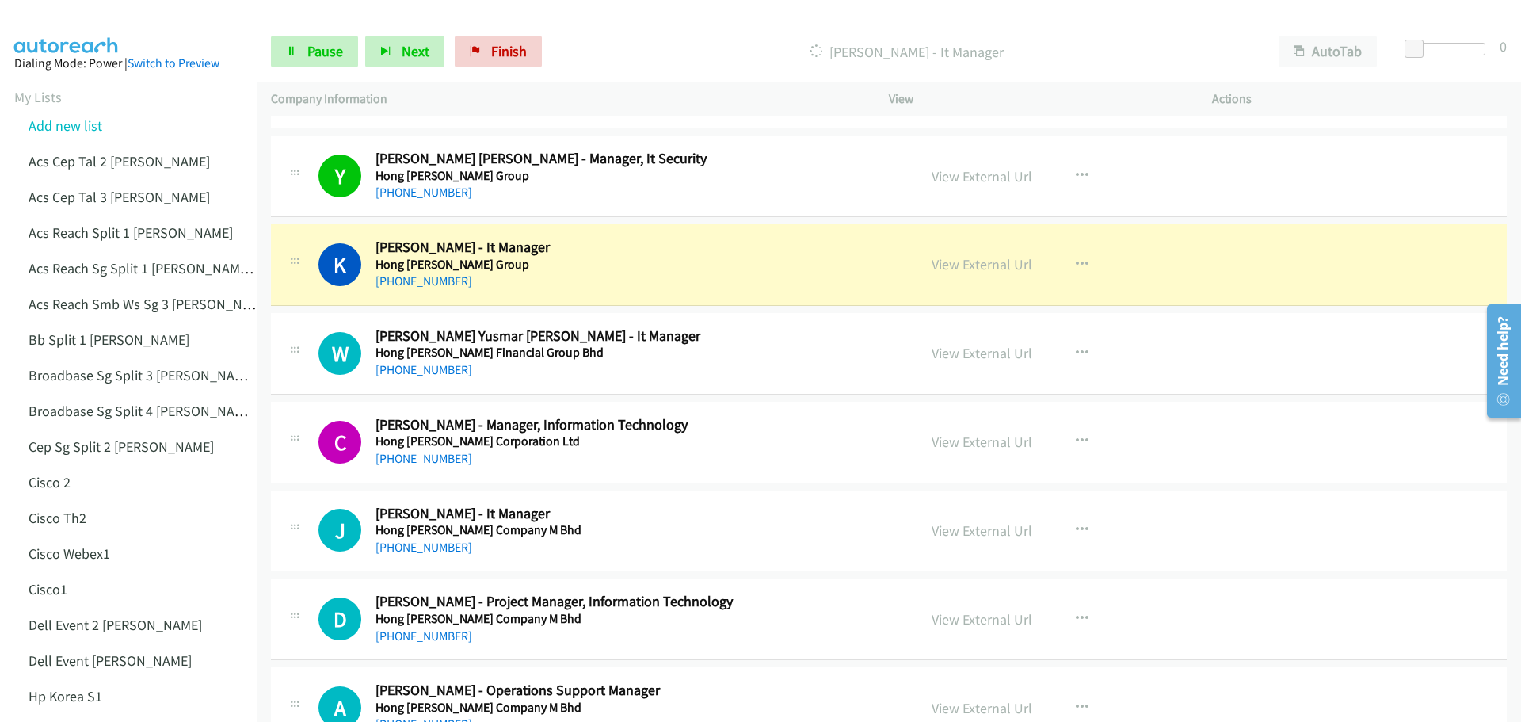
scroll to position [2535, 0]
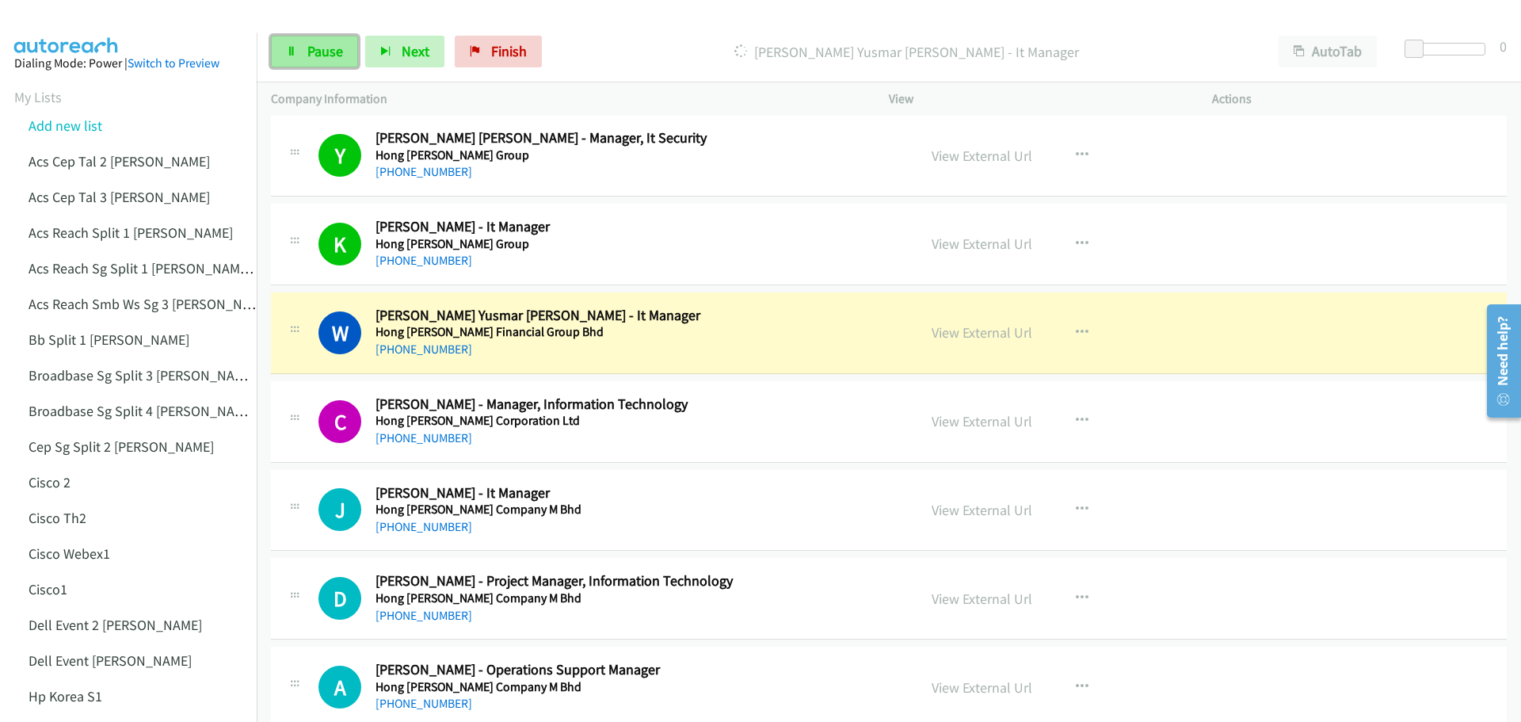
click at [300, 46] on link "Pause" at bounding box center [314, 52] width 87 height 32
click at [983, 335] on link "View External Url" at bounding box center [982, 332] width 101 height 18
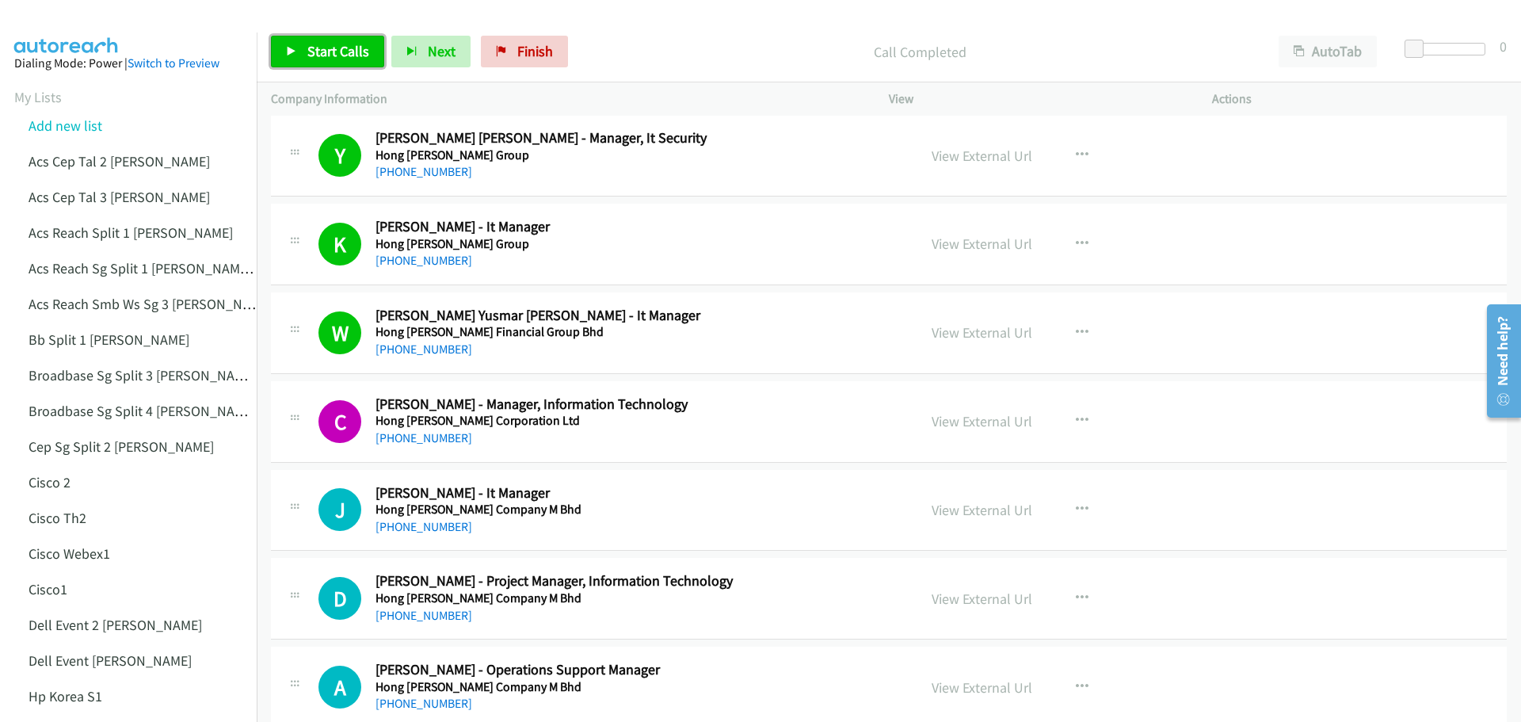
click at [325, 49] on span "Start Calls" at bounding box center [338, 51] width 62 height 18
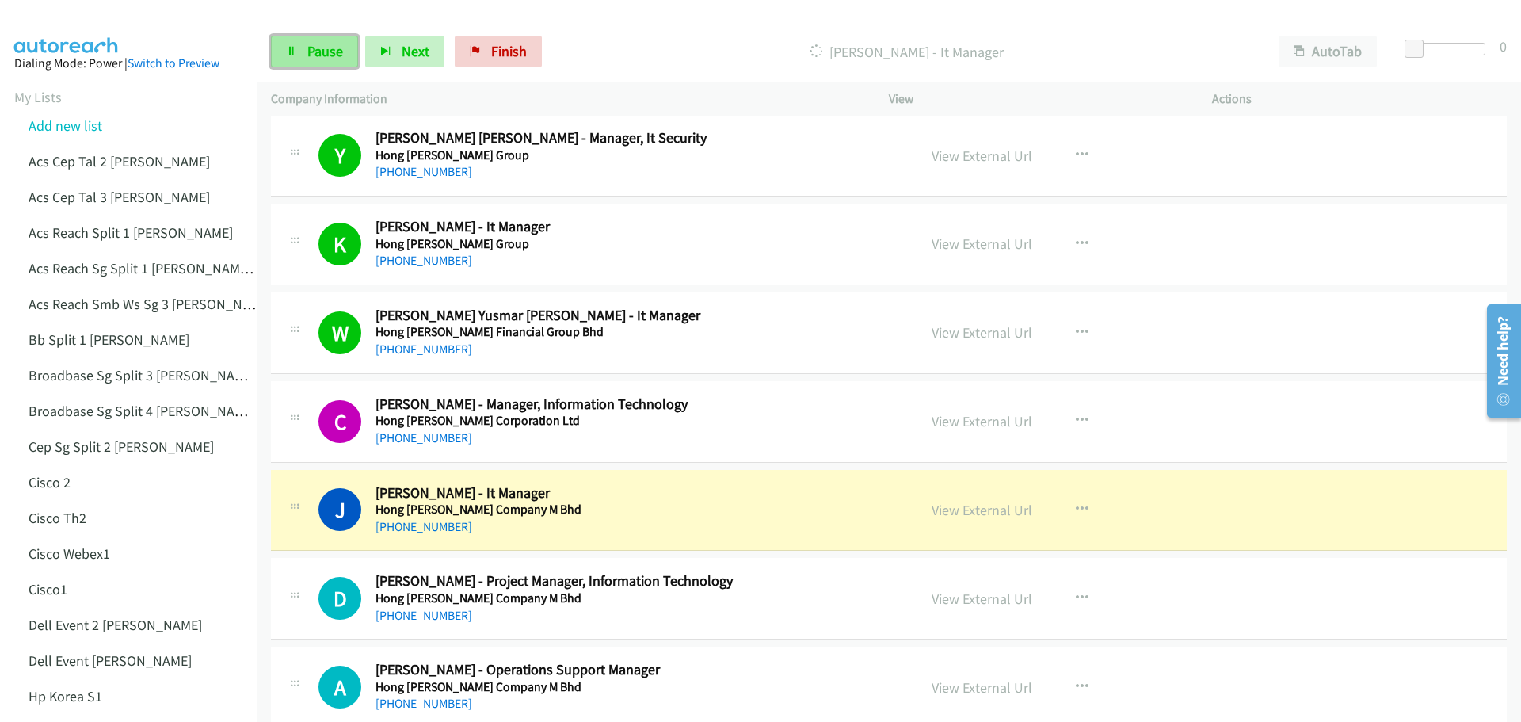
click at [340, 51] on span "Pause" at bounding box center [325, 51] width 36 height 18
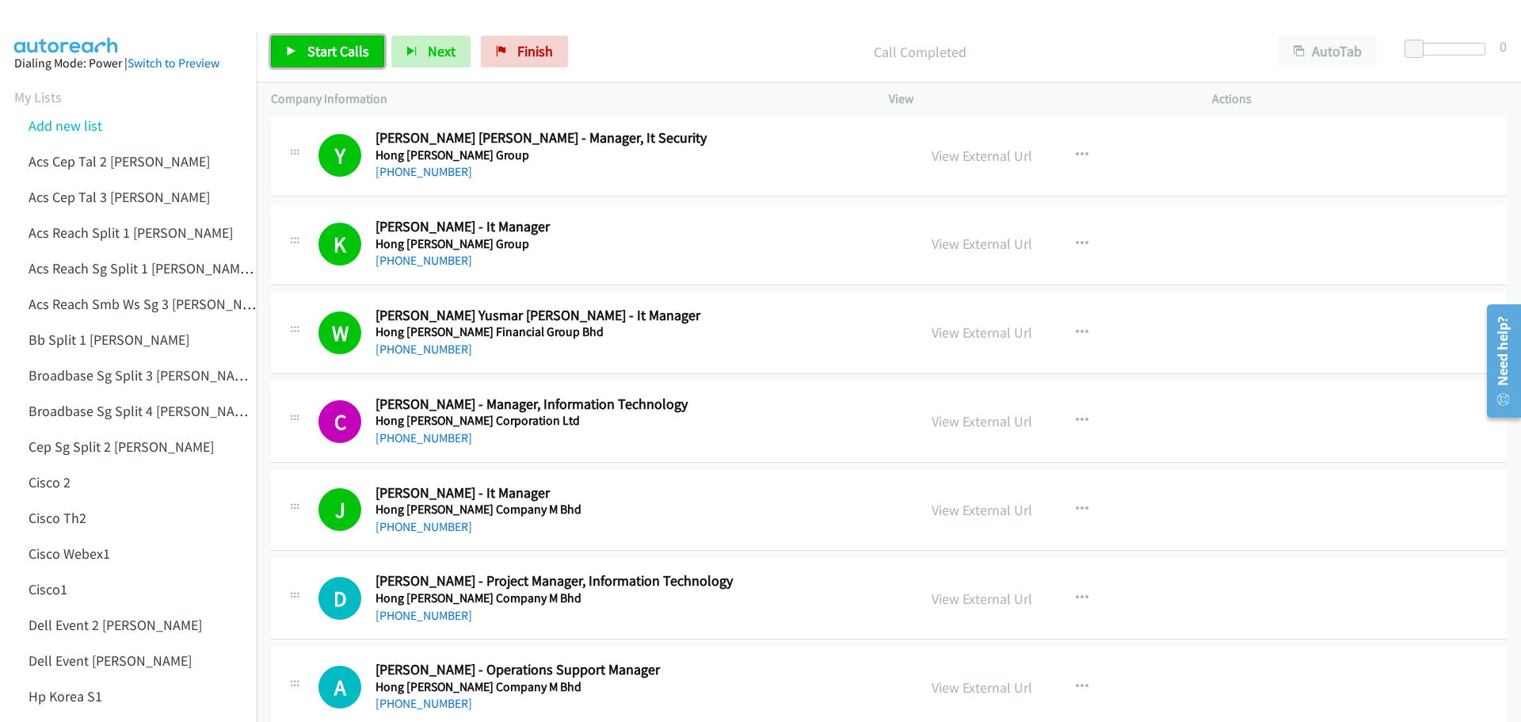
click at [327, 47] on span "Start Calls" at bounding box center [338, 51] width 62 height 18
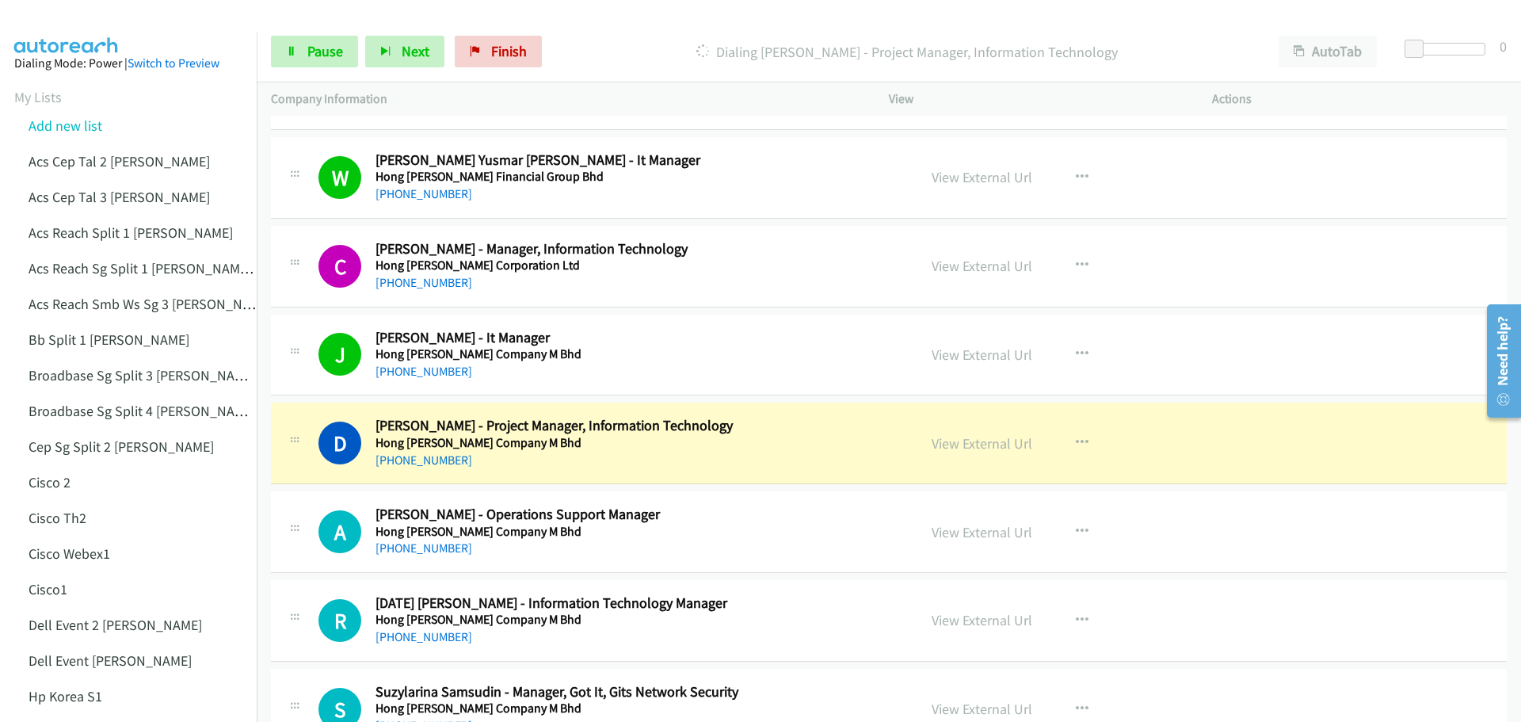
scroll to position [2693, 0]
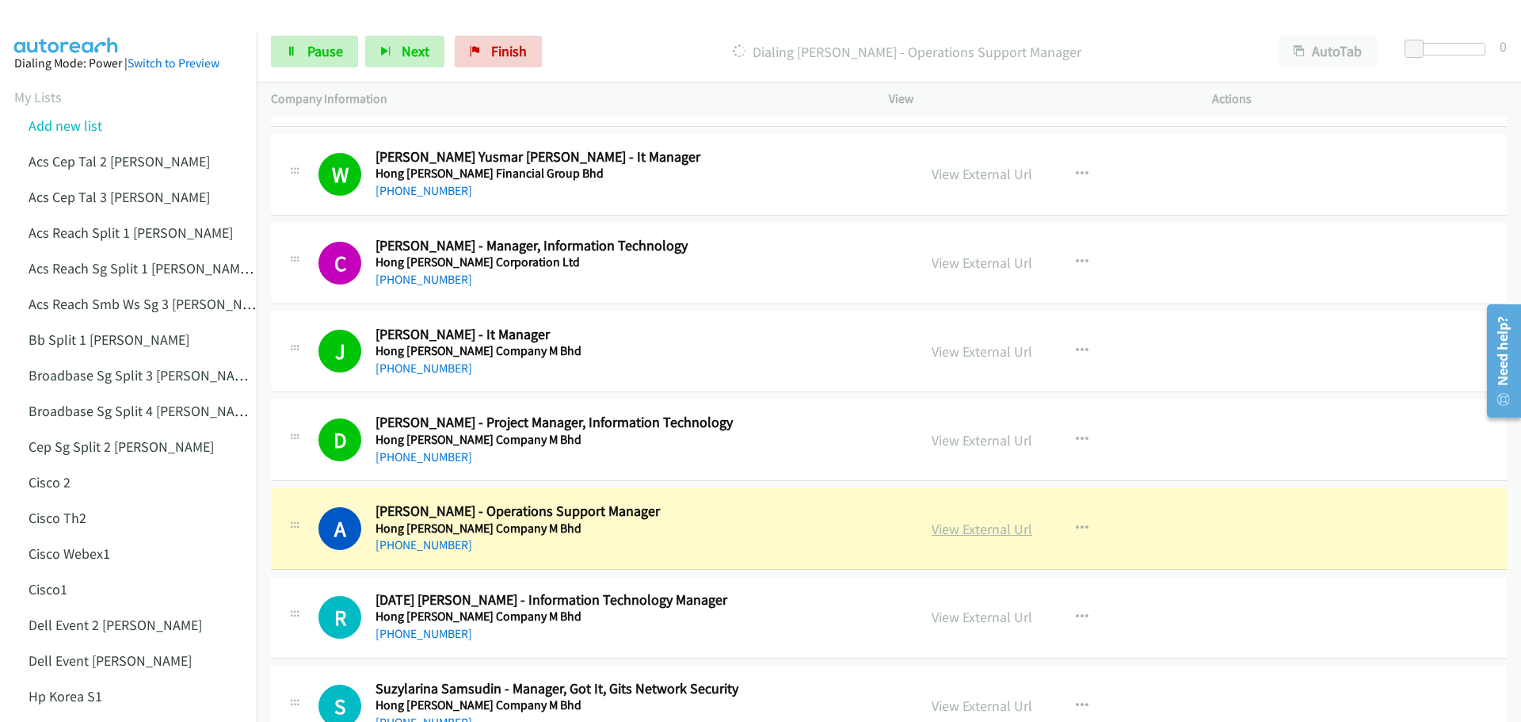
click at [971, 531] on link "View External Url" at bounding box center [982, 529] width 101 height 18
click at [315, 46] on span "Pause" at bounding box center [325, 51] width 36 height 18
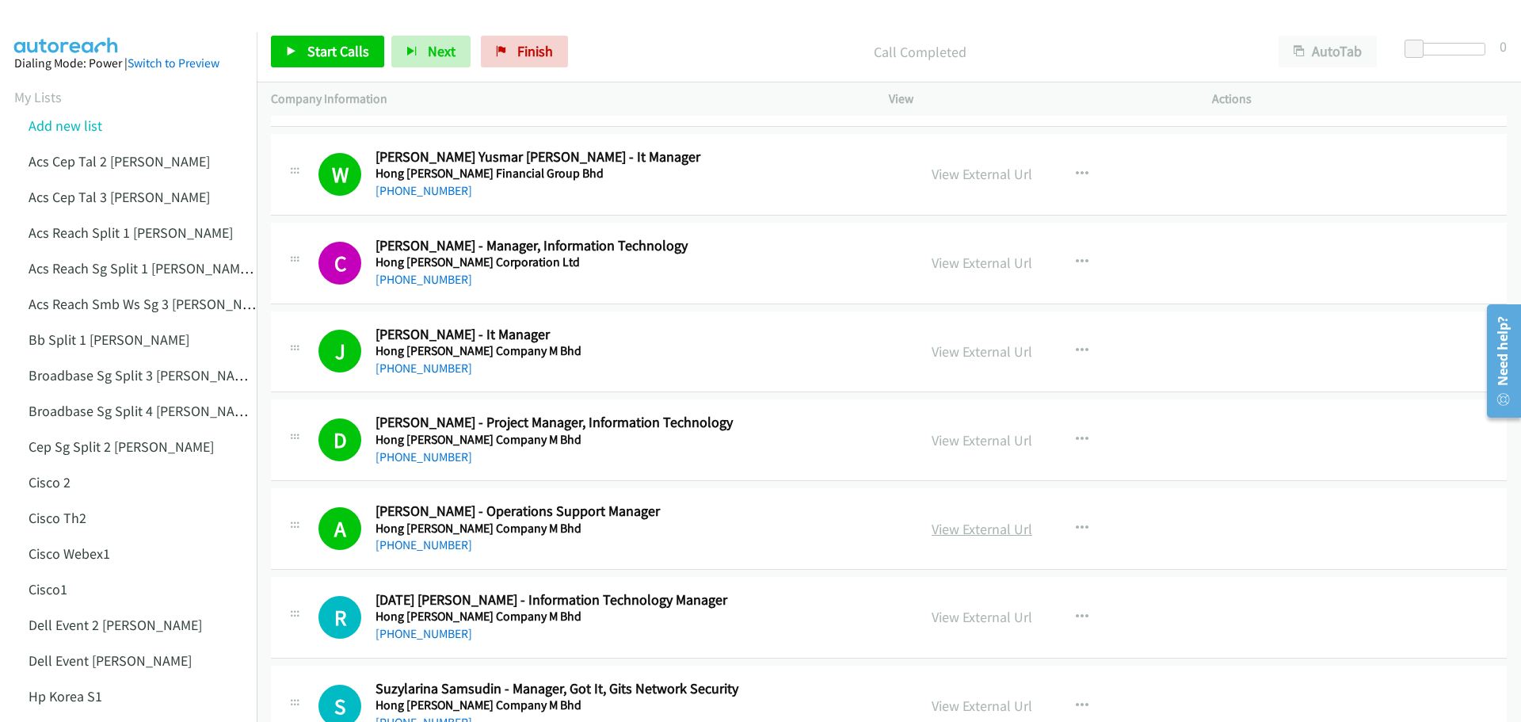
click at [959, 525] on link "View External Url" at bounding box center [982, 529] width 101 height 18
click at [352, 40] on link "Start Calls" at bounding box center [327, 52] width 113 height 32
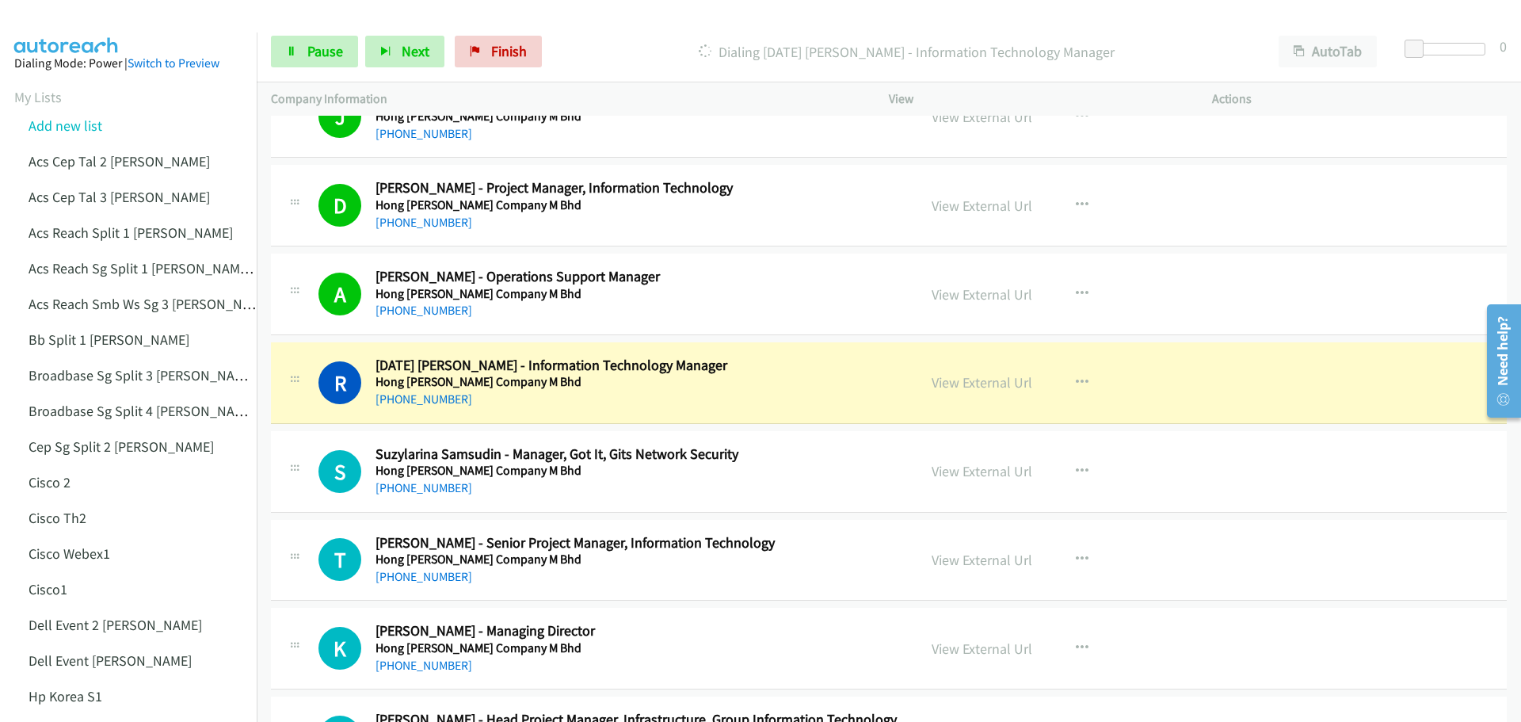
scroll to position [2931, 0]
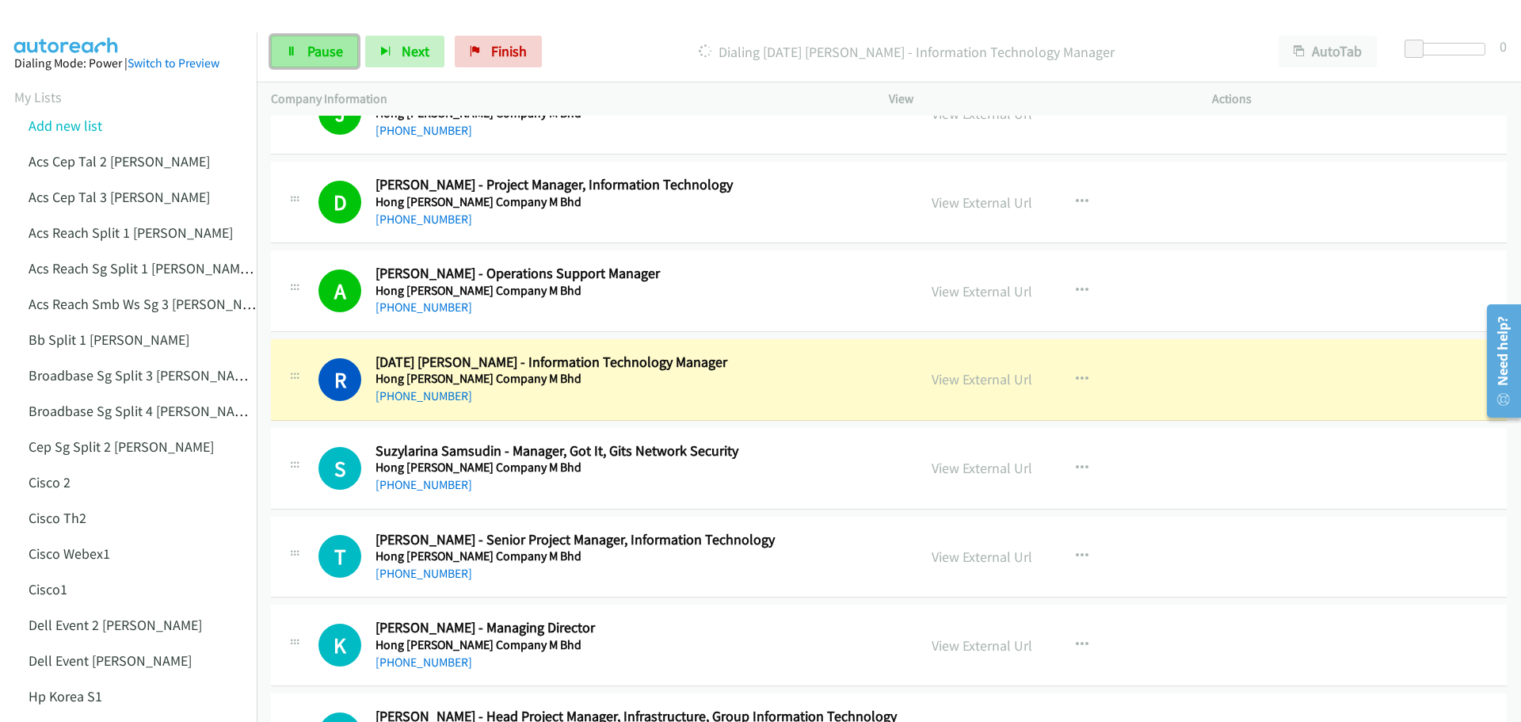
click at [340, 50] on span "Pause" at bounding box center [325, 51] width 36 height 18
